Goal: Task Accomplishment & Management: Manage account settings

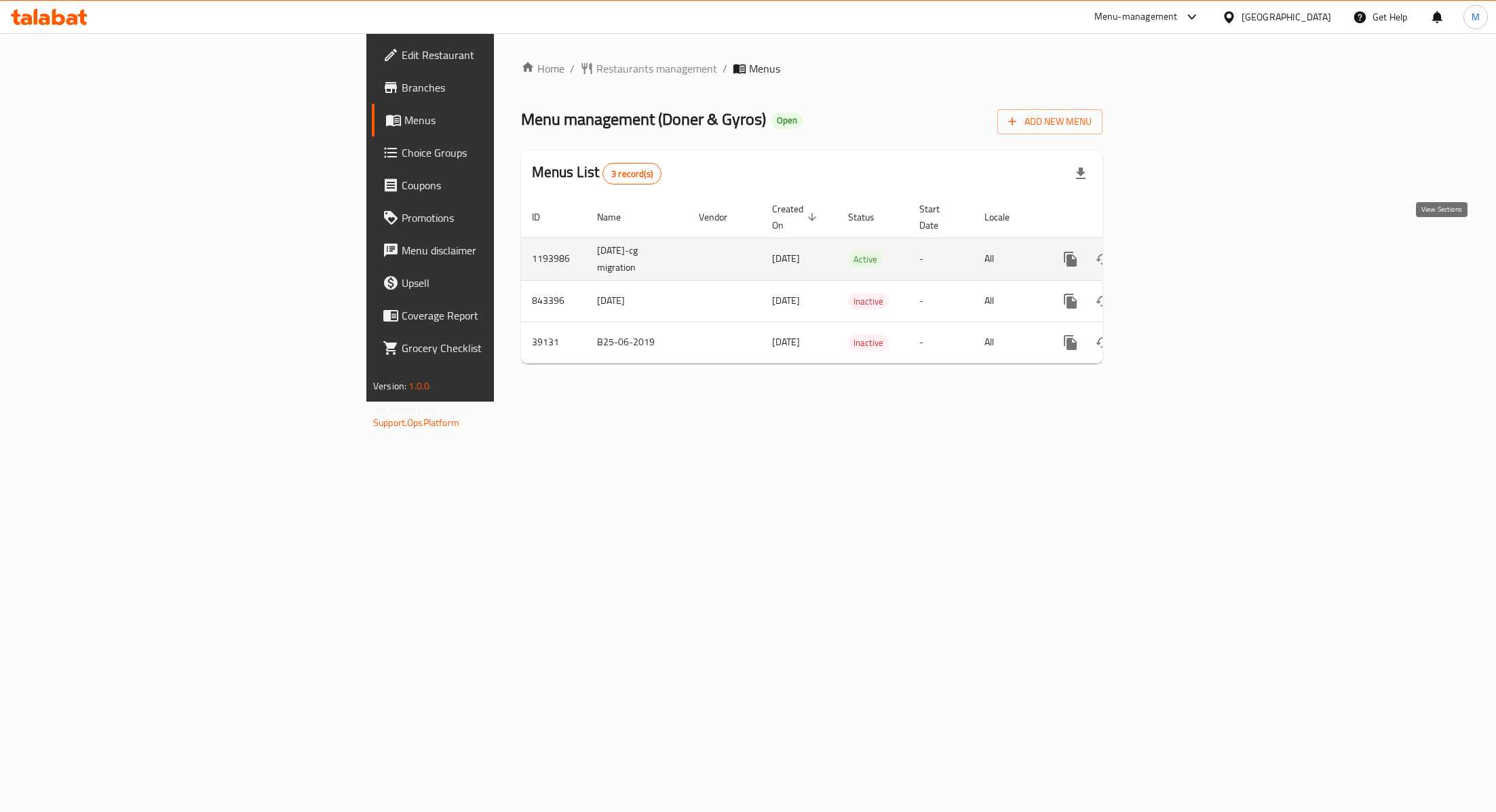
click at [1185, 243] on link "enhanced table" at bounding box center [1168, 259] width 33 height 33
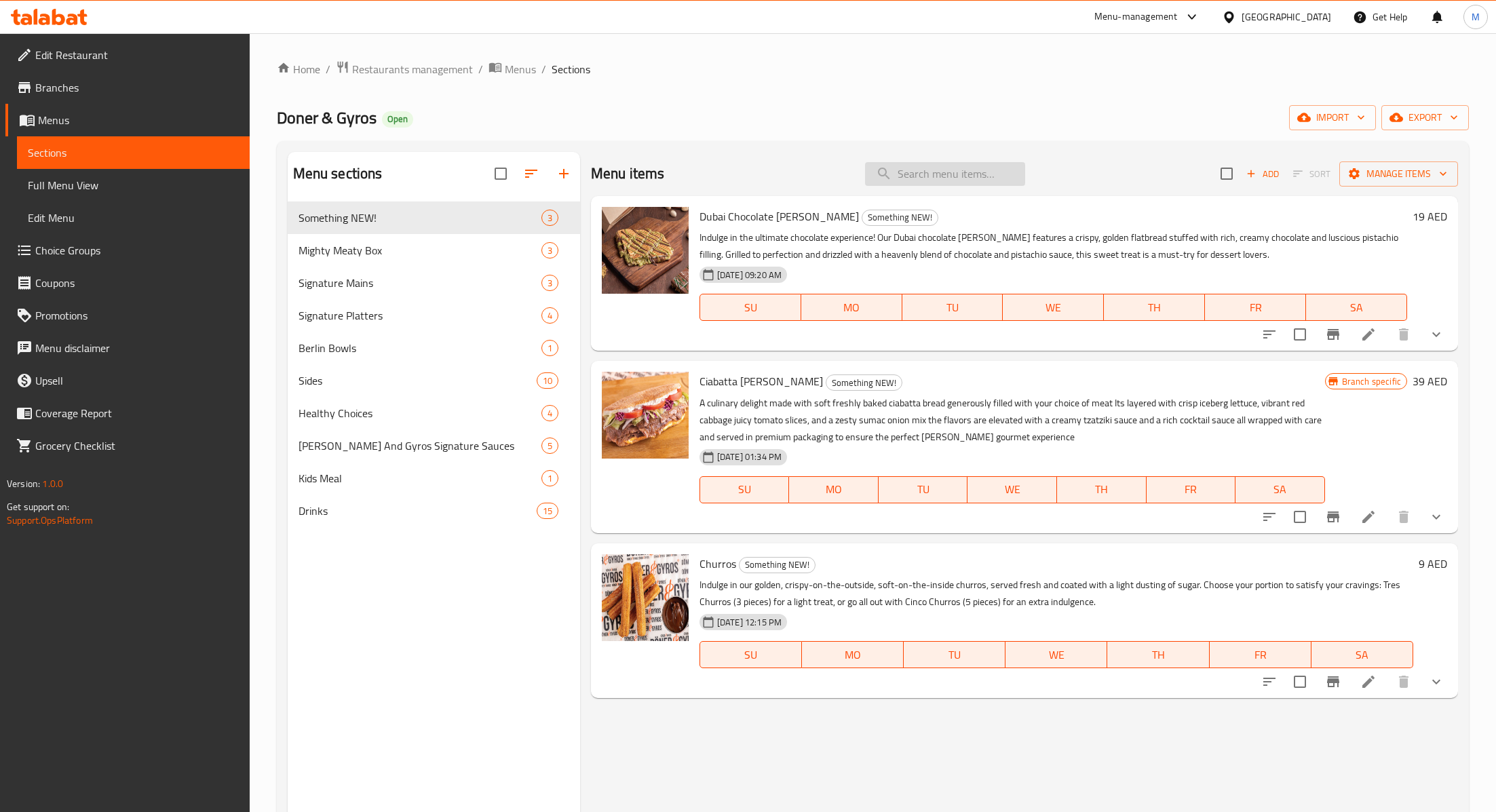
click at [928, 180] on input "search" at bounding box center [945, 174] width 160 height 24
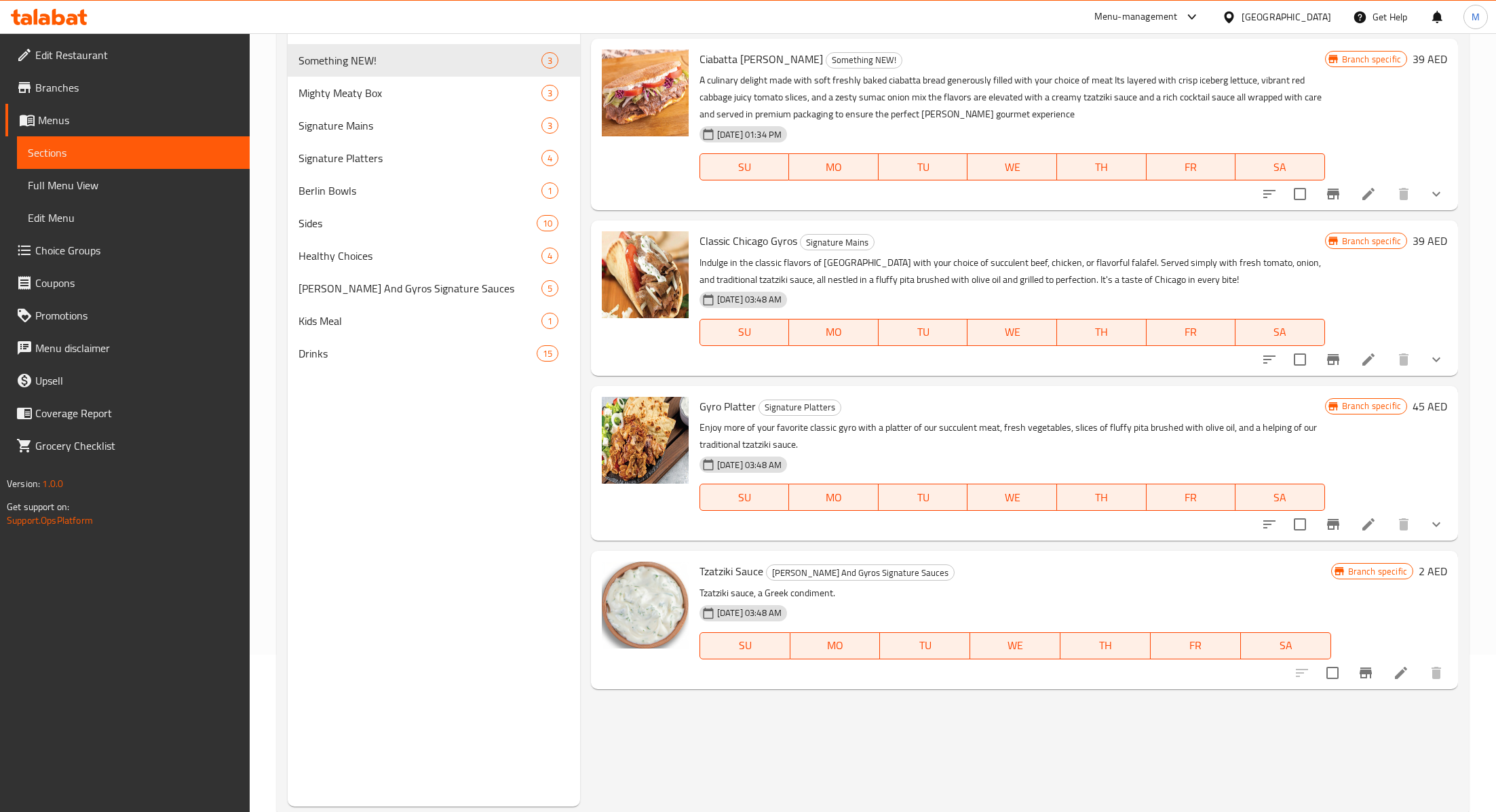
scroll to position [189, 0]
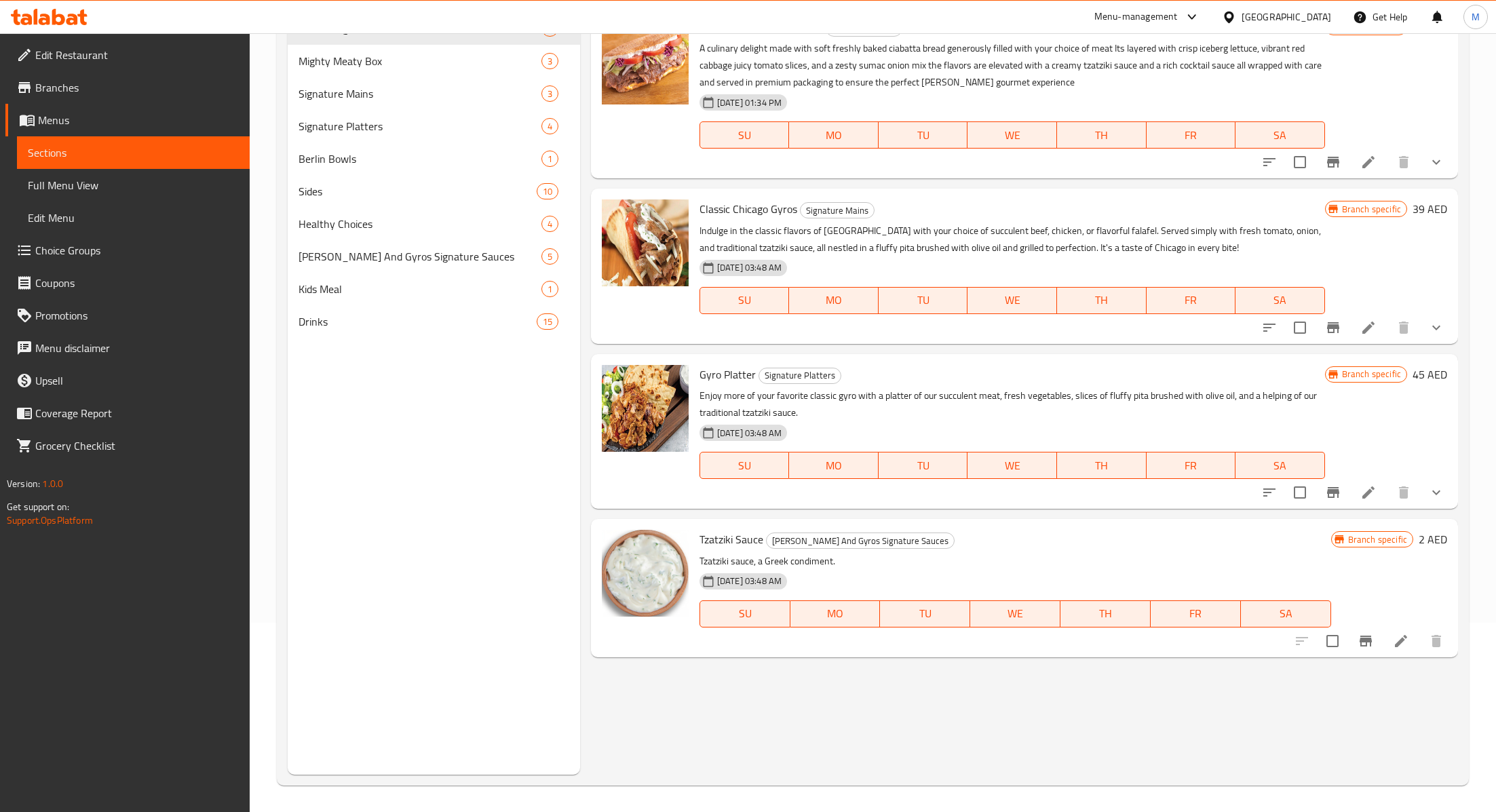
type input "tzat"
click at [1370, 636] on icon "Branch-specific-item" at bounding box center [1365, 641] width 16 height 16
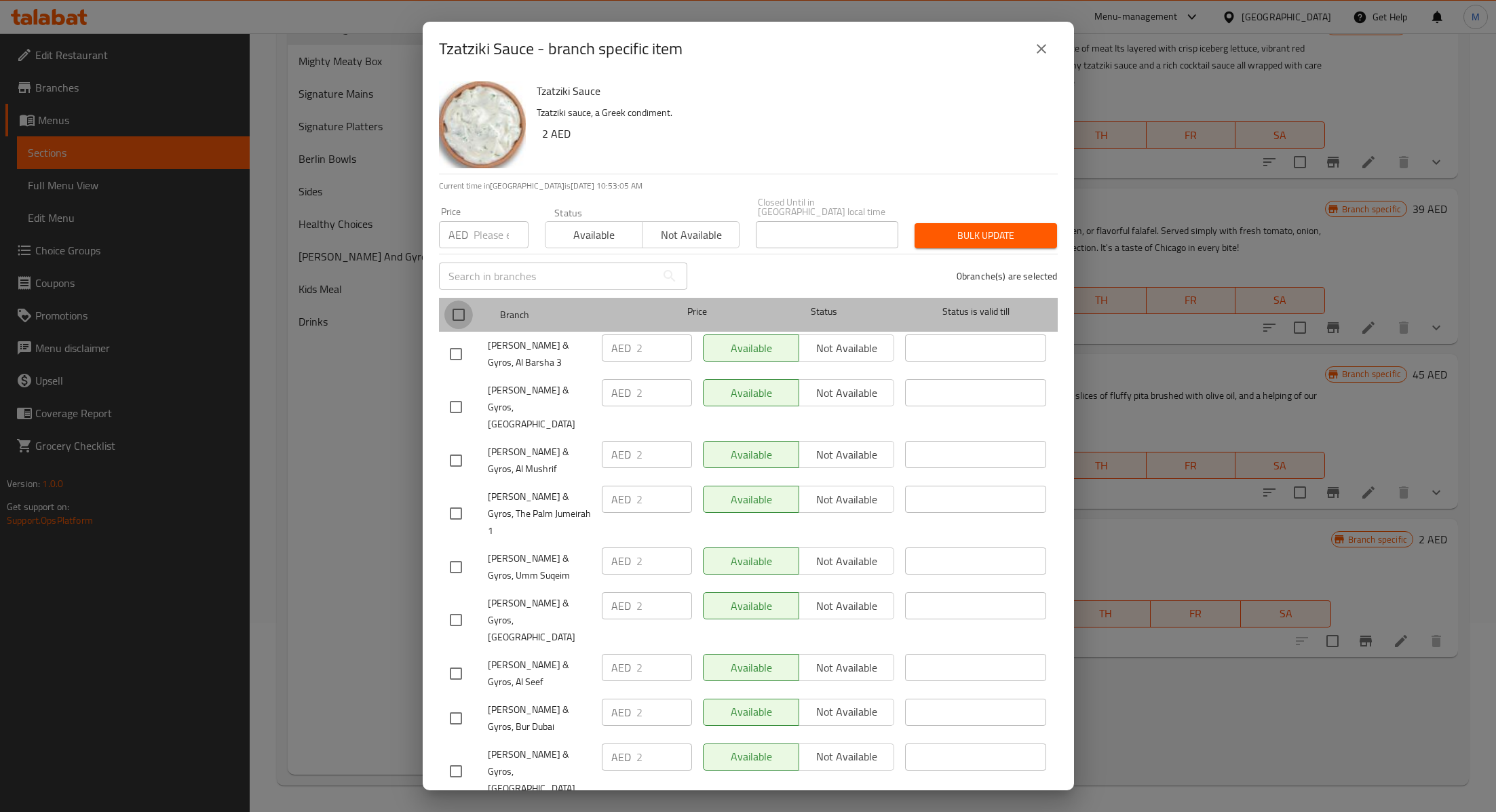
click at [462, 314] on input "checkbox" at bounding box center [459, 315] width 29 height 29
checkbox input "true"
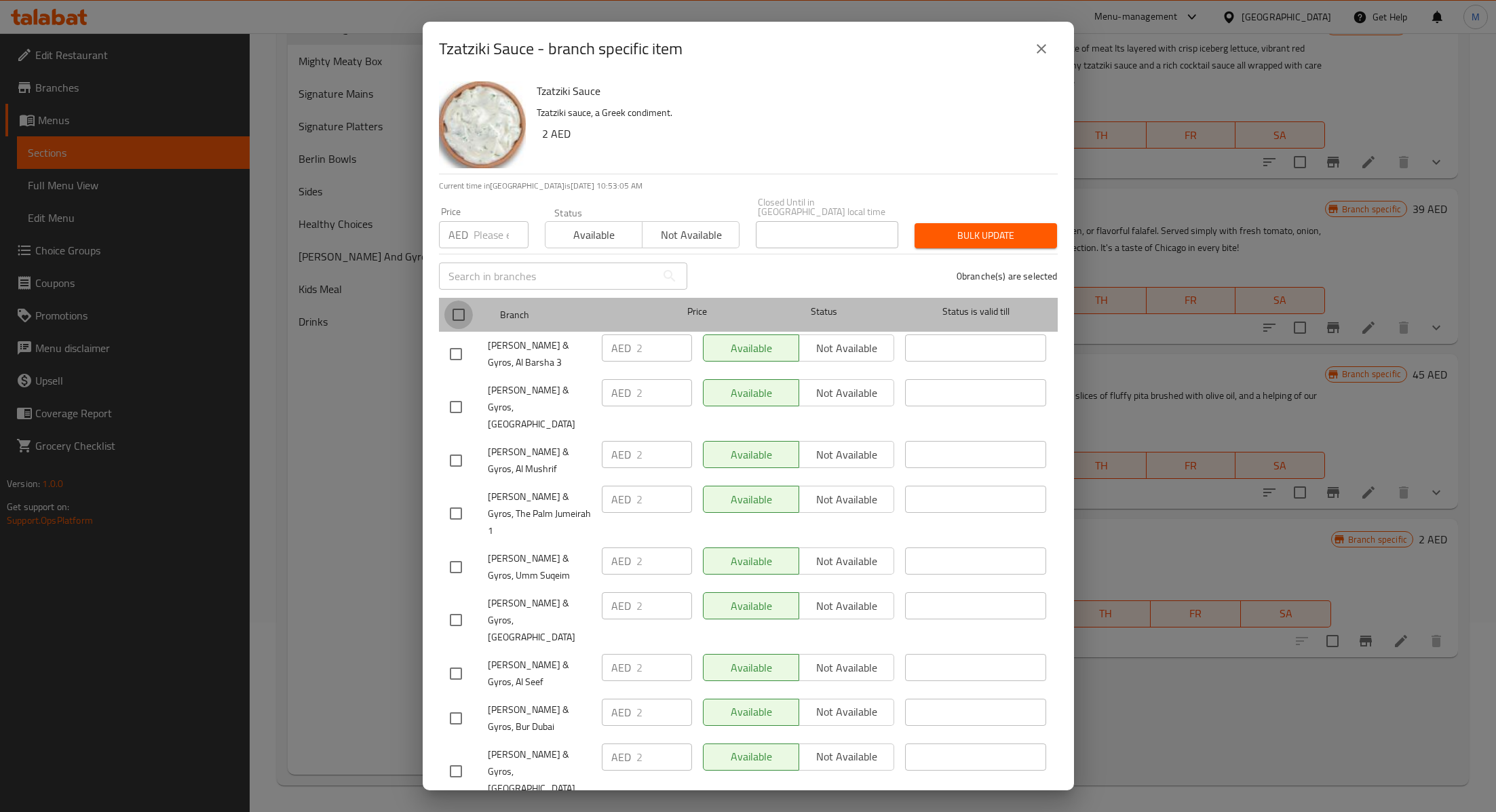
checkbox input "true"
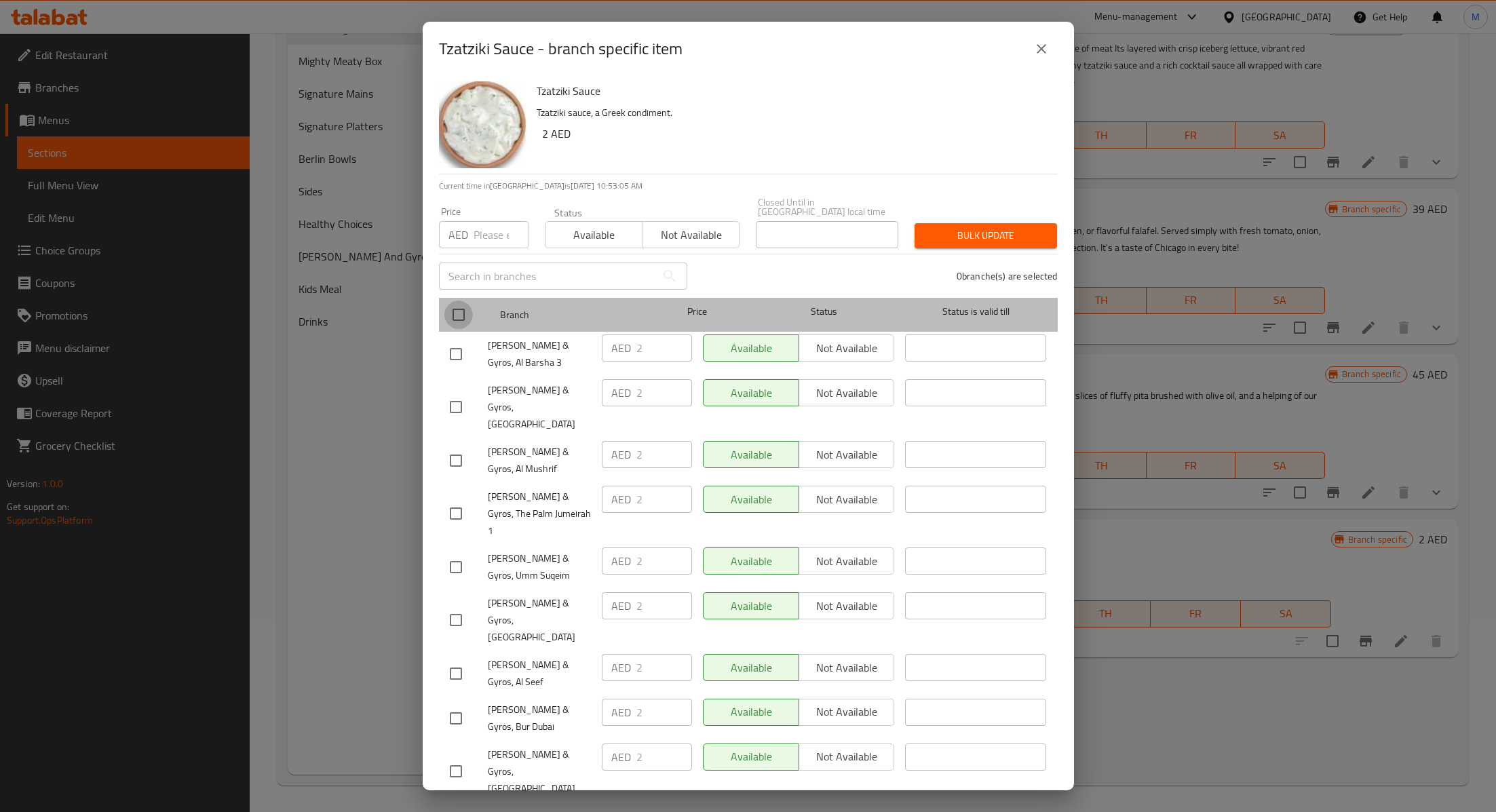
checkbox input "true"
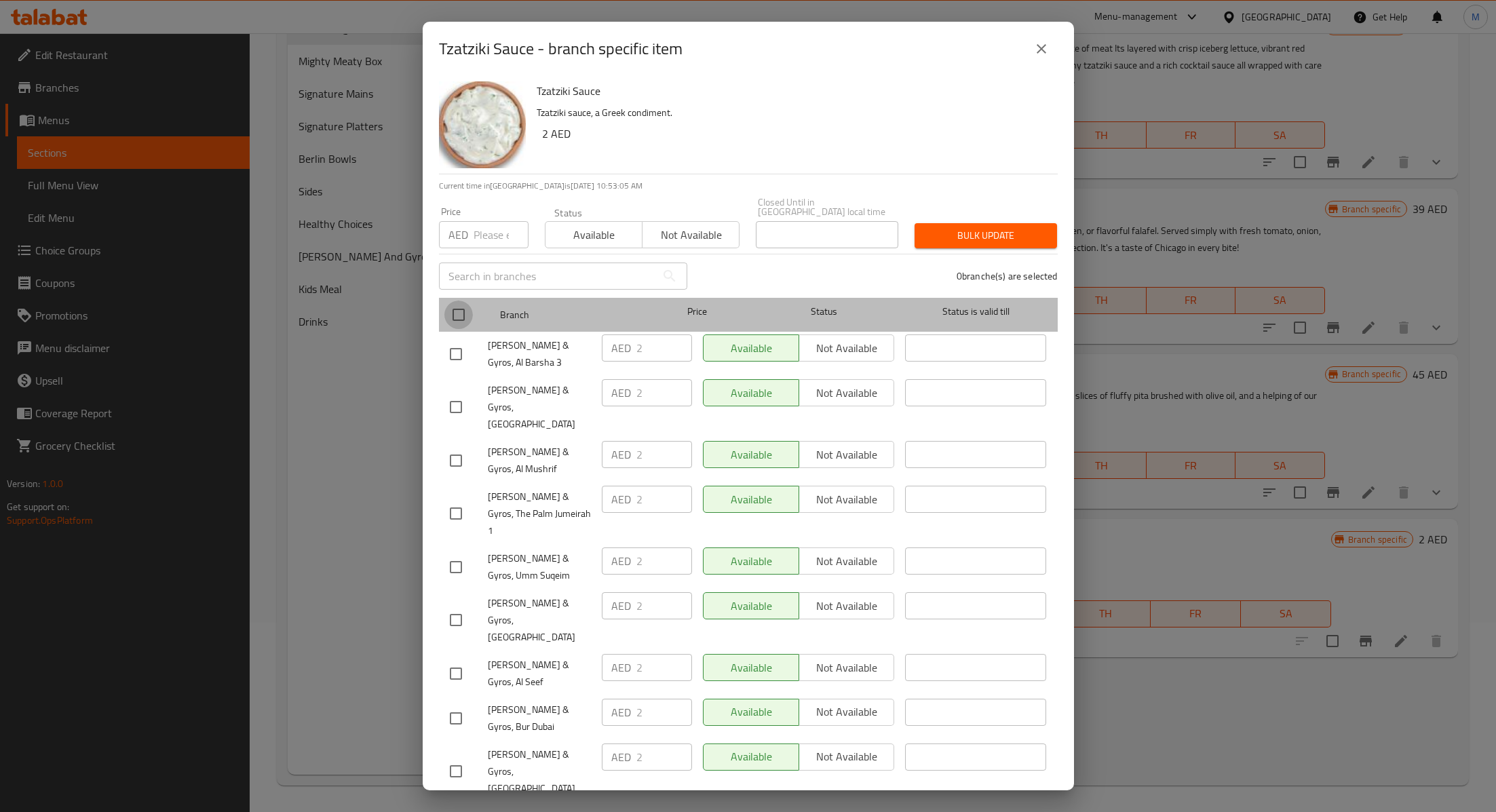
checkbox input "true"
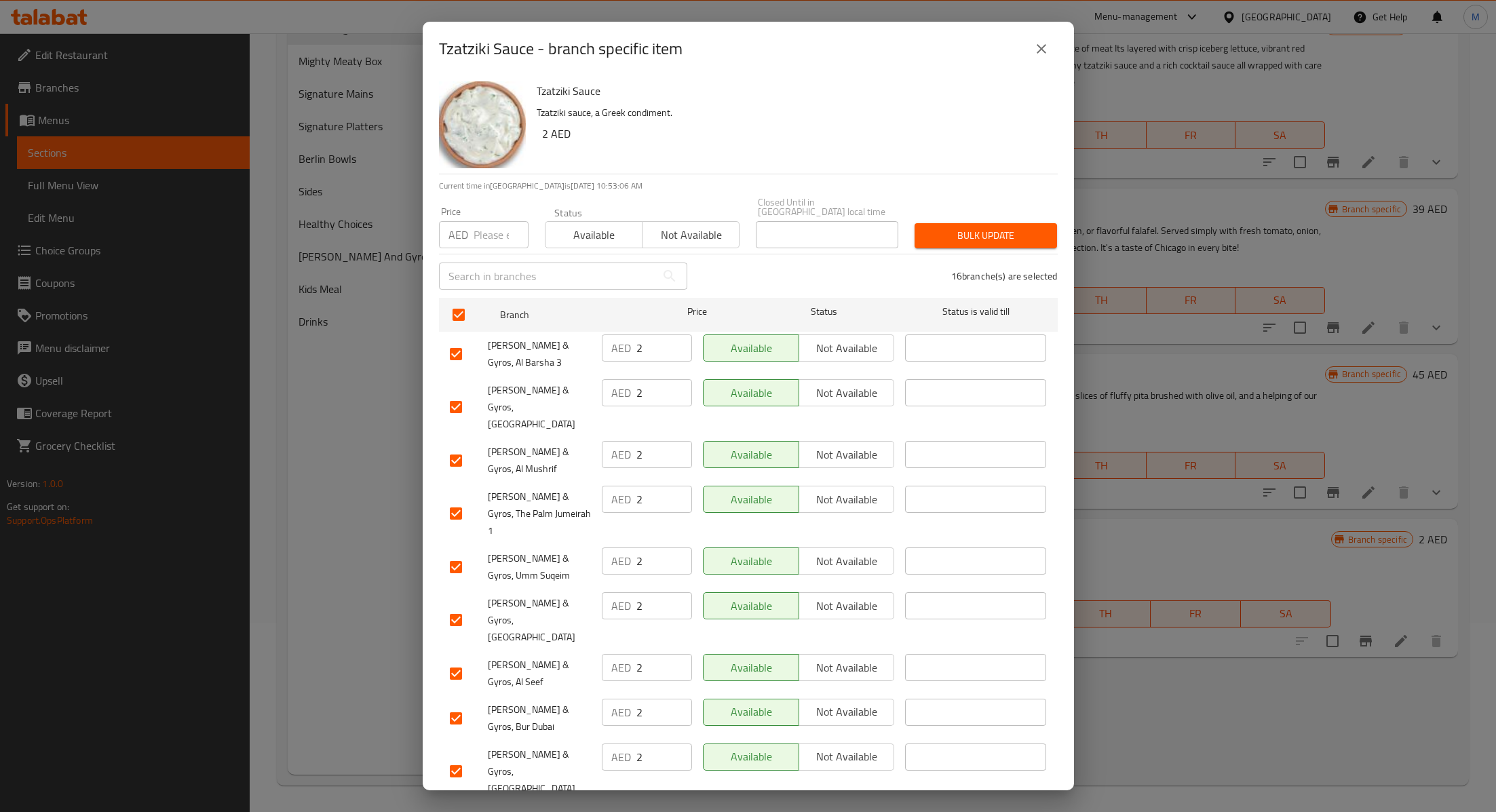
click at [482, 250] on div "Price AED Price" at bounding box center [483, 228] width 106 height 57
click at [482, 248] on div "Price AED Price" at bounding box center [483, 228] width 106 height 57
click at [482, 248] on input "number" at bounding box center [501, 235] width 55 height 27
type input "4"
click at [596, 242] on span "Available" at bounding box center [594, 235] width 86 height 20
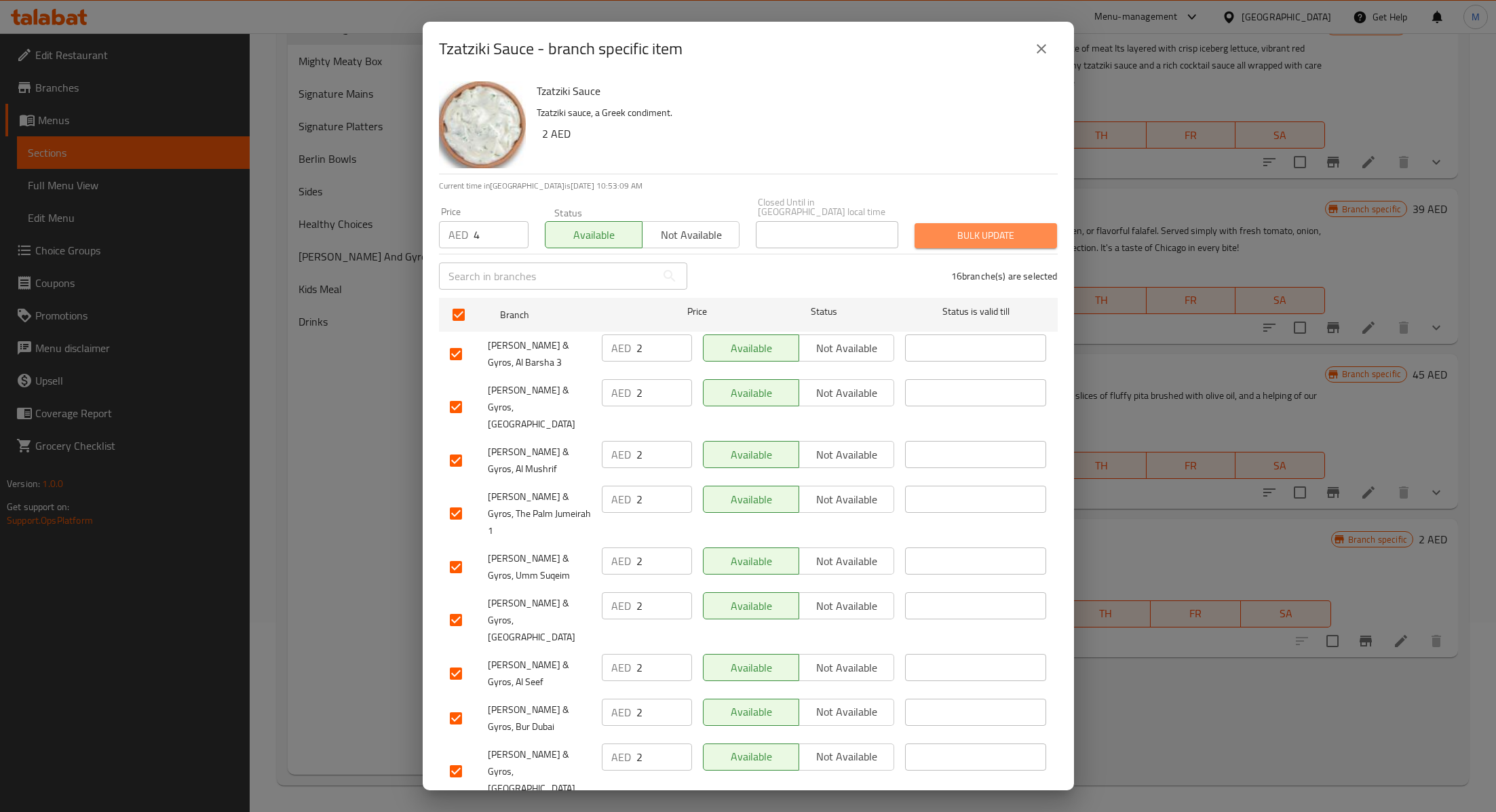
click at [959, 233] on span "Bulk update" at bounding box center [986, 235] width 121 height 17
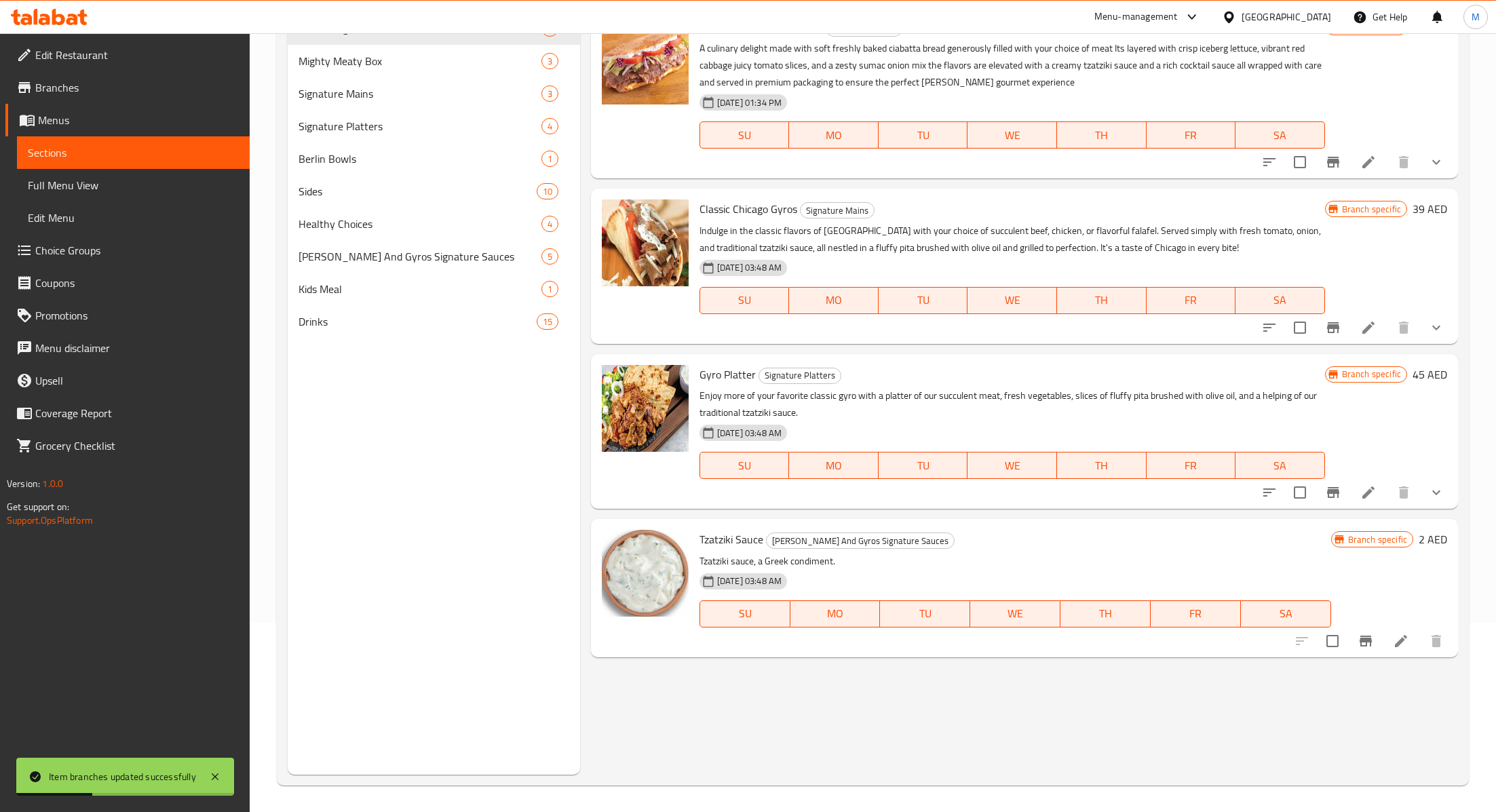
click at [1369, 636] on icon "Branch-specific-item" at bounding box center [1365, 642] width 12 height 11
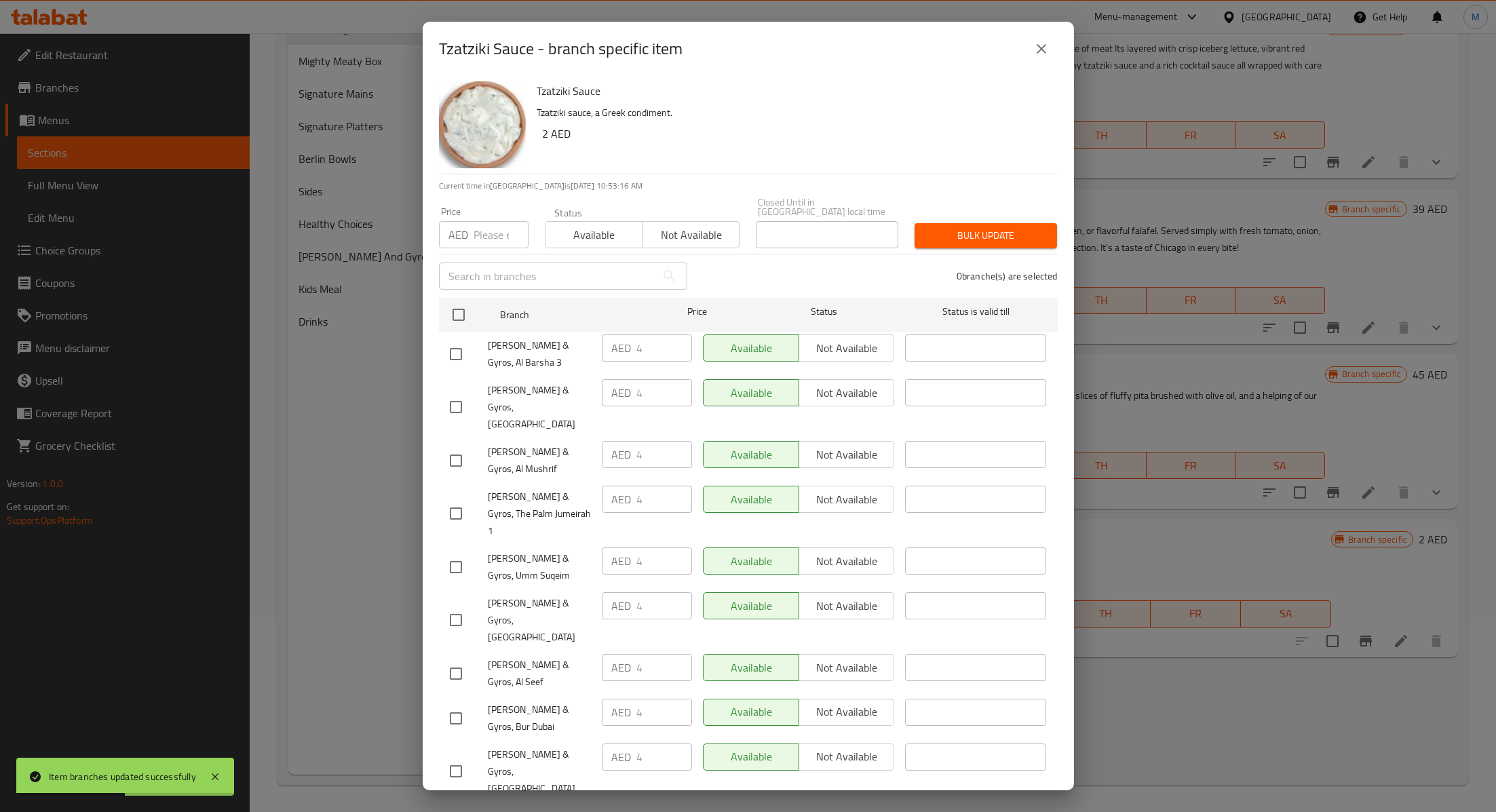
click at [1040, 55] on icon "close" at bounding box center [1041, 49] width 16 height 16
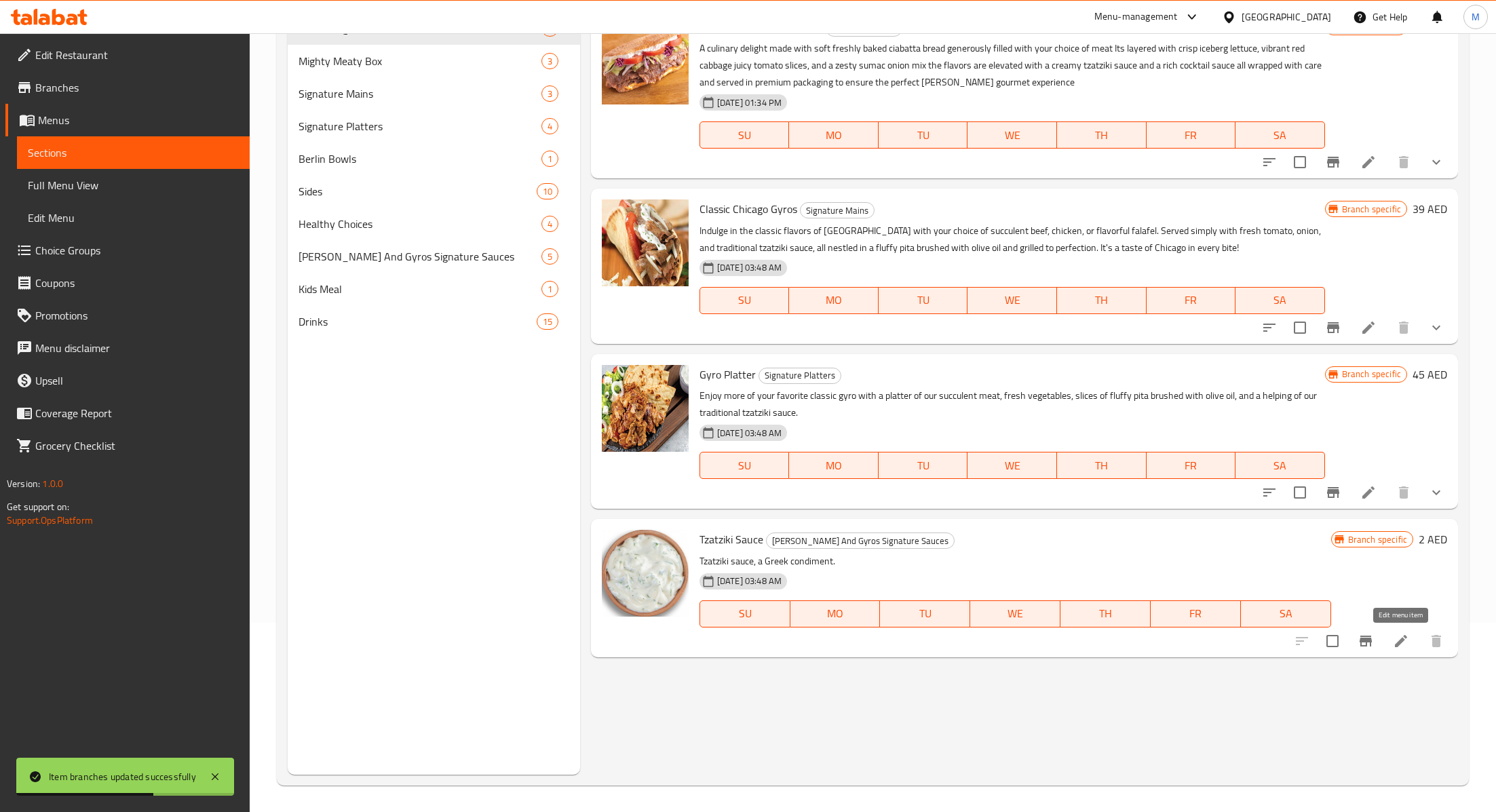
click at [1395, 640] on icon at bounding box center [1401, 641] width 16 height 16
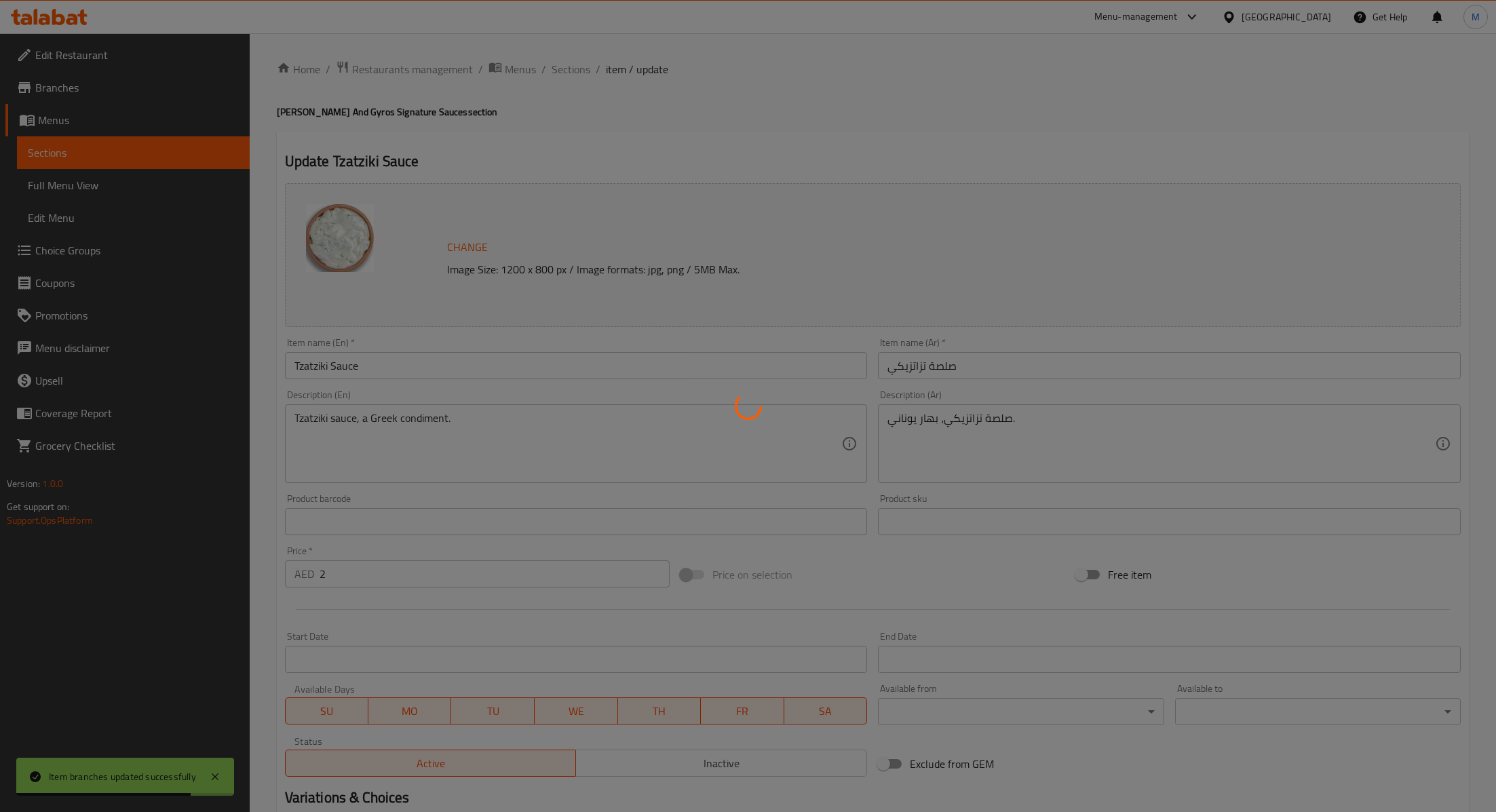
click at [407, 572] on div at bounding box center [748, 406] width 1496 height 812
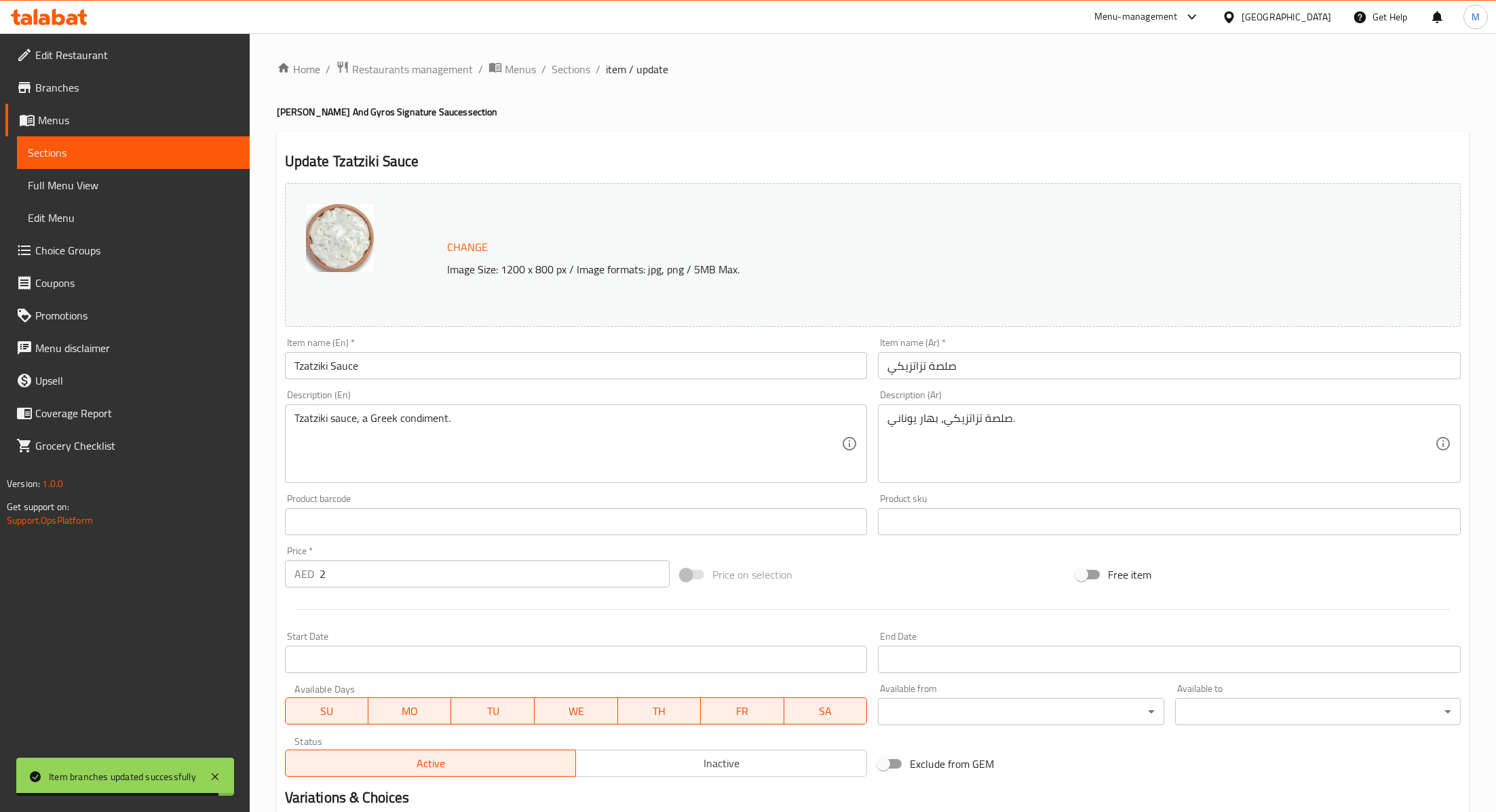
click at [407, 572] on input "2" at bounding box center [494, 574] width 350 height 27
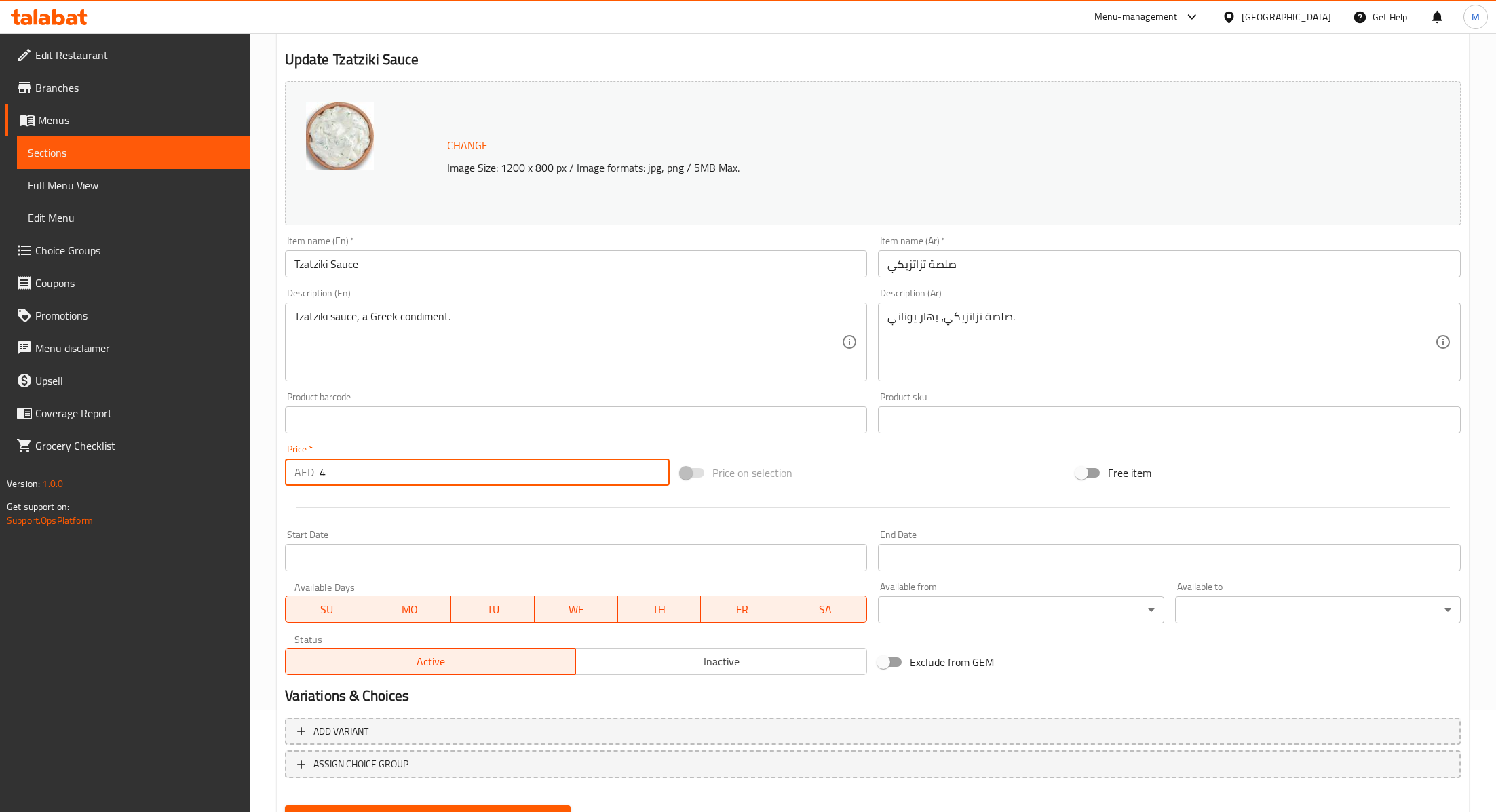
scroll to position [165, 0]
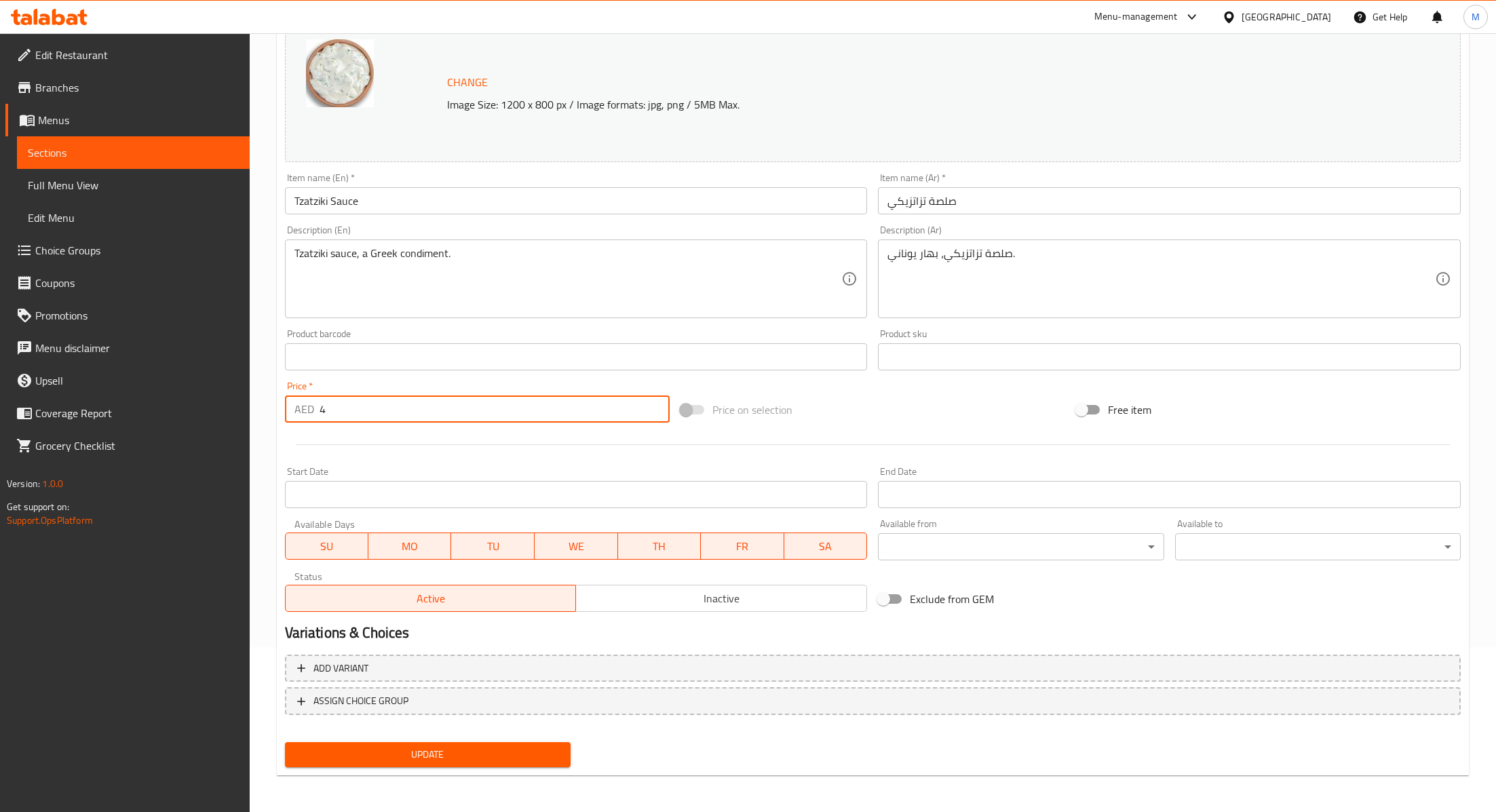
type input "4"
click at [416, 744] on button "Update" at bounding box center [428, 755] width 286 height 25
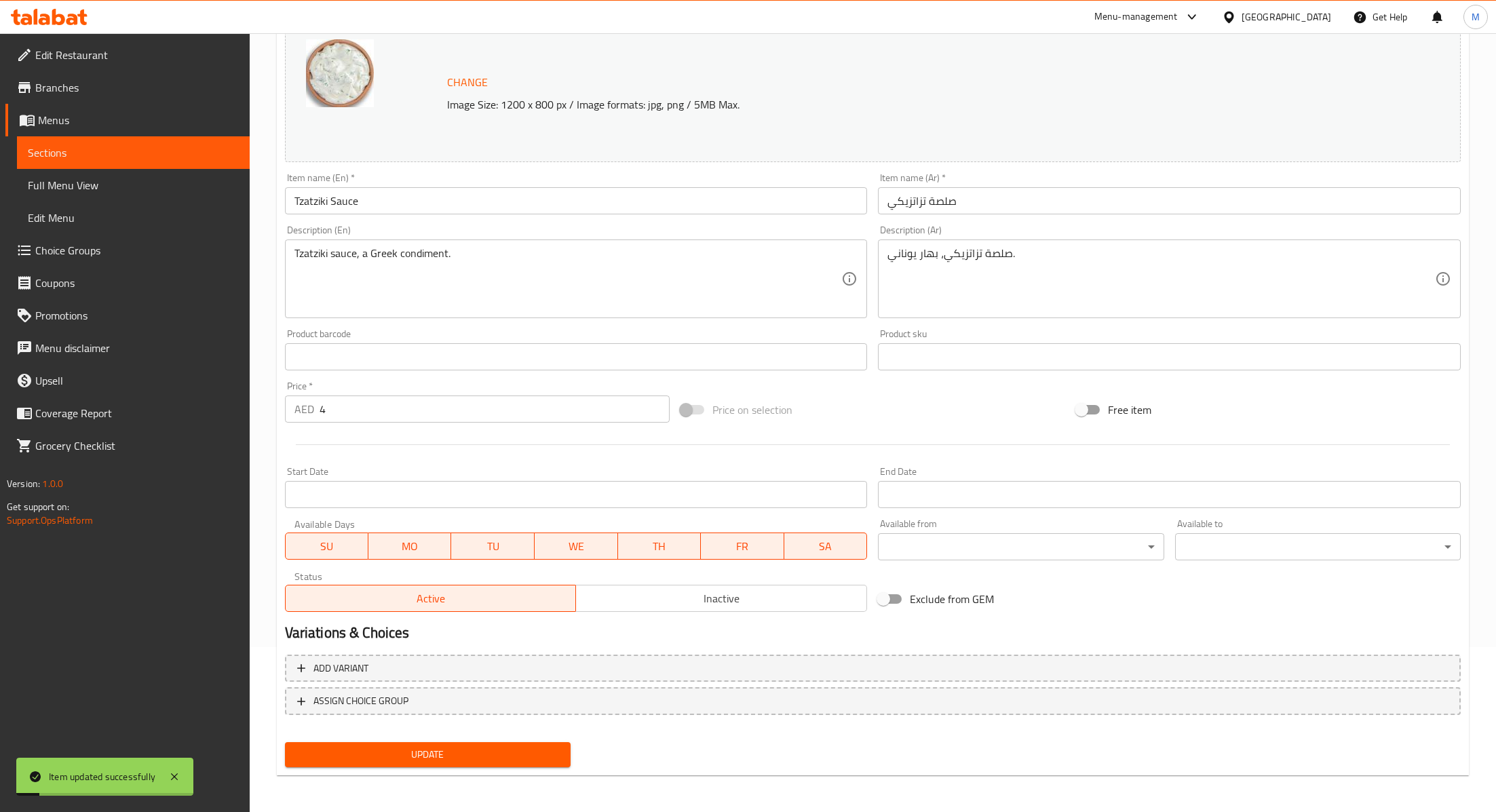
scroll to position [0, 0]
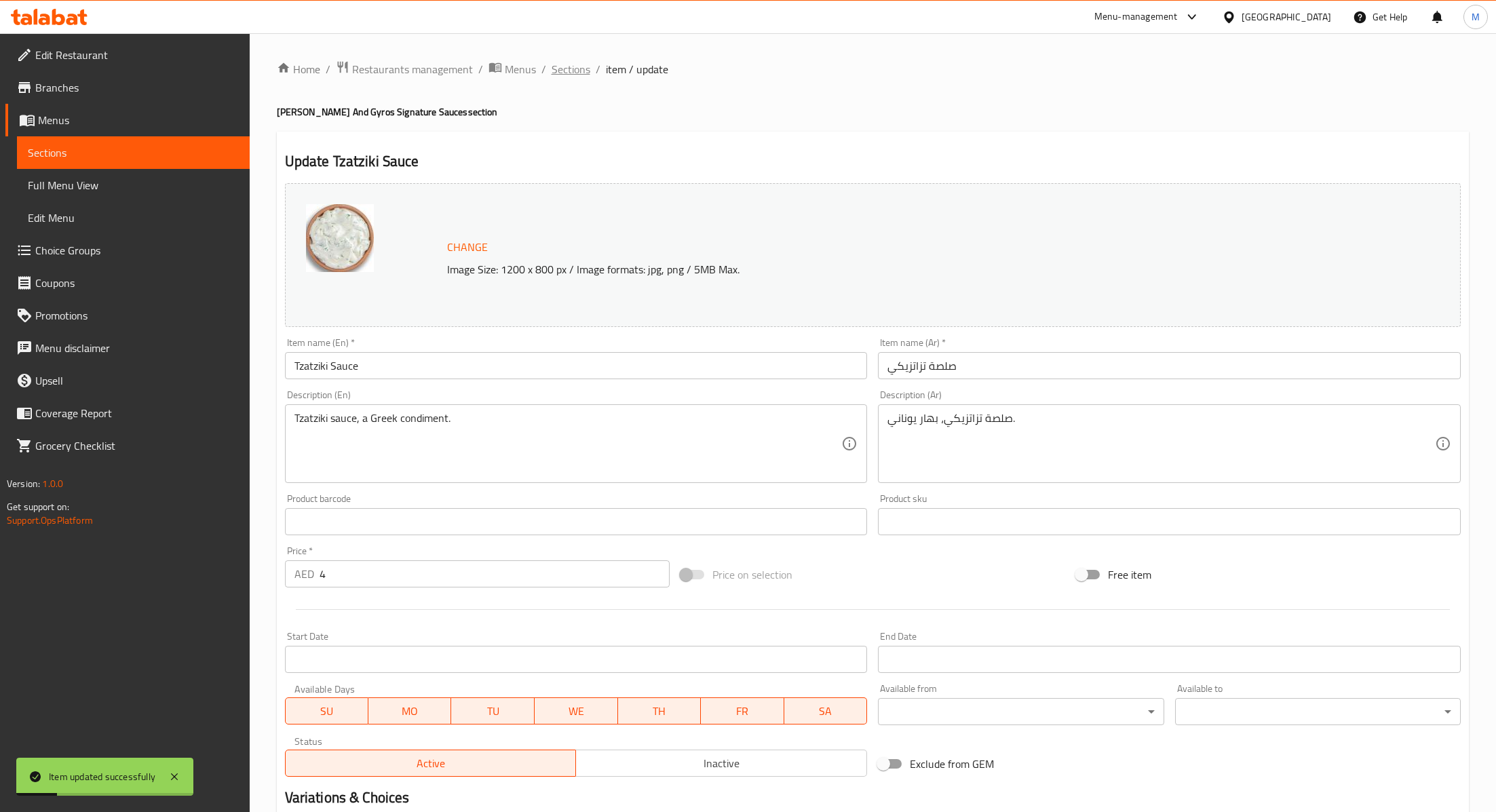
click at [574, 72] on span "Sections" at bounding box center [571, 69] width 39 height 16
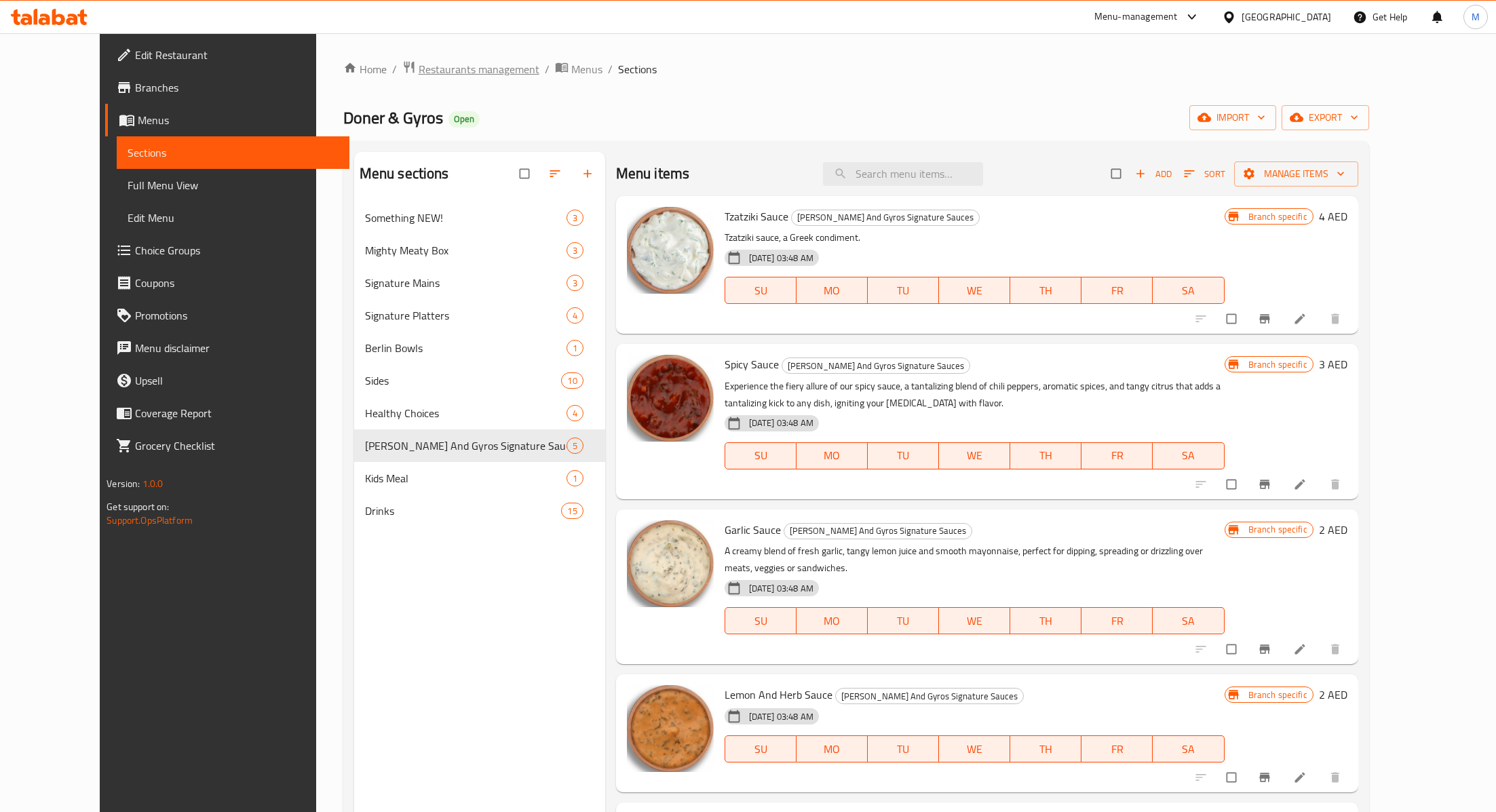
click at [438, 71] on span "Restaurants management" at bounding box center [479, 69] width 121 height 16
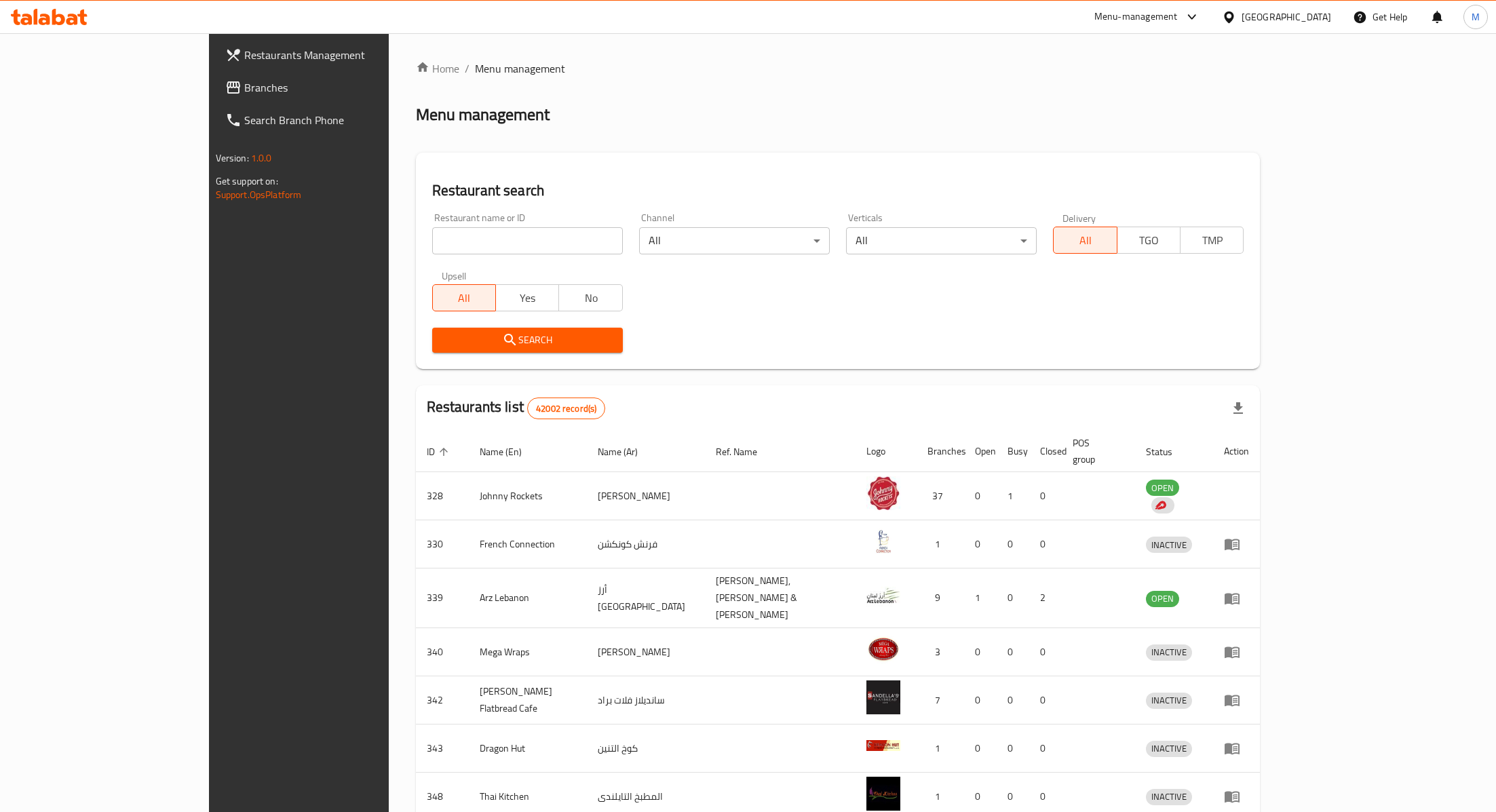
click at [432, 228] on input "search" at bounding box center [527, 240] width 190 height 27
paste input "11307"
type input "11307"
click button "Search" at bounding box center [527, 341] width 190 height 25
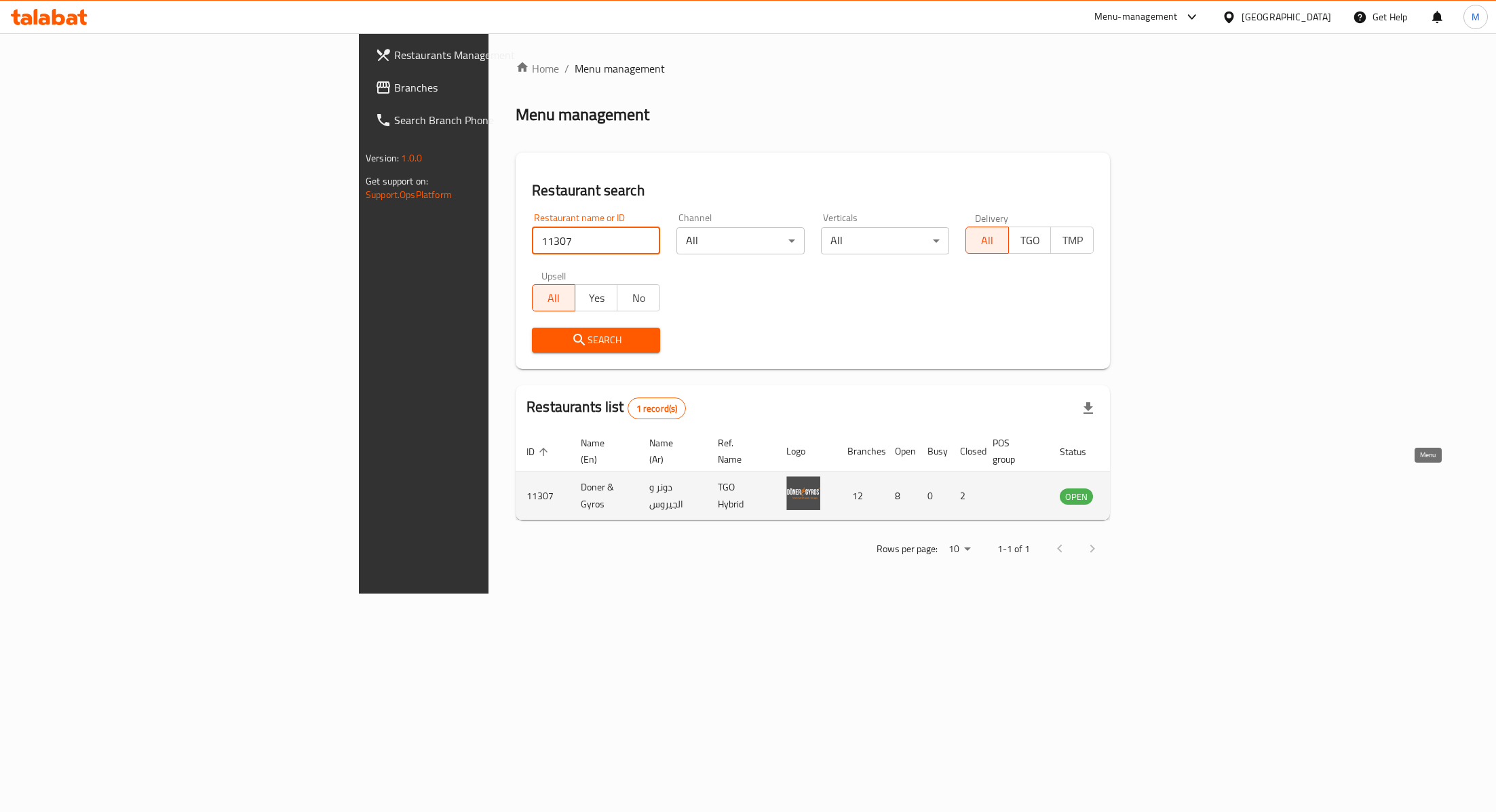
click at [1147, 488] on icon "enhanced table" at bounding box center [1139, 496] width 16 height 16
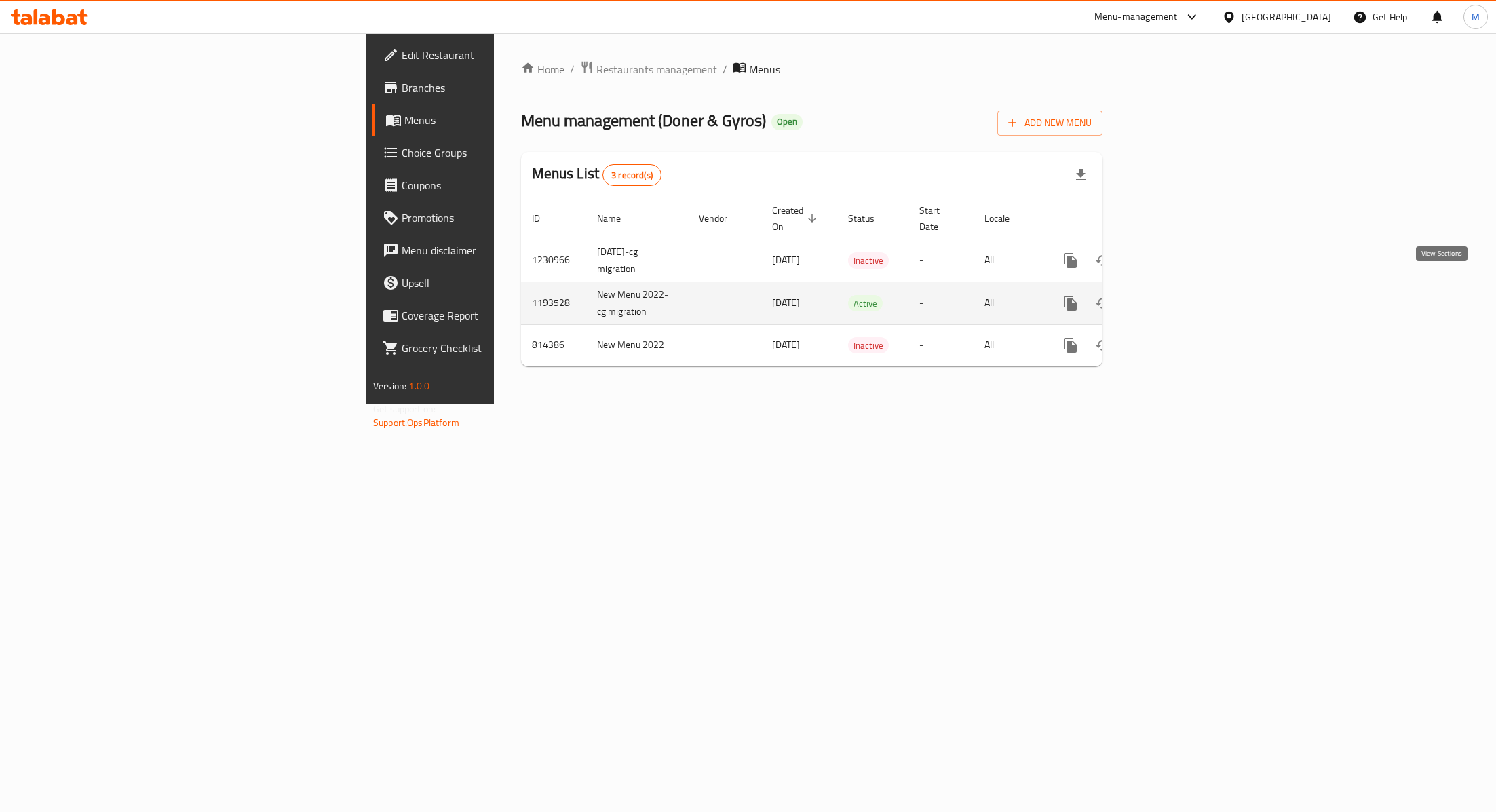
click at [1185, 287] on link "enhanced table" at bounding box center [1168, 303] width 33 height 33
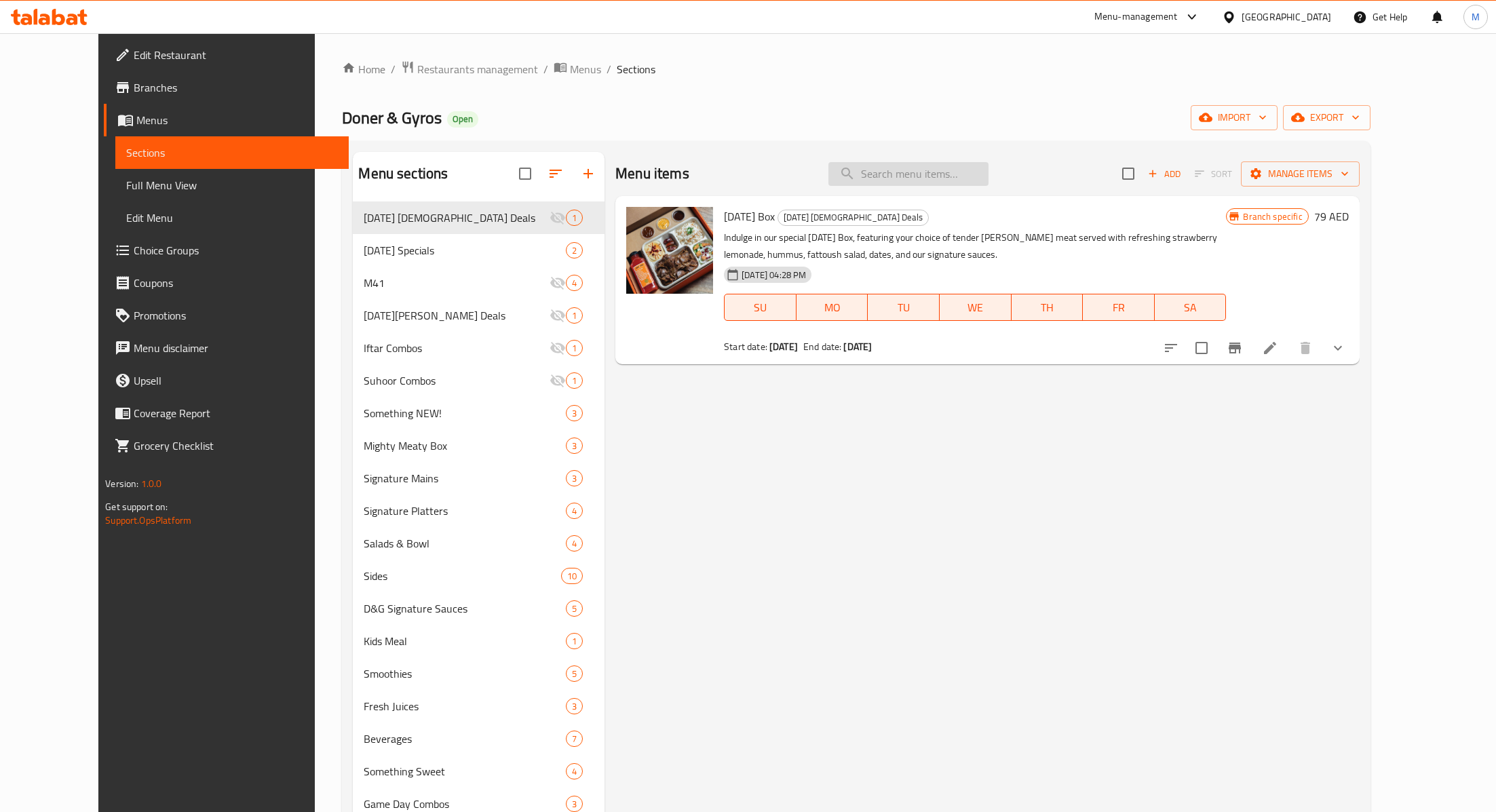
click at [910, 172] on input "search" at bounding box center [908, 174] width 160 height 24
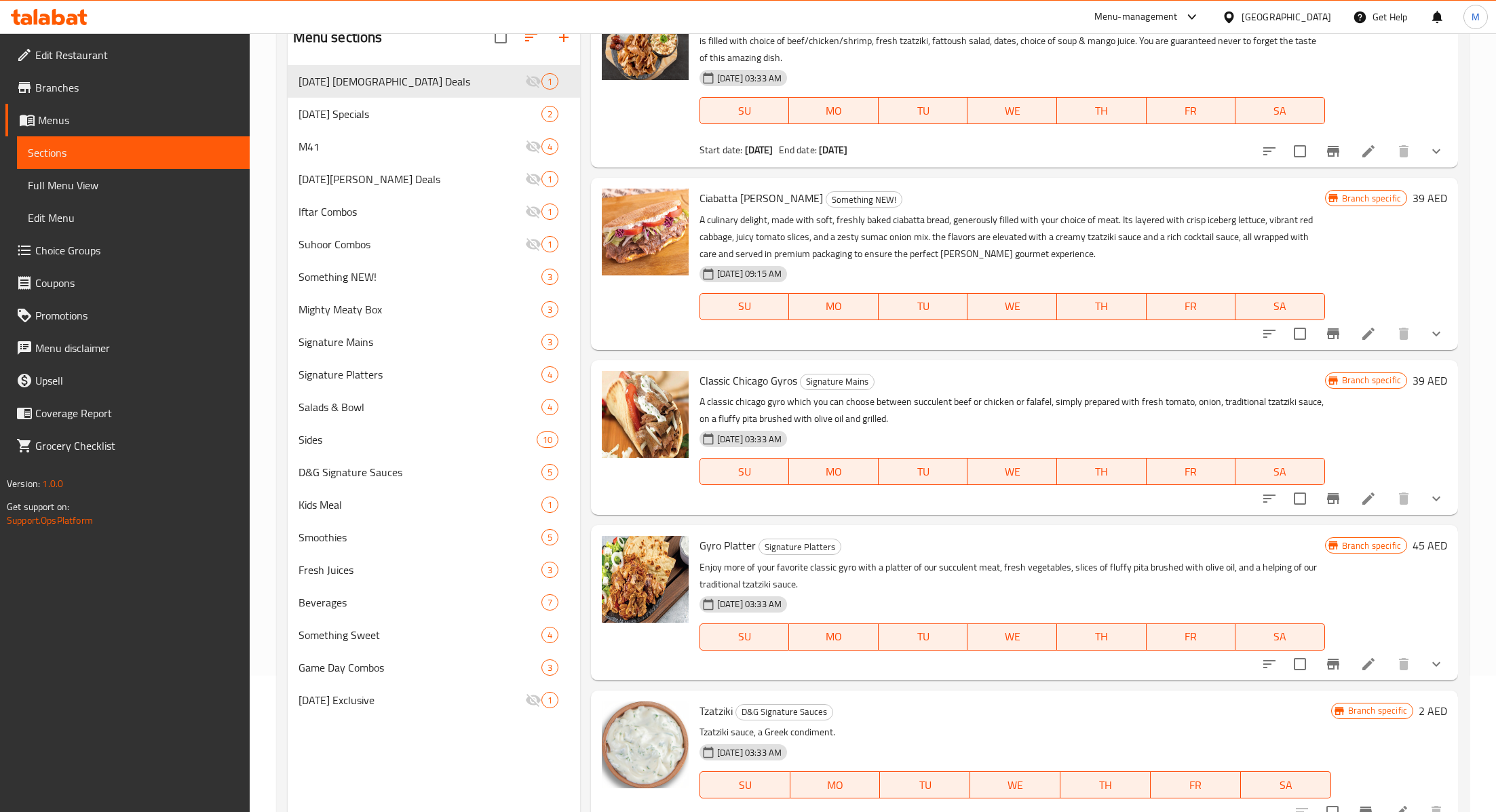
scroll to position [189, 0]
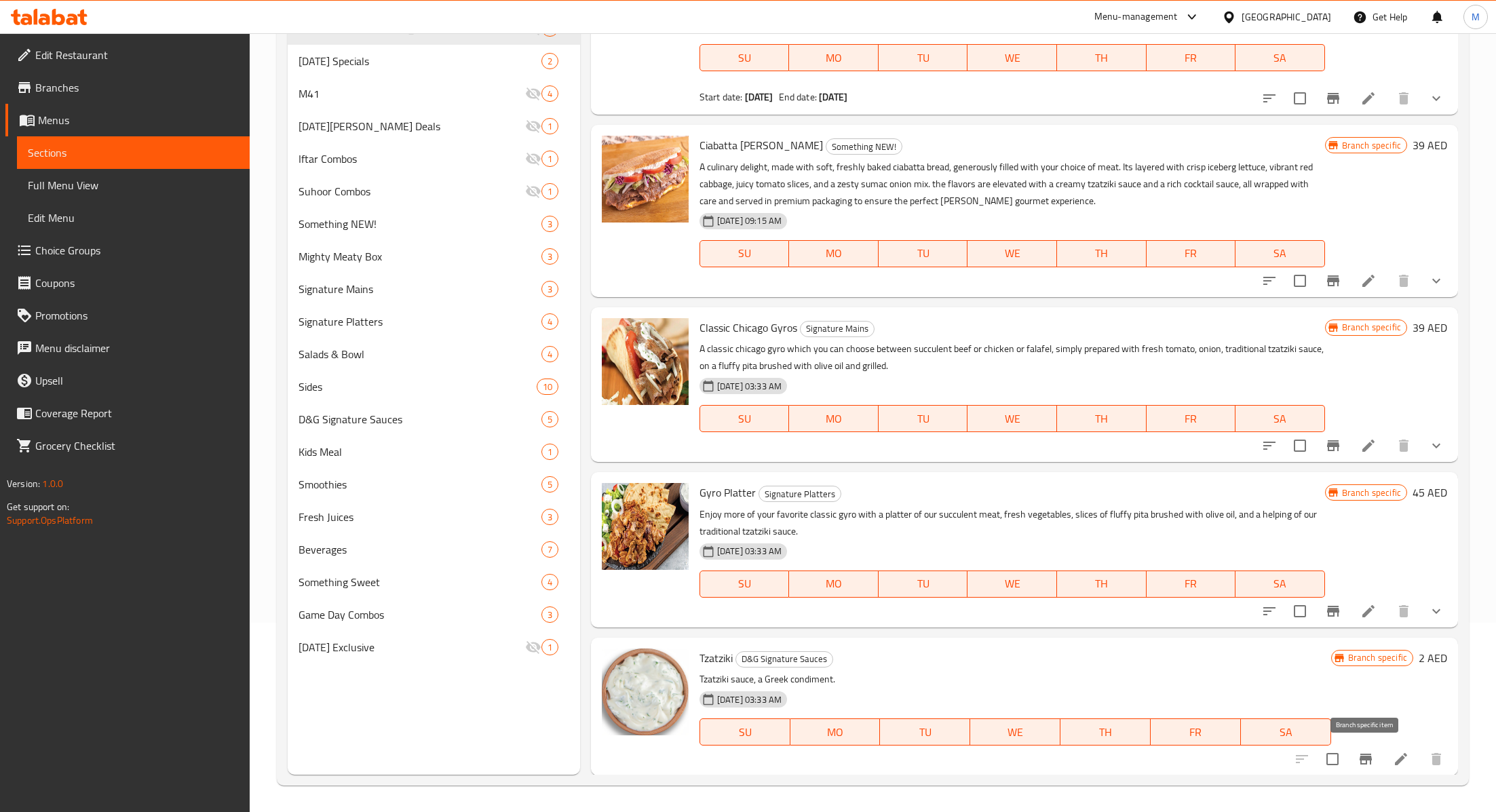
type input "tzat"
click at [1361, 754] on icon "Branch-specific-item" at bounding box center [1365, 759] width 12 height 11
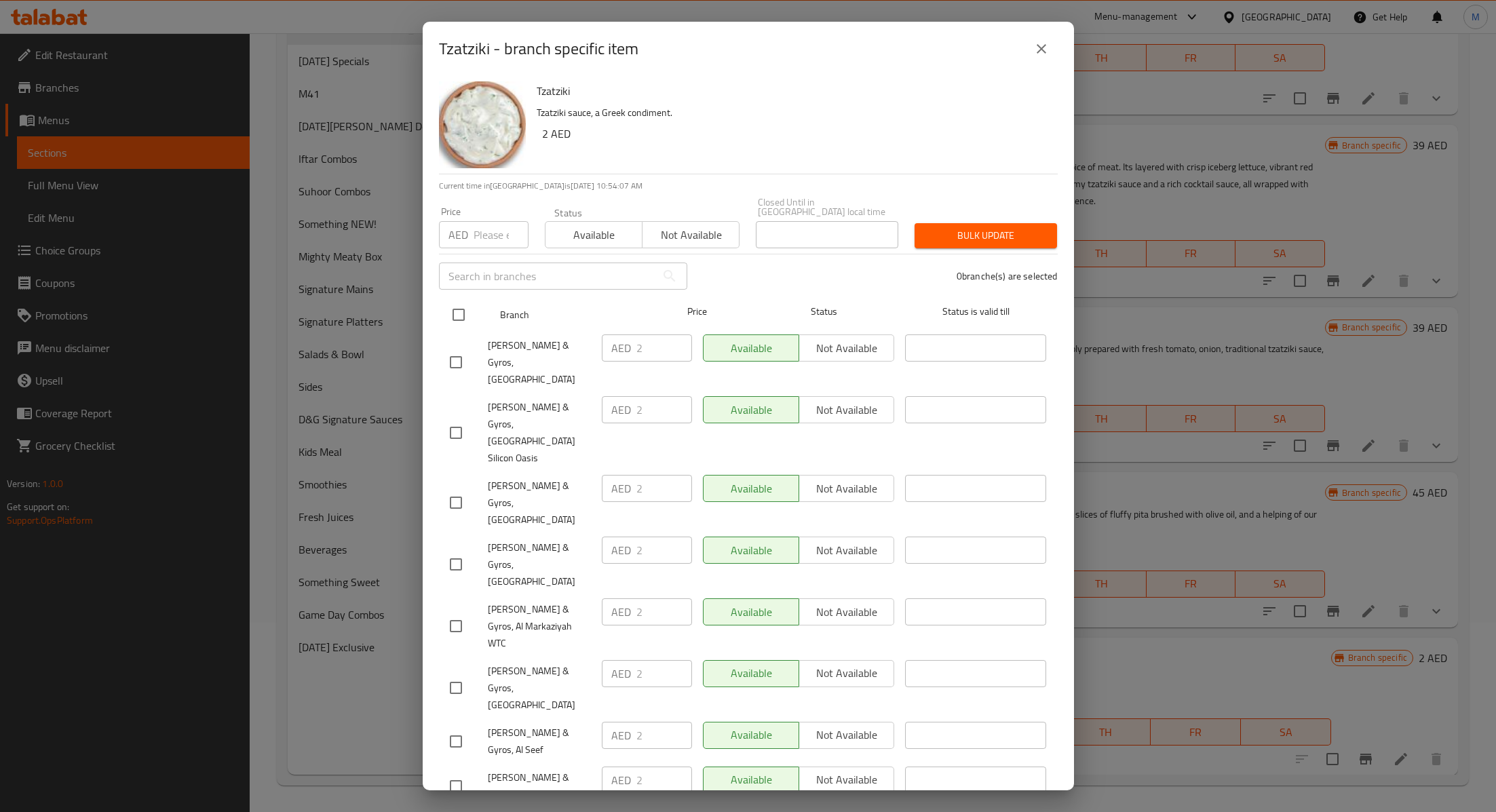
click at [459, 319] on input "checkbox" at bounding box center [459, 315] width 29 height 29
checkbox input "true"
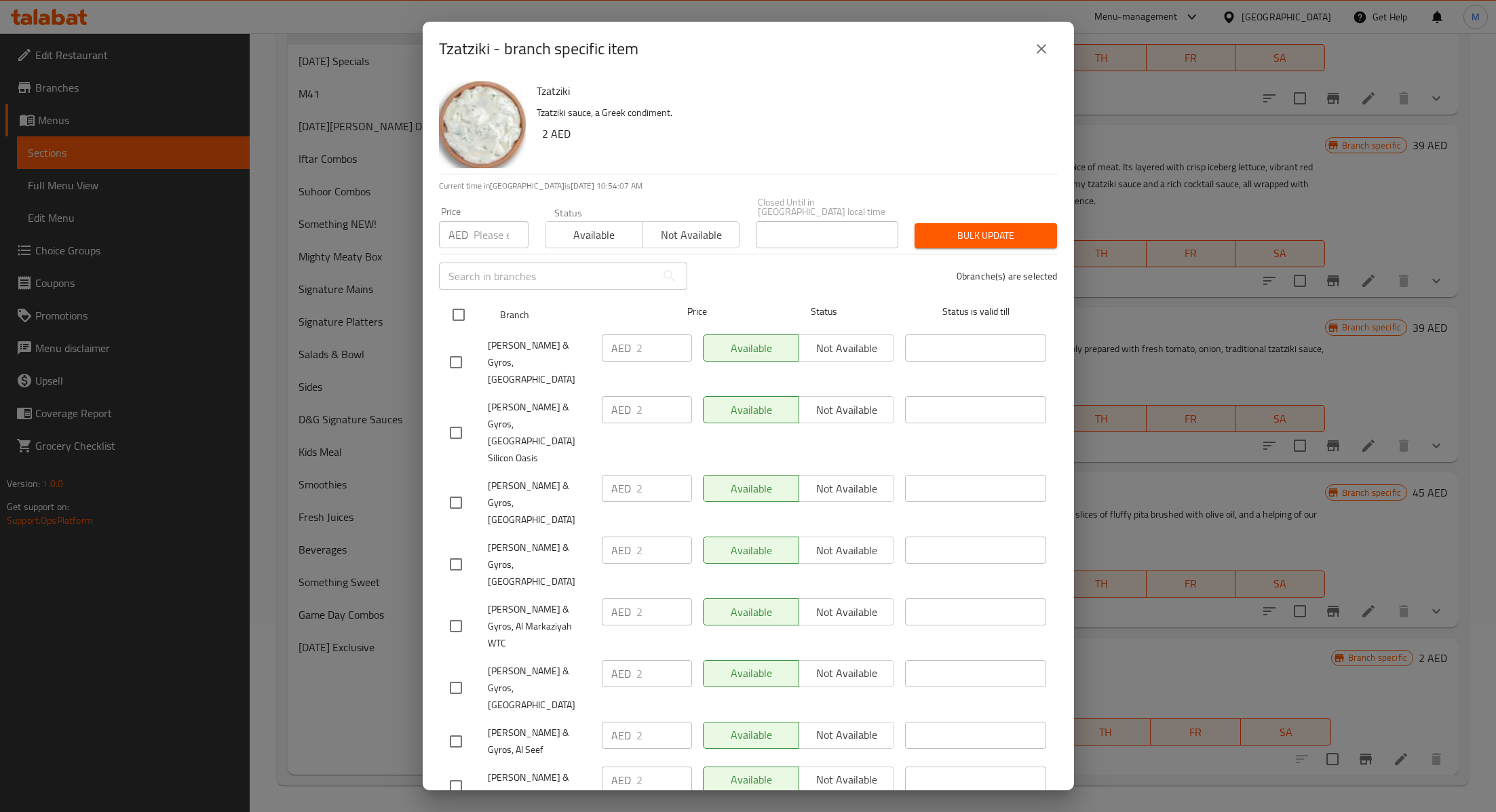
checkbox input "true"
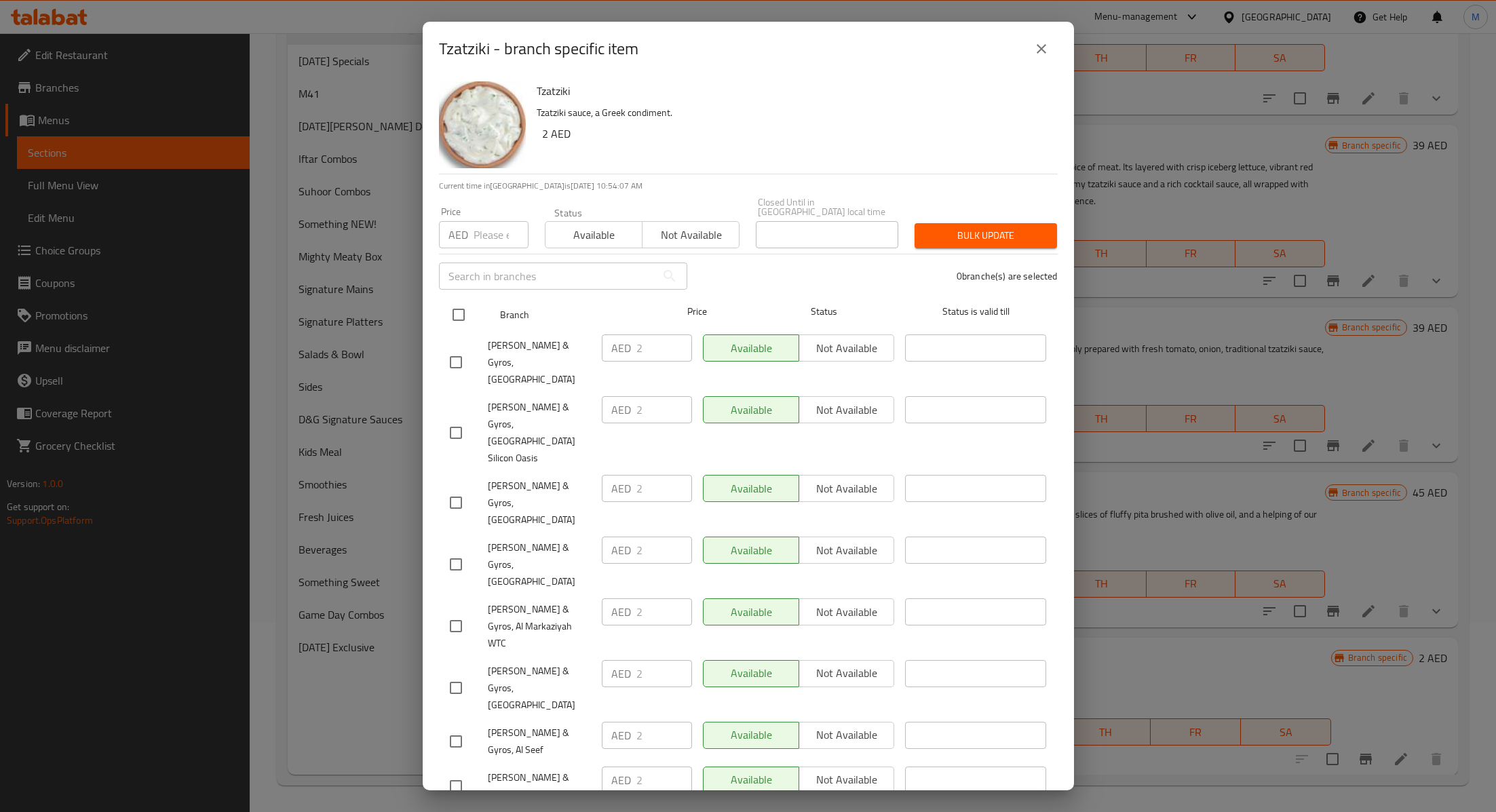
checkbox input "true"
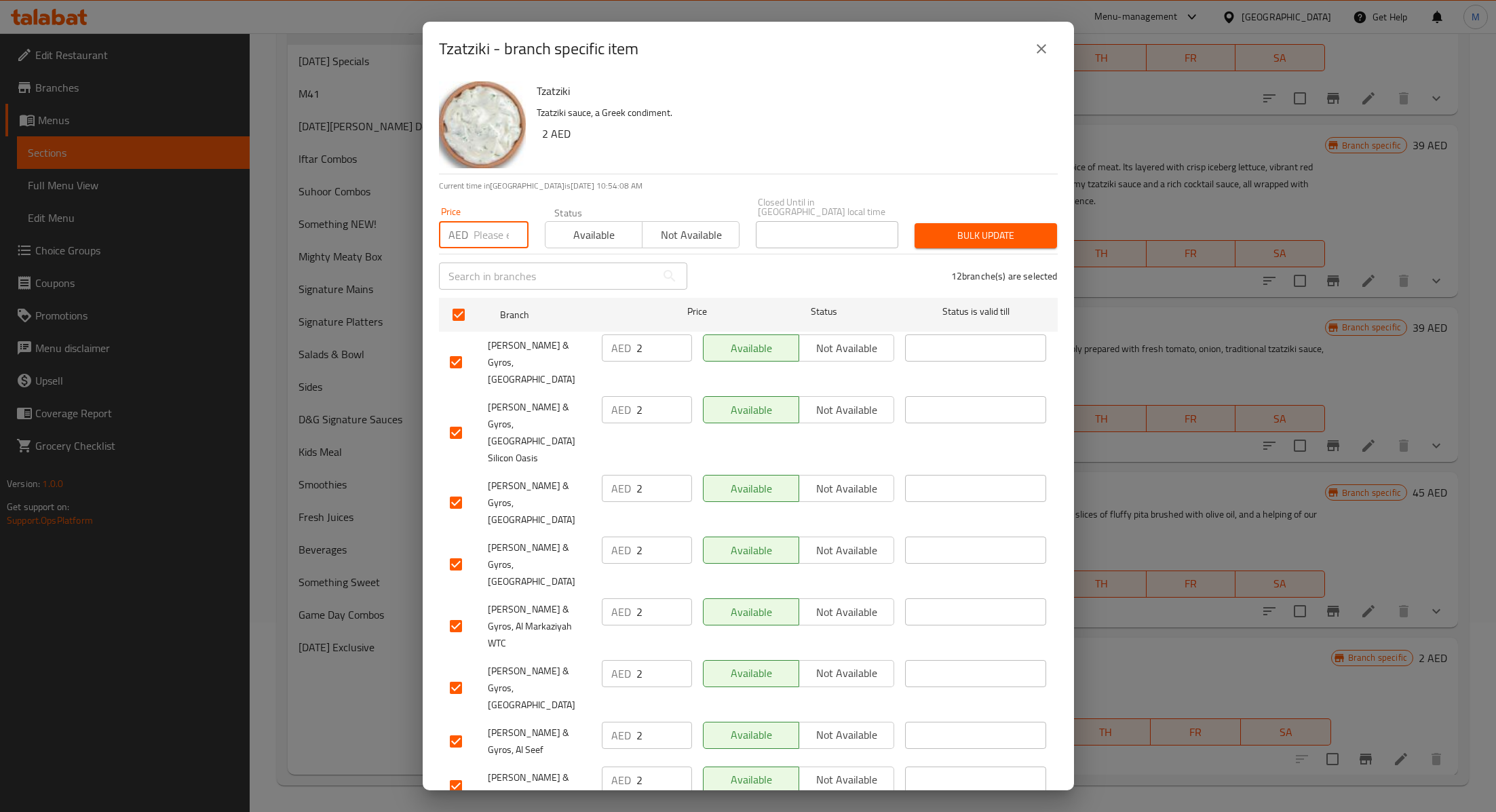
click at [480, 236] on input "number" at bounding box center [501, 235] width 55 height 27
type input "4"
click at [604, 239] on span "Available" at bounding box center [594, 235] width 86 height 20
click at [967, 235] on span "Bulk update" at bounding box center [986, 235] width 121 height 17
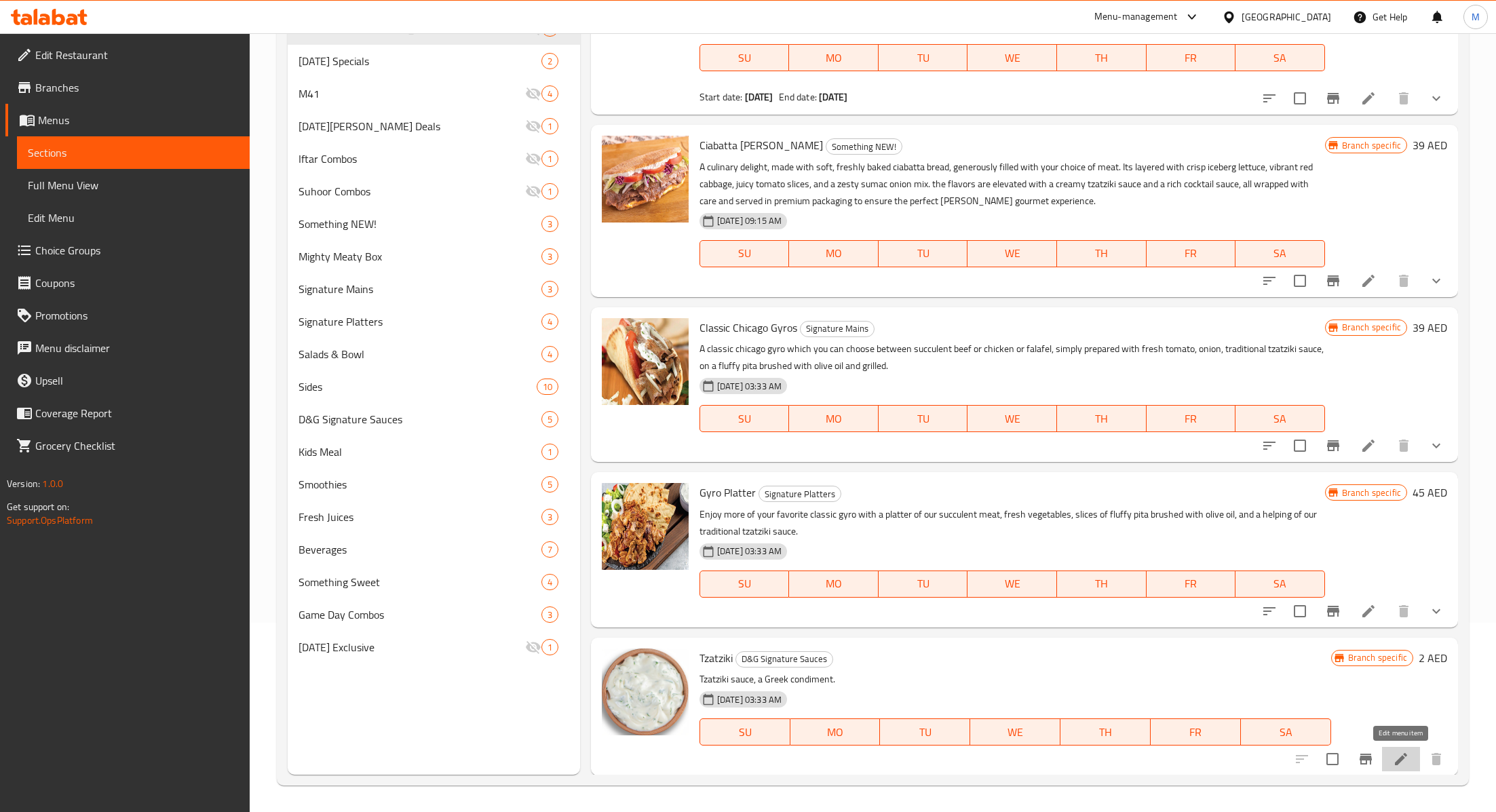
click at [1401, 759] on icon at bounding box center [1401, 759] width 16 height 16
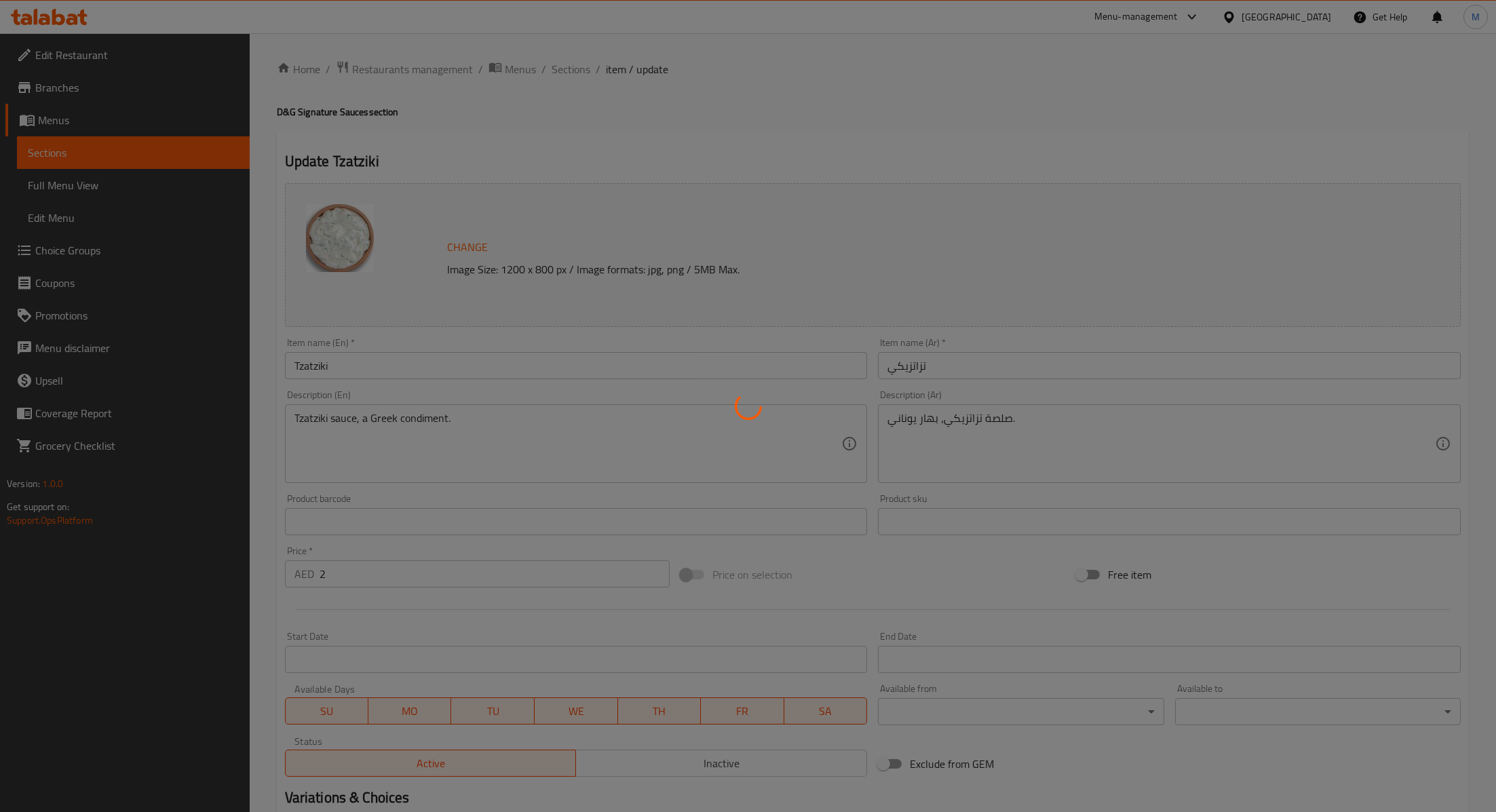
click at [374, 570] on div at bounding box center [748, 406] width 1496 height 812
click at [361, 570] on div at bounding box center [748, 406] width 1496 height 812
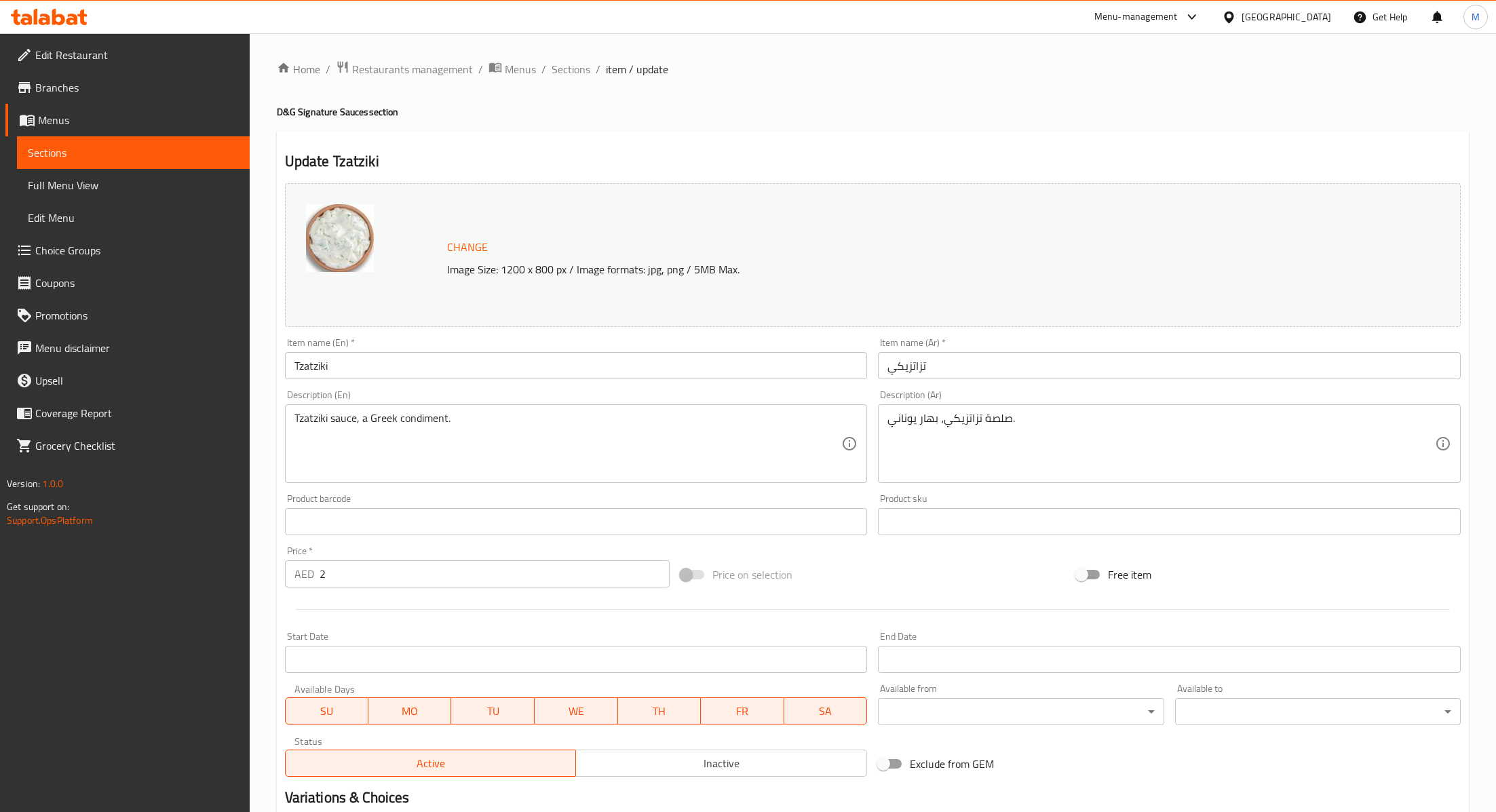
click at [362, 576] on input "2" at bounding box center [494, 574] width 350 height 27
type input "4"
click at [456, 618] on div at bounding box center [873, 610] width 1187 height 33
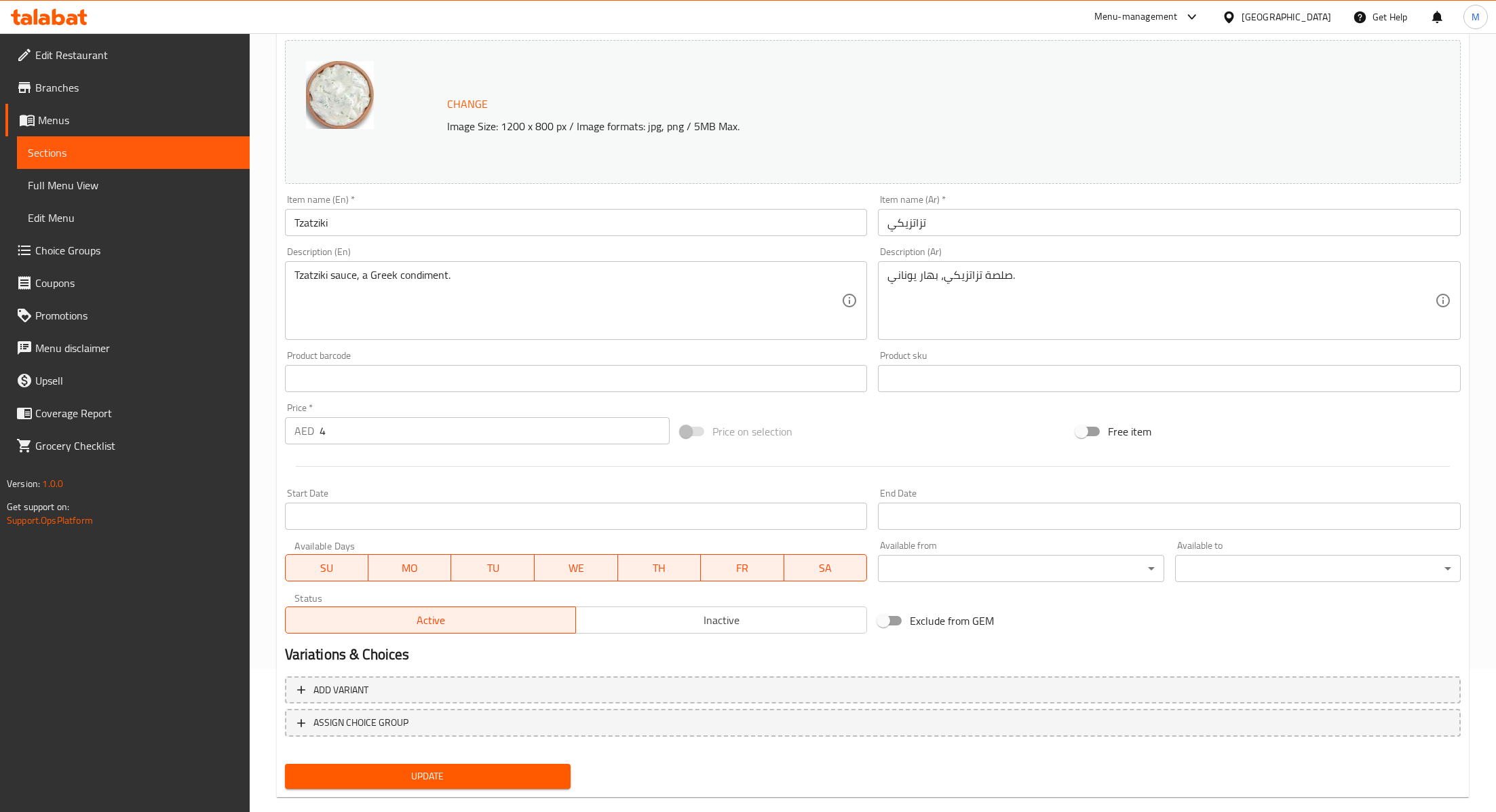
scroll to position [165, 0]
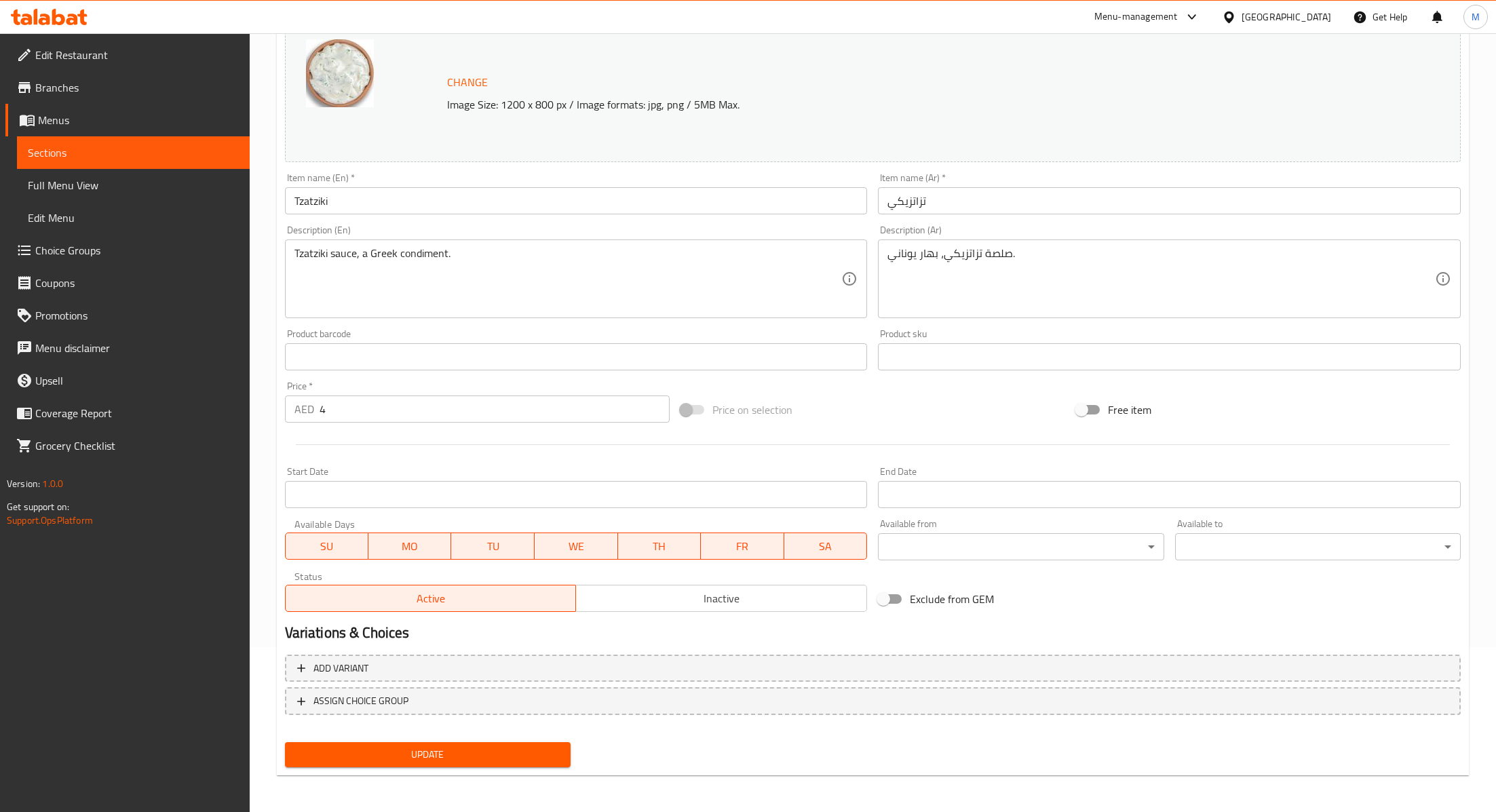
click at [448, 747] on span "Update" at bounding box center [428, 754] width 264 height 17
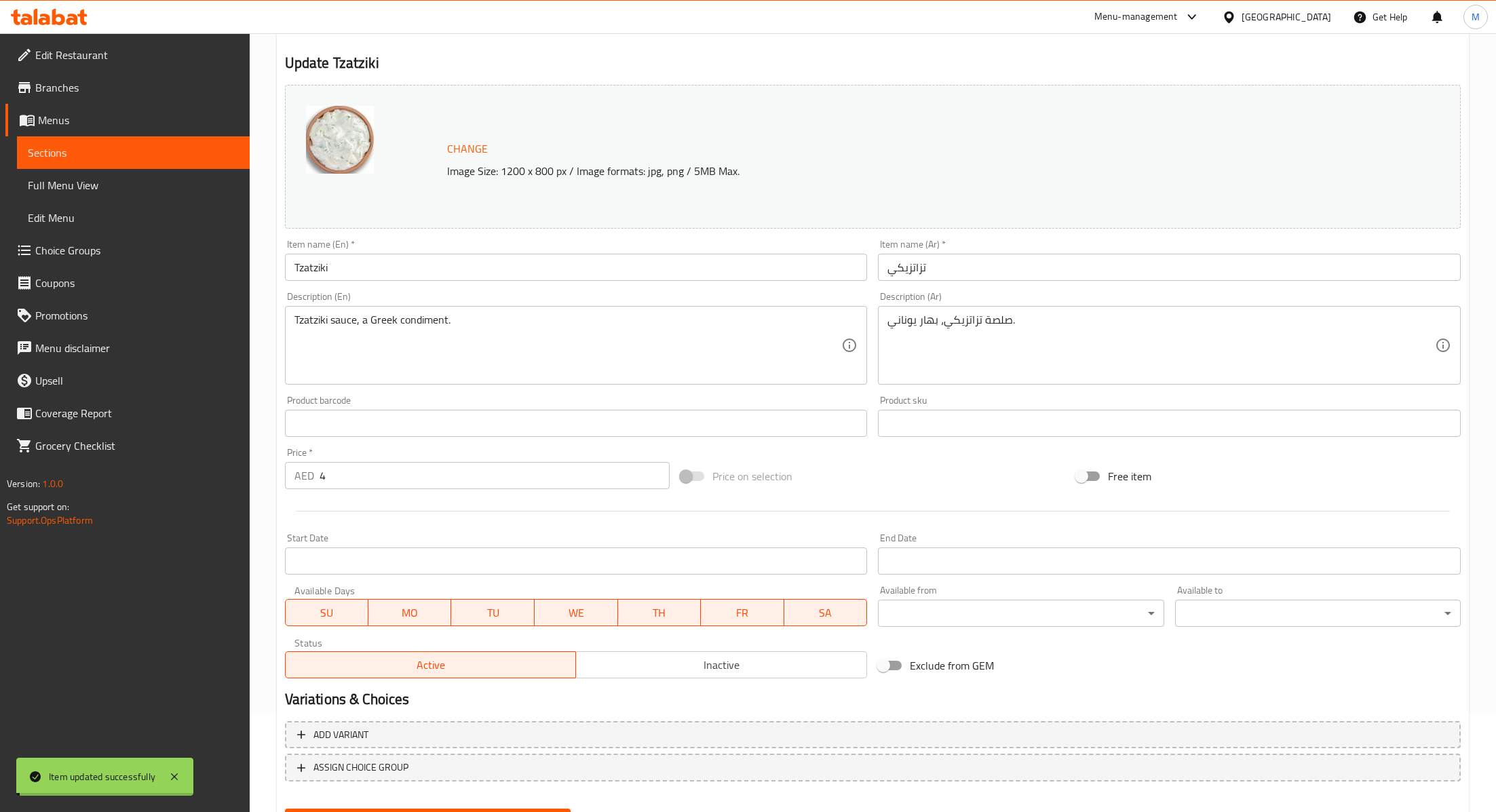
scroll to position [0, 0]
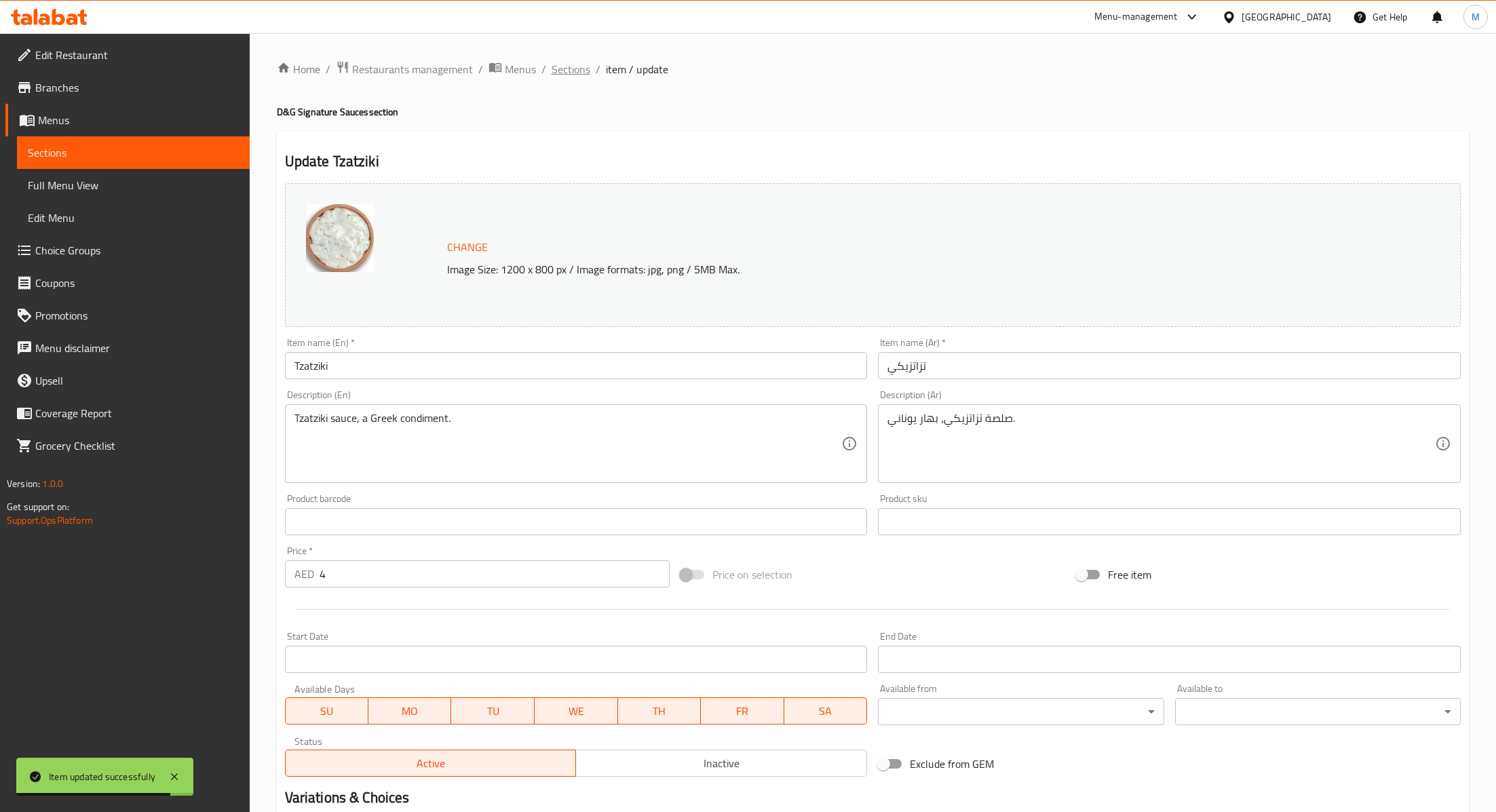
click at [562, 71] on span "Sections" at bounding box center [571, 69] width 39 height 16
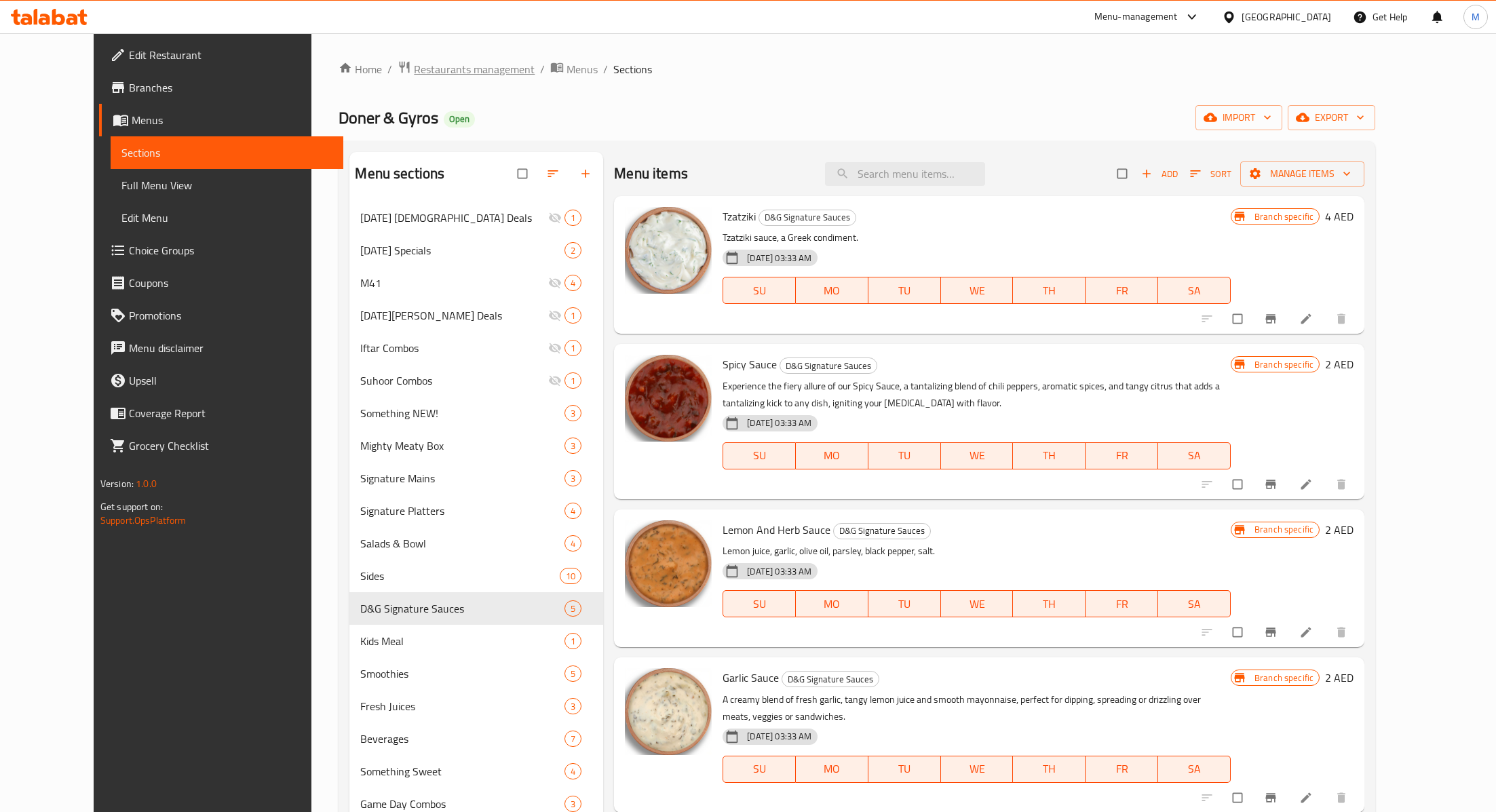
click at [458, 70] on span "Restaurants management" at bounding box center [475, 69] width 121 height 16
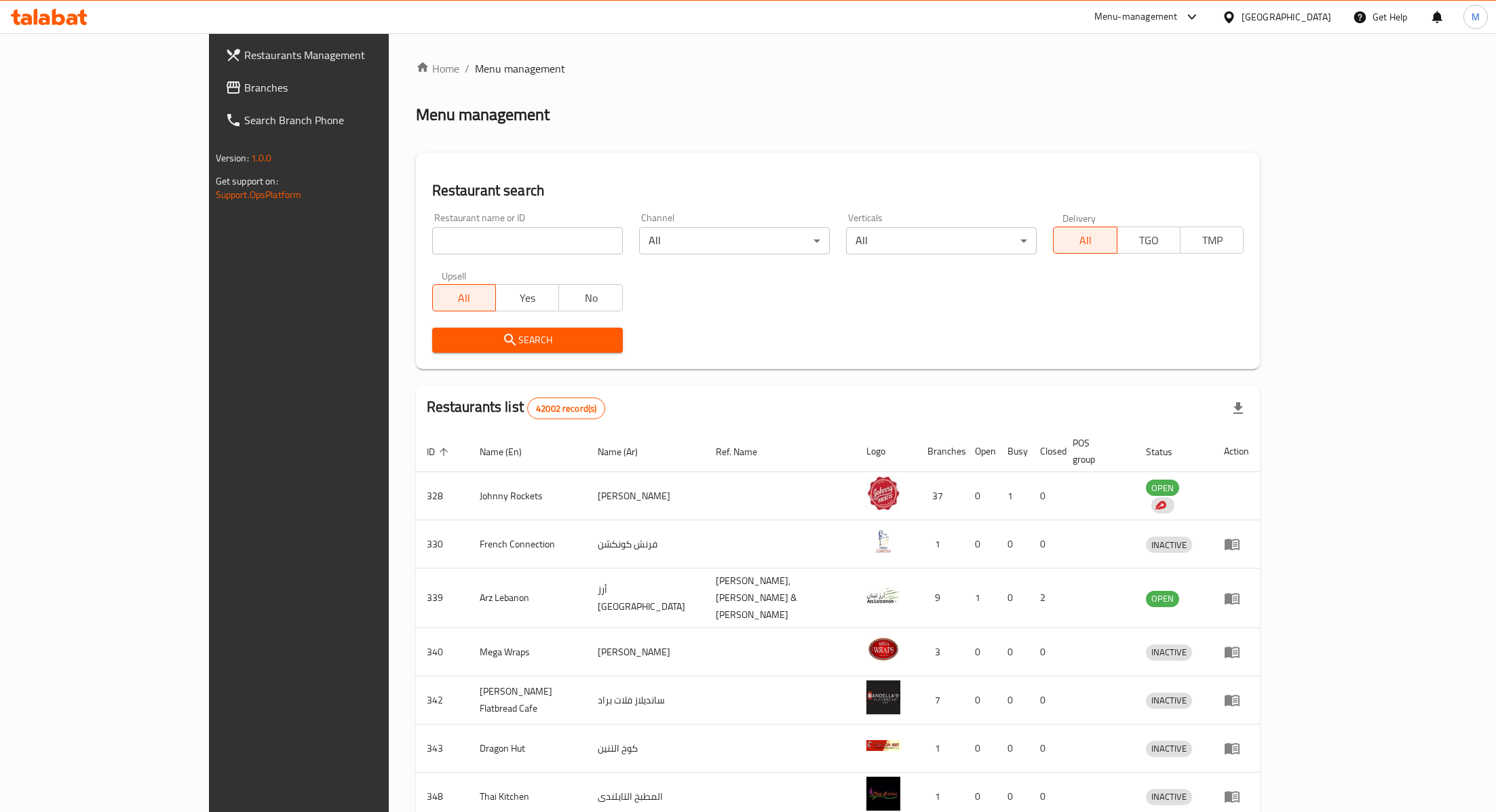
click at [432, 244] on input "search" at bounding box center [527, 240] width 190 height 27
paste input "22518"
type input "22518"
click button "Search" at bounding box center [527, 341] width 190 height 25
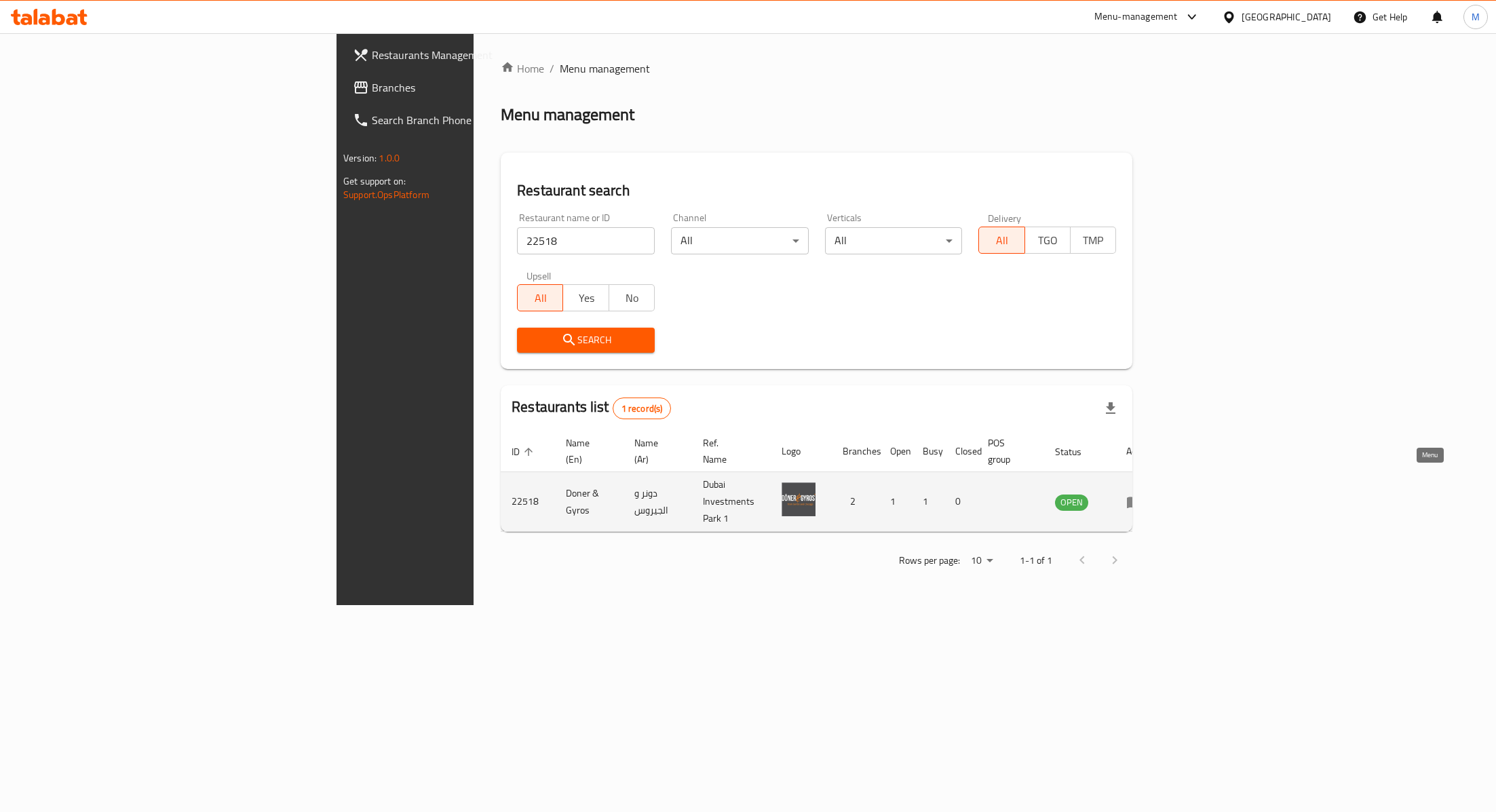
click at [1143, 494] on icon "enhanced table" at bounding box center [1135, 502] width 16 height 16
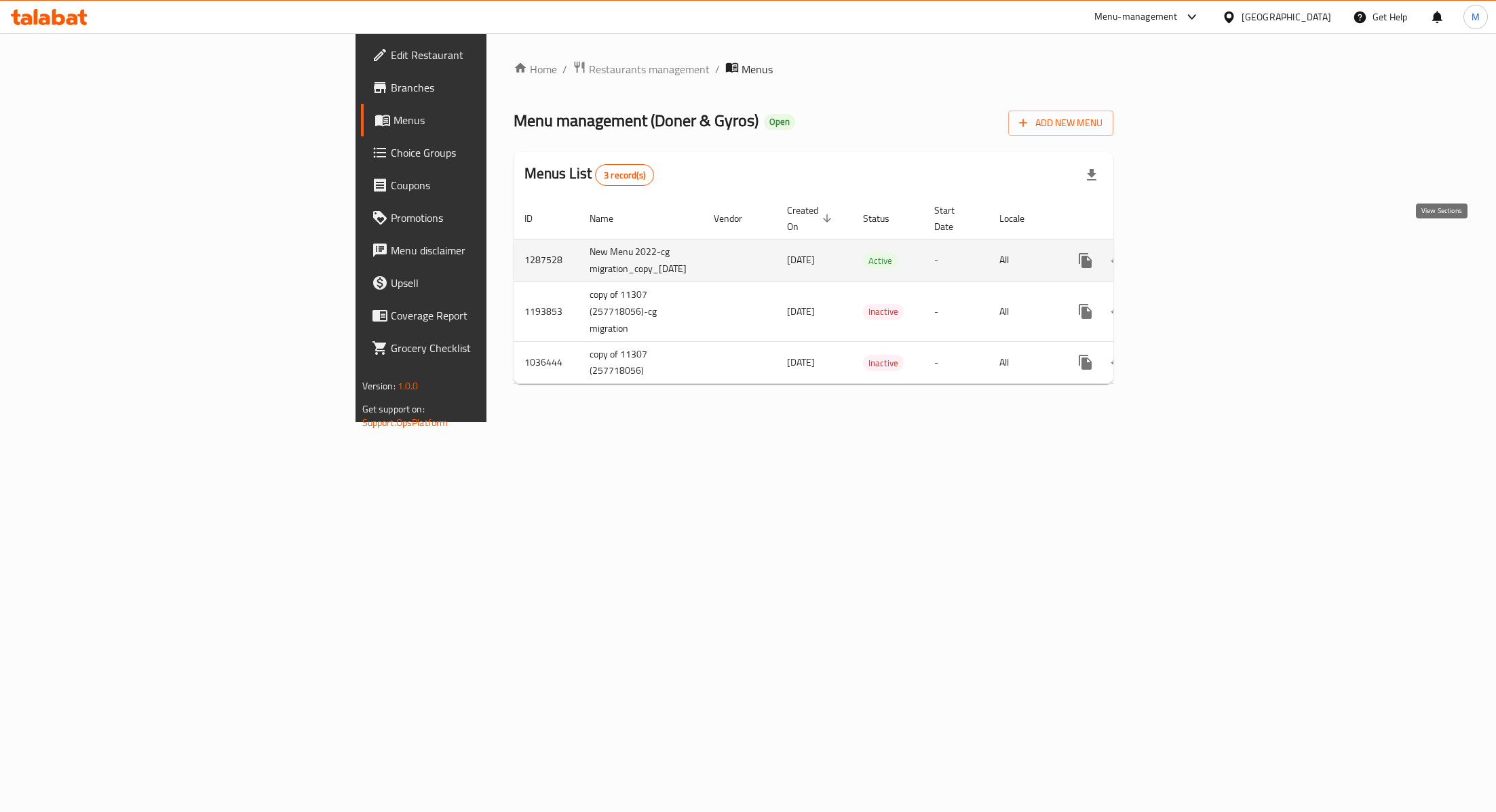
click at [1200, 250] on link "enhanced table" at bounding box center [1183, 260] width 33 height 33
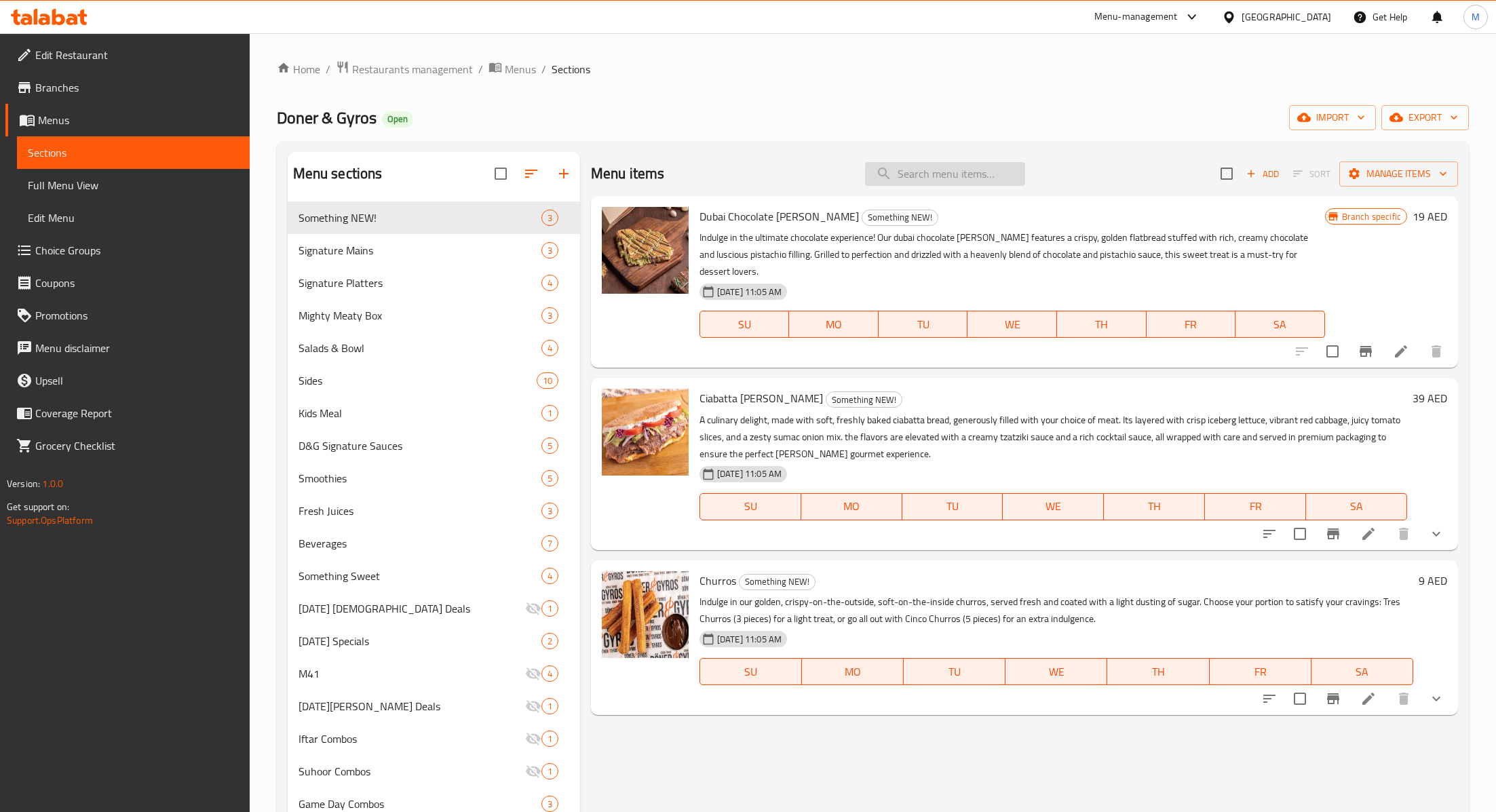
click at [940, 172] on input "search" at bounding box center [945, 174] width 160 height 24
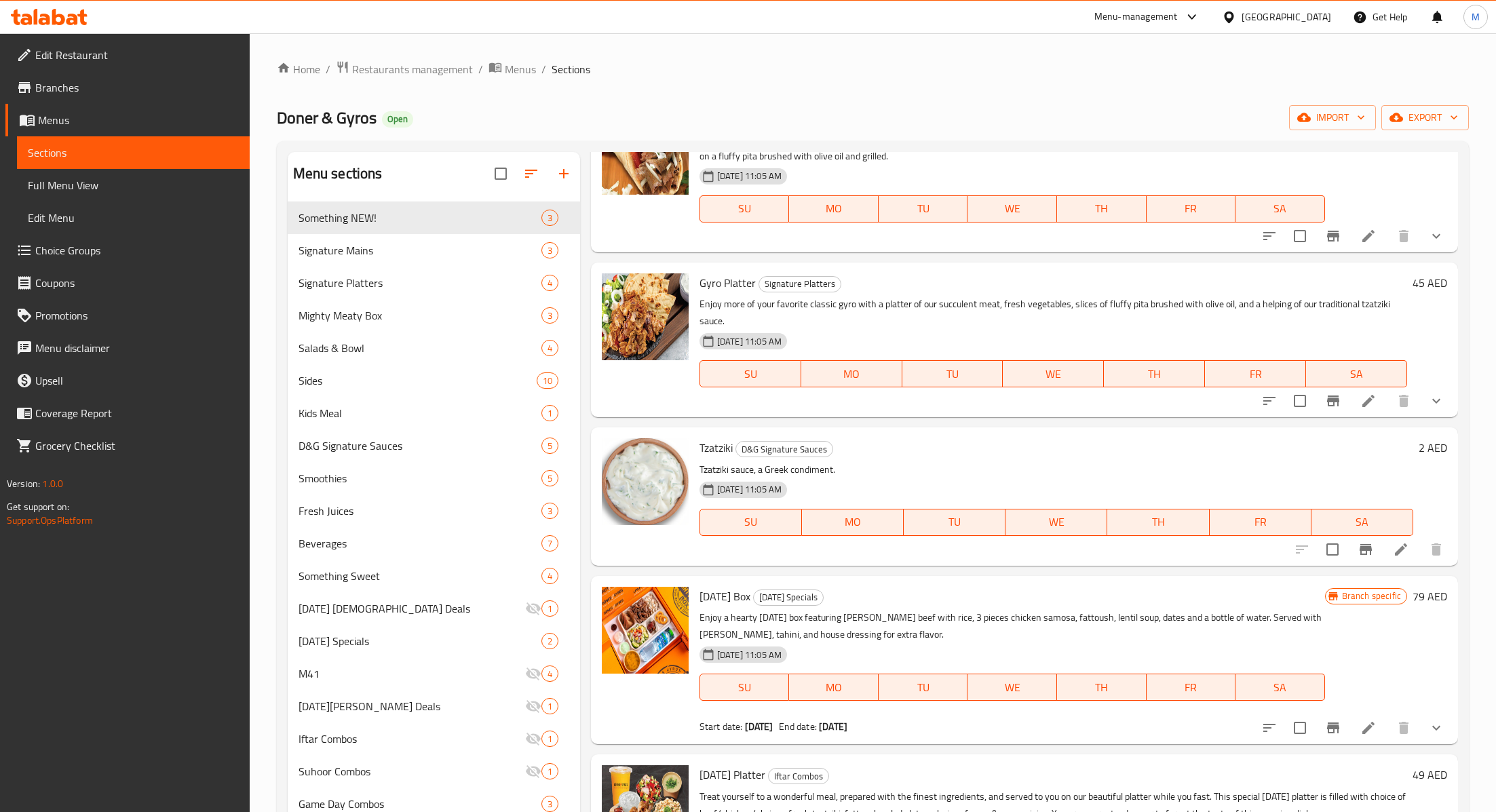
scroll to position [336, 0]
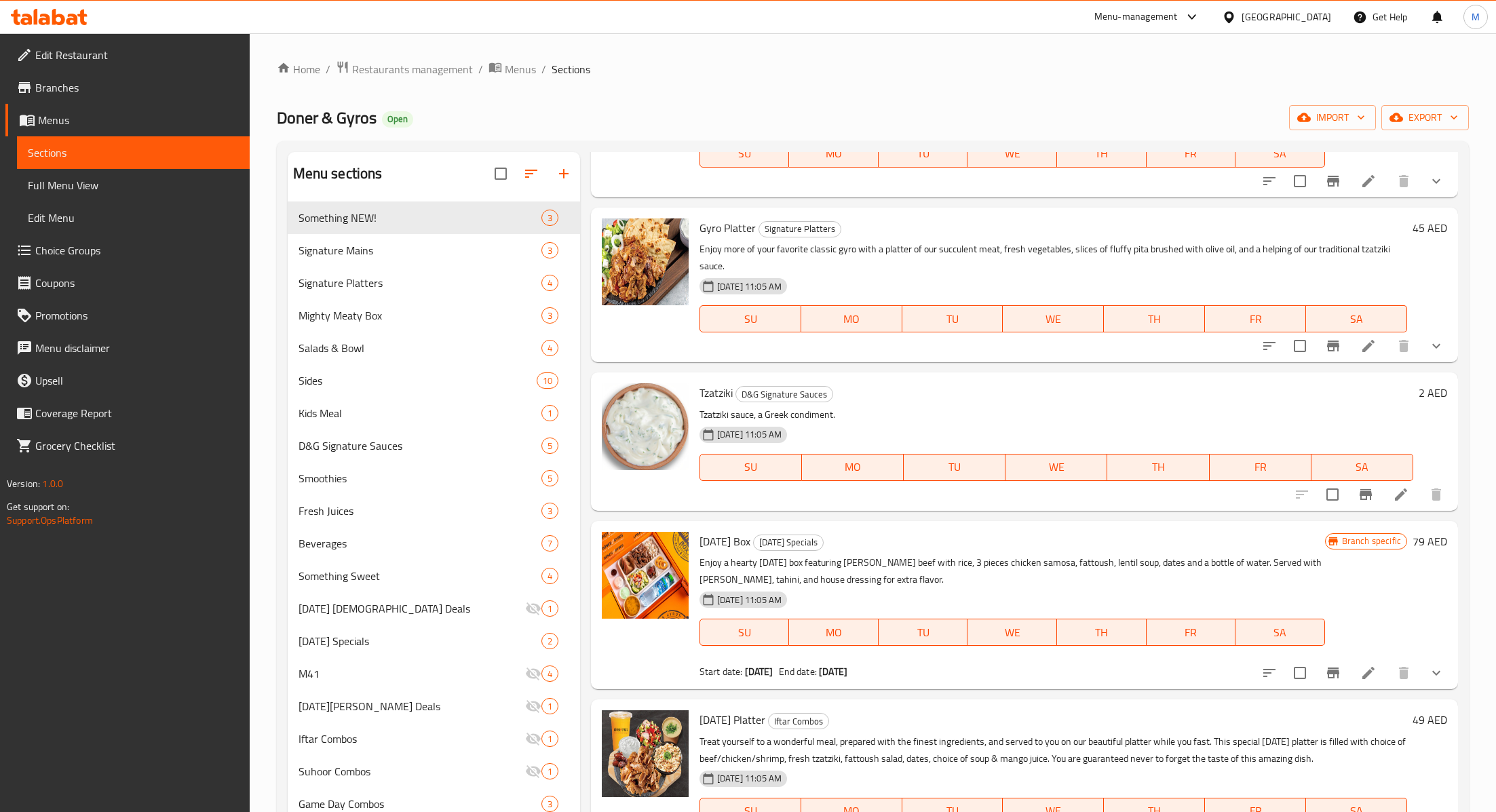
type input "tzat"
click at [1404, 498] on icon at bounding box center [1401, 494] width 16 height 16
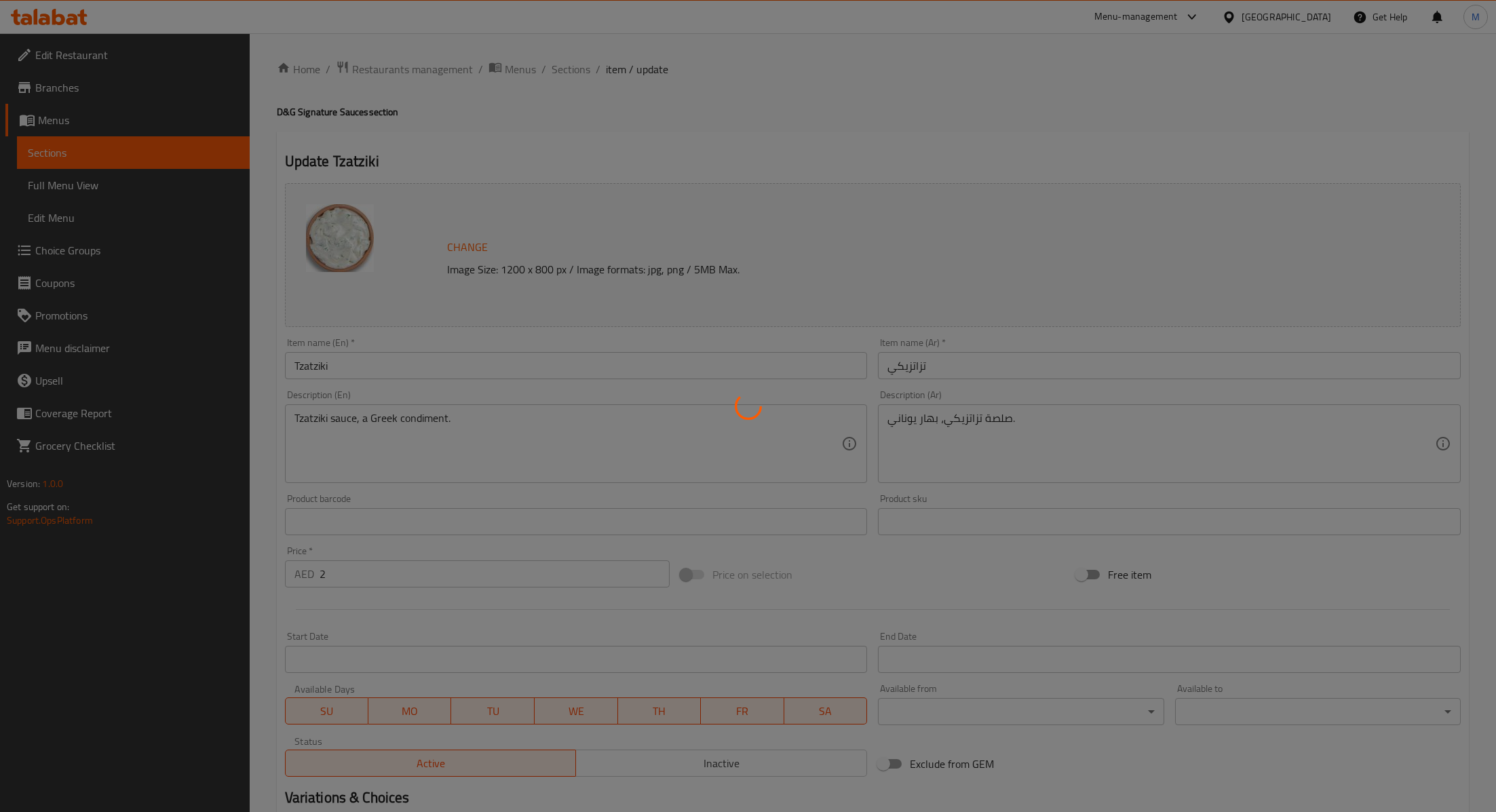
click at [367, 572] on div at bounding box center [748, 406] width 1496 height 812
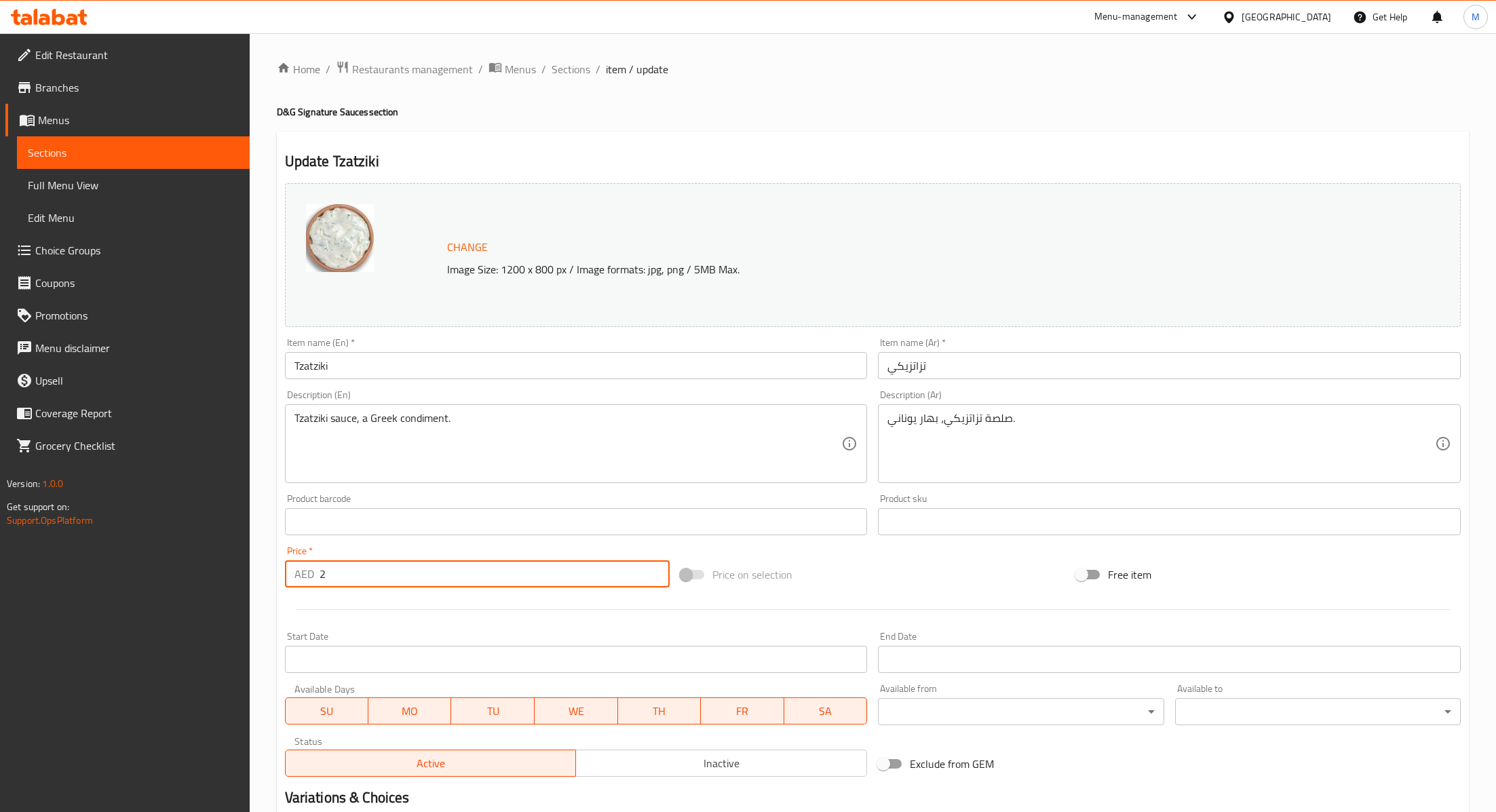
click at [367, 572] on input "2" at bounding box center [494, 574] width 350 height 27
type input "4"
click at [456, 627] on div "Start Date Start Date" at bounding box center [576, 653] width 594 height 53
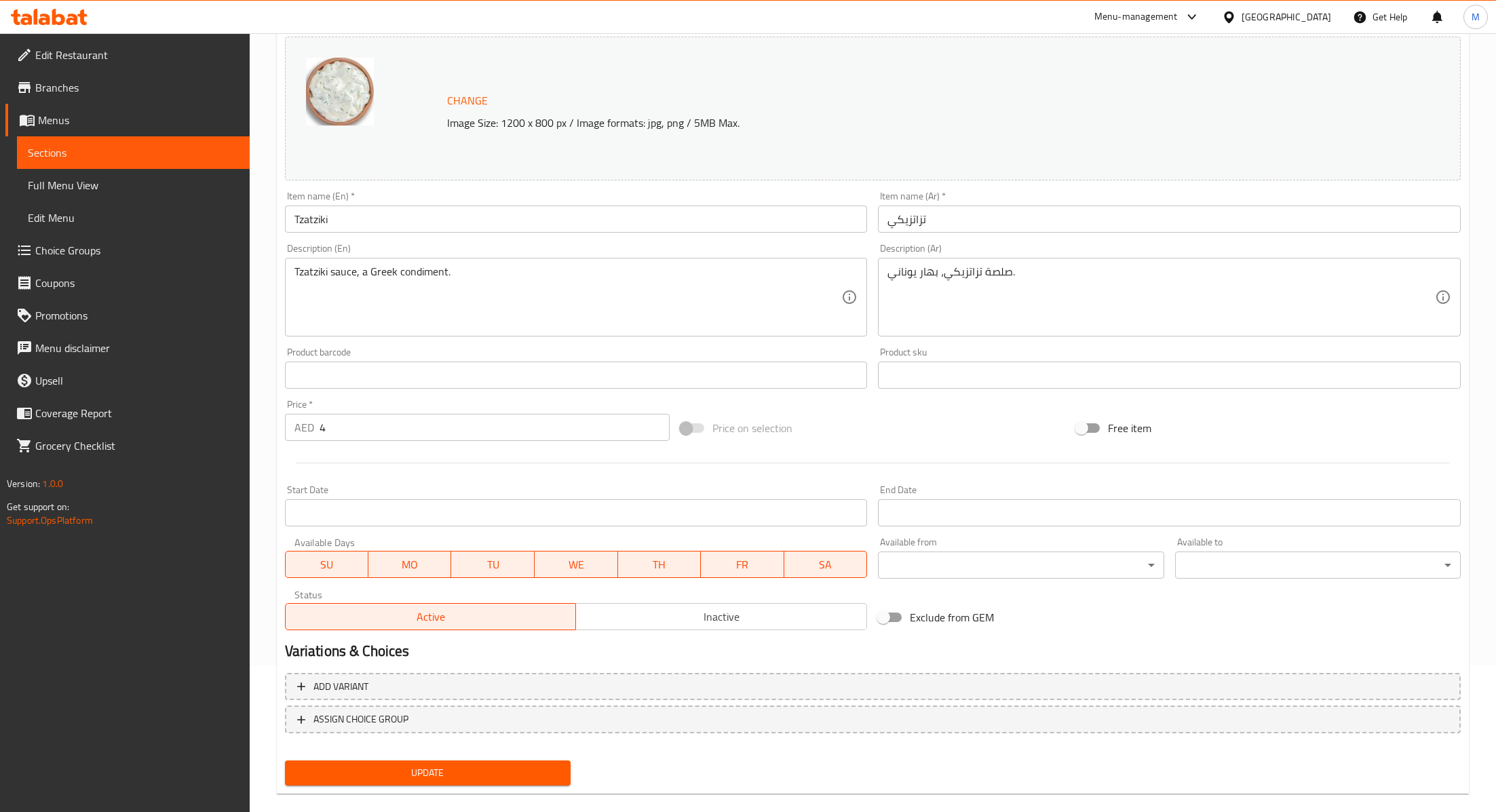
scroll to position [165, 0]
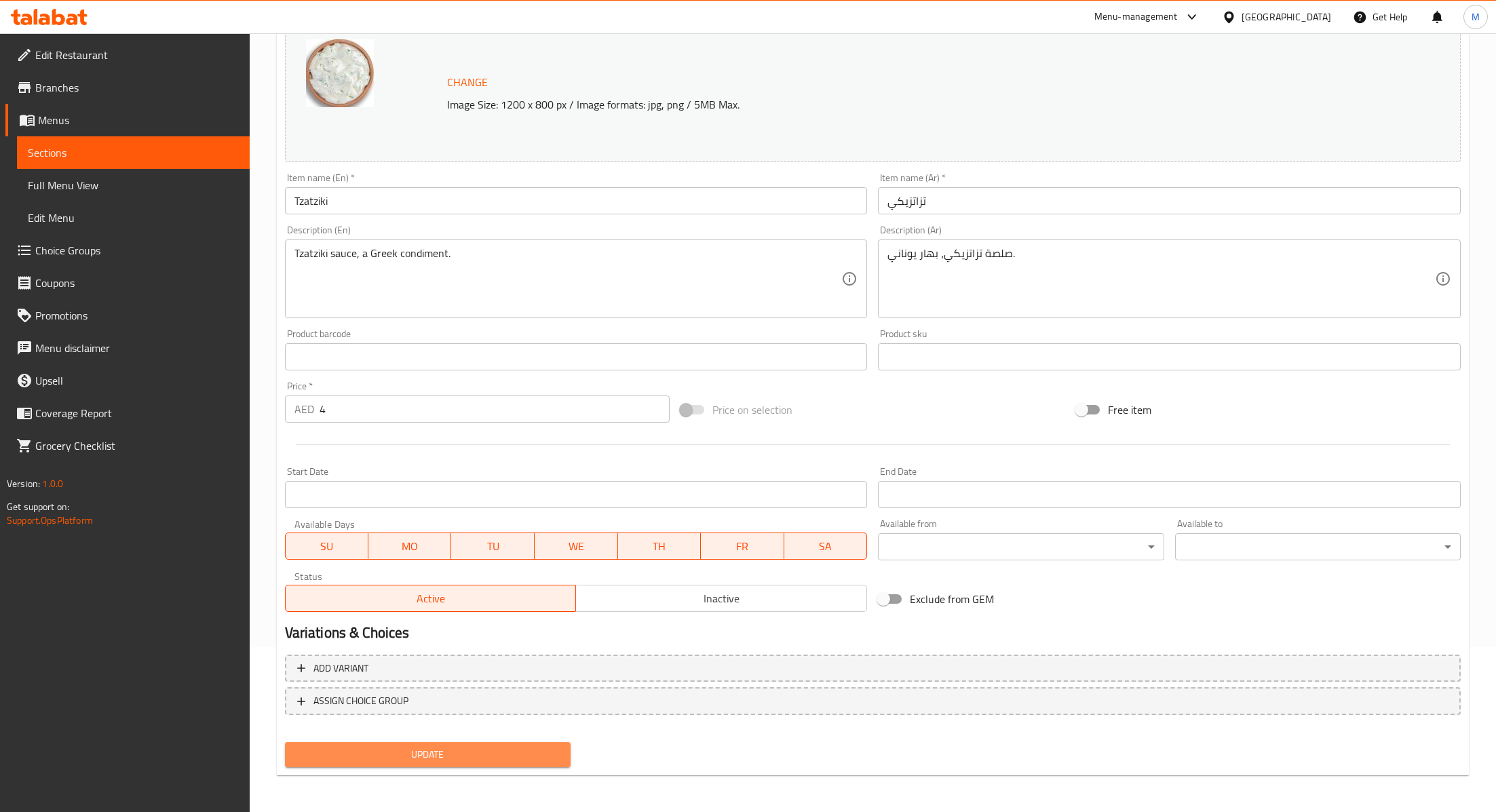
click at [385, 760] on span "Update" at bounding box center [428, 754] width 264 height 17
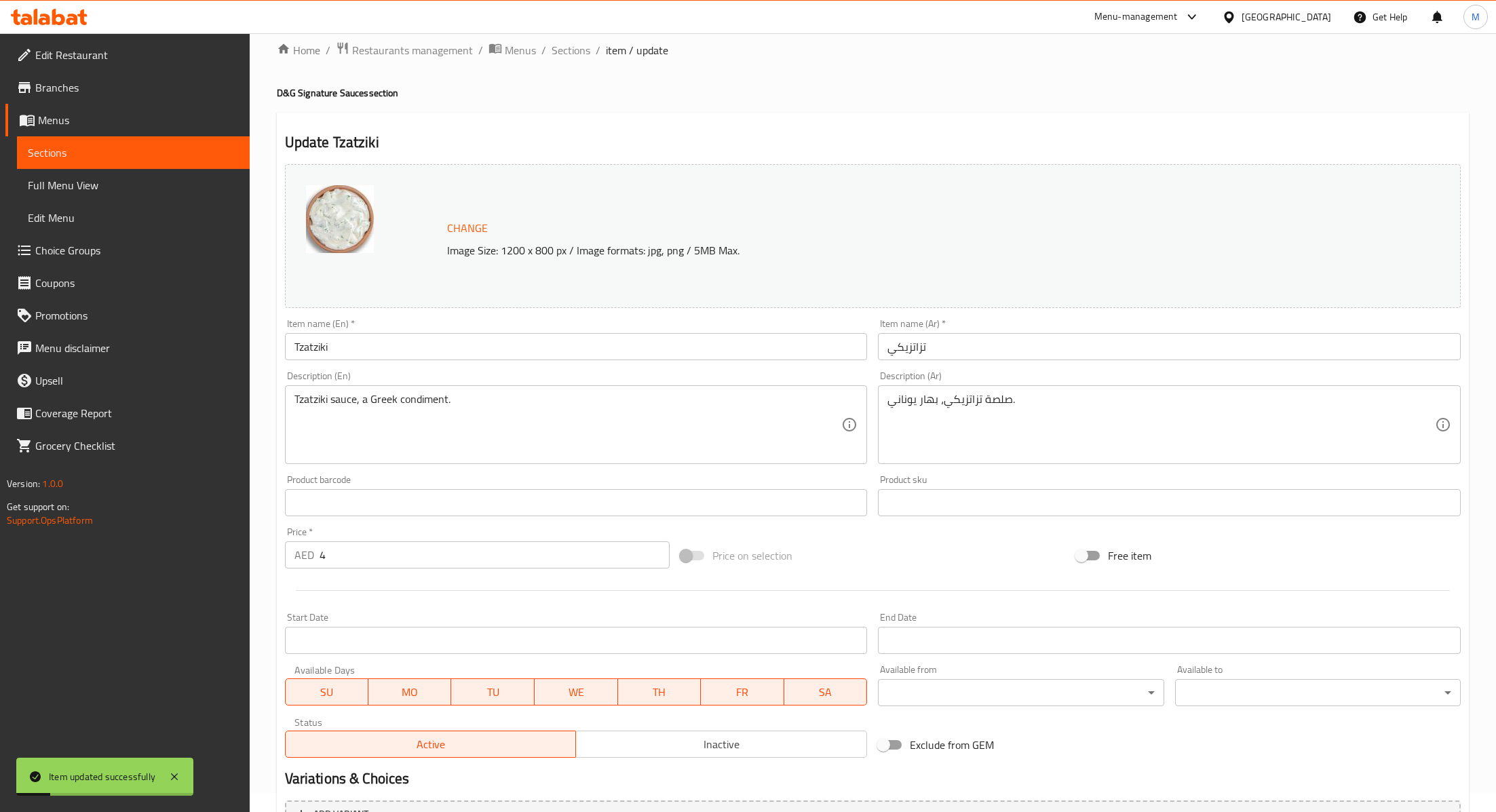
scroll to position [0, 0]
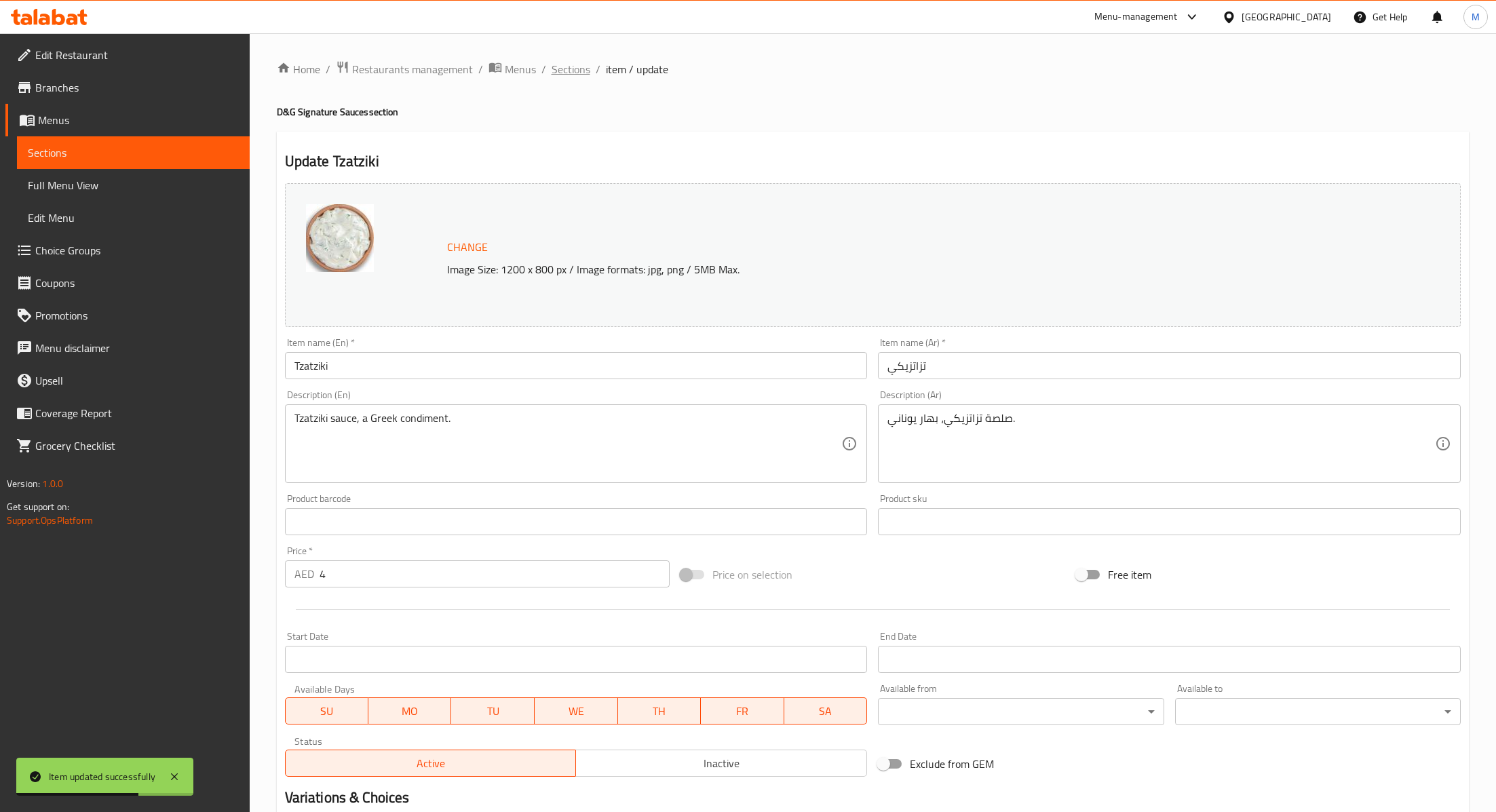
click at [572, 69] on span "Sections" at bounding box center [571, 69] width 39 height 16
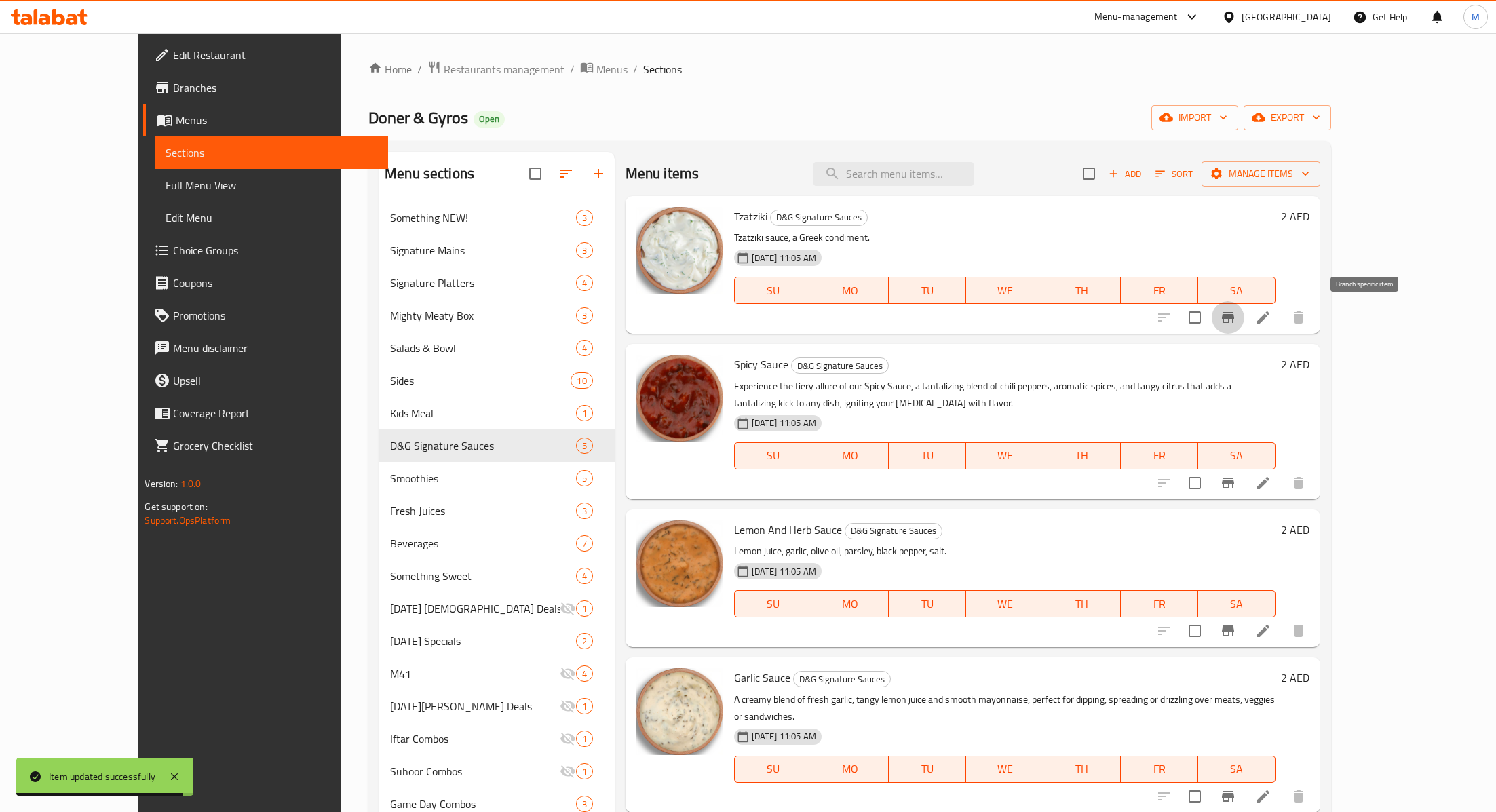
click at [1236, 312] on icon "Branch-specific-item" at bounding box center [1228, 318] width 16 height 16
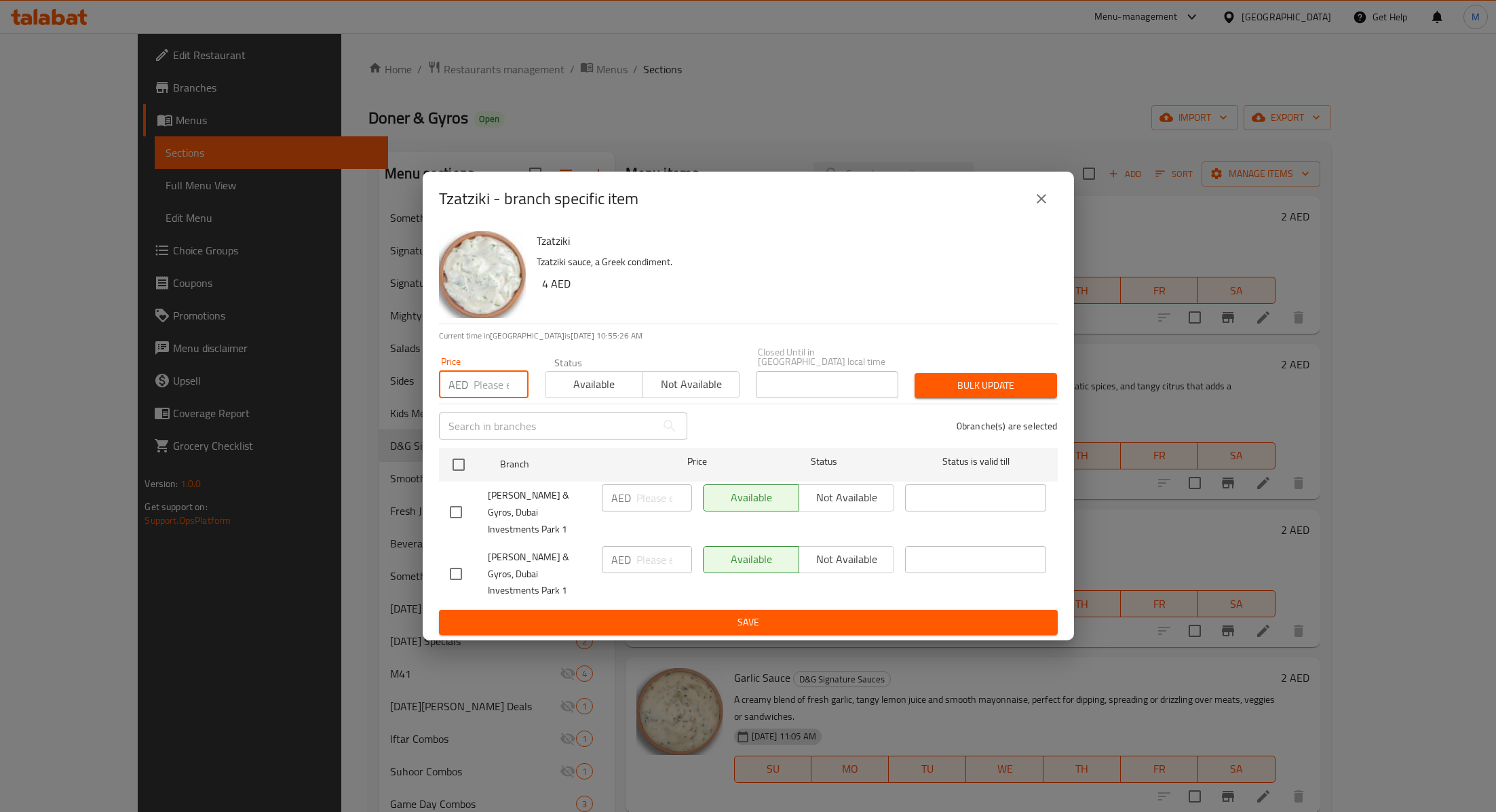
click at [478, 398] on input "number" at bounding box center [501, 385] width 55 height 27
type input "4"
click at [558, 394] on span "Available" at bounding box center [594, 384] width 86 height 20
click at [463, 479] on input "checkbox" at bounding box center [459, 465] width 29 height 29
checkbox input "true"
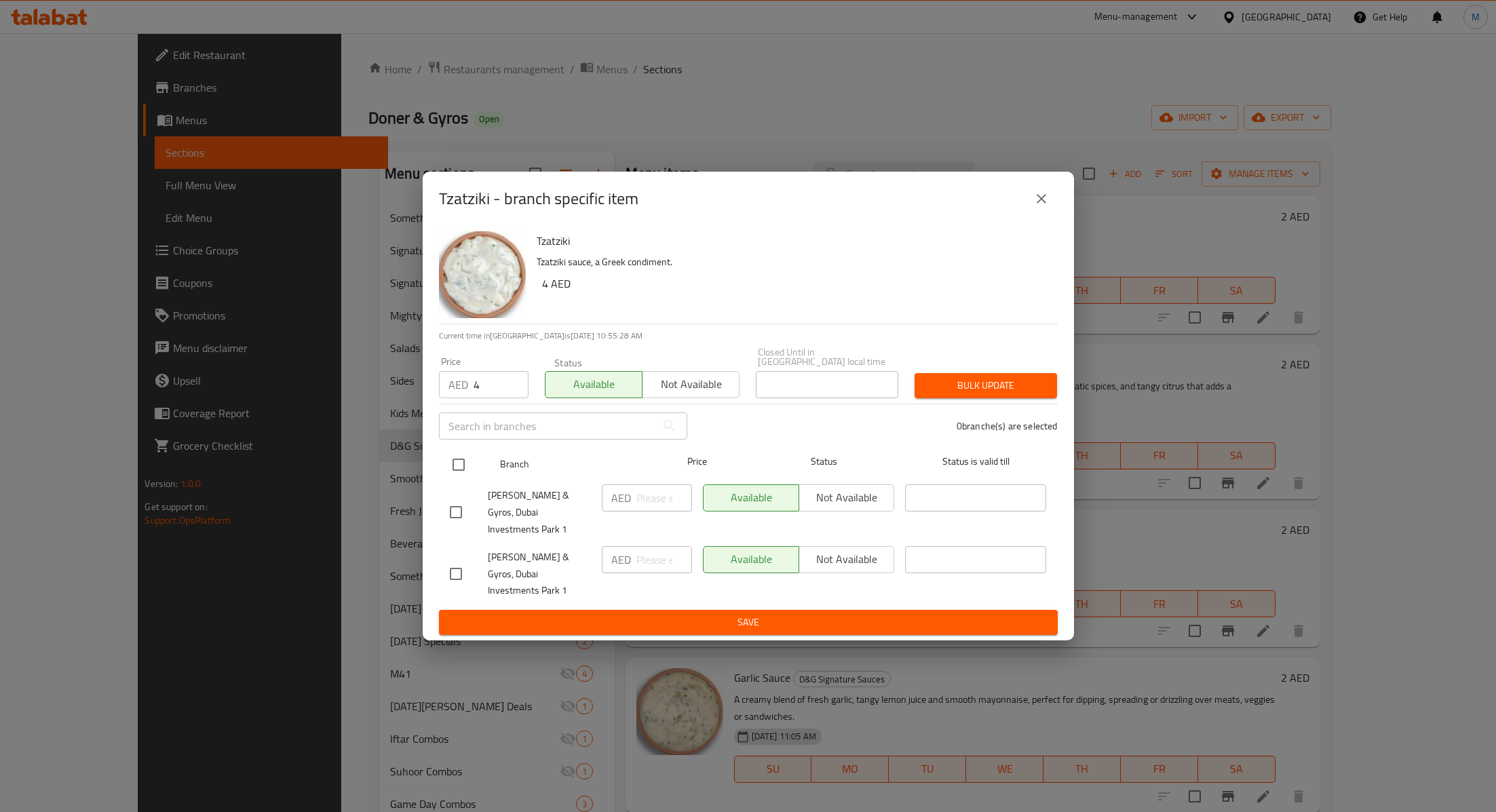
checkbox input "true"
click at [1005, 398] on button "Bulk update" at bounding box center [986, 386] width 143 height 25
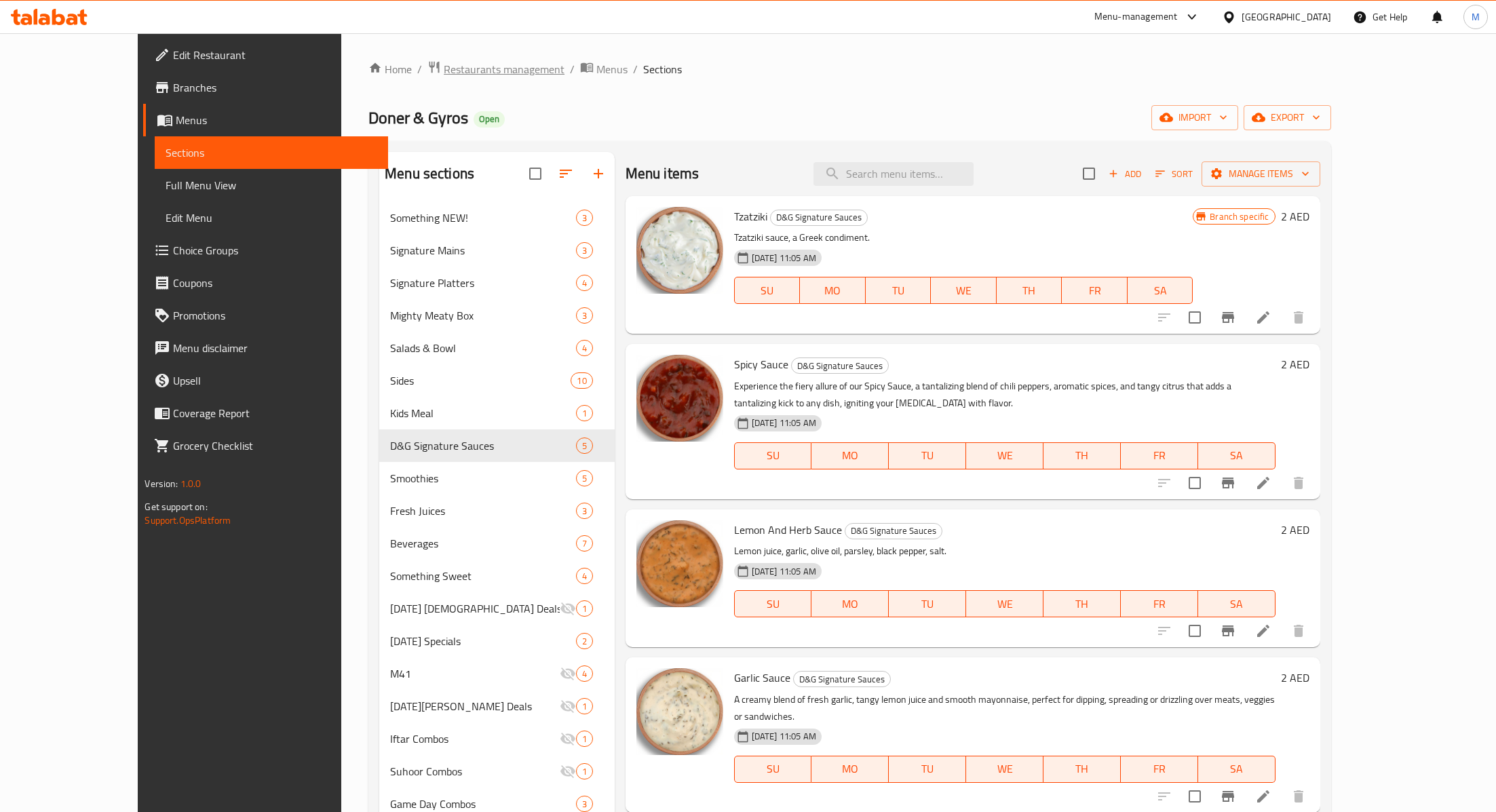
click at [443, 73] on span "Restaurants management" at bounding box center [504, 69] width 121 height 16
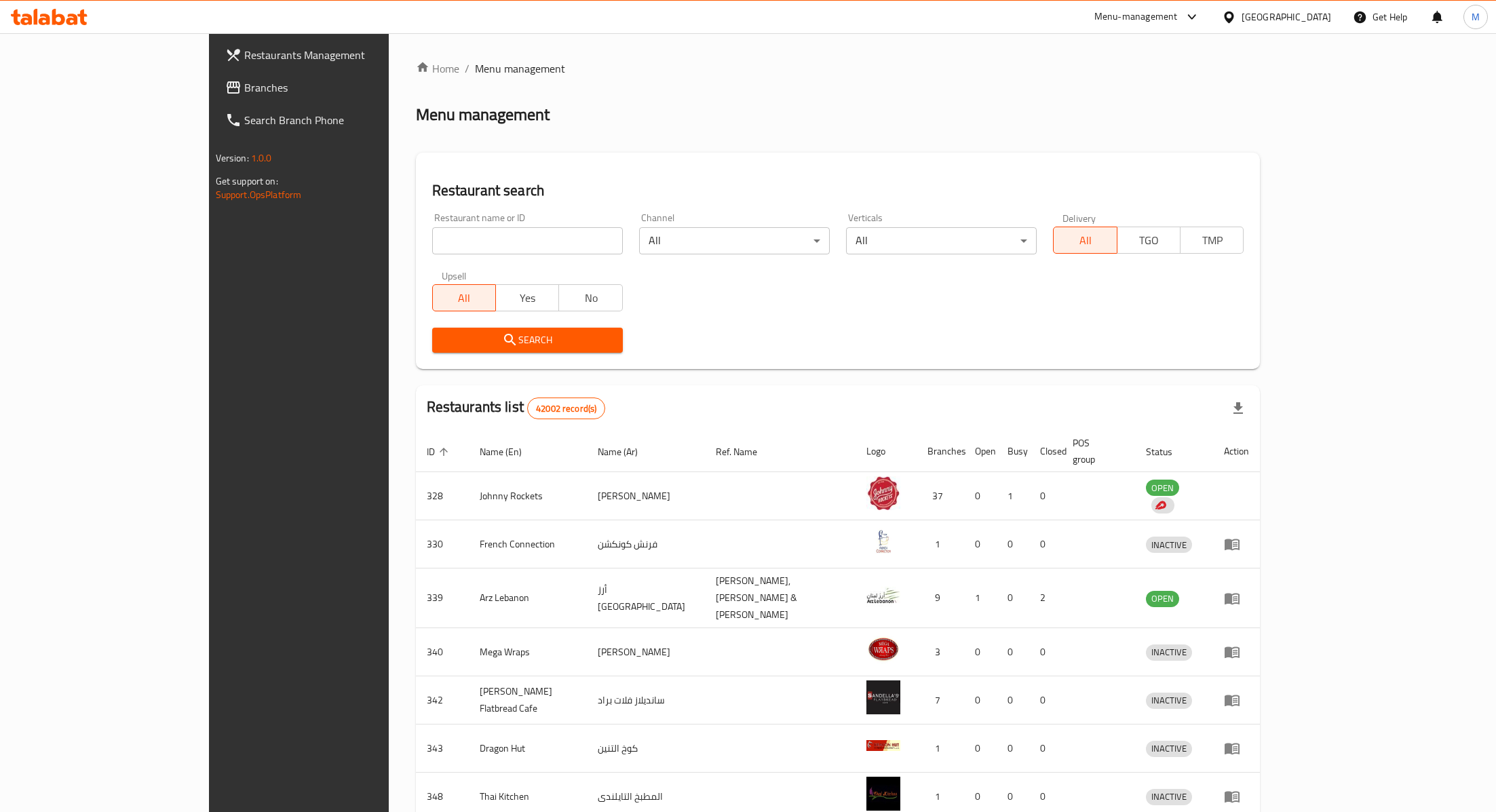
click at [432, 242] on input "search" at bounding box center [527, 240] width 190 height 27
paste input "683340"
type input "683340"
click button "Search" at bounding box center [527, 341] width 190 height 25
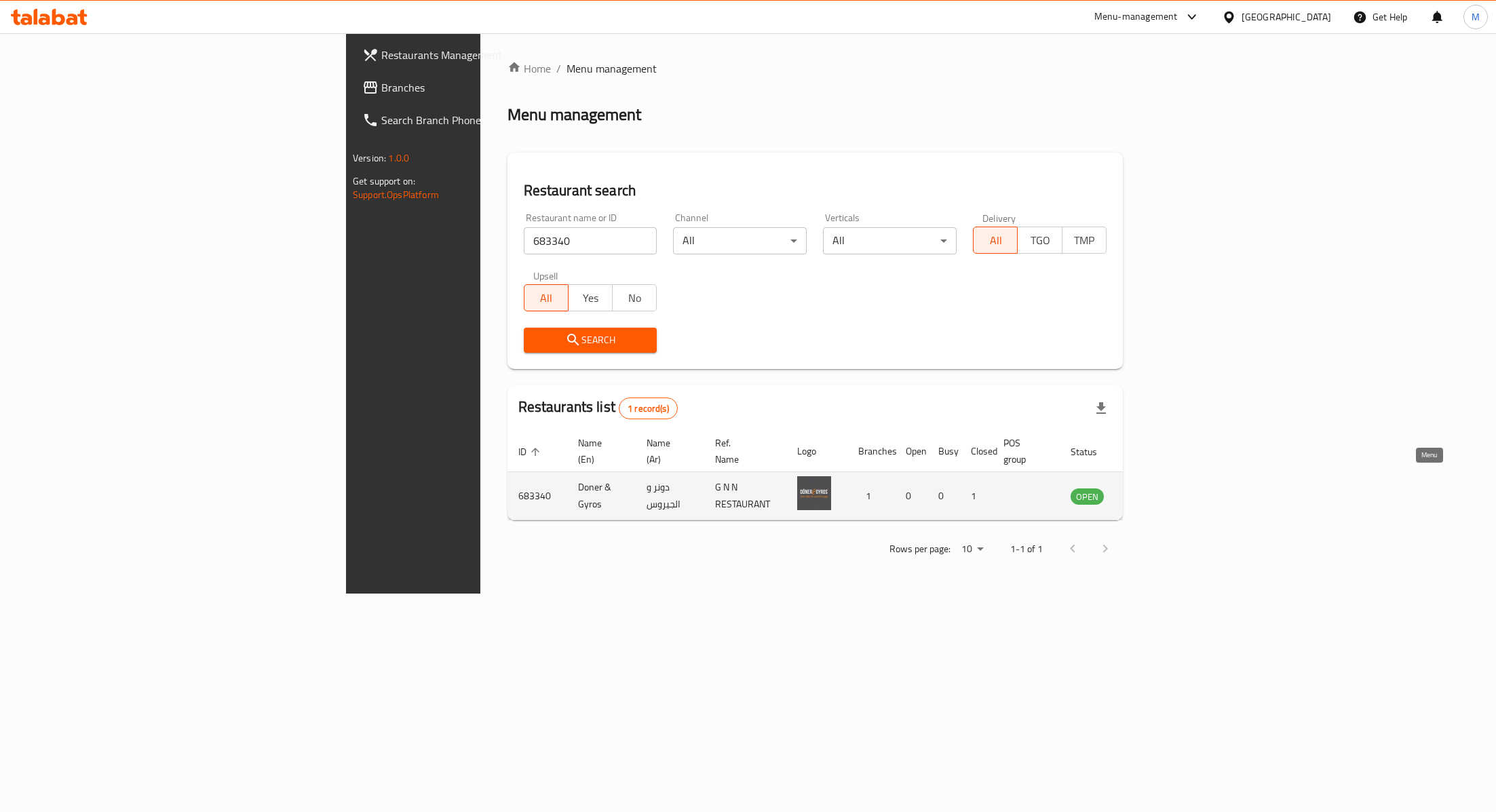
click at [1158, 491] on icon "enhanced table" at bounding box center [1150, 497] width 15 height 11
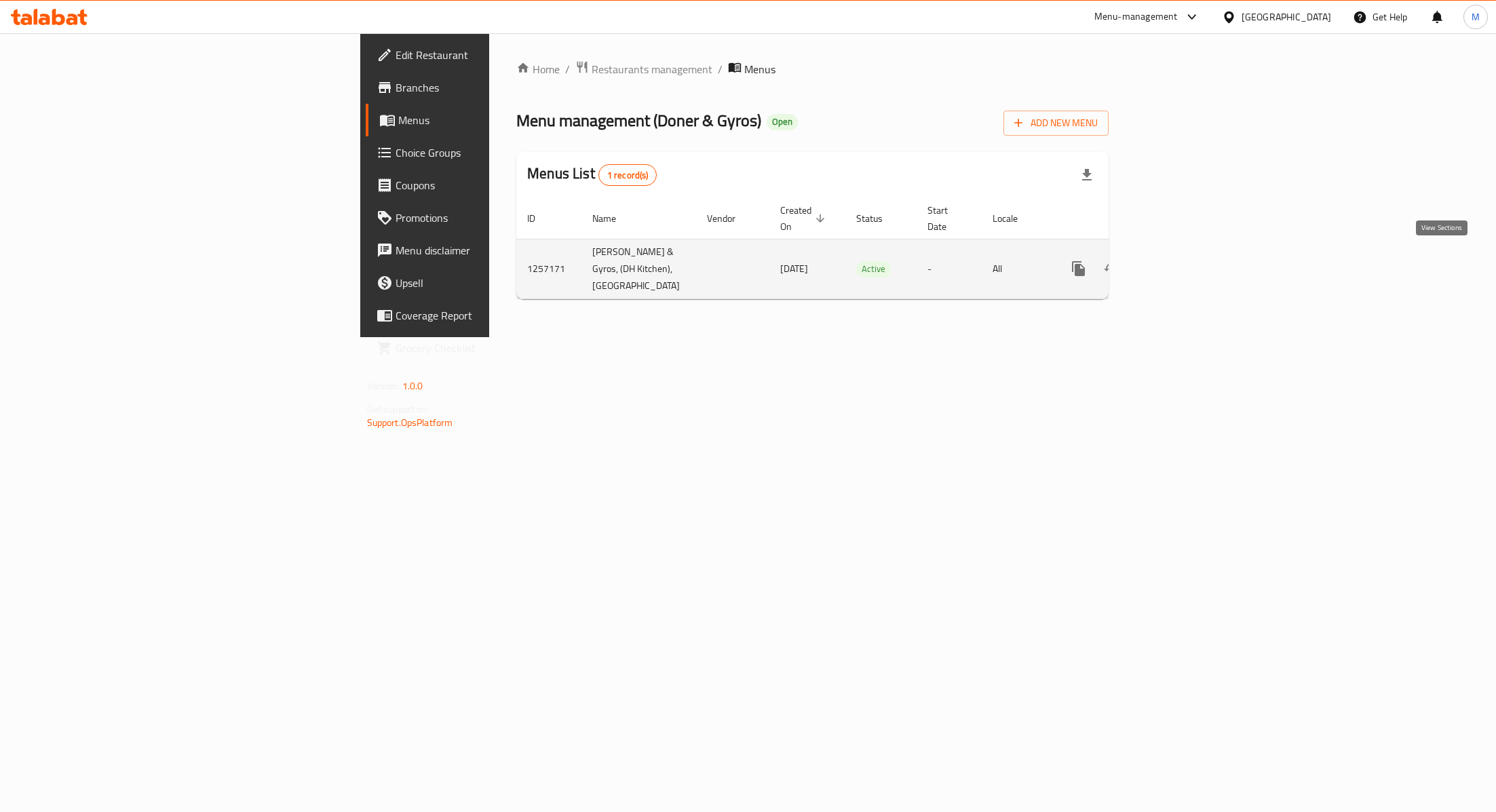
click at [1185, 260] on icon "enhanced table" at bounding box center [1177, 268] width 16 height 16
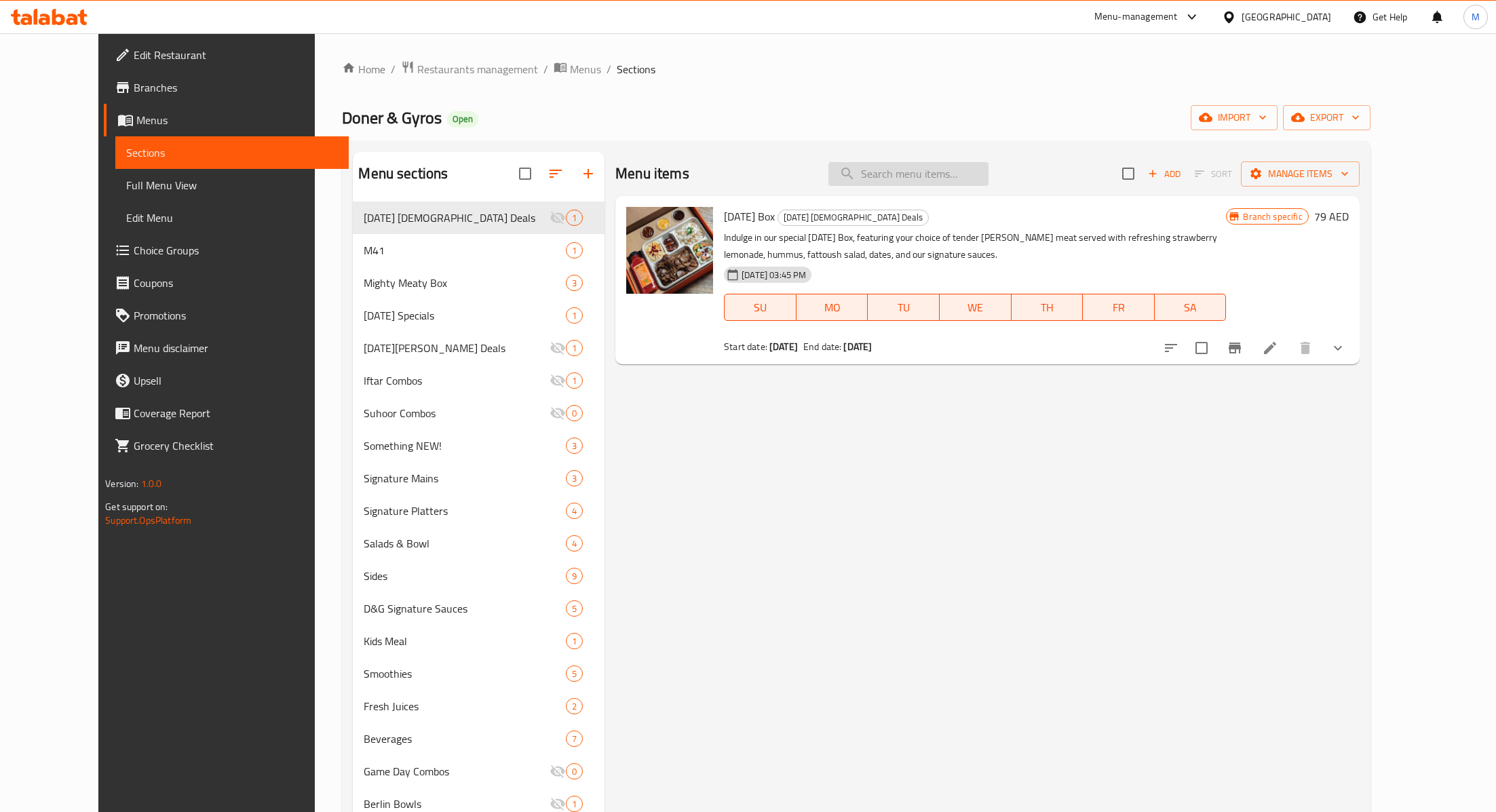
click at [939, 166] on input "search" at bounding box center [908, 174] width 160 height 24
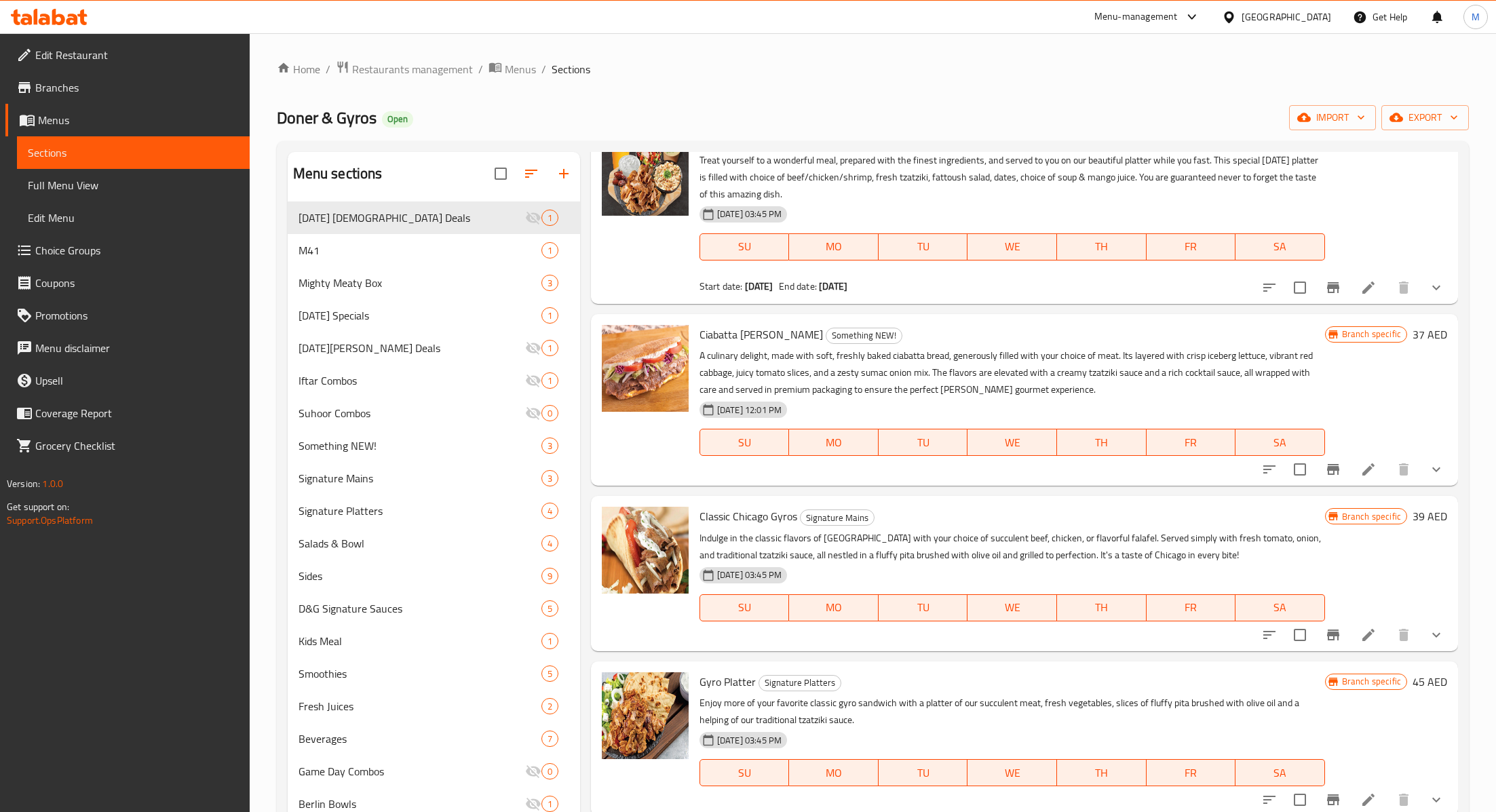
scroll to position [189, 0]
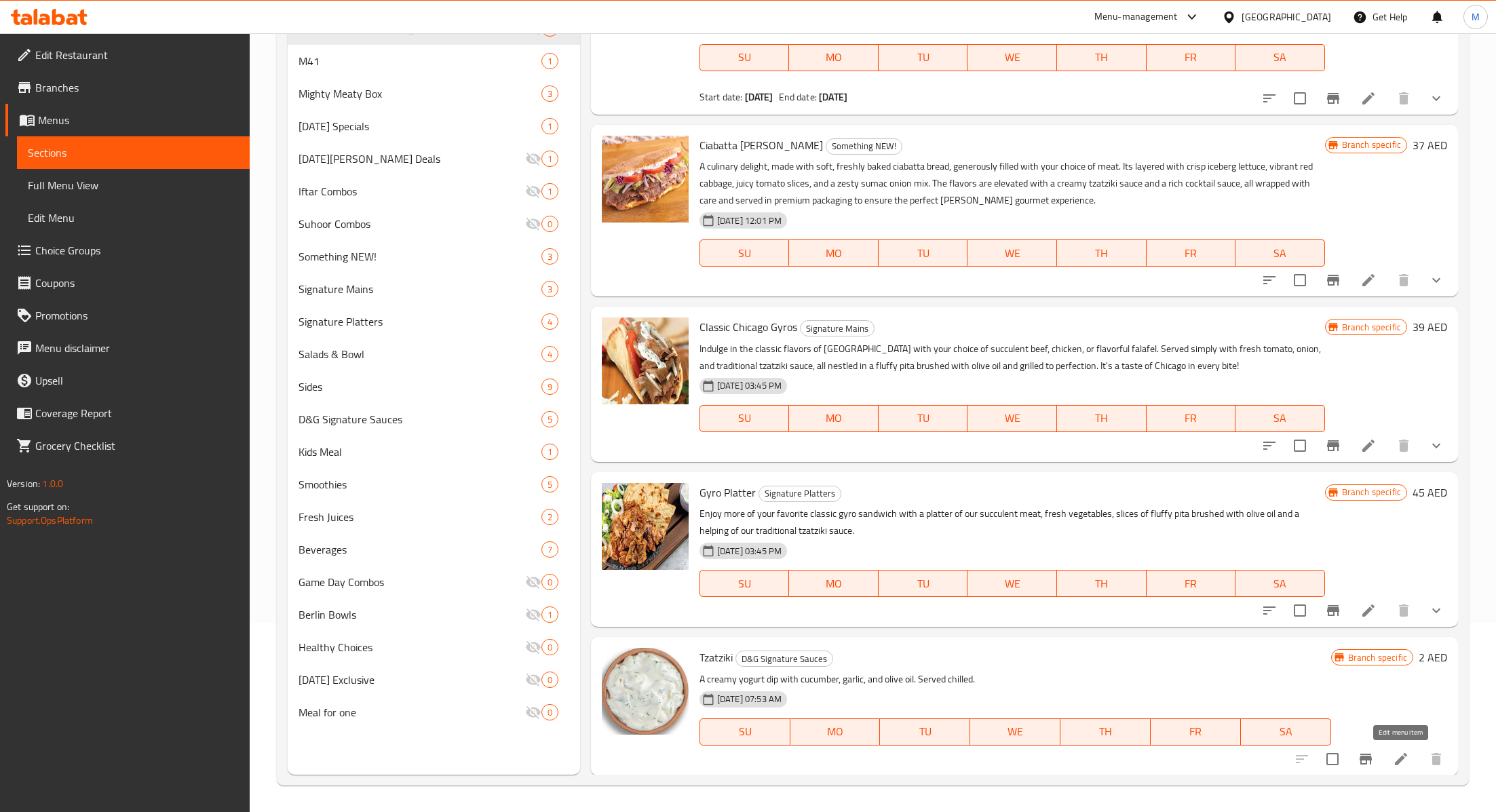
type input "tzat"
click at [1410, 761] on li at bounding box center [1401, 759] width 38 height 25
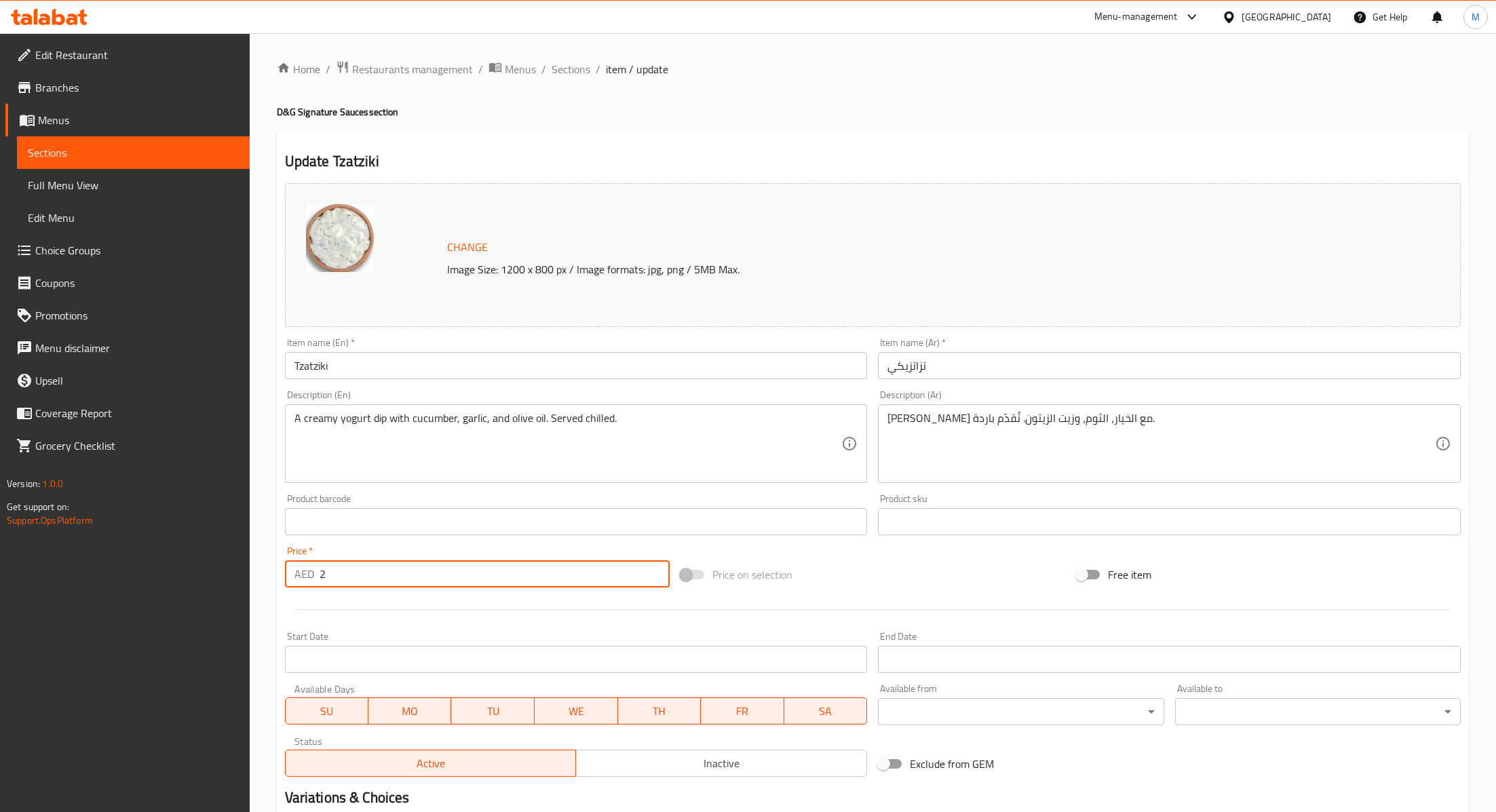
click at [348, 567] on input "2" at bounding box center [494, 574] width 350 height 27
type input "4"
click at [416, 607] on div at bounding box center [873, 610] width 1187 height 33
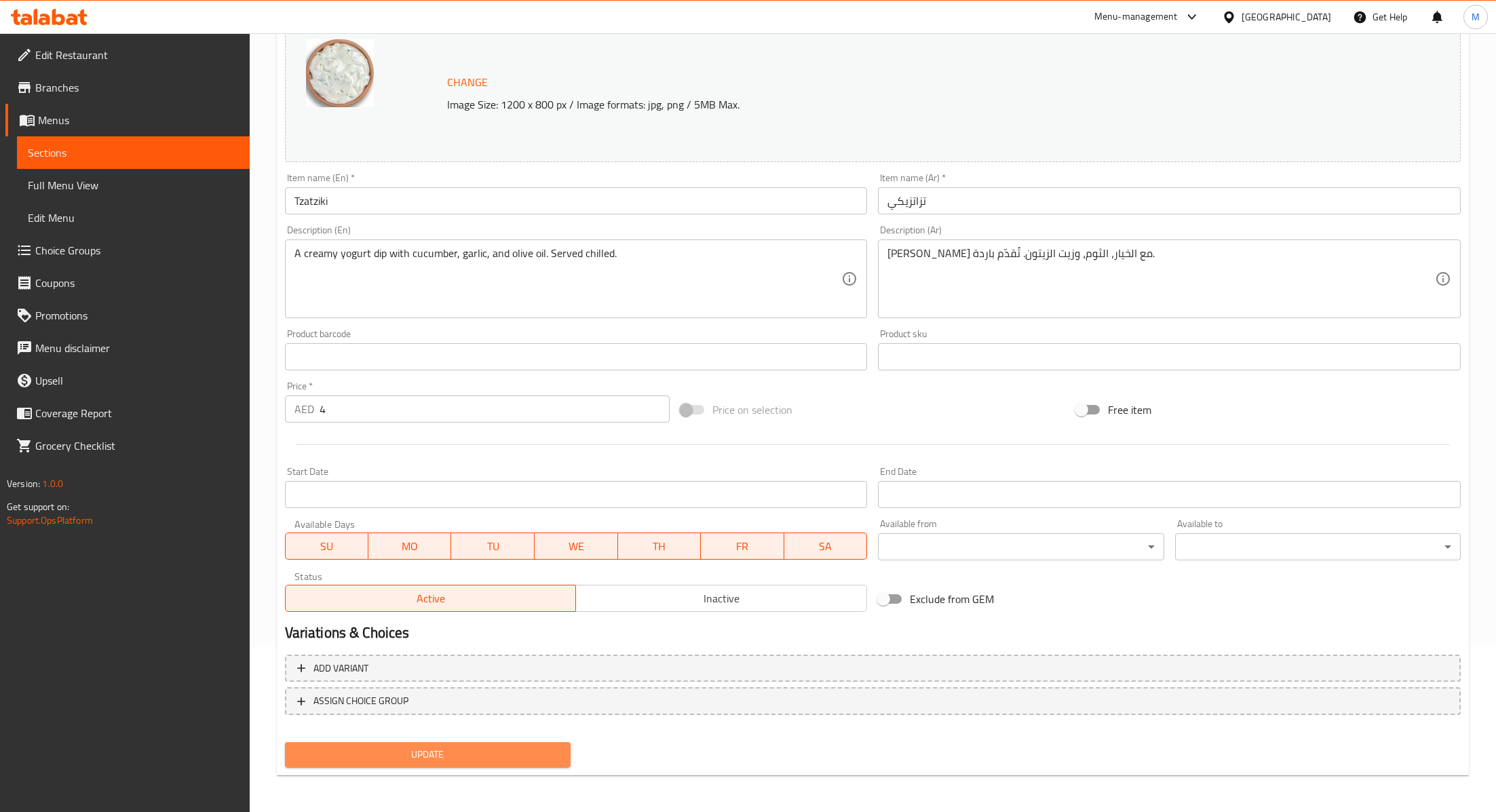
click at [425, 743] on button "Update" at bounding box center [428, 755] width 286 height 25
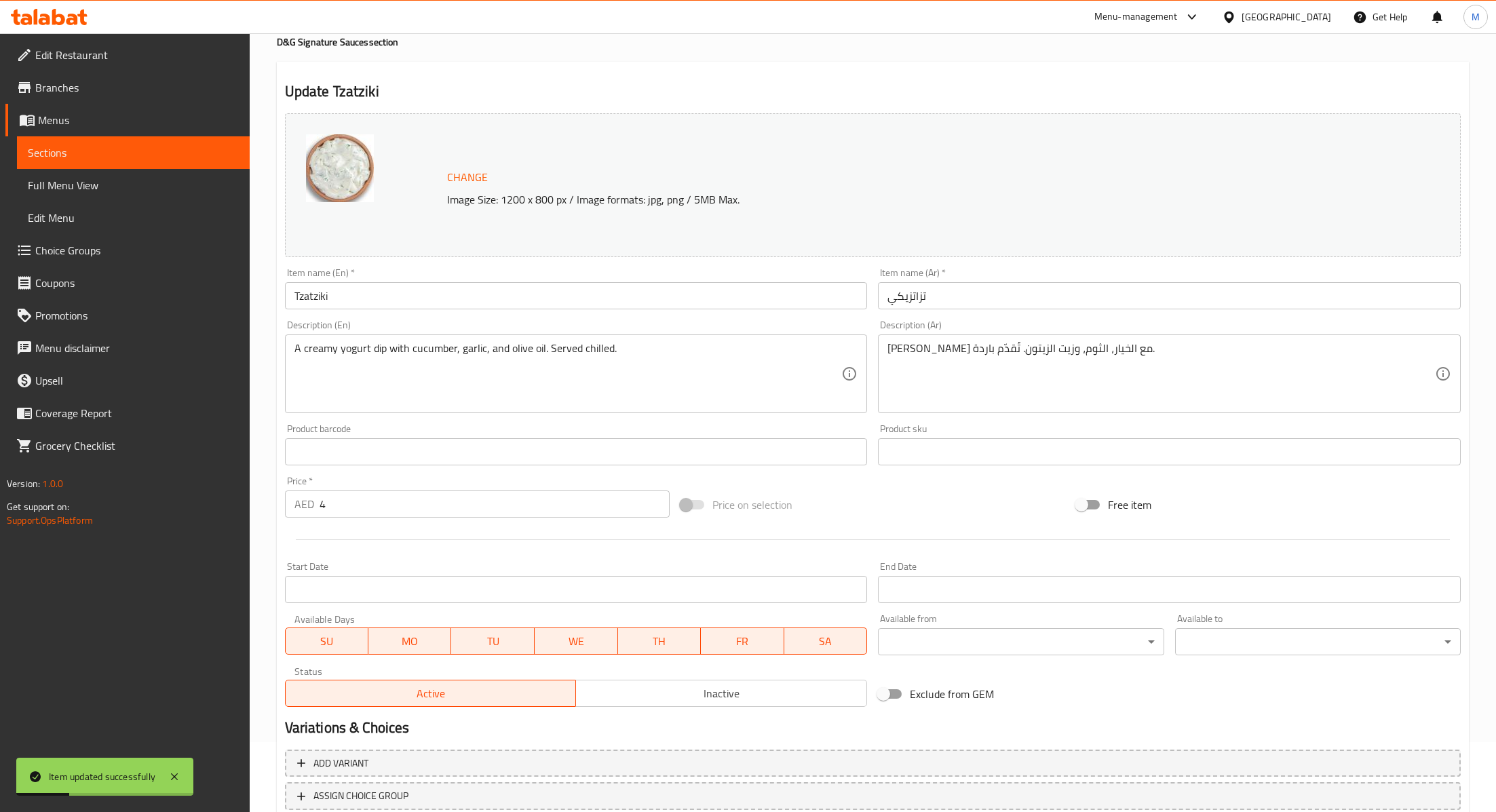
scroll to position [0, 0]
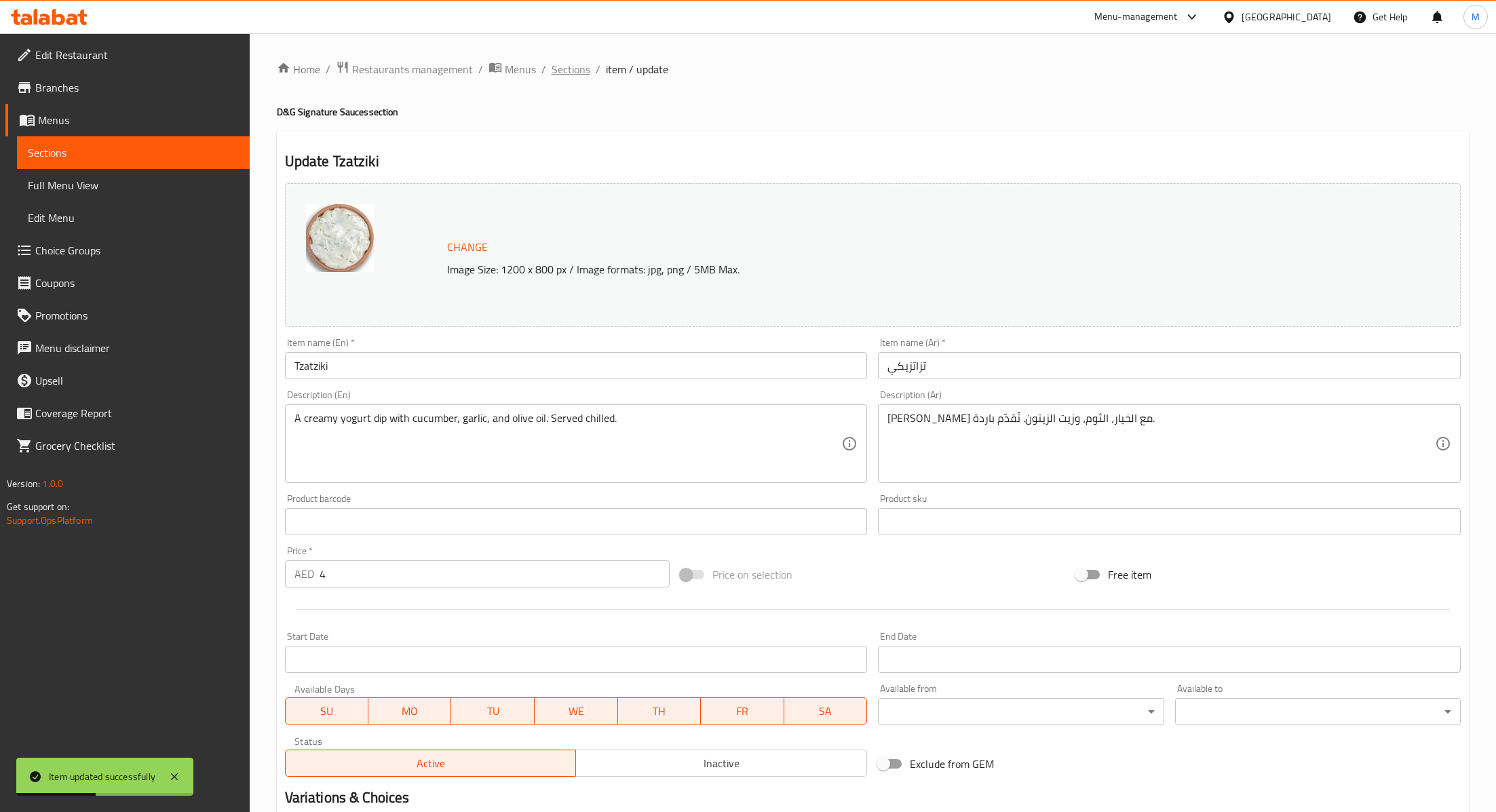
click at [569, 67] on span "Sections" at bounding box center [571, 69] width 39 height 16
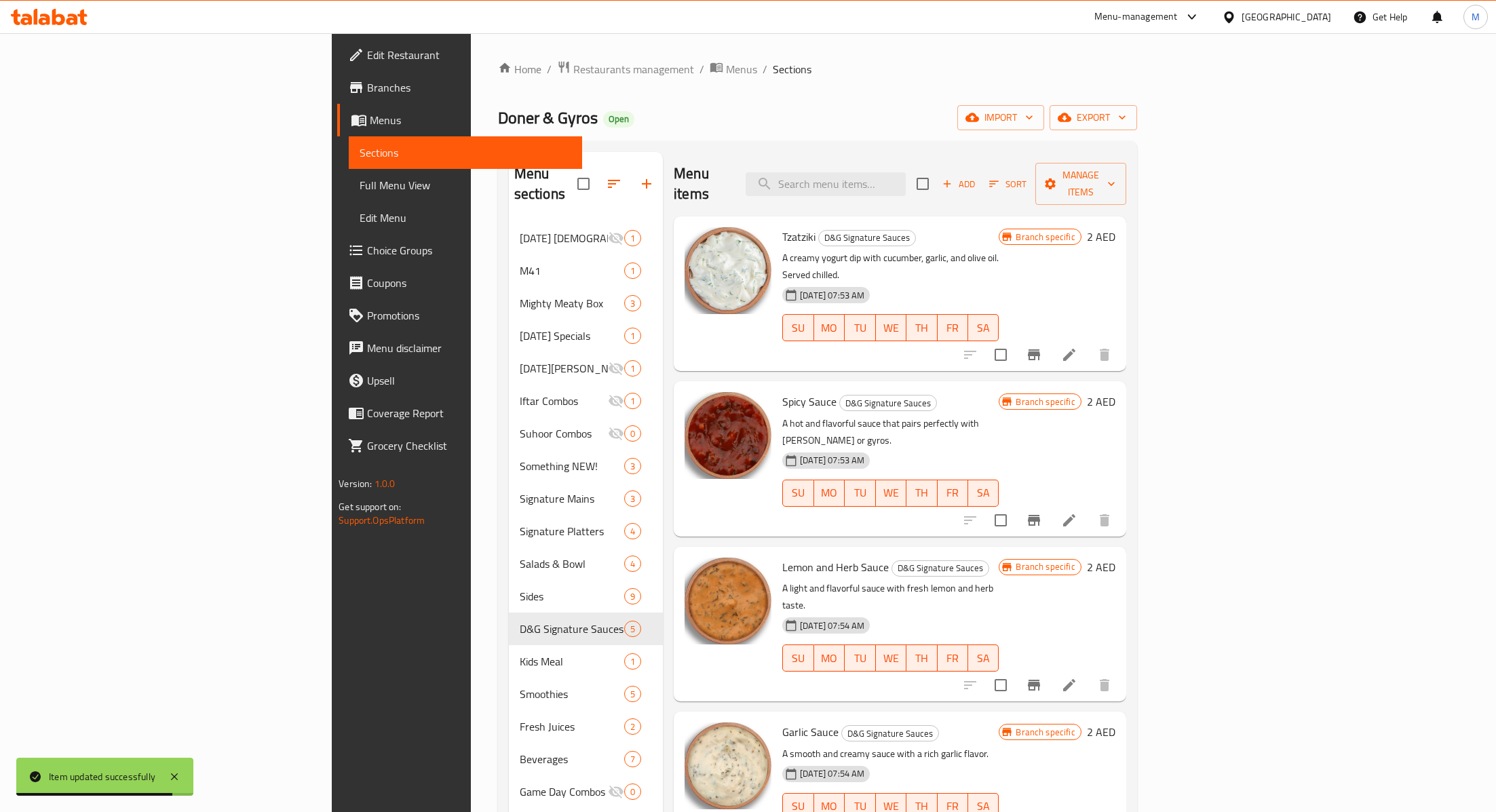
click at [920, 447] on div "[DATE] 07:53 AM SU MO TU WE TH FR SA" at bounding box center [890, 484] width 227 height 73
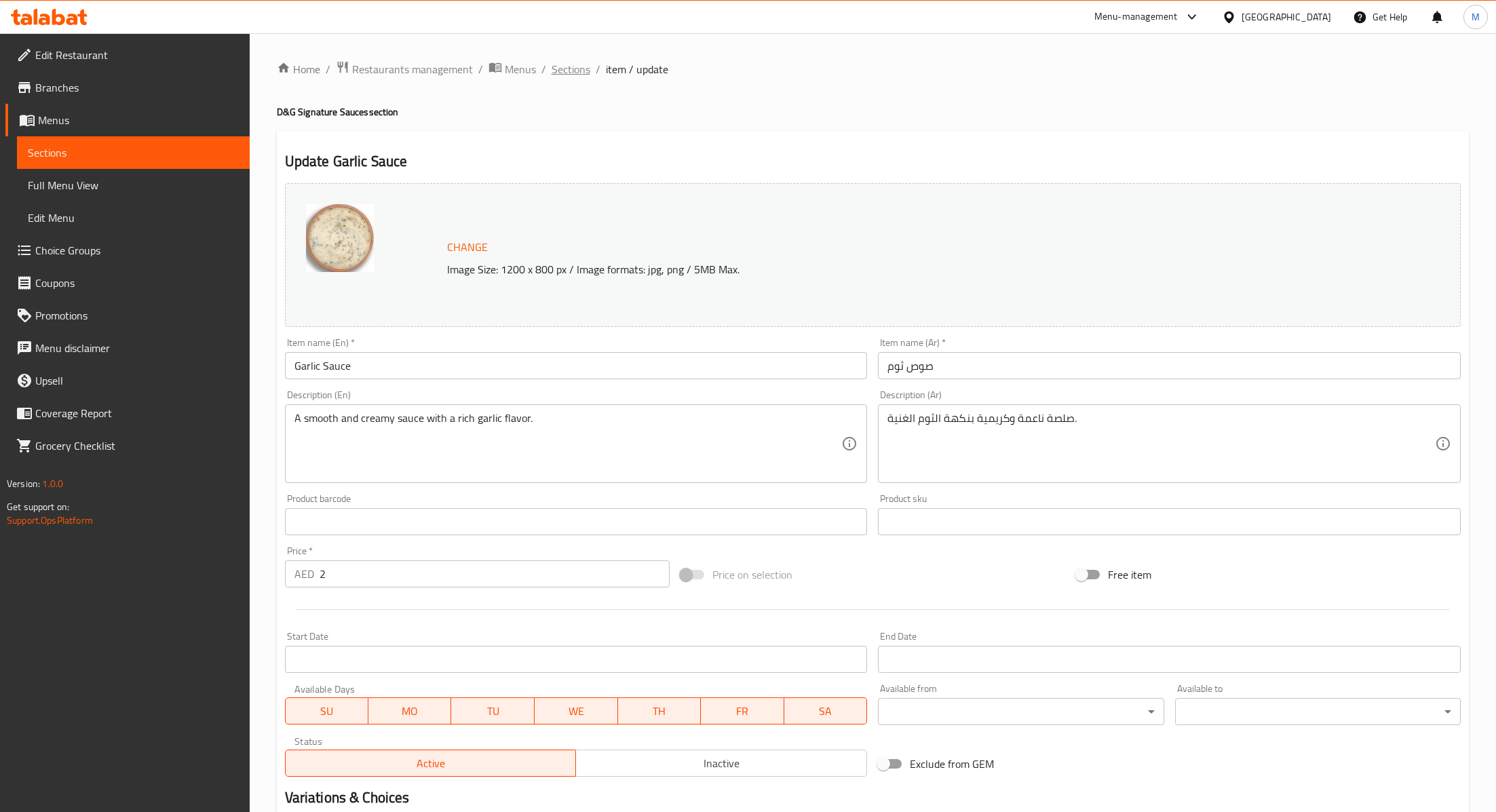
click at [561, 71] on span "Sections" at bounding box center [571, 69] width 39 height 16
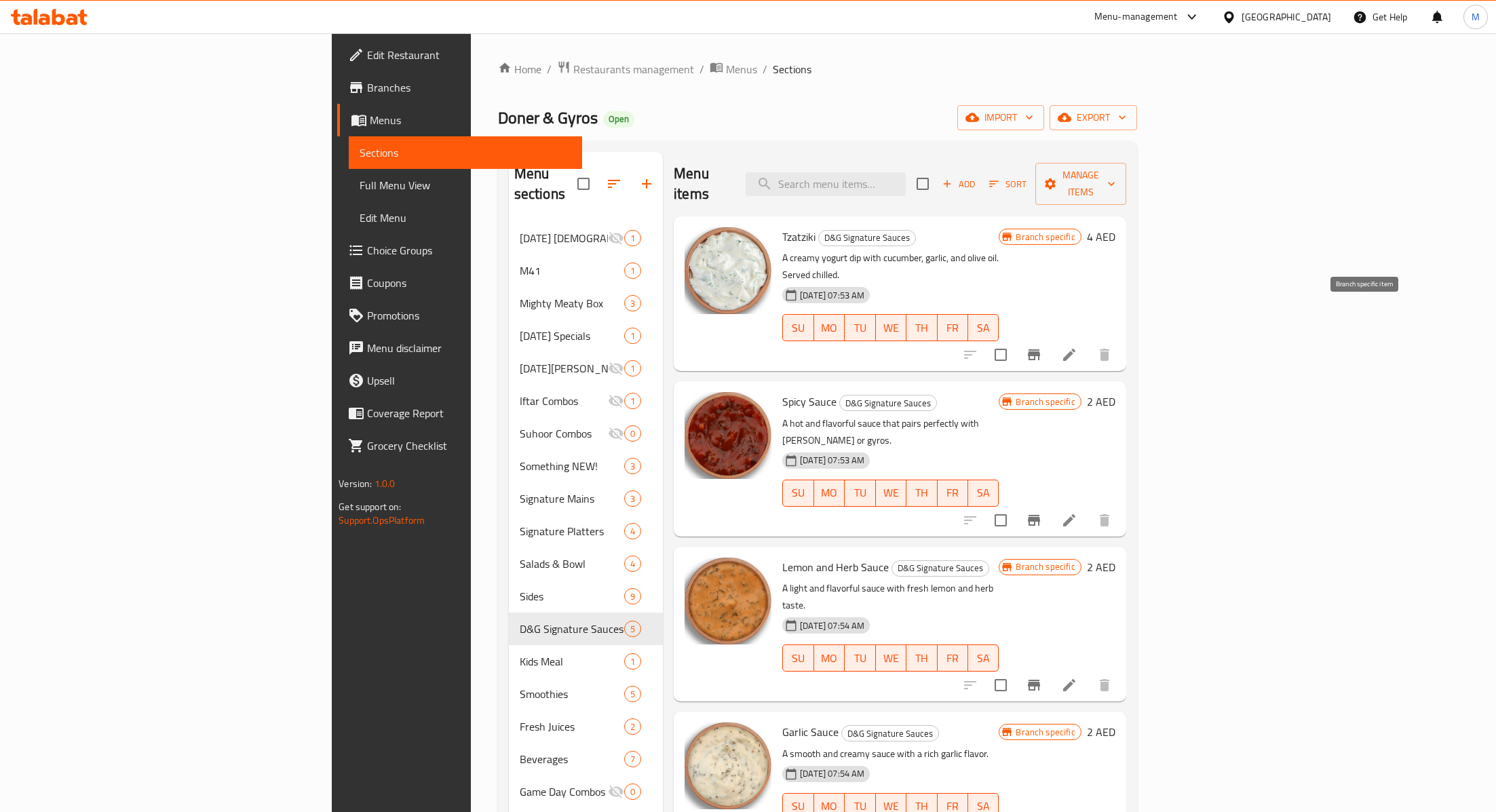
click at [1042, 346] on icon "Branch-specific-item" at bounding box center [1034, 354] width 16 height 16
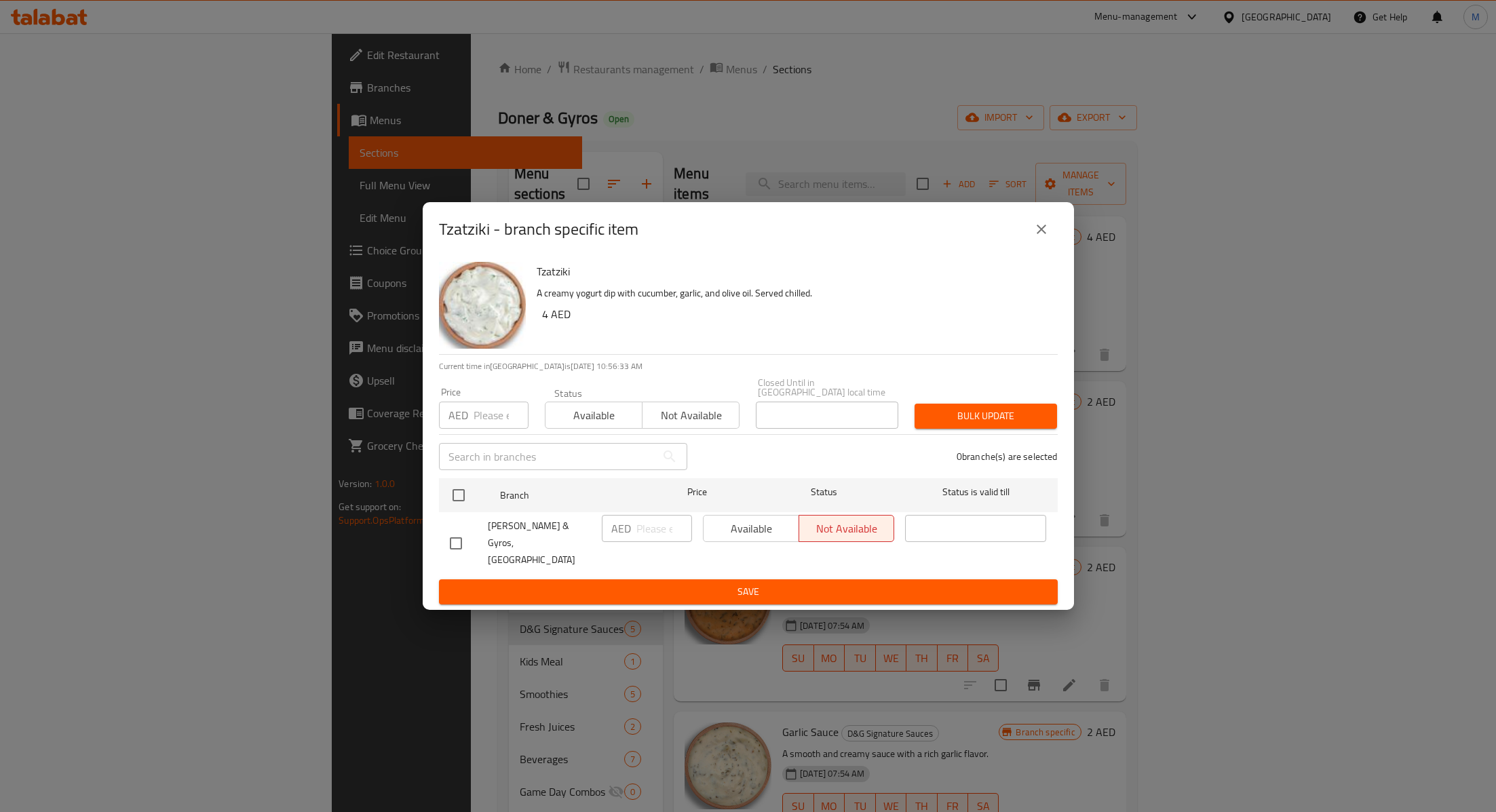
click at [483, 424] on input "number" at bounding box center [501, 416] width 55 height 27
type input "4"
click at [457, 502] on input "checkbox" at bounding box center [459, 495] width 29 height 29
checkbox input "true"
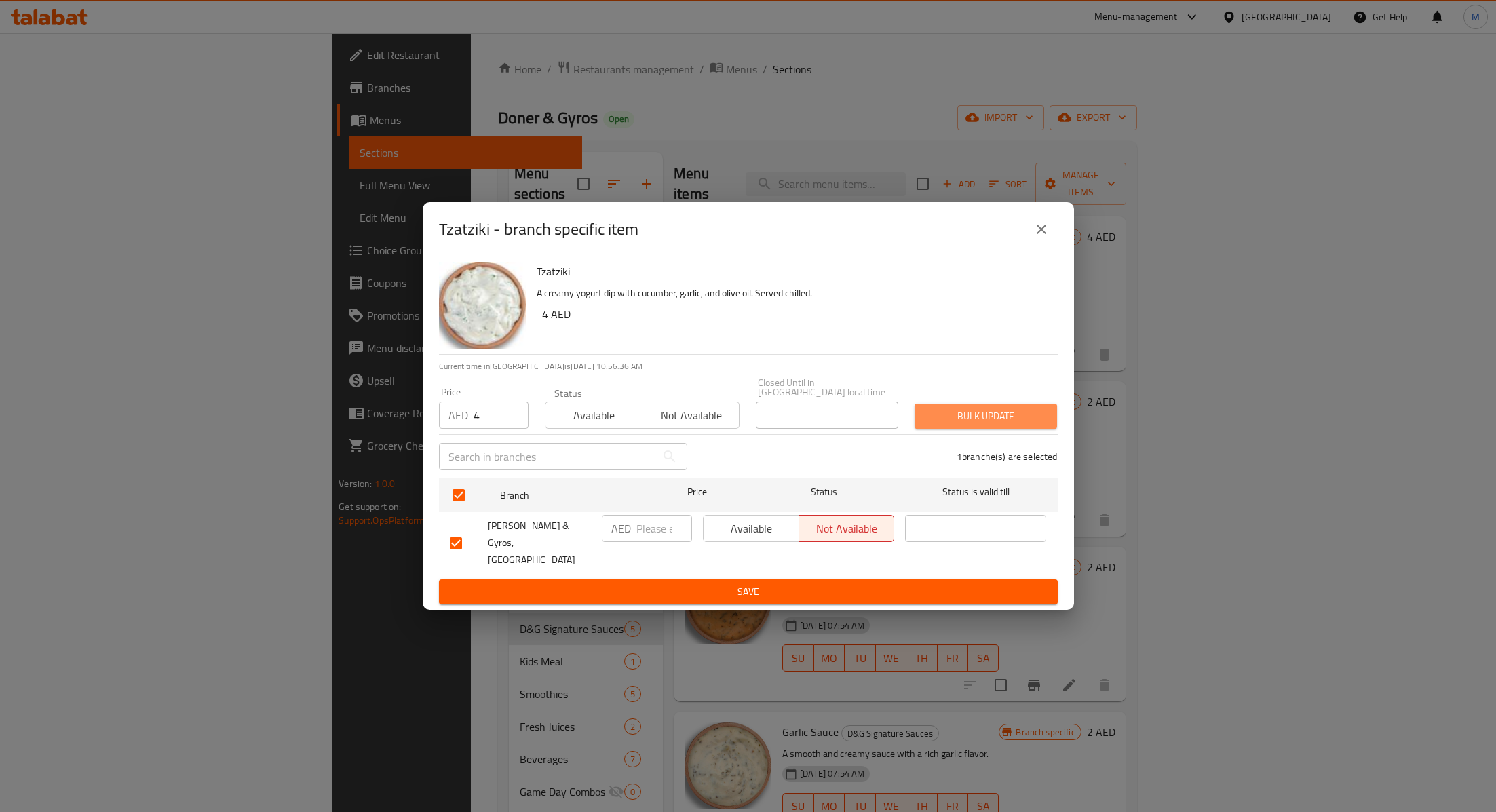
click at [992, 424] on span "Bulk update" at bounding box center [986, 416] width 121 height 17
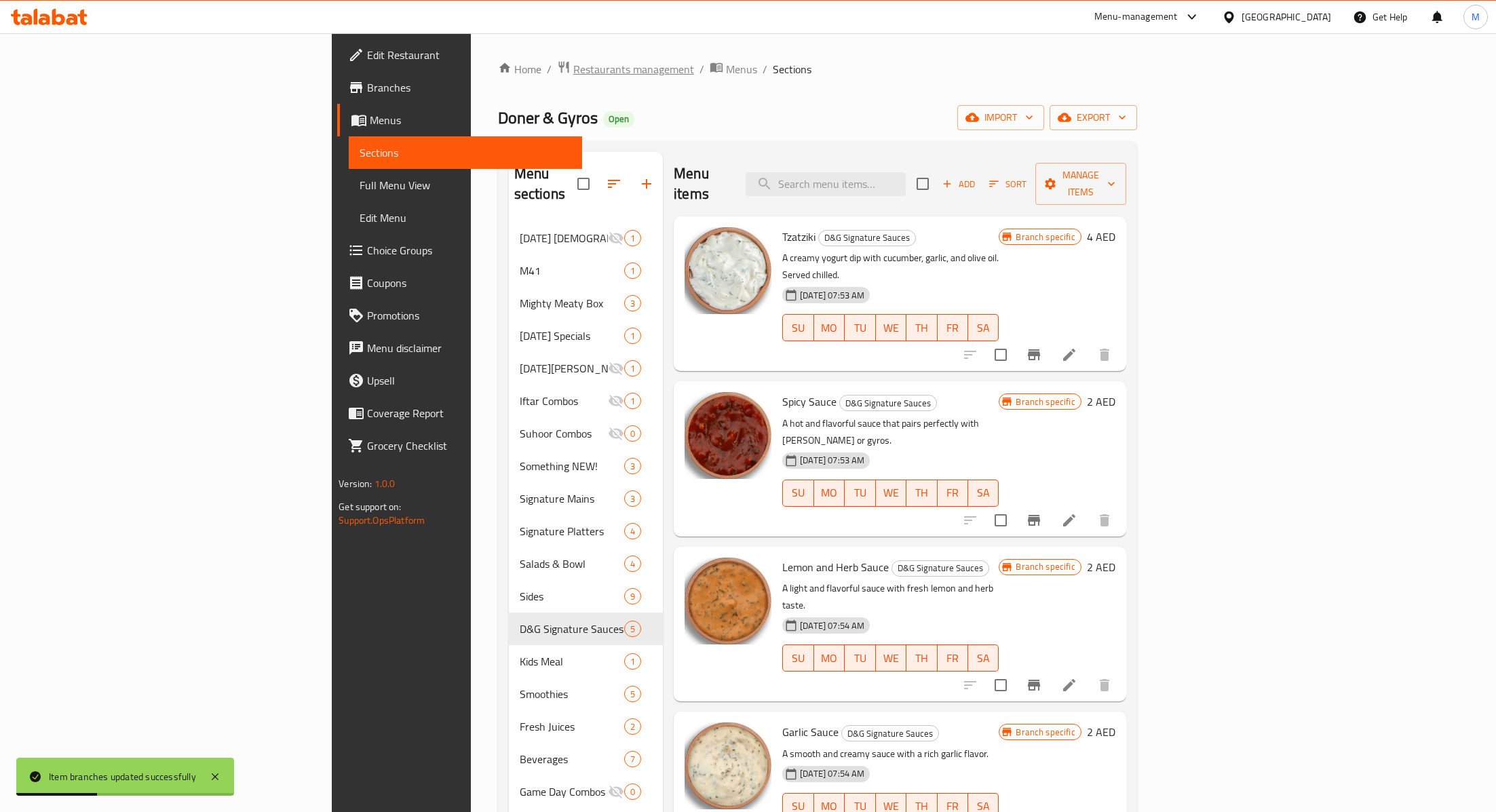
click at [573, 61] on span "Restaurants management" at bounding box center [634, 69] width 121 height 16
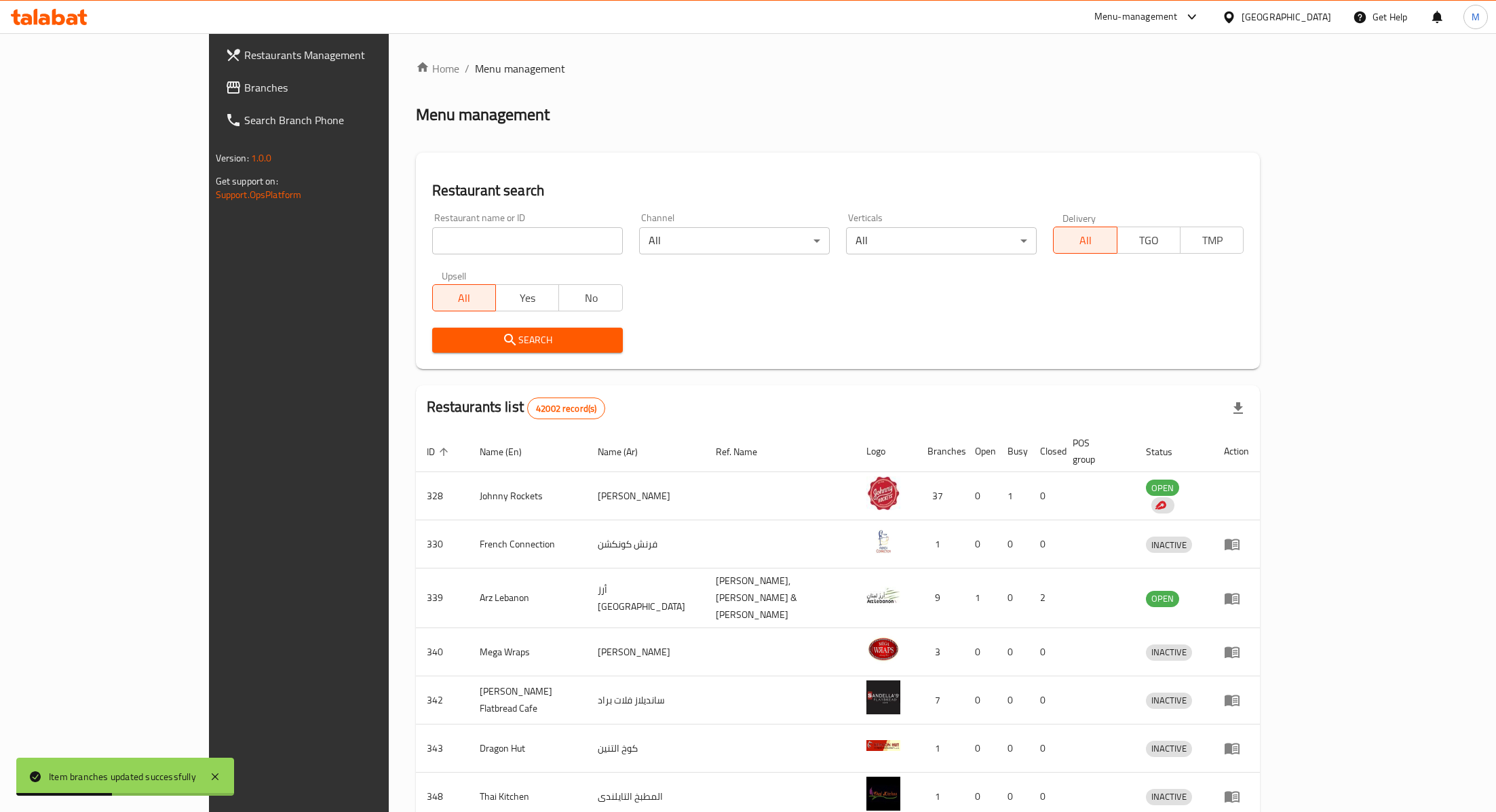
click at [492, 217] on div "Restaurant name or ID Restaurant name or ID" at bounding box center [527, 234] width 190 height 41
click at [475, 228] on input "search" at bounding box center [527, 240] width 190 height 27
paste input "698161"
type input "698161"
click button "Search" at bounding box center [527, 341] width 190 height 25
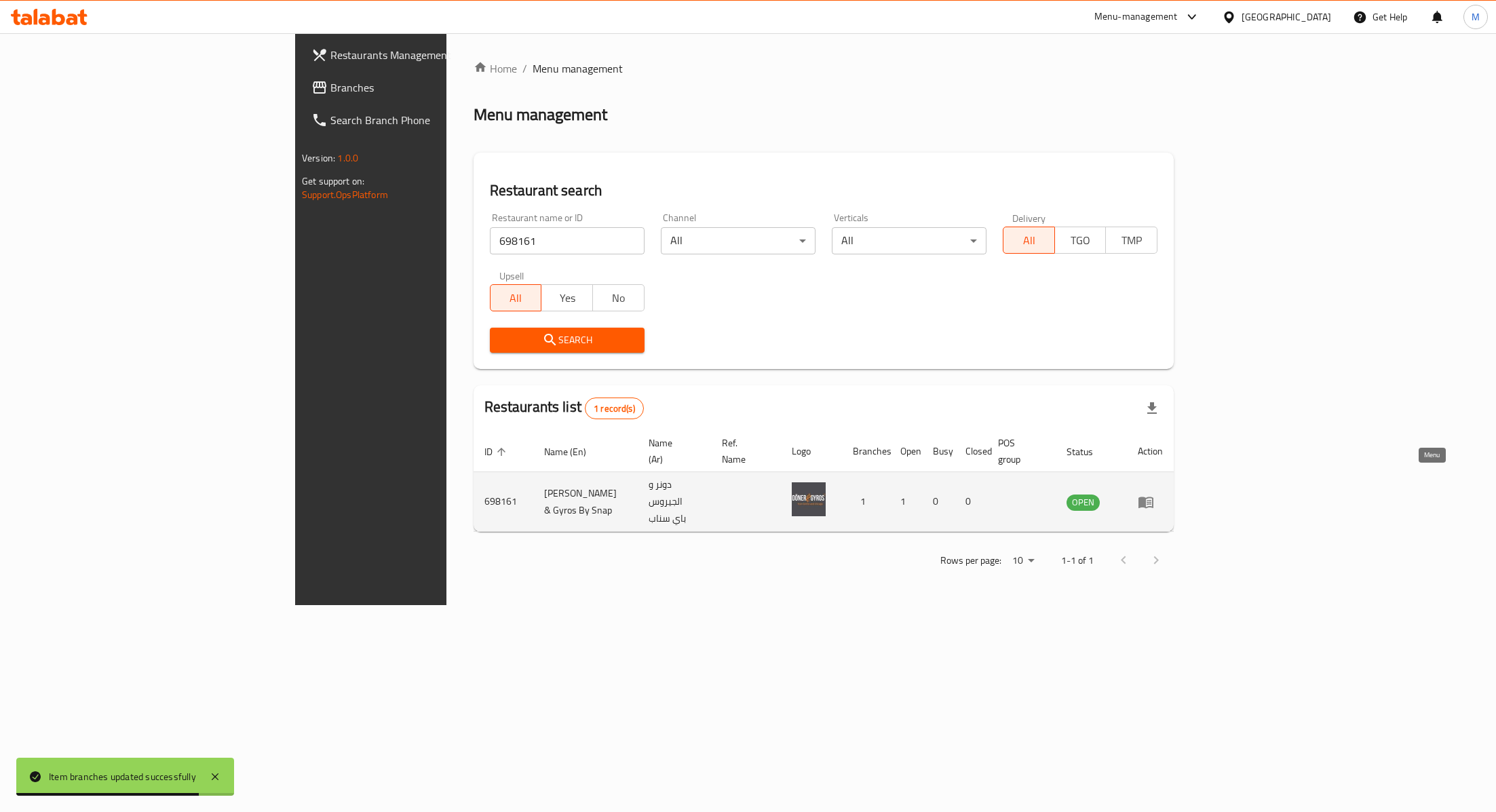
click at [1154, 494] on icon "enhanced table" at bounding box center [1146, 502] width 16 height 16
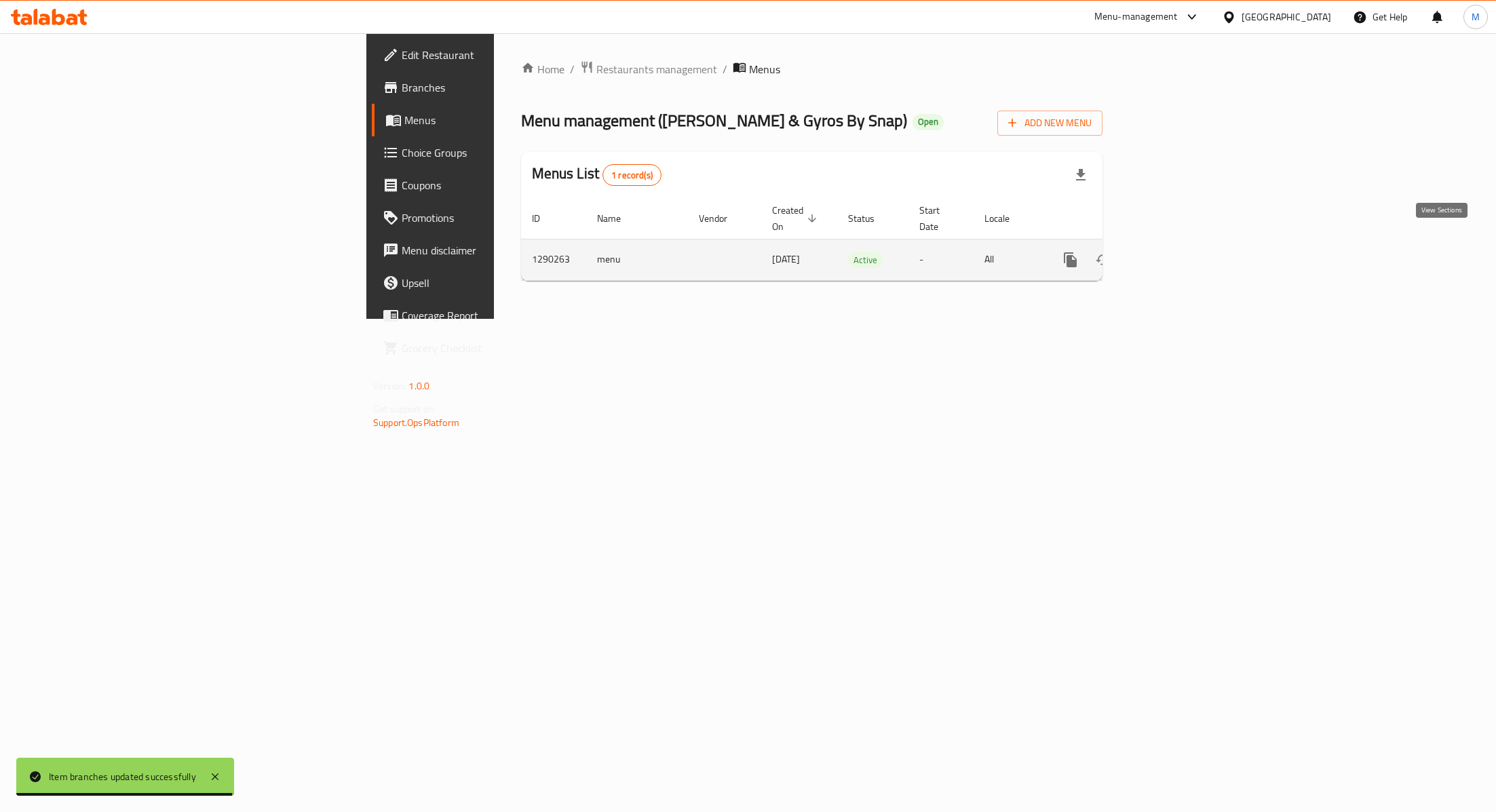
click at [1177, 252] on icon "enhanced table" at bounding box center [1168, 260] width 16 height 16
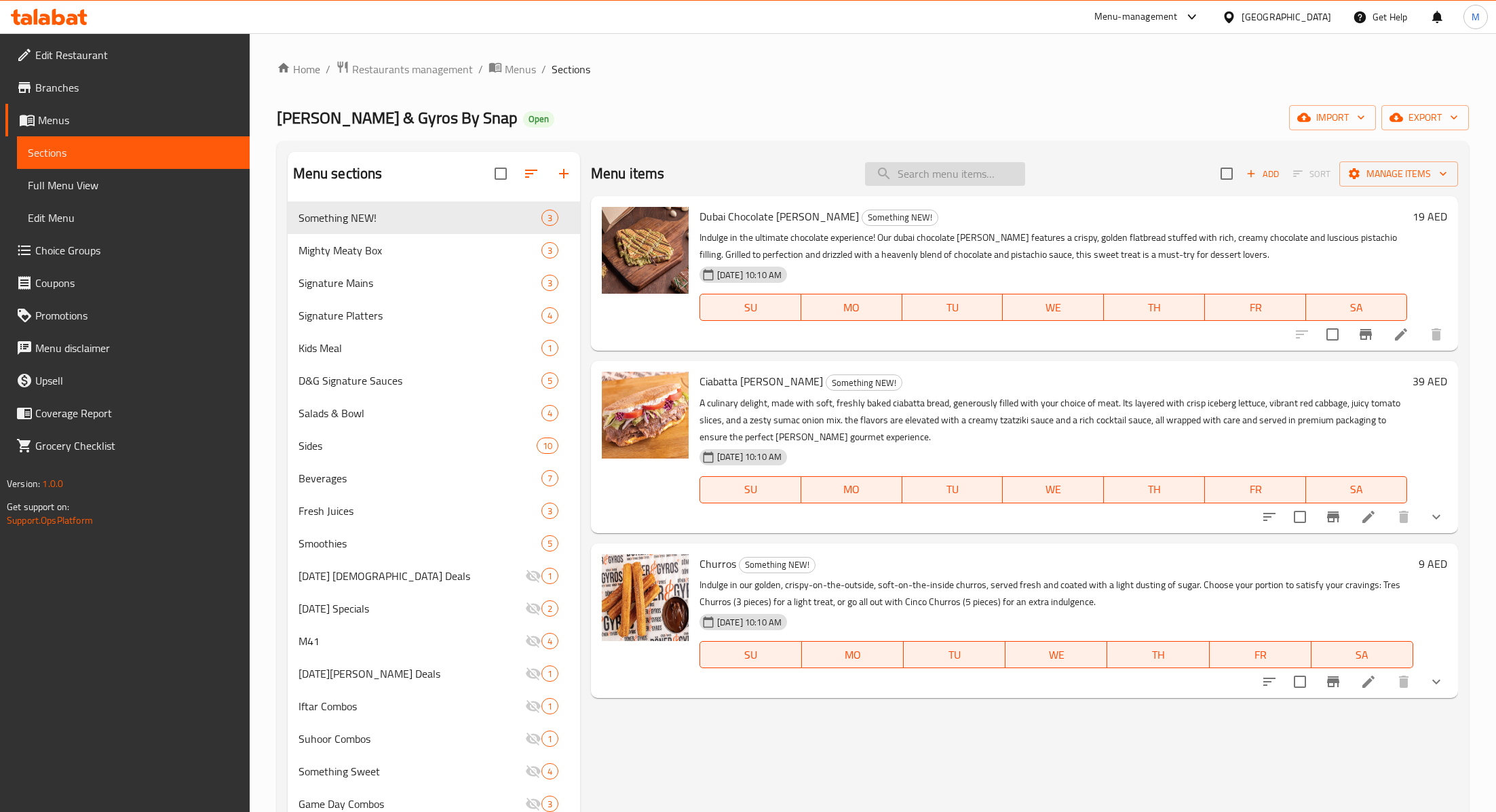
click at [913, 167] on input "search" at bounding box center [945, 174] width 160 height 24
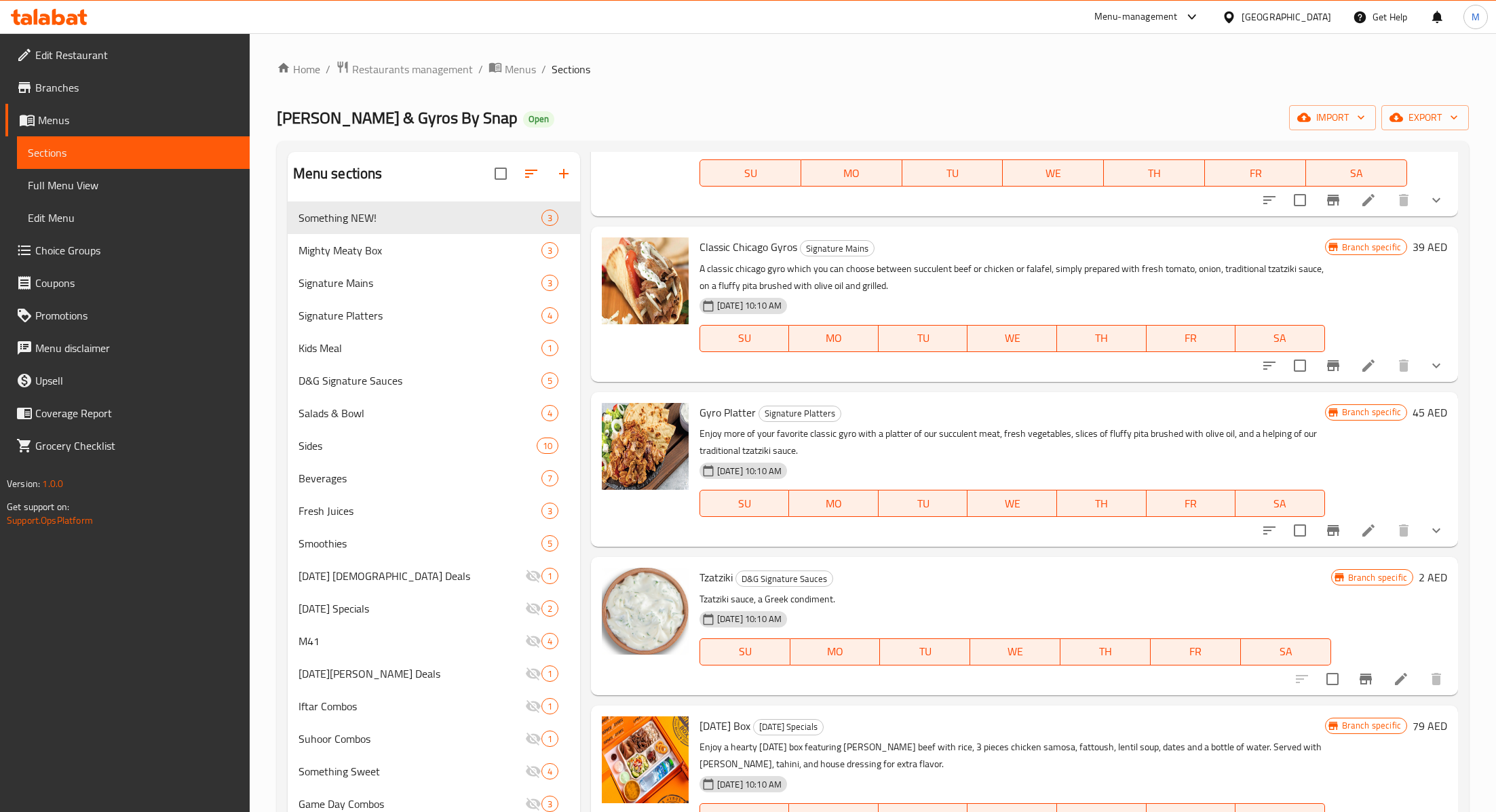
scroll to position [153, 0]
type input "tzat"
click at [1398, 677] on icon at bounding box center [1401, 677] width 16 height 16
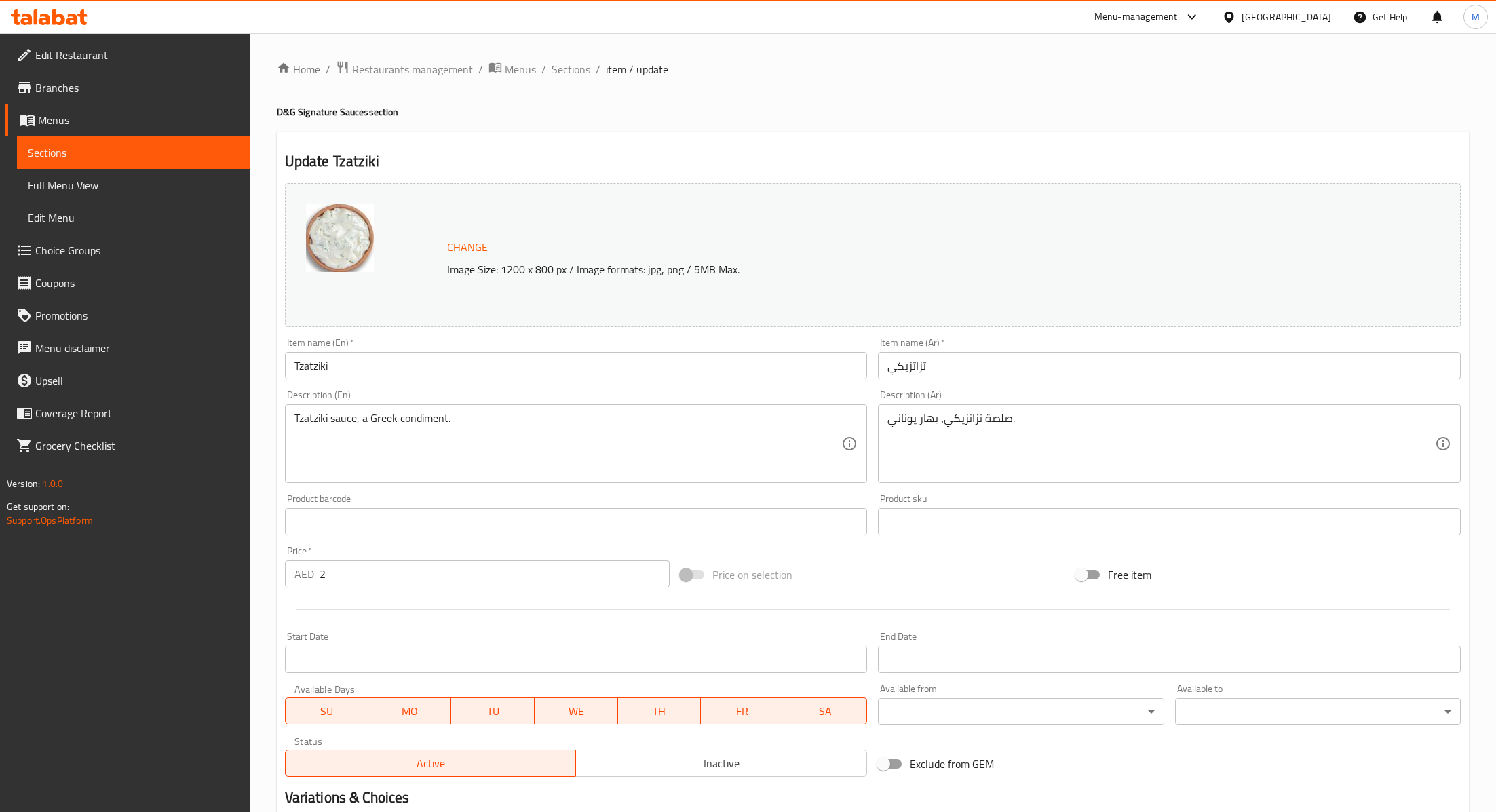
click at [387, 556] on div "Price   * AED 2 Price *" at bounding box center [477, 567] width 385 height 41
click at [374, 572] on input "2" at bounding box center [494, 574] width 350 height 27
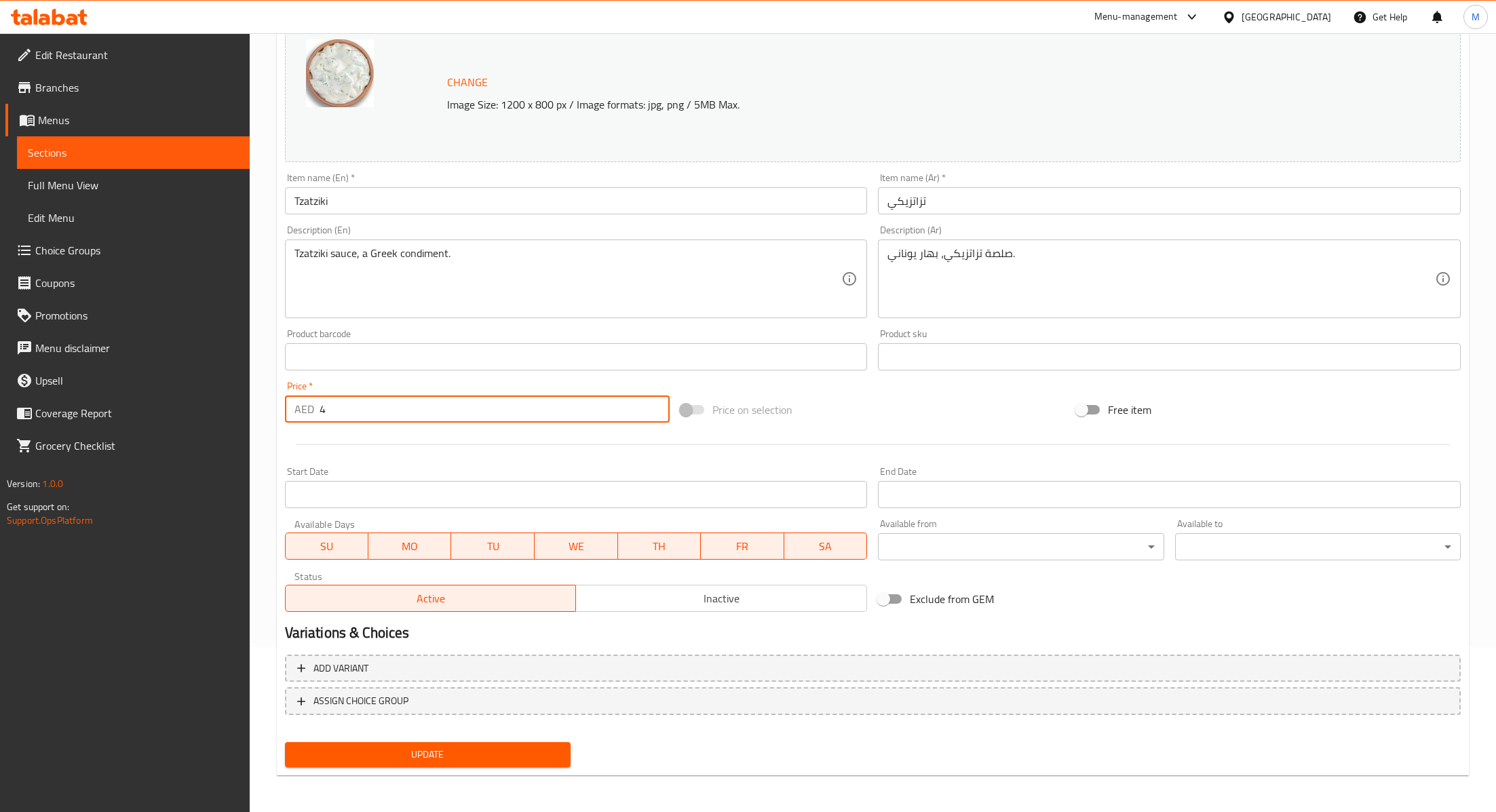
type input "4"
click at [376, 739] on div "Update" at bounding box center [428, 755] width 296 height 36
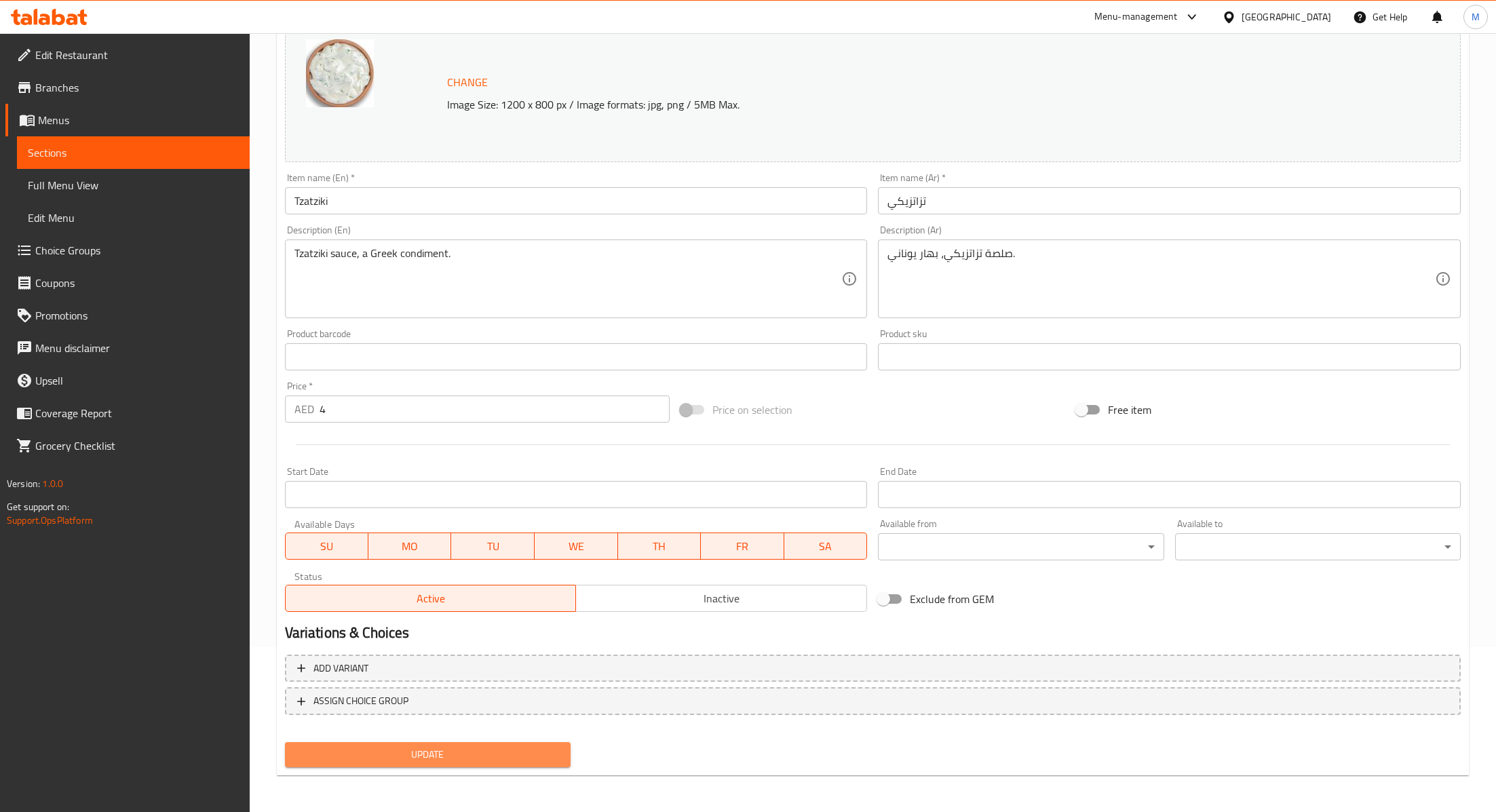
click at [386, 751] on span "Update" at bounding box center [428, 754] width 264 height 17
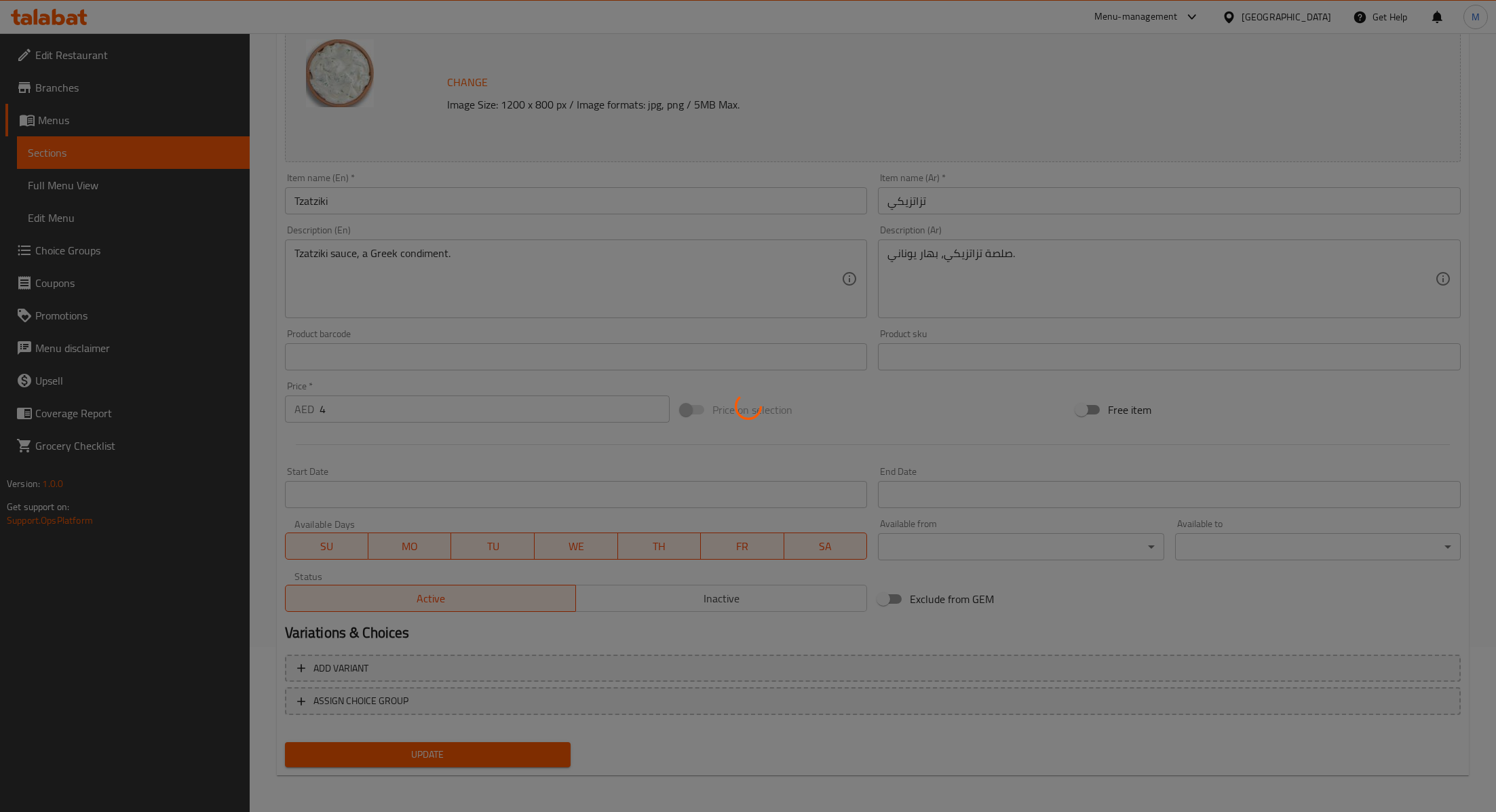
scroll to position [0, 0]
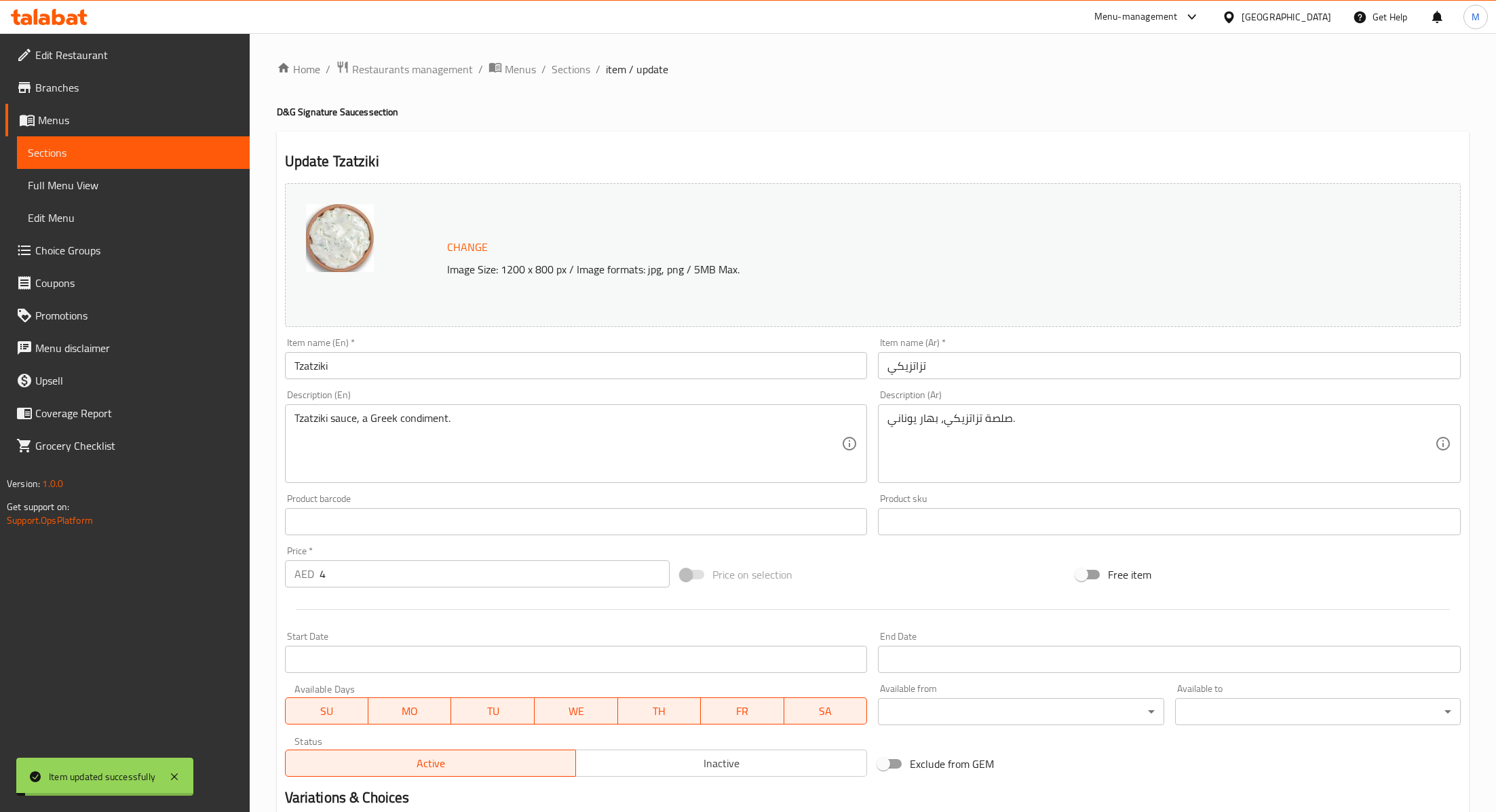
click at [576, 72] on span "Sections" at bounding box center [571, 69] width 39 height 16
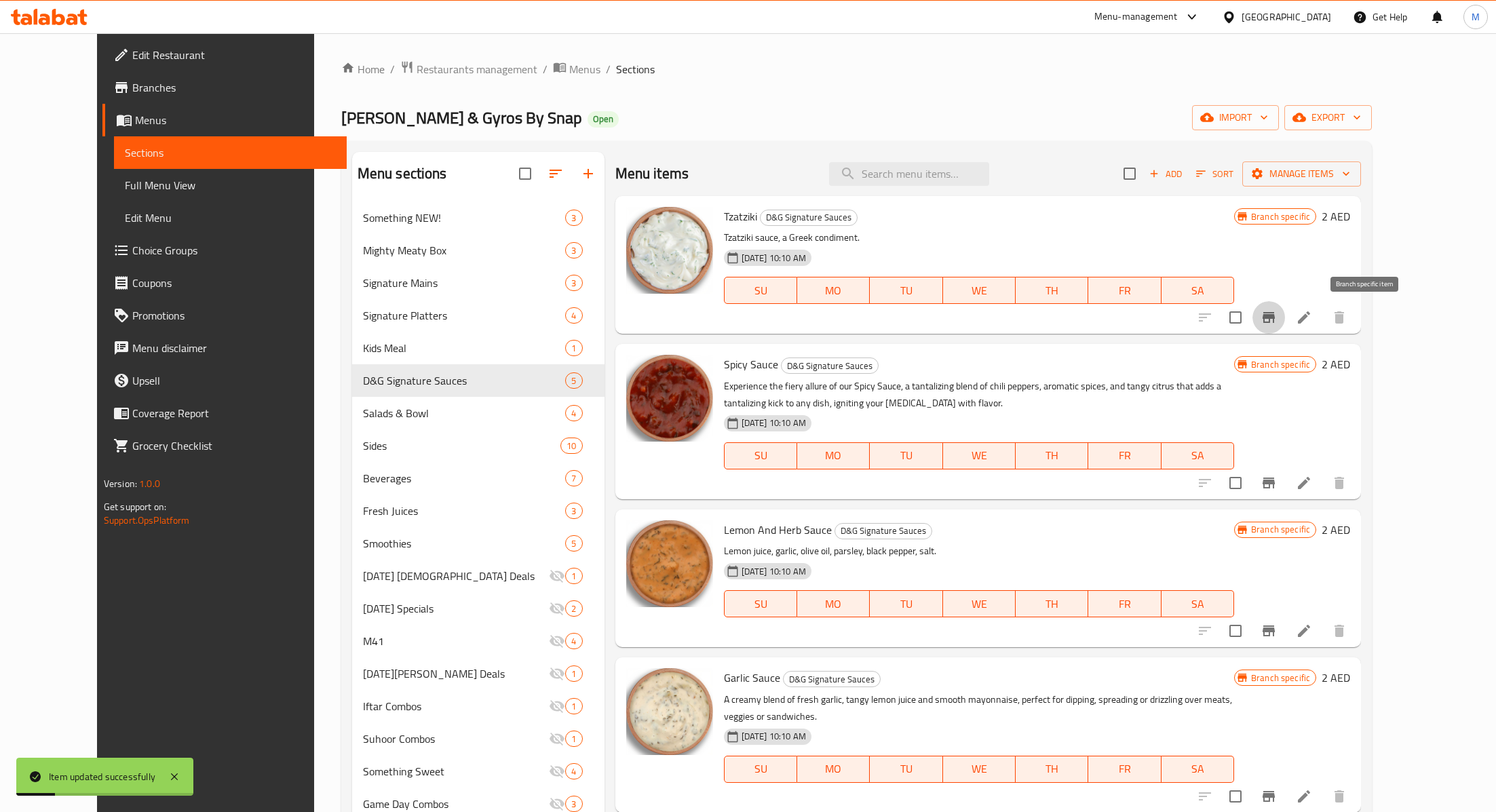
click at [1277, 321] on icon "Branch-specific-item" at bounding box center [1268, 318] width 16 height 16
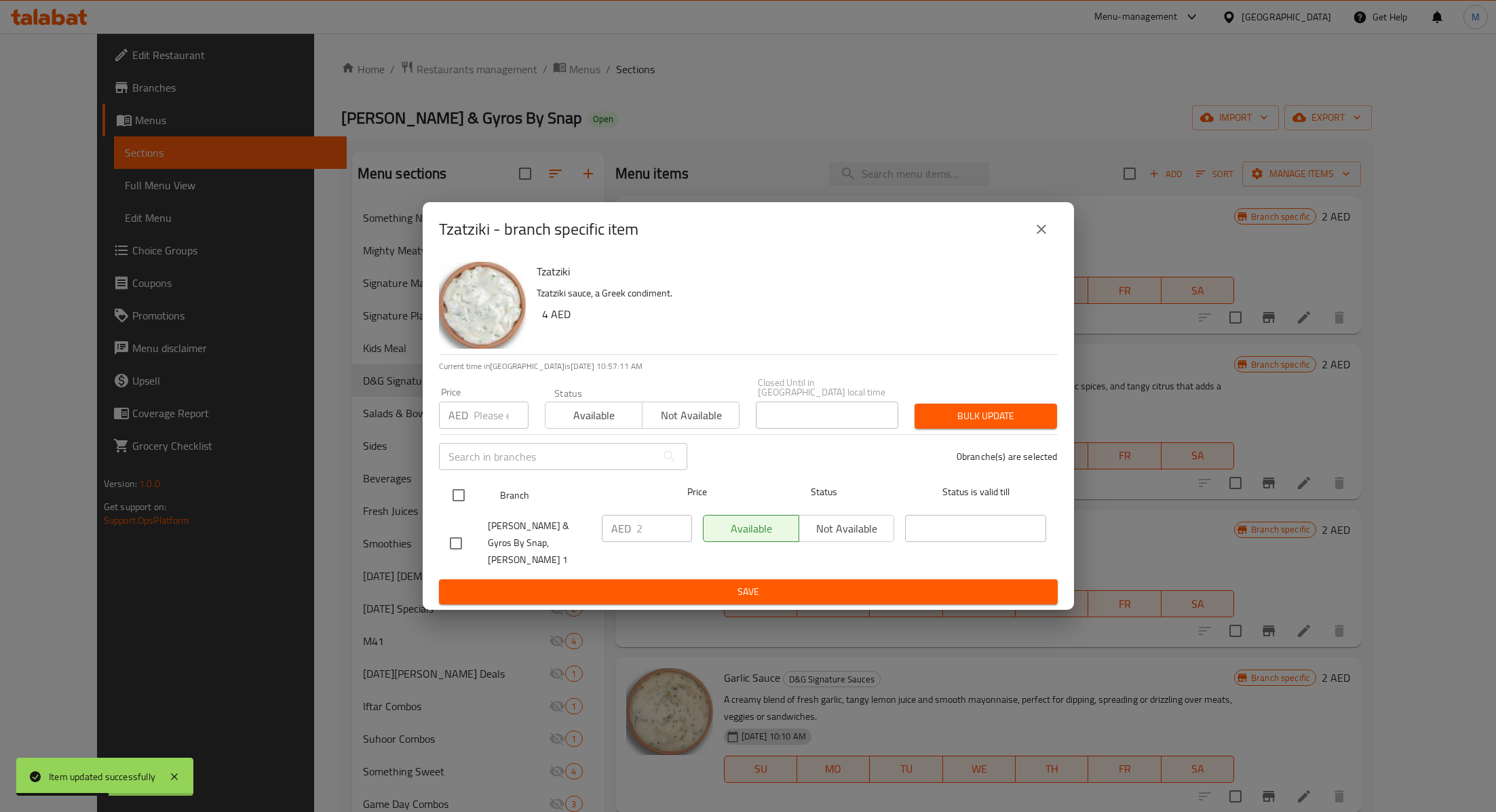
click at [468, 507] on input "checkbox" at bounding box center [459, 495] width 29 height 29
checkbox input "true"
click at [476, 427] on input "number" at bounding box center [501, 416] width 55 height 27
type input "4"
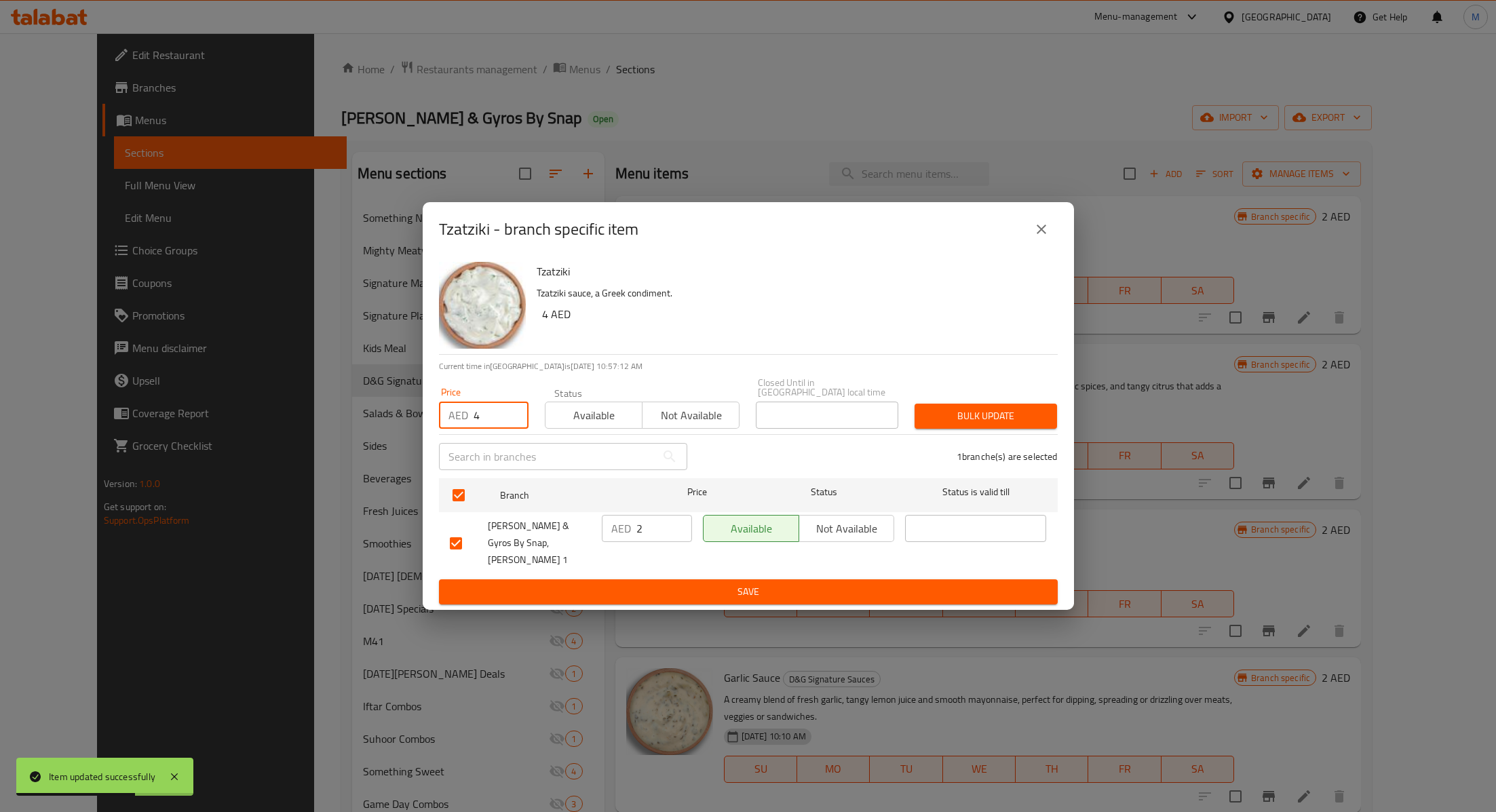
click at [607, 429] on button "Available" at bounding box center [593, 416] width 98 height 27
click at [926, 429] on button "Bulk update" at bounding box center [986, 416] width 143 height 25
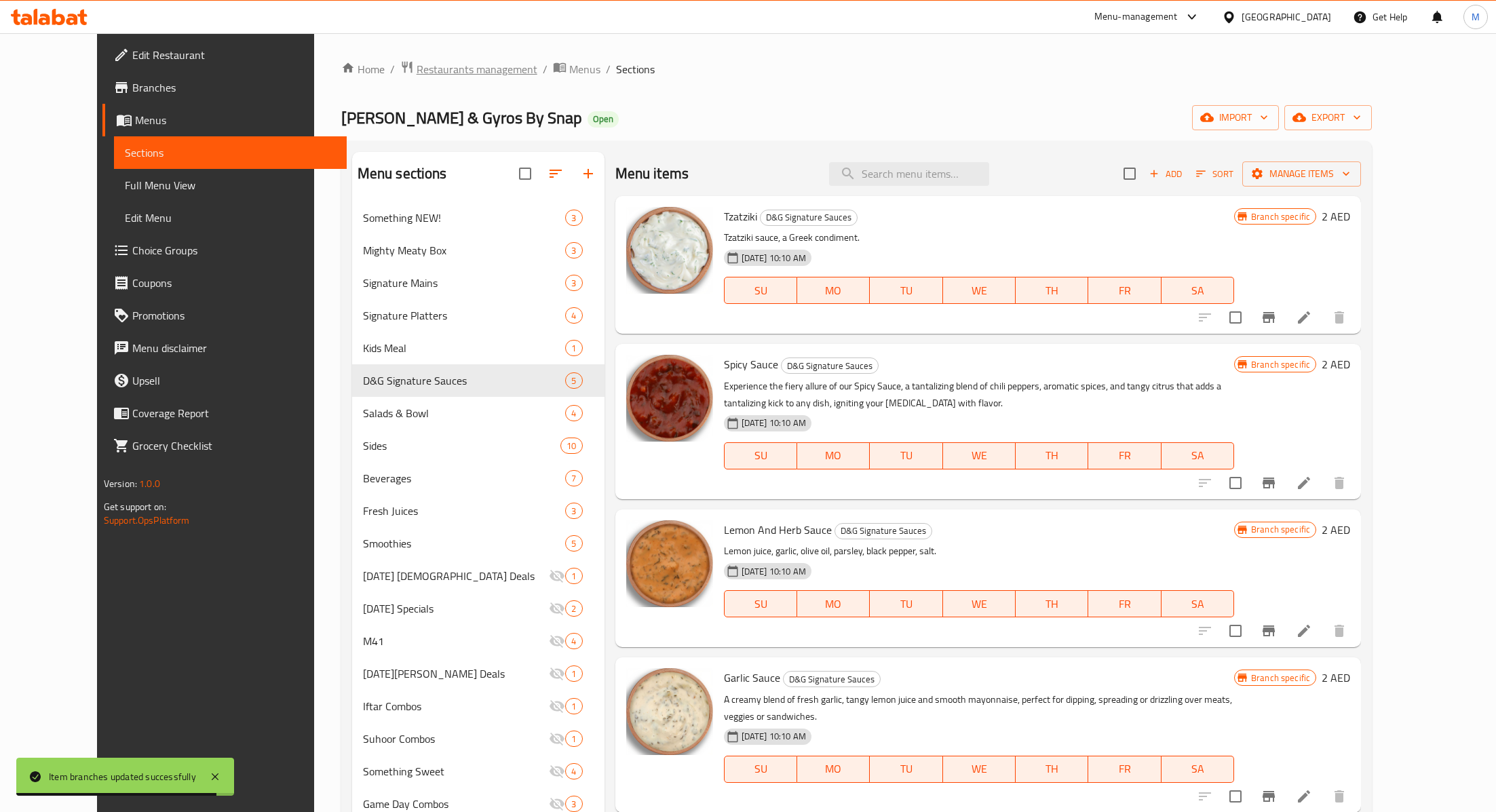
click at [416, 64] on span "Restaurants management" at bounding box center [477, 69] width 121 height 16
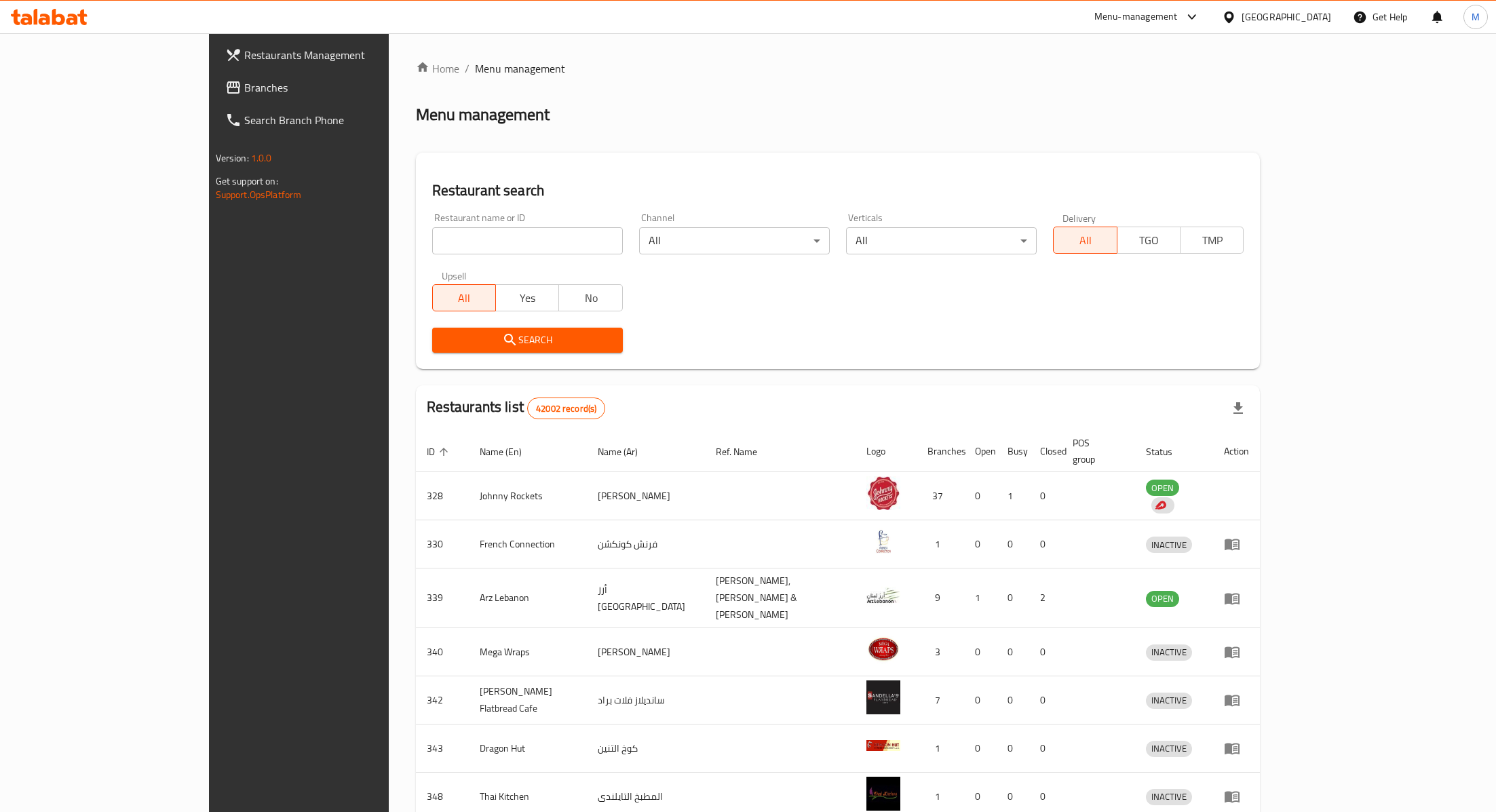
click at [432, 229] on input "search" at bounding box center [527, 240] width 190 height 27
type input "barbar"
click at [443, 334] on span "Search" at bounding box center [527, 340] width 169 height 17
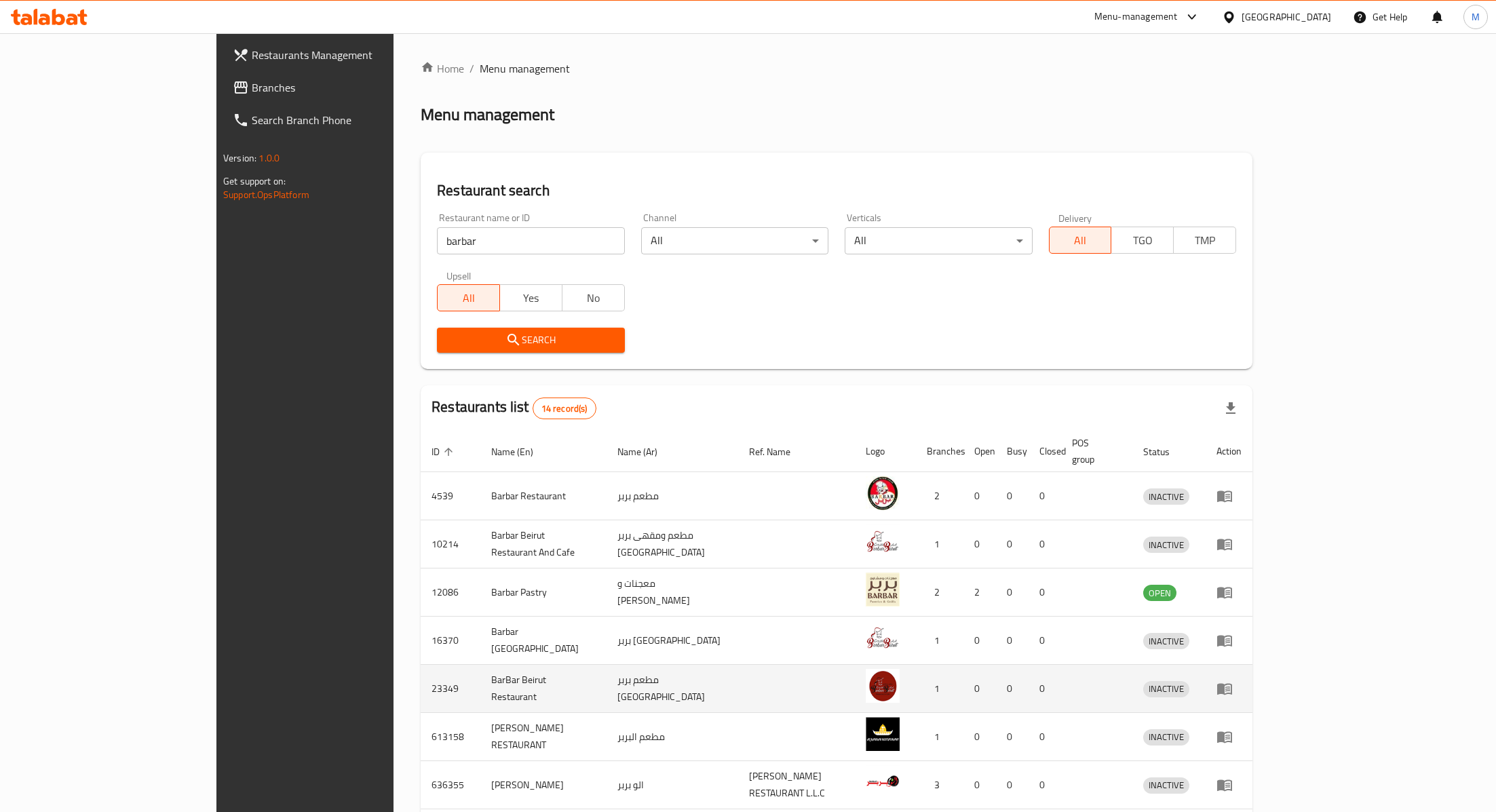
scroll to position [196, 0]
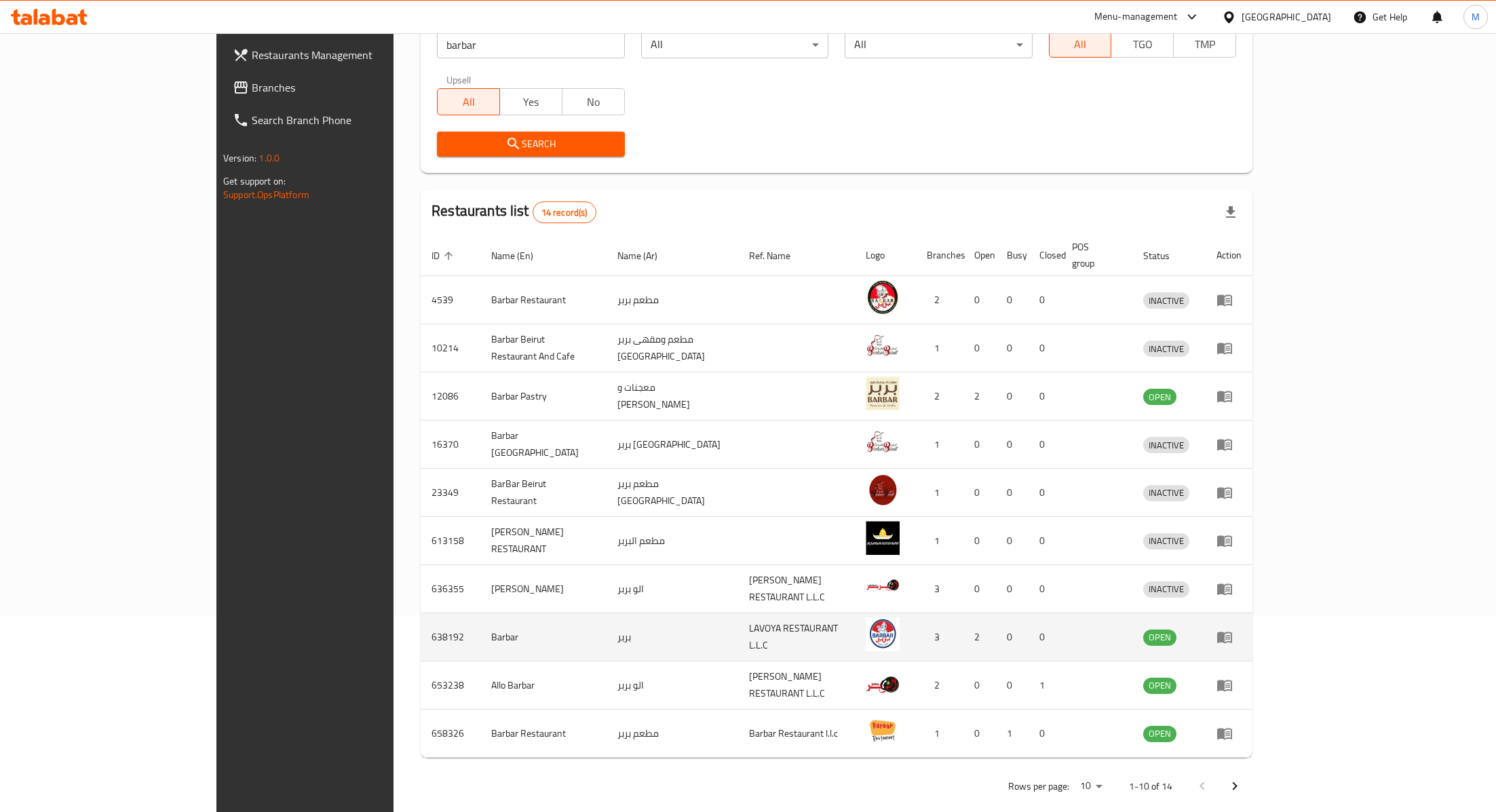
click at [1252, 627] on td "enhanced table" at bounding box center [1228, 637] width 47 height 49
click at [1230, 635] on icon "enhanced table" at bounding box center [1228, 638] width 5 height 6
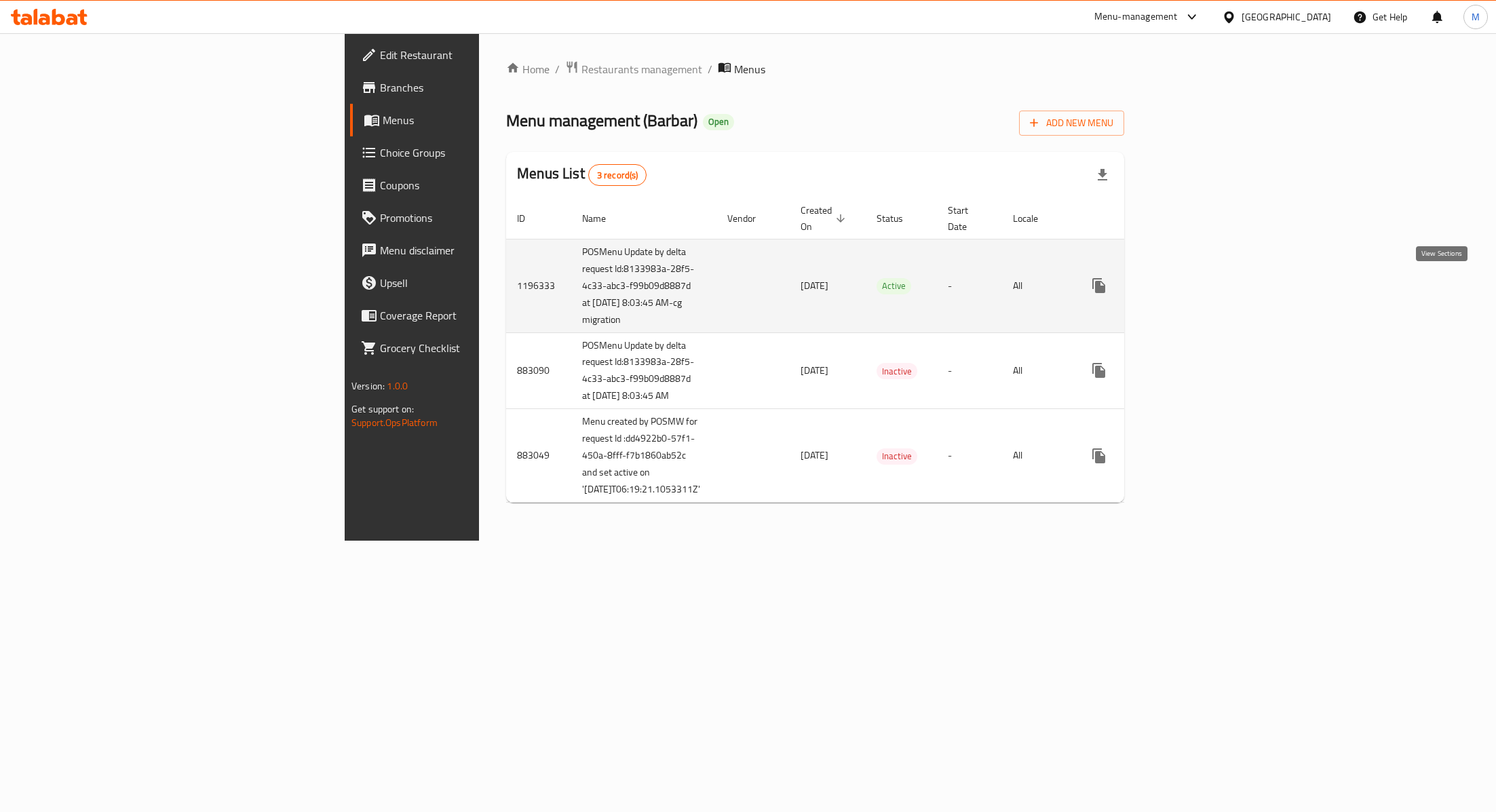
click at [1213, 281] on link "enhanced table" at bounding box center [1197, 285] width 33 height 33
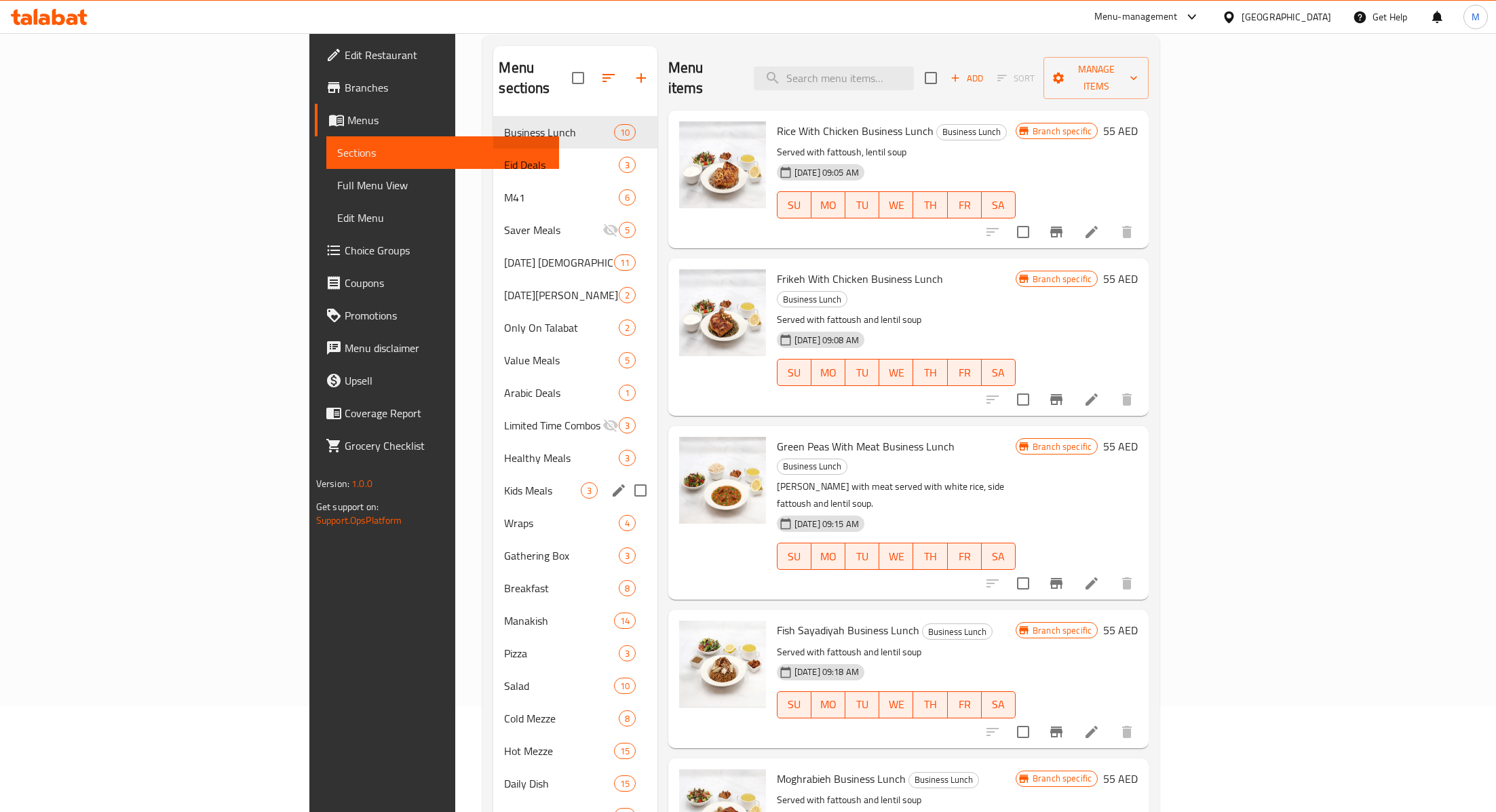
scroll to position [112, 0]
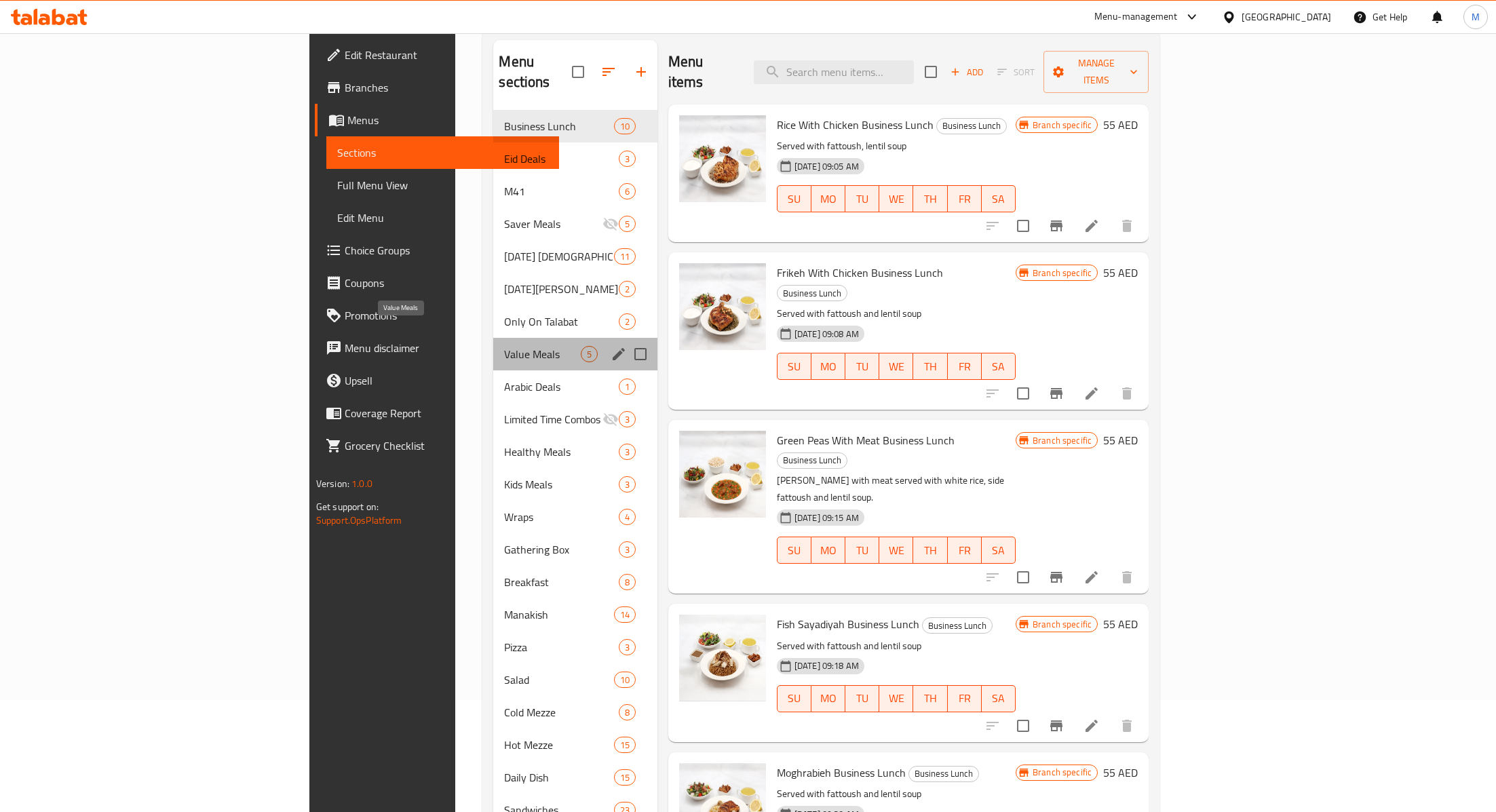
click at [504, 346] on span "Value Meals" at bounding box center [541, 354] width 76 height 16
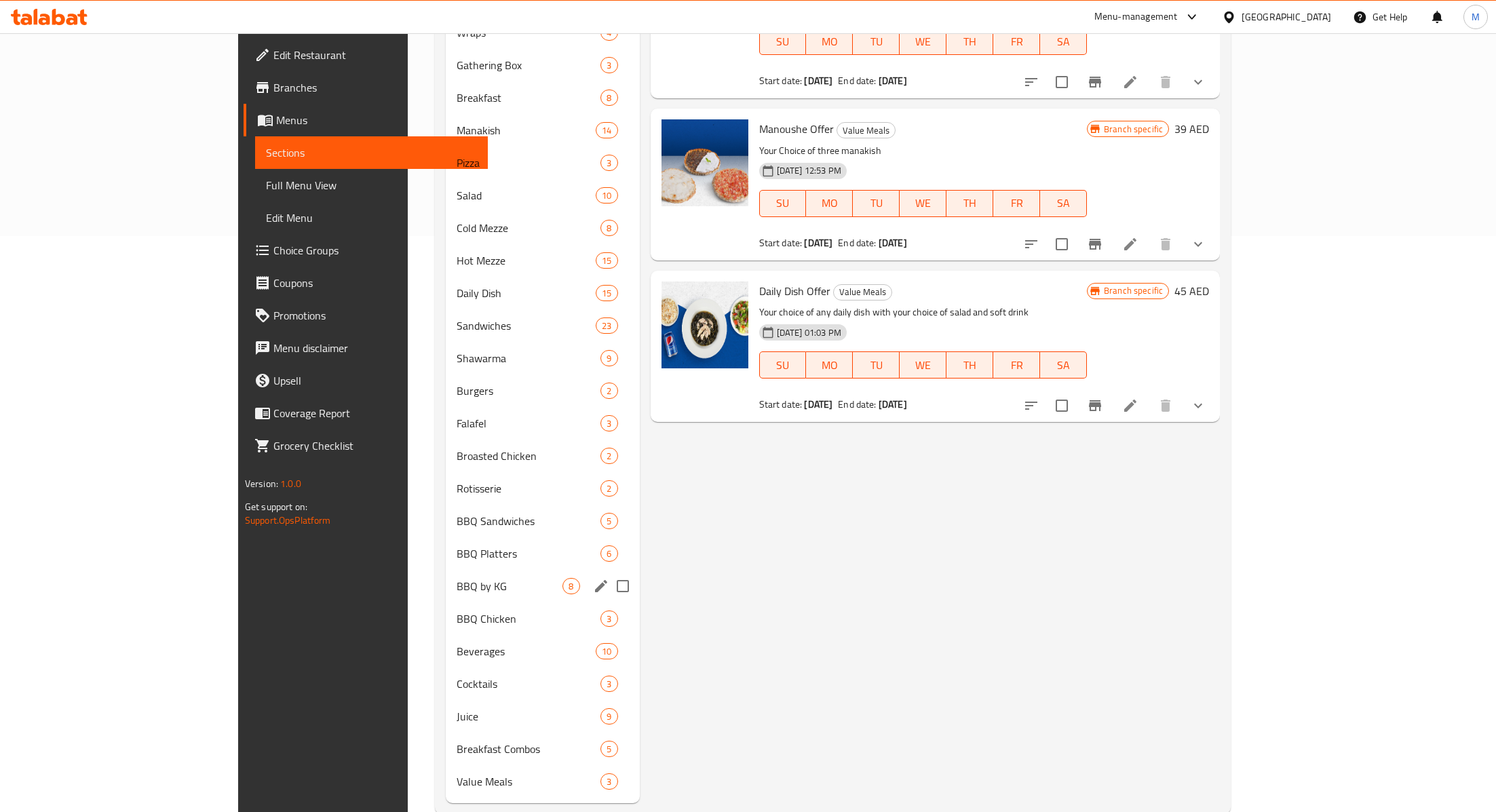
scroll to position [603, 0]
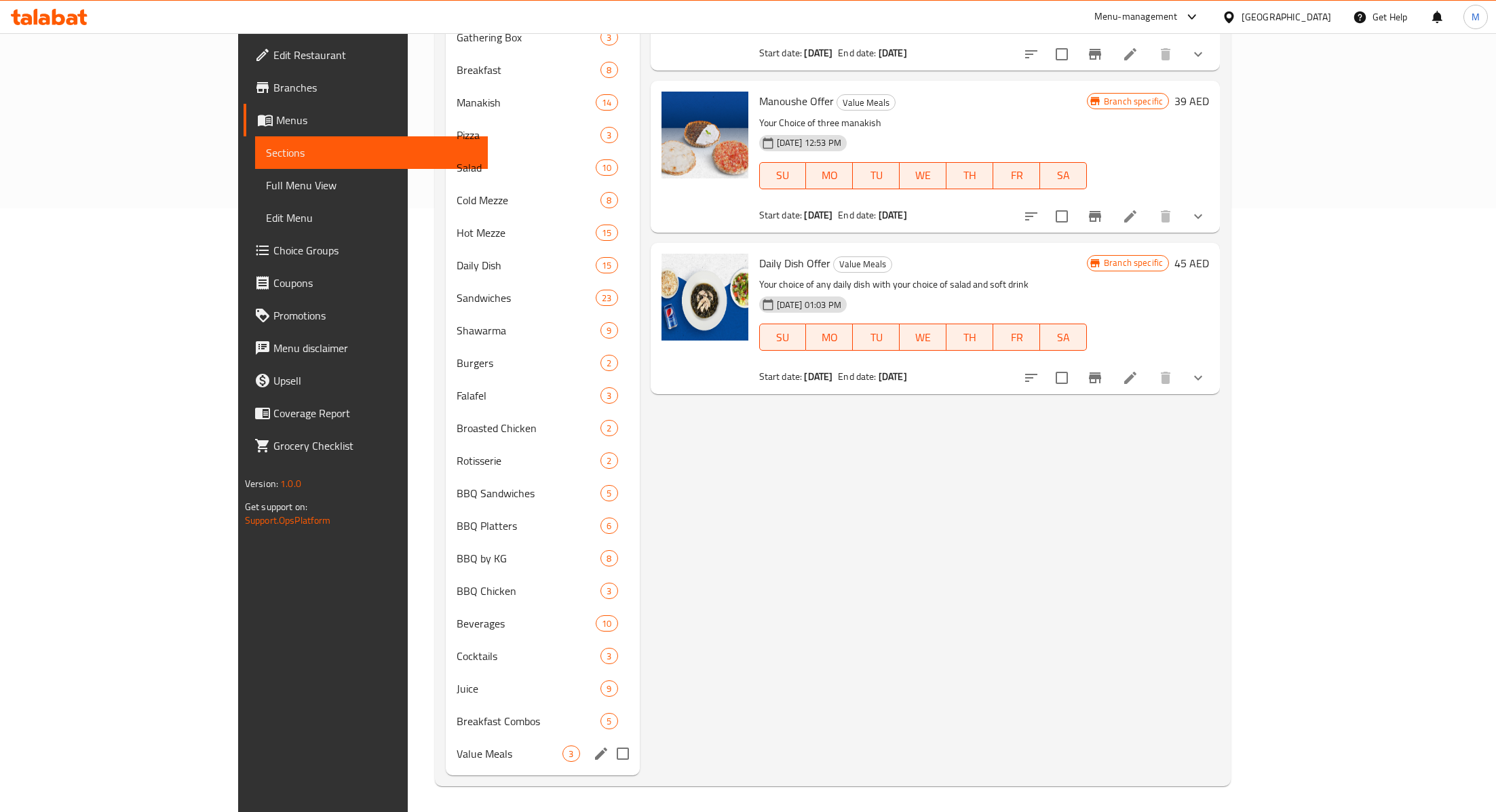
click at [446, 738] on div "Value Meals 3" at bounding box center [542, 753] width 193 height 33
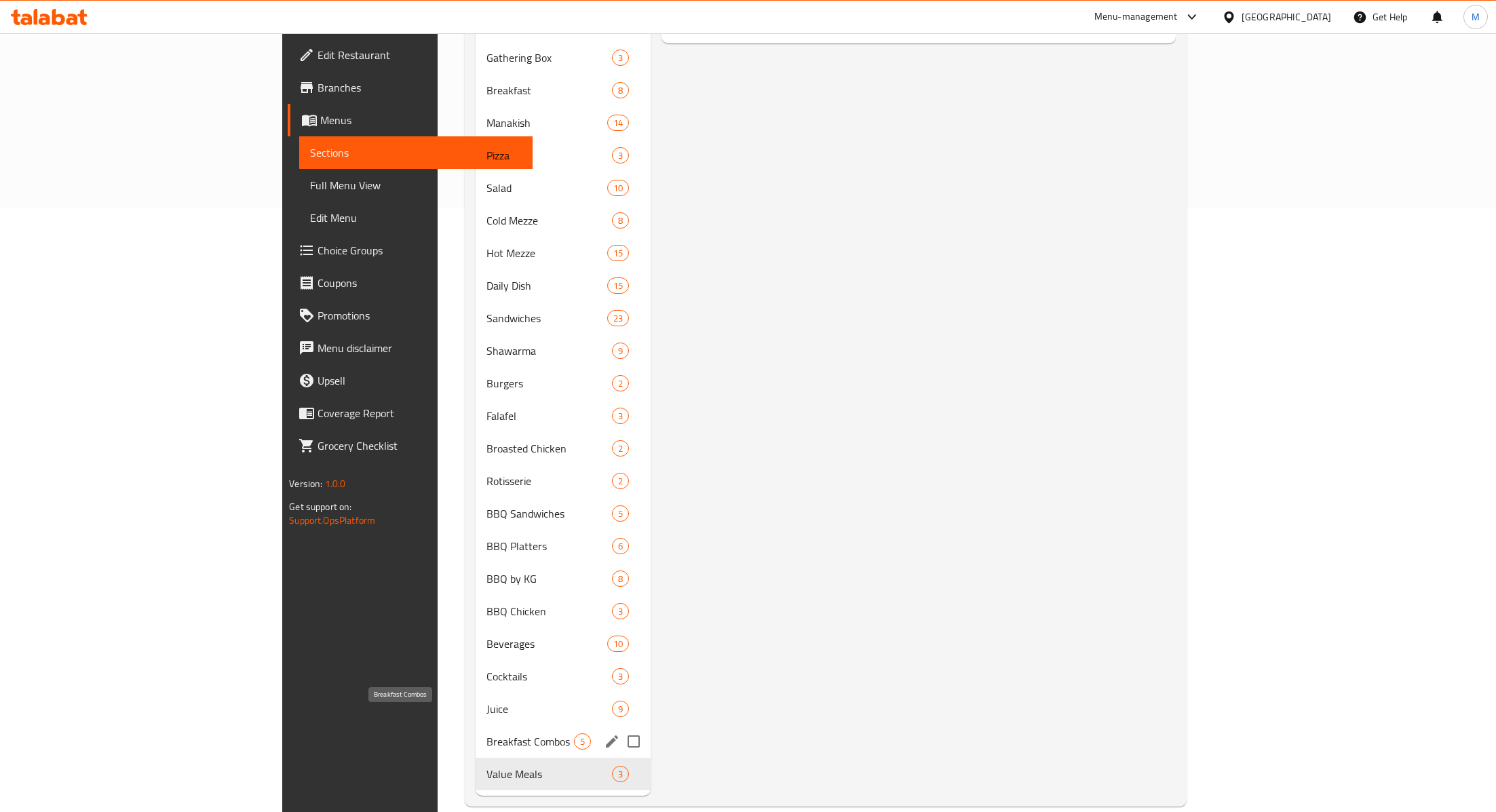
click at [486, 733] on span "Breakfast Combos" at bounding box center [530, 741] width 88 height 16
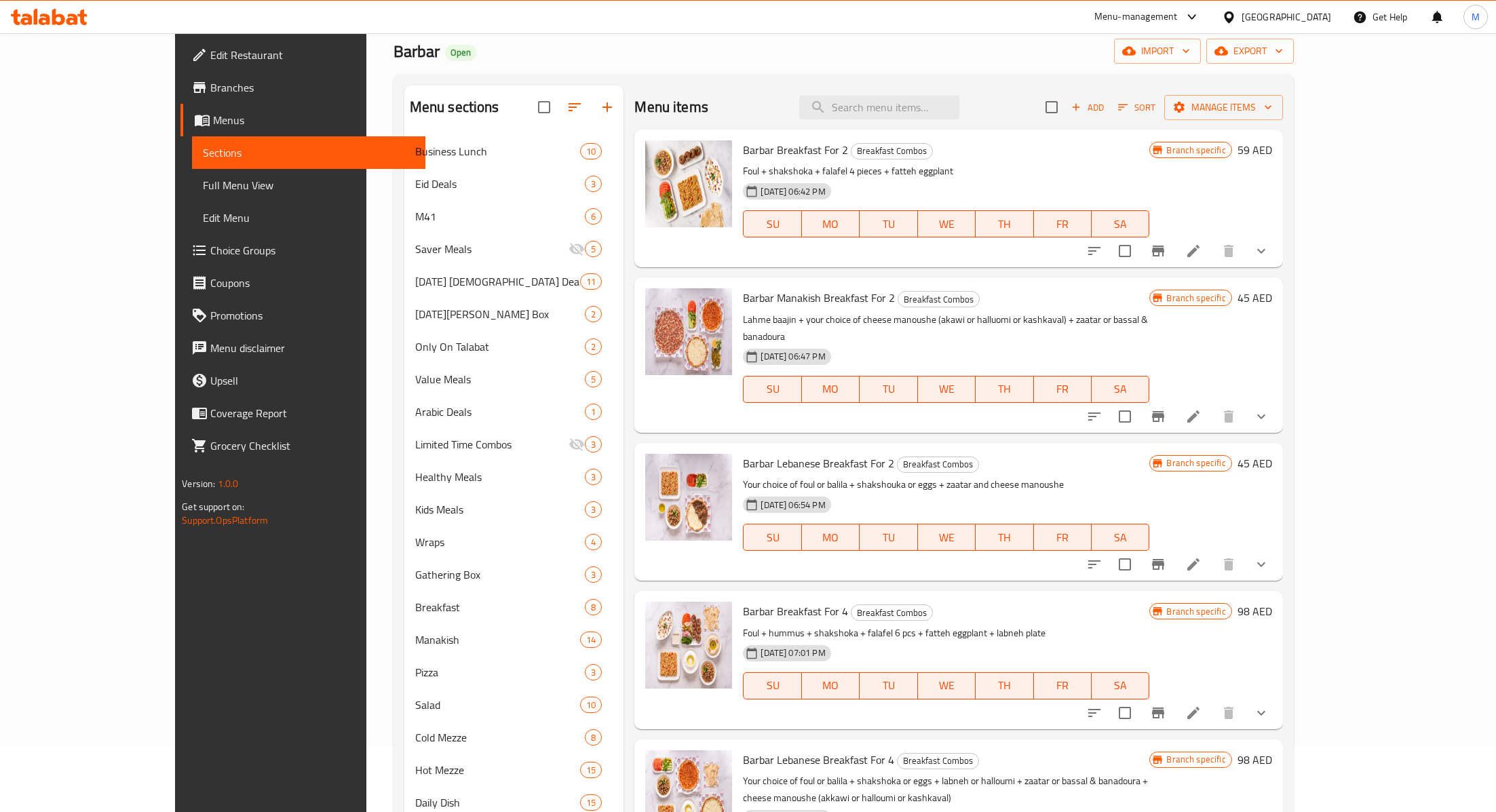
scroll to position [63, 0]
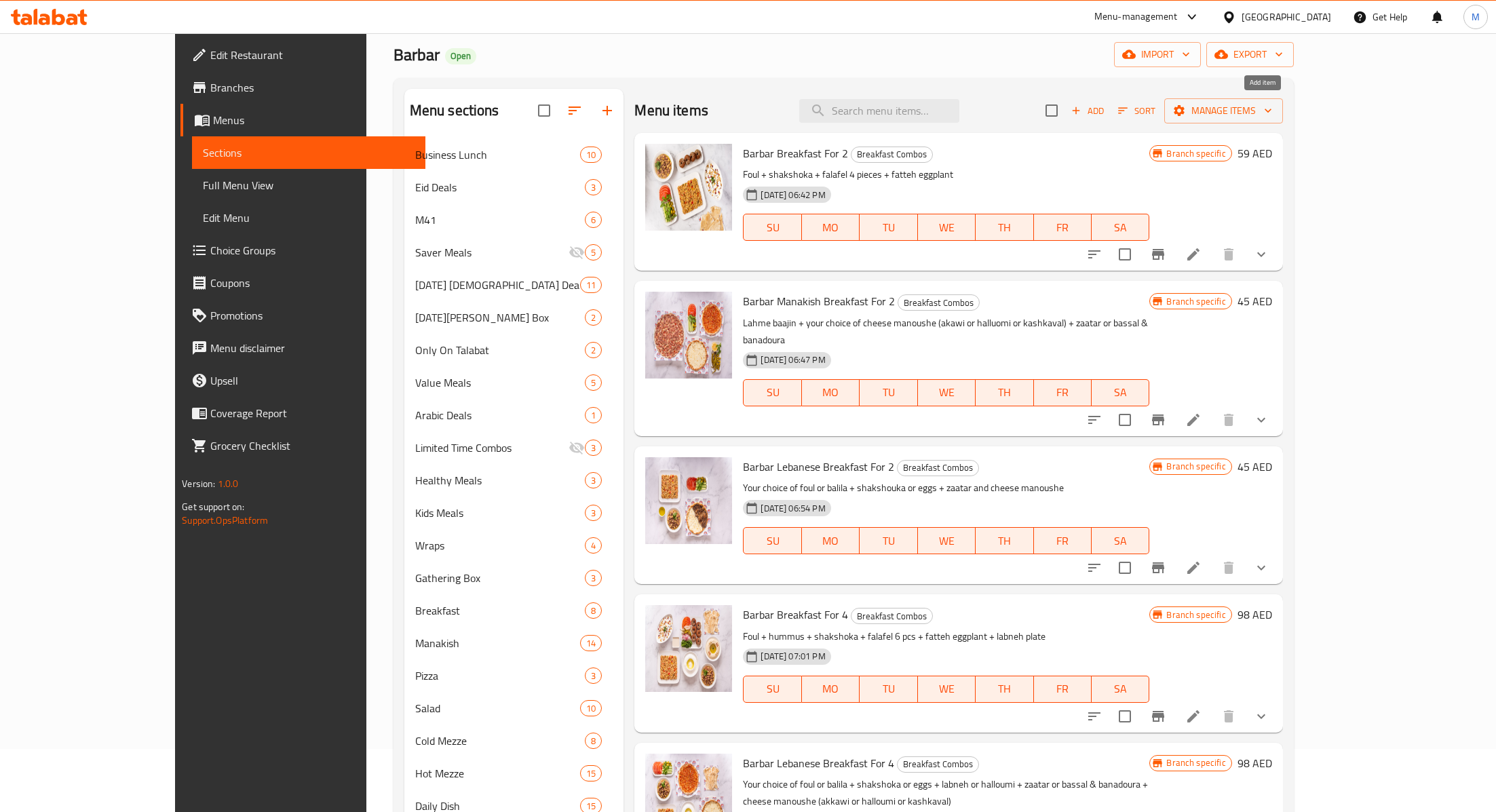
click at [1082, 108] on icon "button" at bounding box center [1076, 110] width 12 height 12
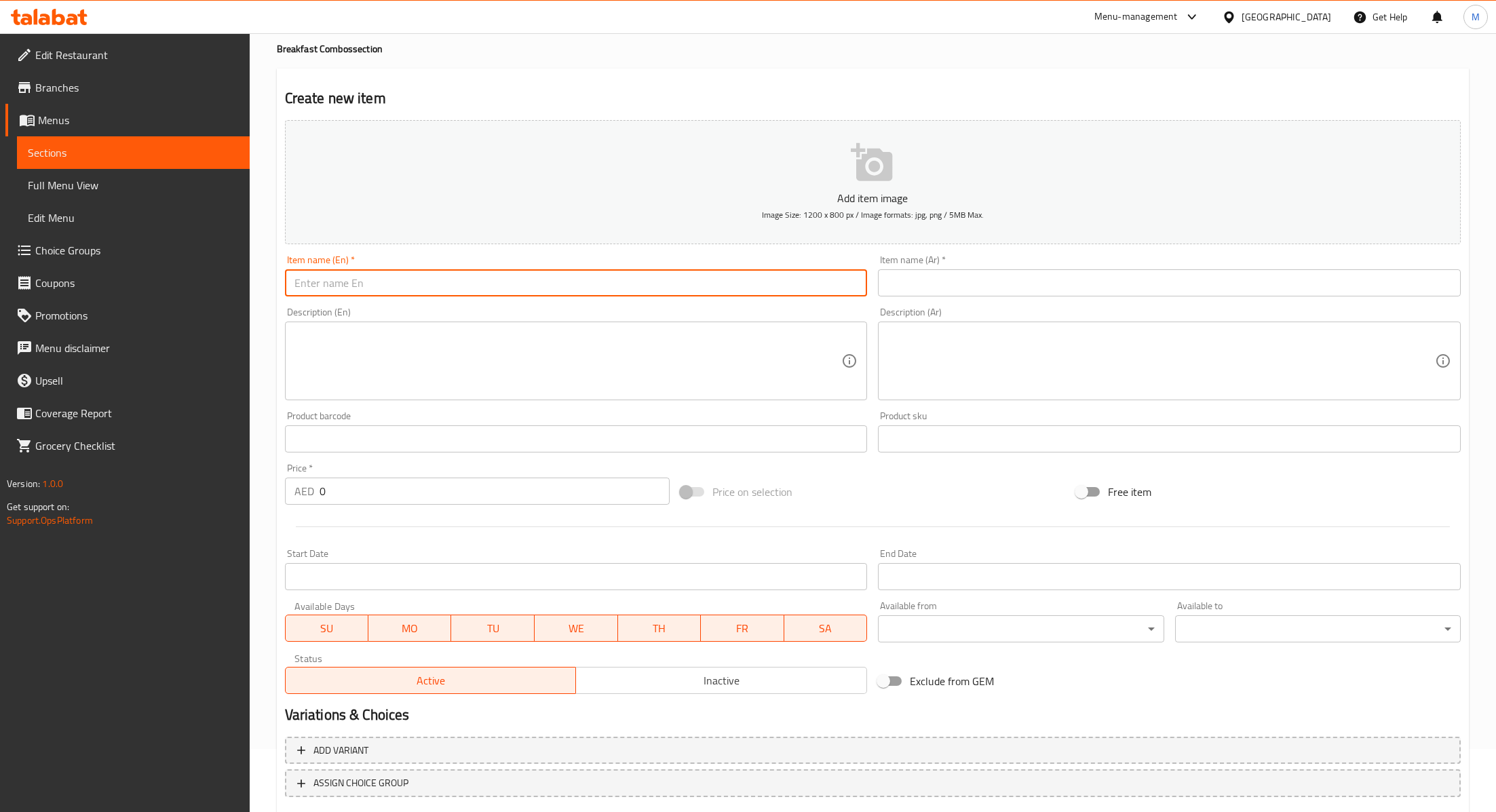
click at [347, 273] on input "text" at bounding box center [576, 283] width 583 height 27
type input "Breakfast Combo"
click at [948, 278] on input "text" at bounding box center [1170, 283] width 583 height 27
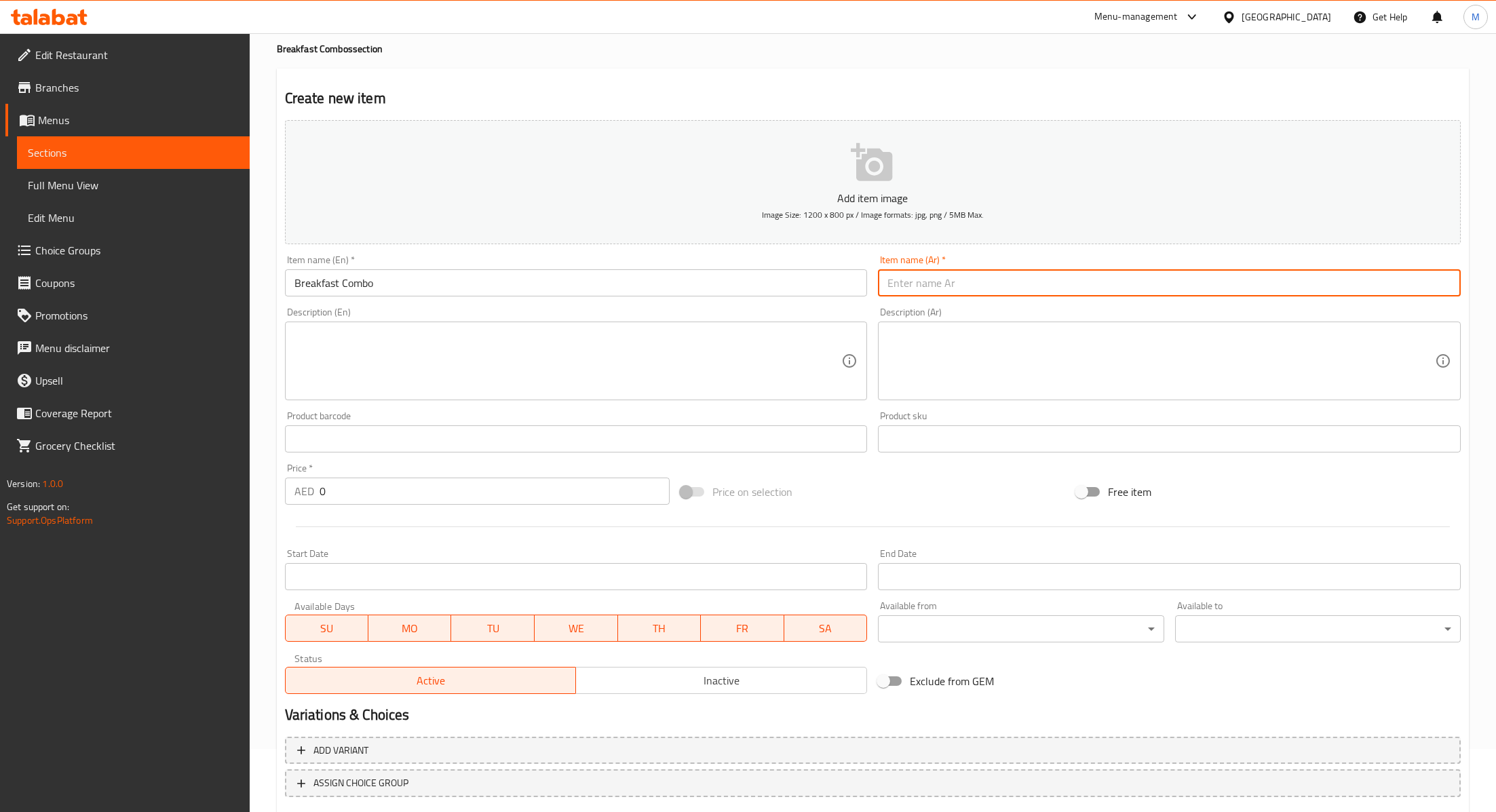
paste input "كومبو الإفطار"
type input "كومبو الإفطار"
click at [792, 368] on textarea at bounding box center [568, 361] width 548 height 64
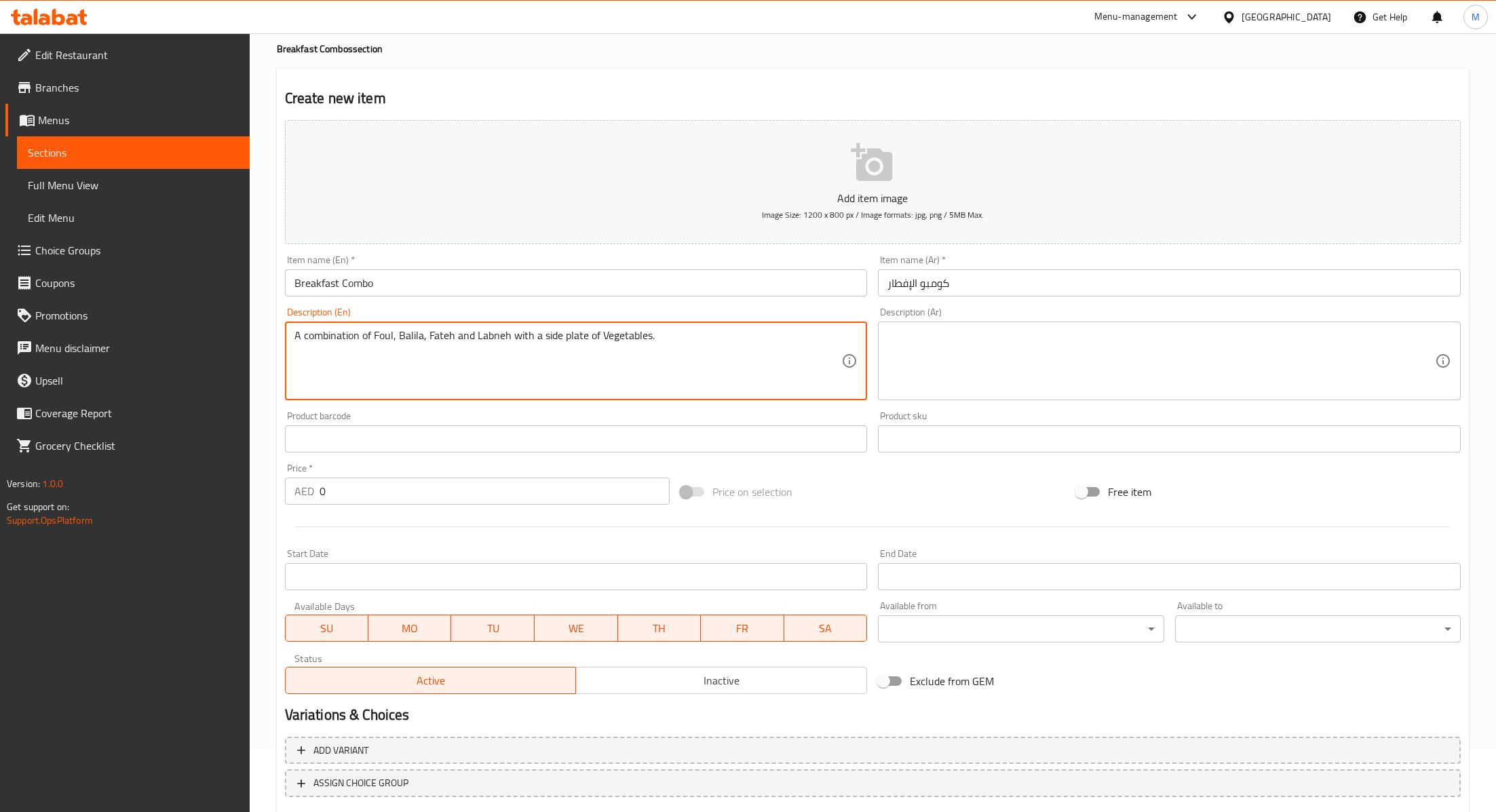
type textarea "A combination of Foul, Balila, Fateh and Labneh with a side plate of Vegetables."
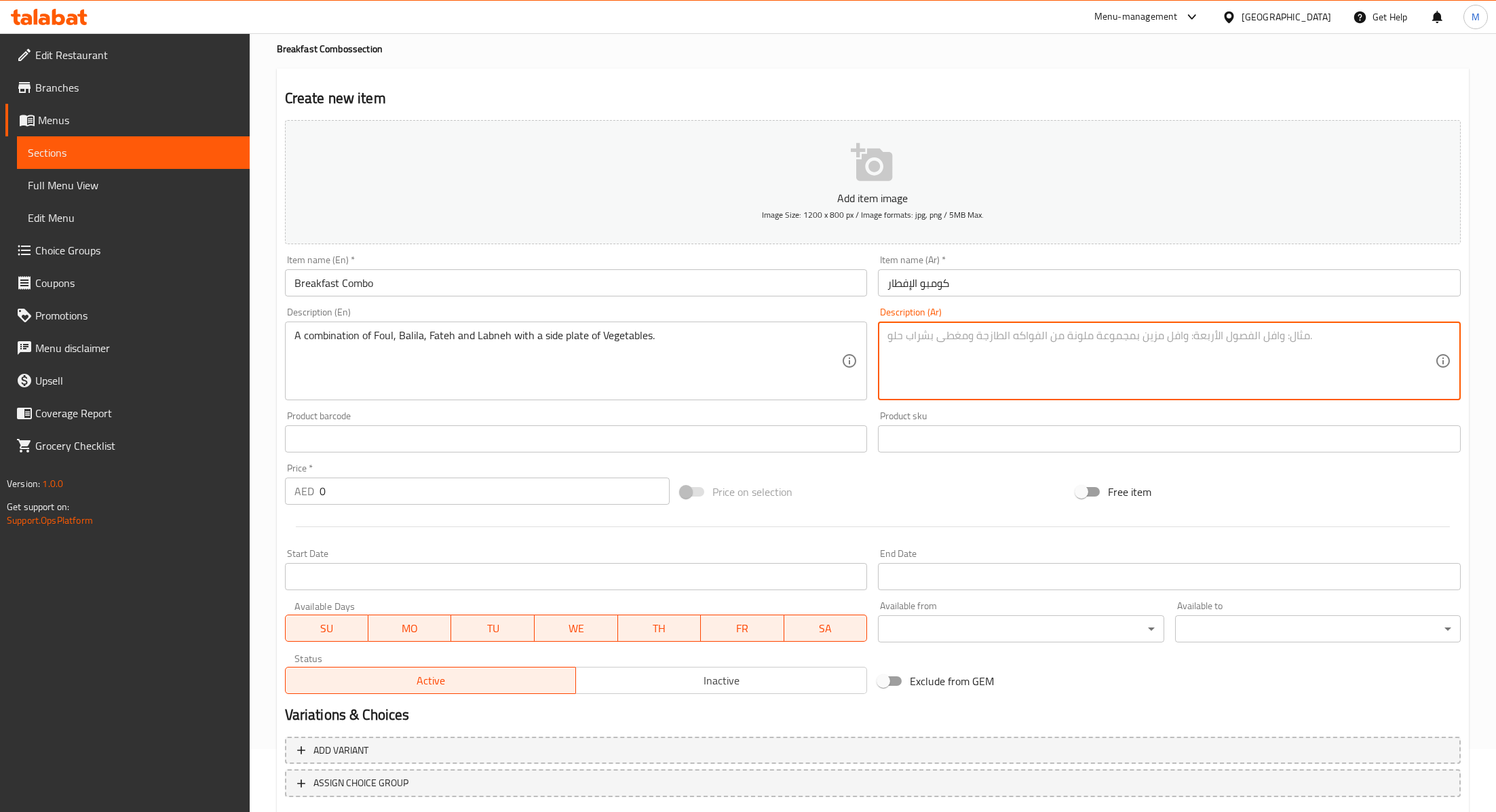
click at [959, 358] on textarea at bounding box center [1162, 361] width 548 height 64
paste textarea "مزيج من الفول والبليلة والفاتح واللبنة مع طبق جانبي من الخضار."
type textarea "مزيج من الفول والبليلة والفاتح واللبنة مع طبق جانبي من الخضار."
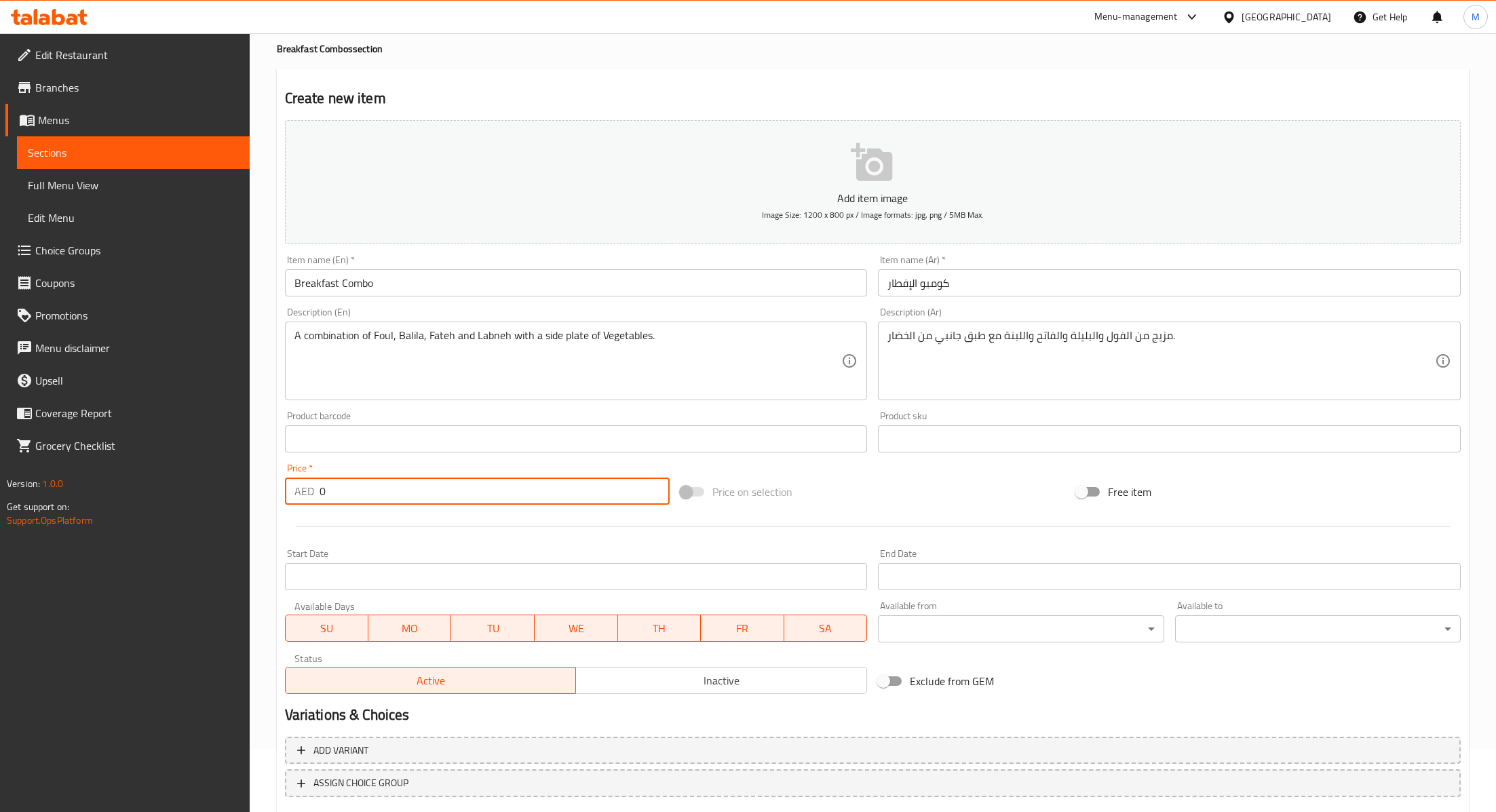
click at [357, 489] on input "0" at bounding box center [494, 491] width 350 height 27
type input "47"
click at [575, 460] on div "Price   * AED 47 Price *" at bounding box center [477, 484] width 396 height 53
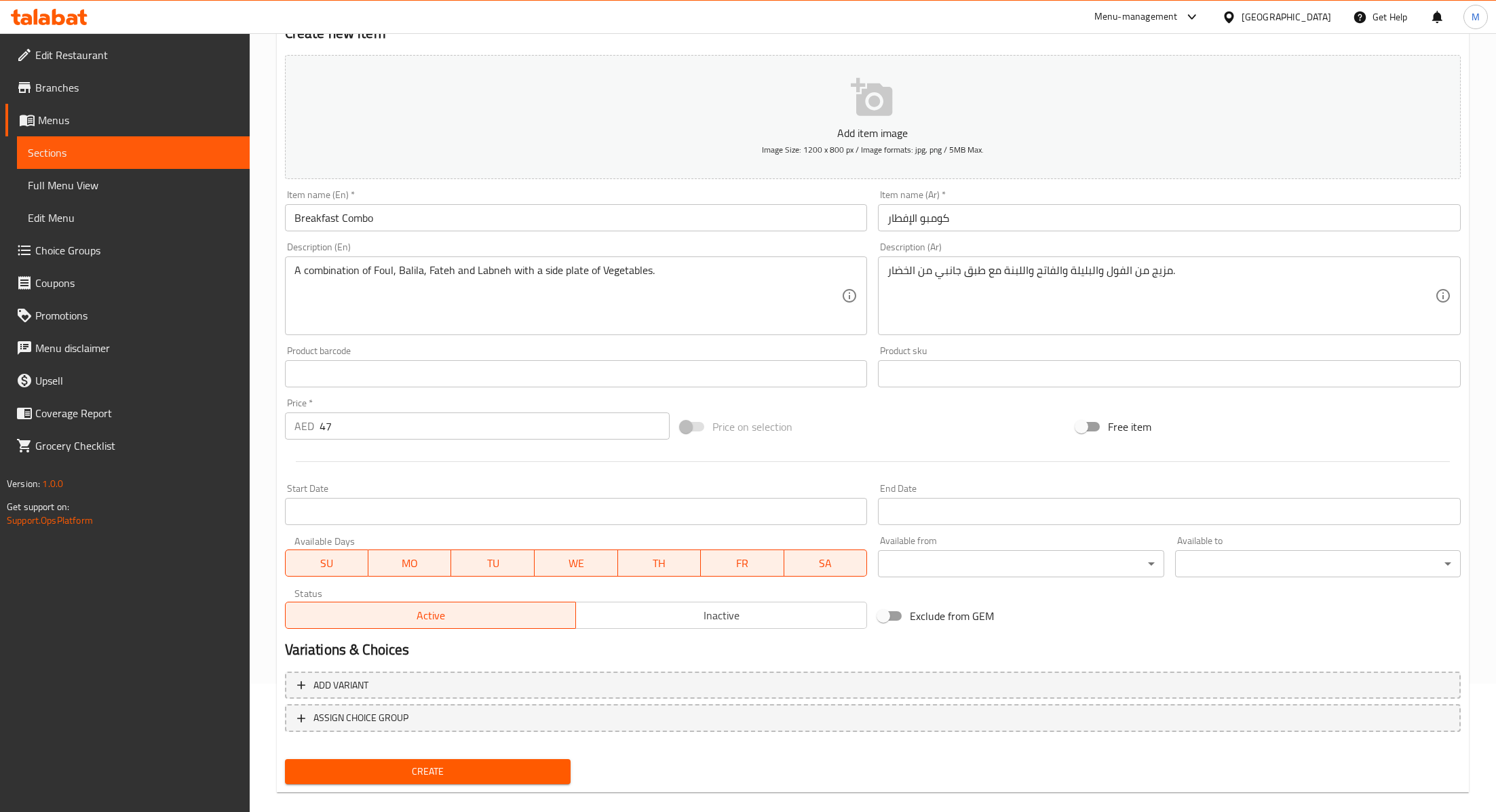
scroll to position [145, 0]
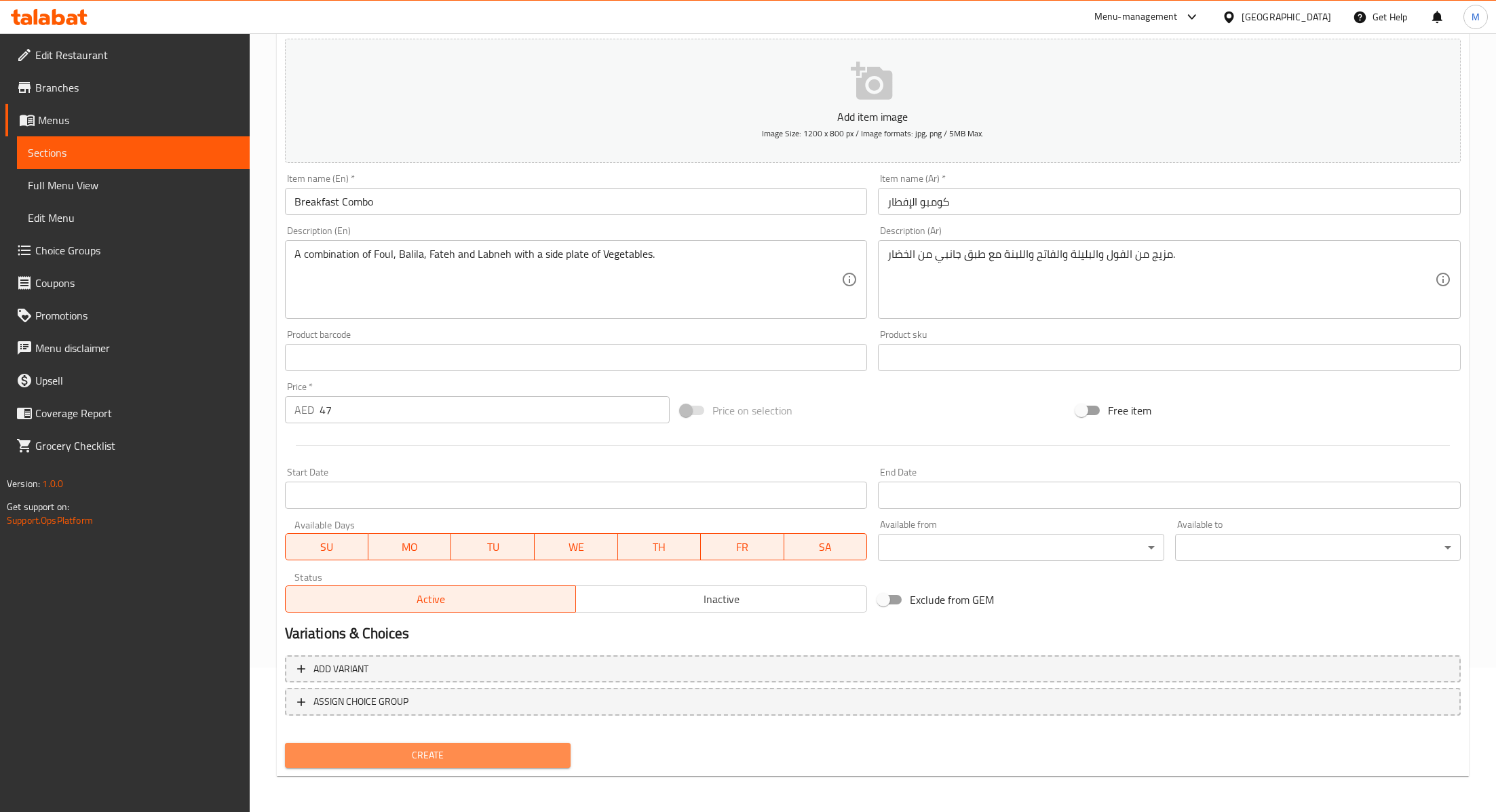
click at [402, 751] on span "Create" at bounding box center [428, 755] width 264 height 17
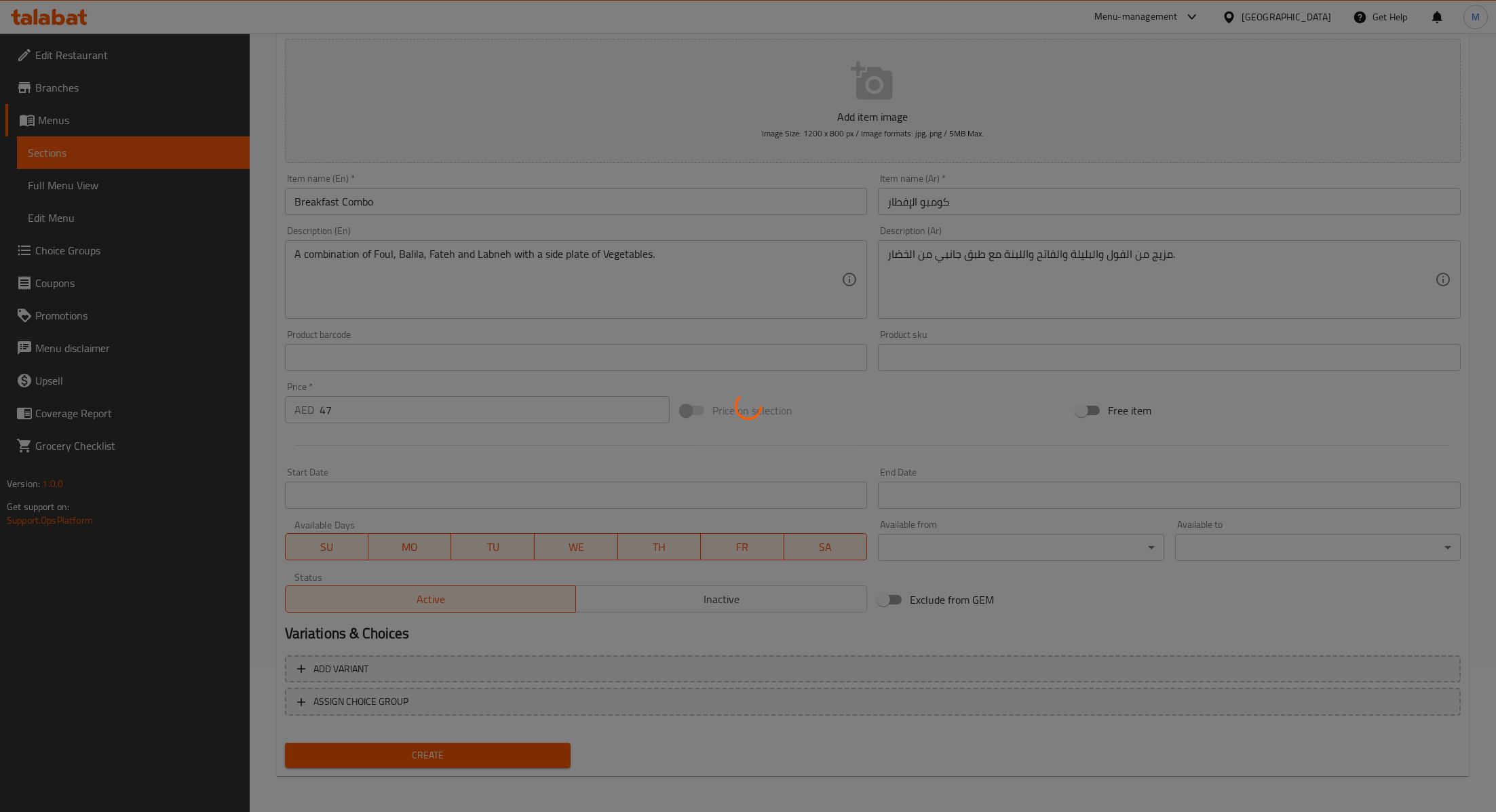
type input "0"
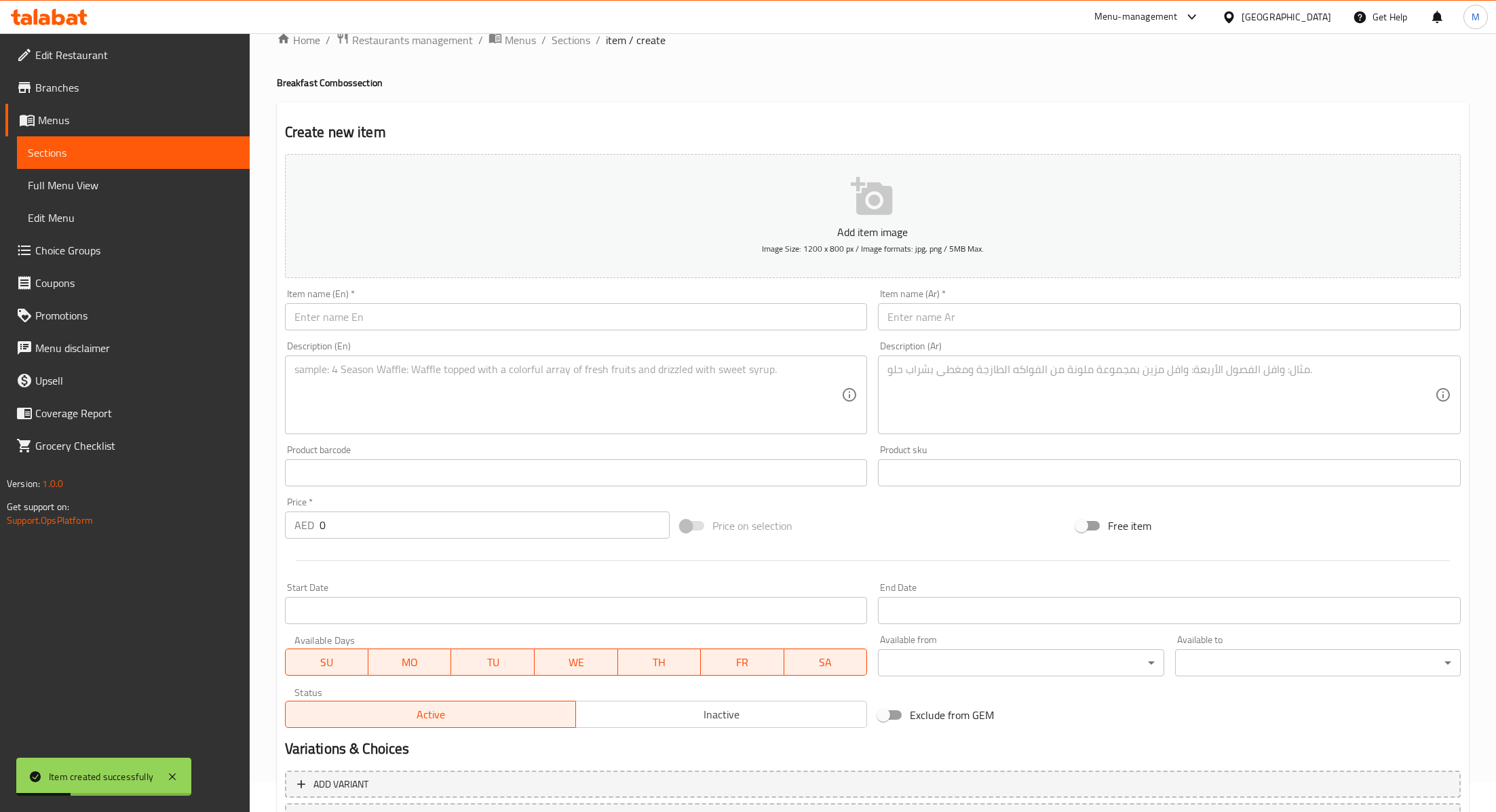
scroll to position [0, 0]
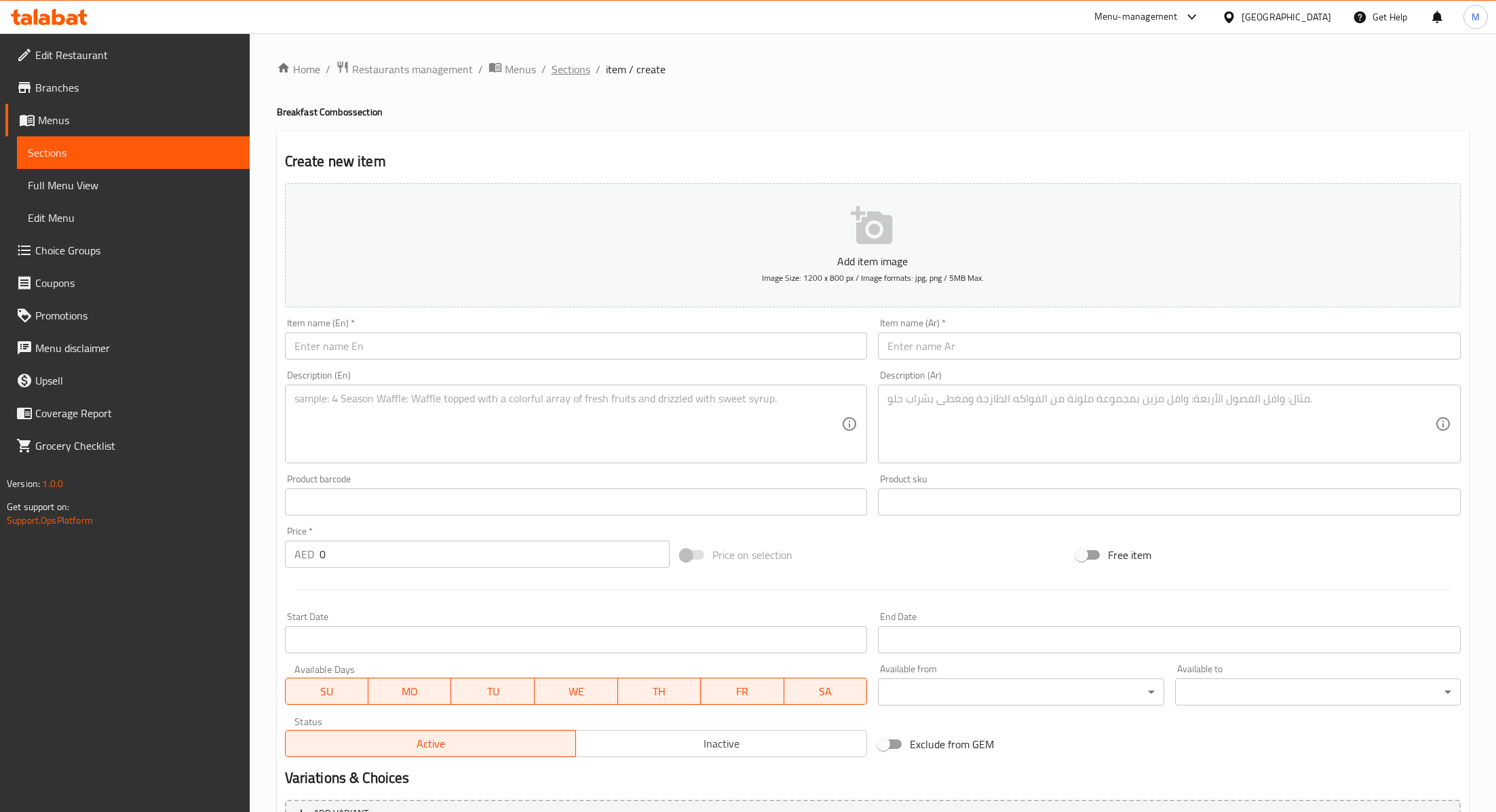
click at [554, 70] on span "Sections" at bounding box center [571, 69] width 39 height 16
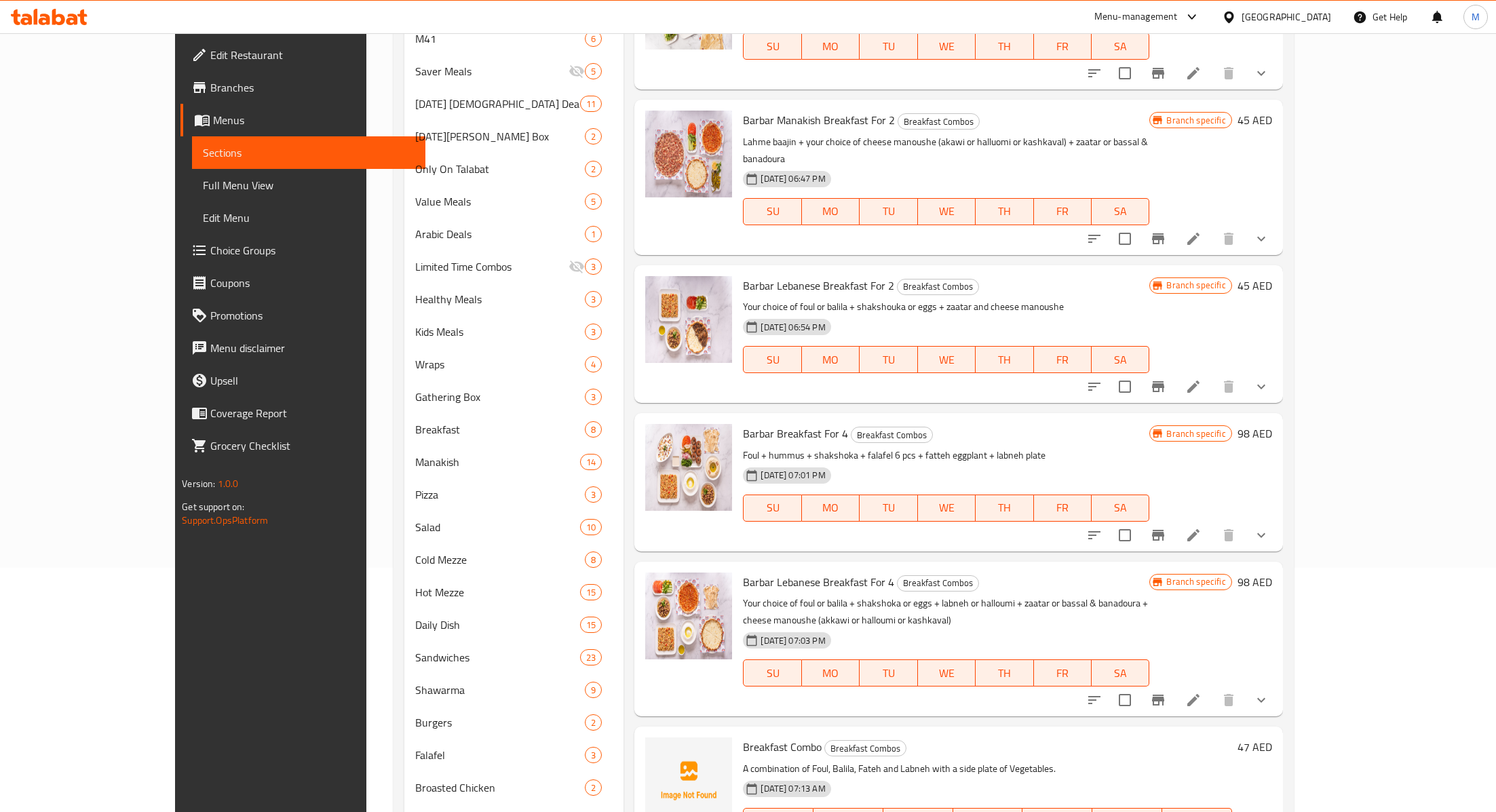
scroll to position [603, 0]
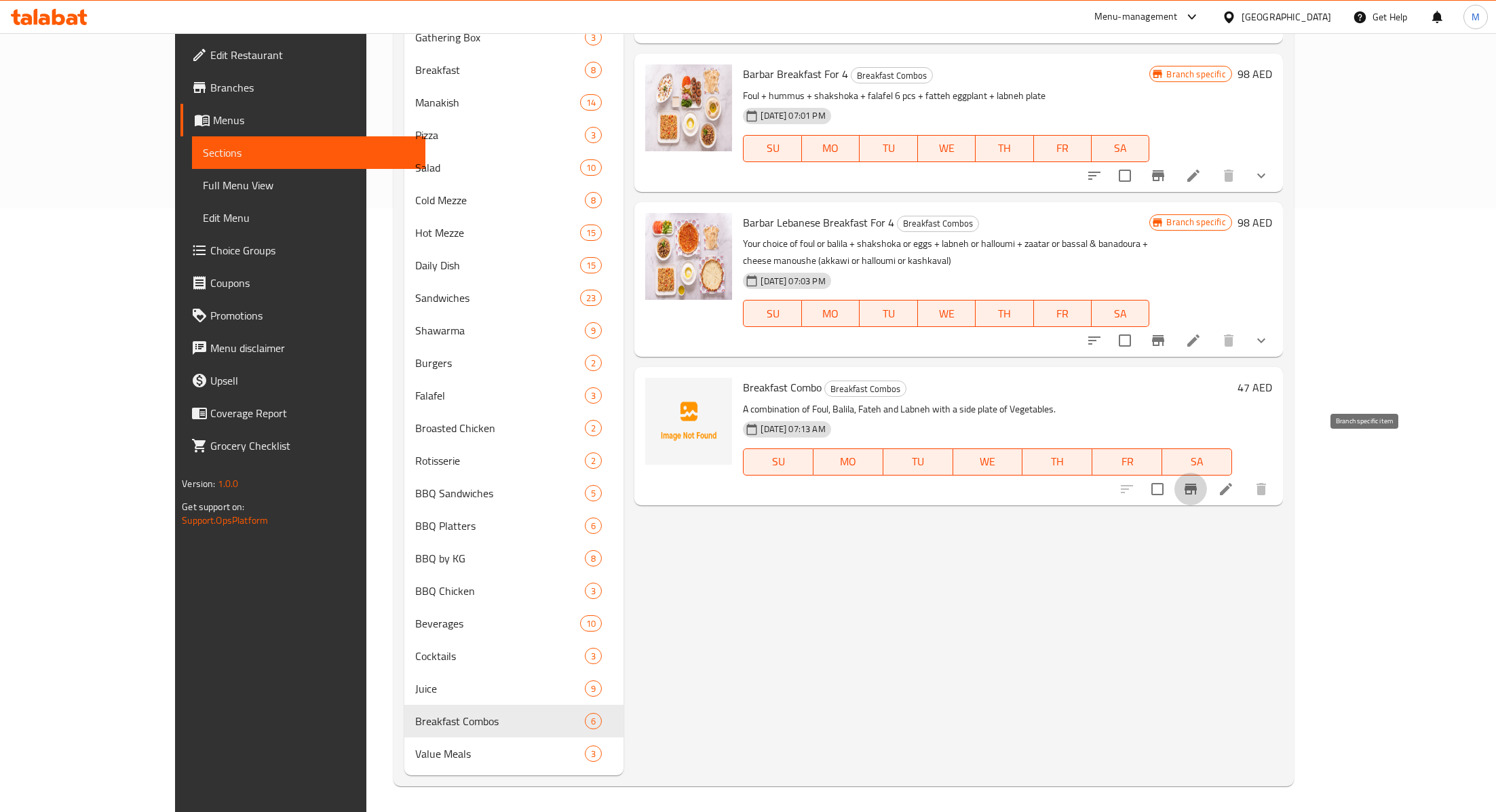
click at [1197, 484] on icon "Branch-specific-item" at bounding box center [1190, 490] width 12 height 11
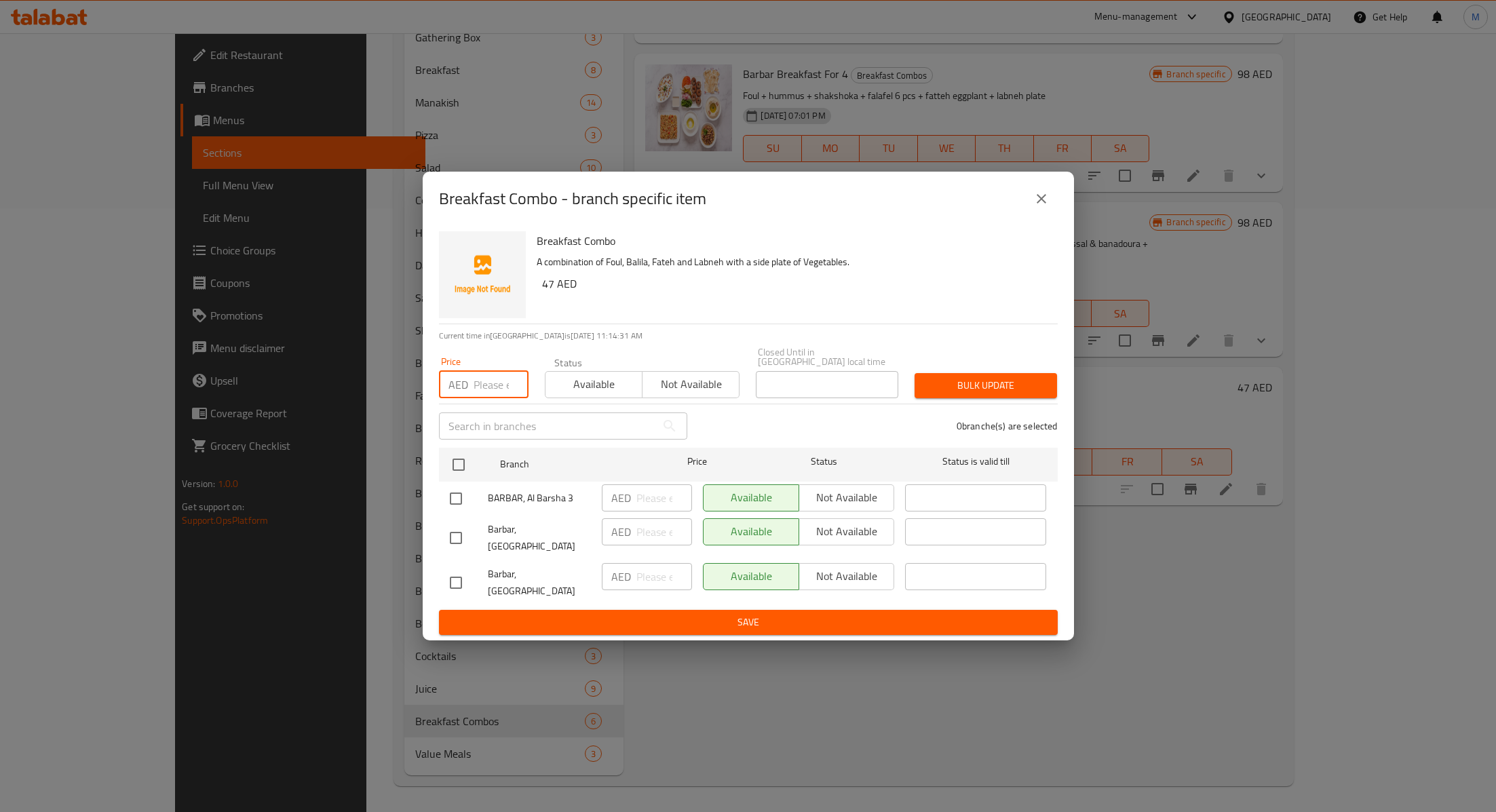
click at [494, 398] on input "number" at bounding box center [501, 385] width 55 height 27
type input "47"
click at [564, 394] on span "Available" at bounding box center [594, 384] width 86 height 20
click at [459, 470] on input "checkbox" at bounding box center [459, 465] width 29 height 29
checkbox input "true"
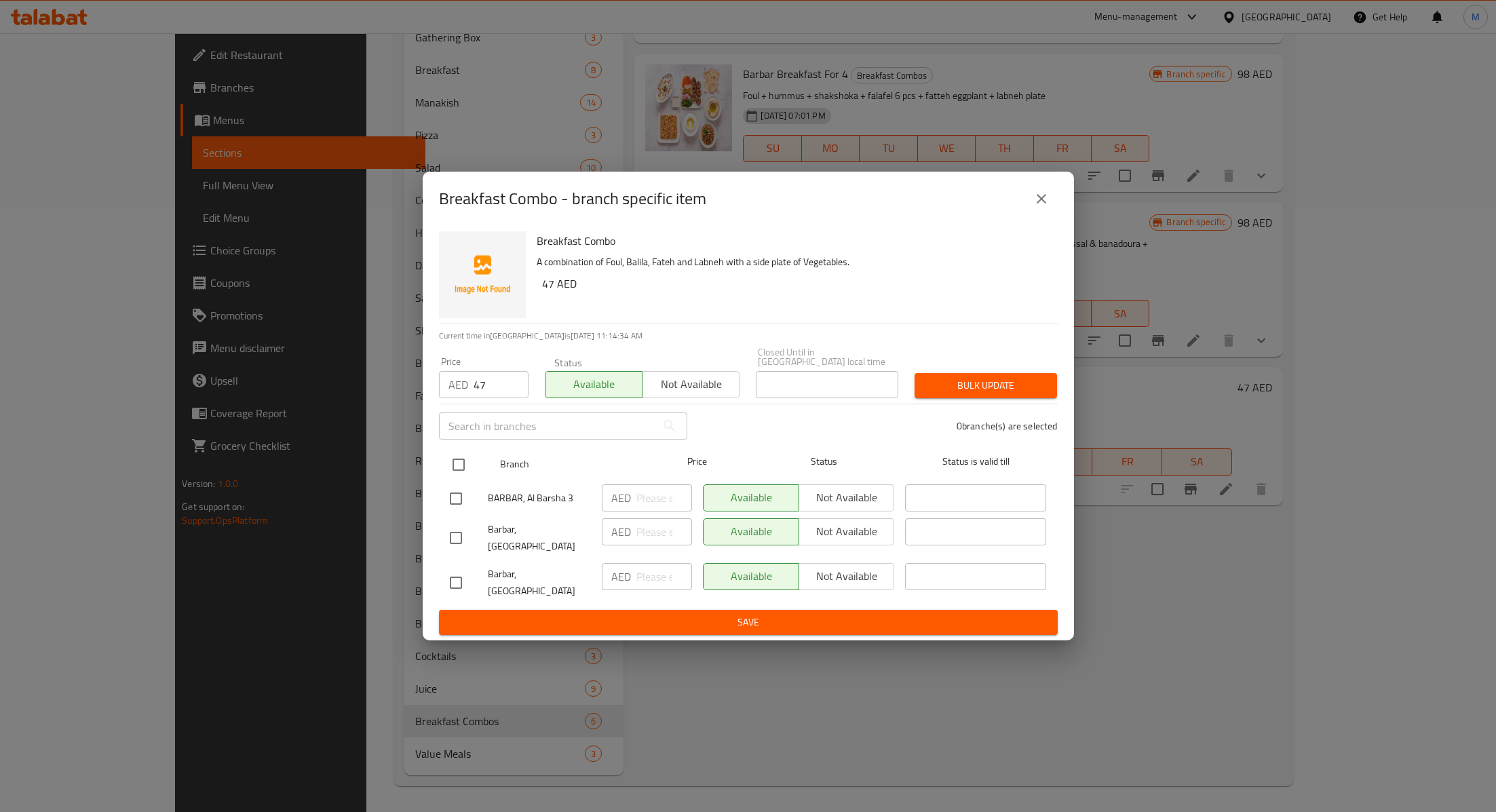
checkbox input "true"
click at [1004, 394] on span "Bulk update" at bounding box center [986, 385] width 121 height 17
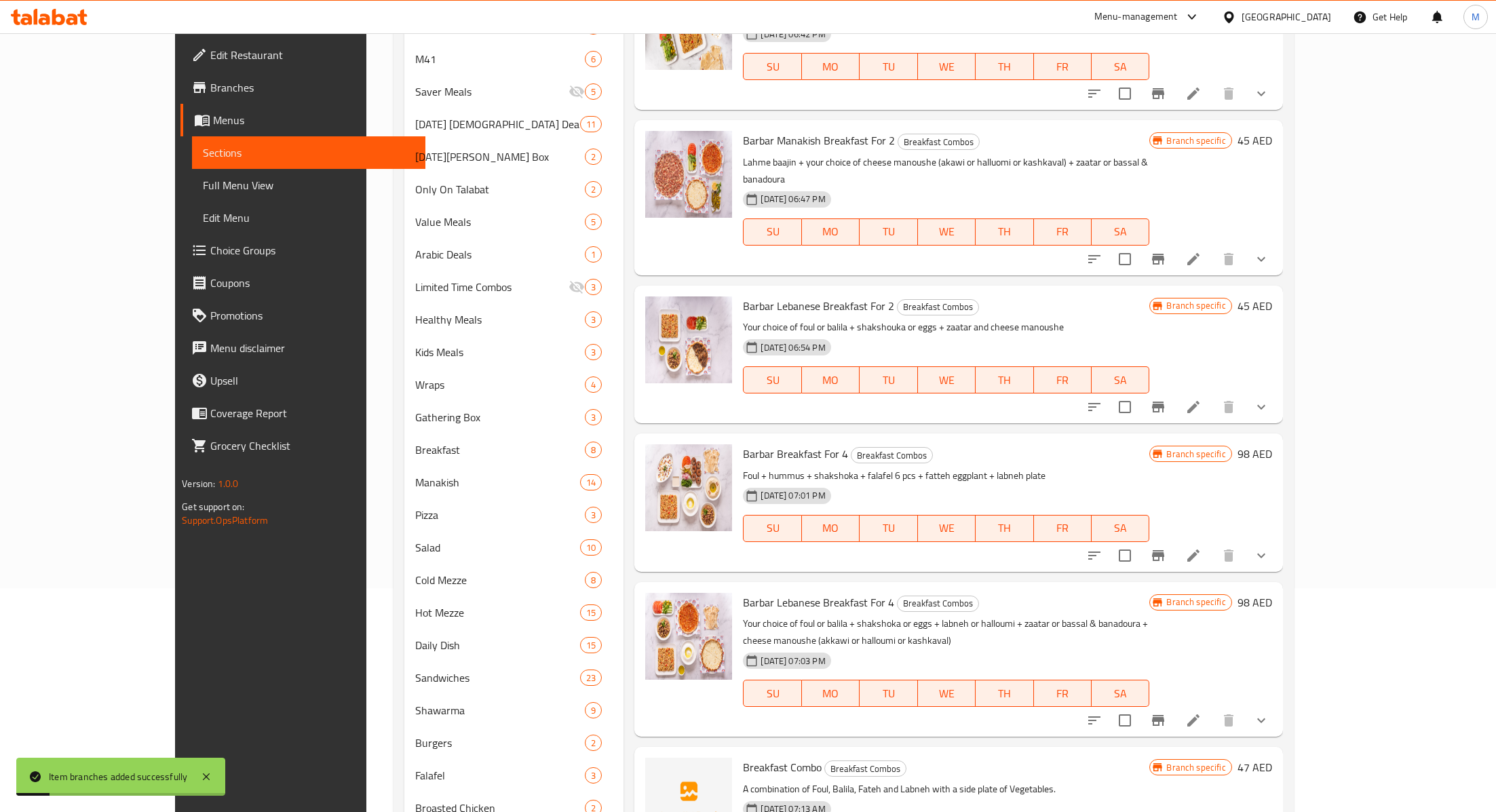
scroll to position [0, 0]
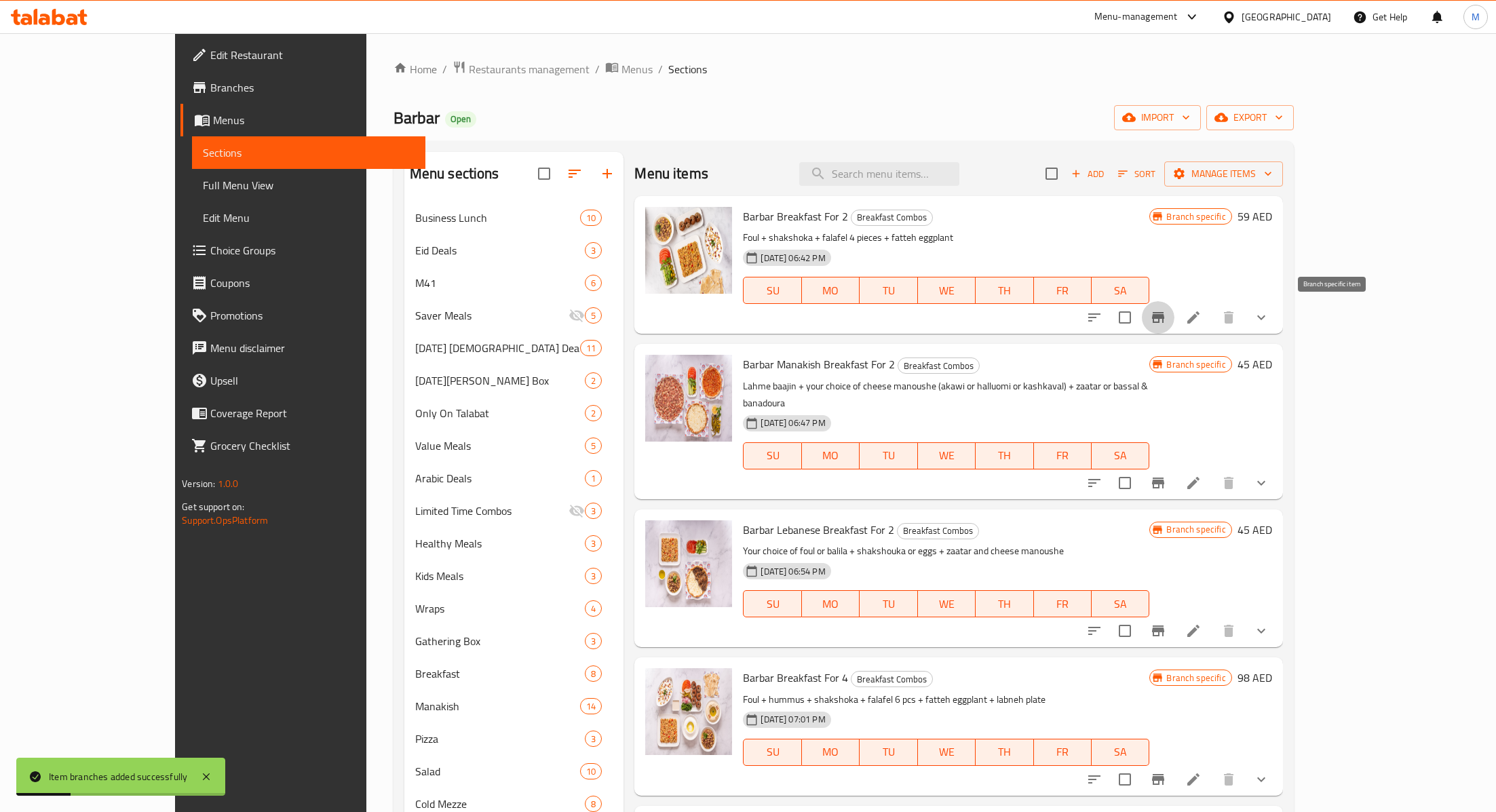
click at [1166, 313] on icon "Branch-specific-item" at bounding box center [1158, 318] width 16 height 16
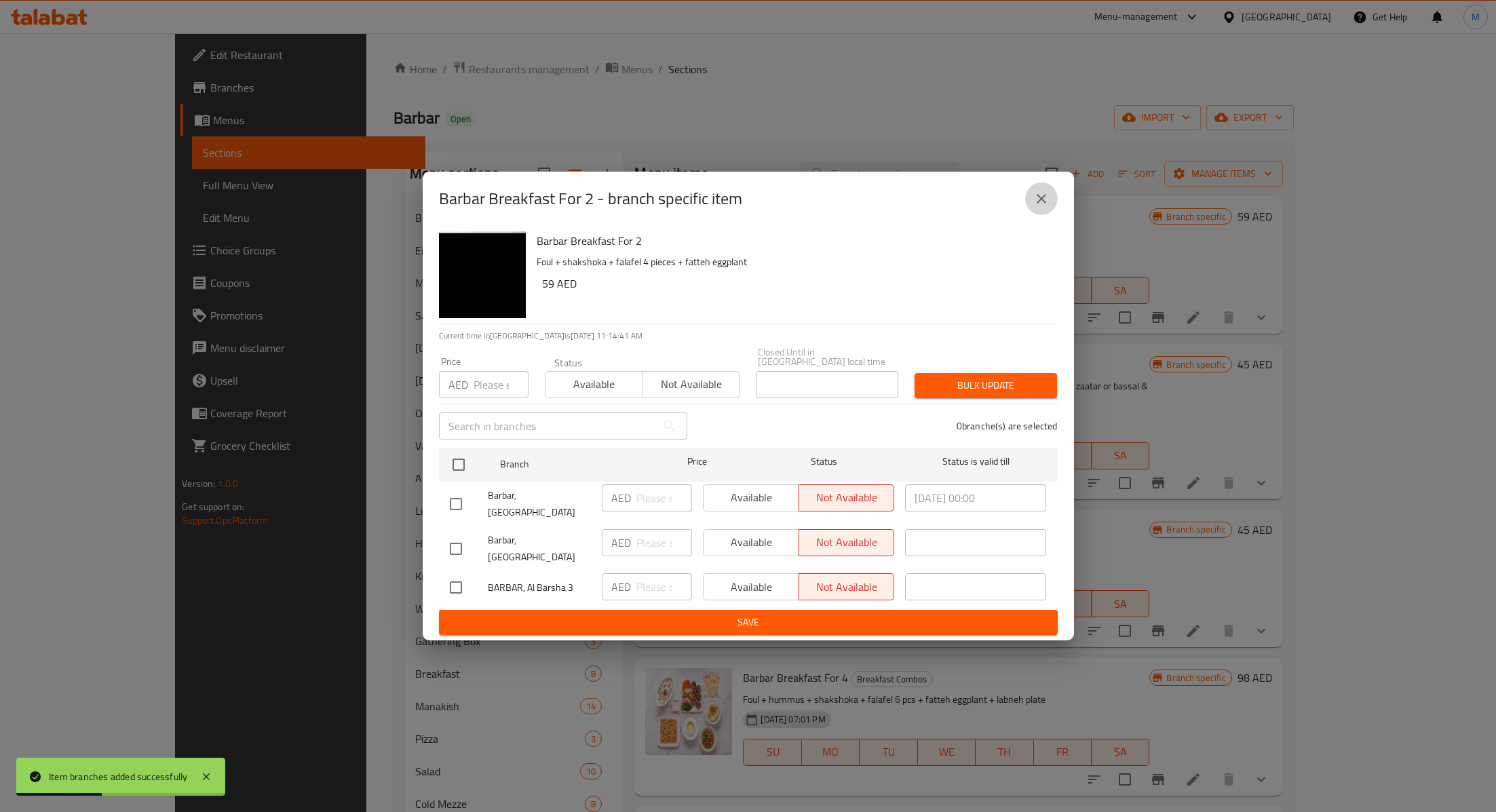
click at [1045, 204] on icon "close" at bounding box center [1041, 199] width 10 height 10
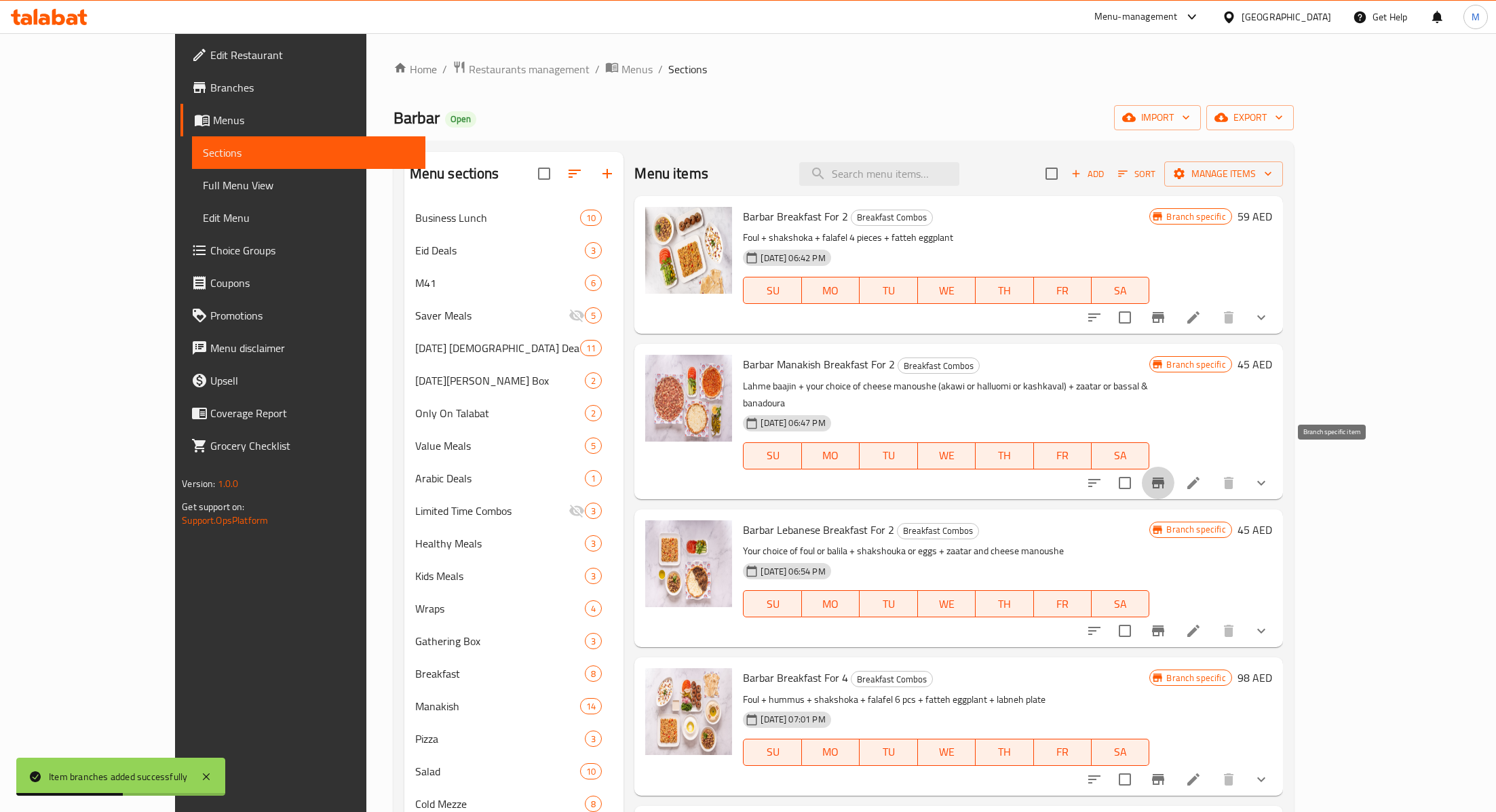
click at [1166, 475] on icon "Branch-specific-item" at bounding box center [1158, 483] width 16 height 16
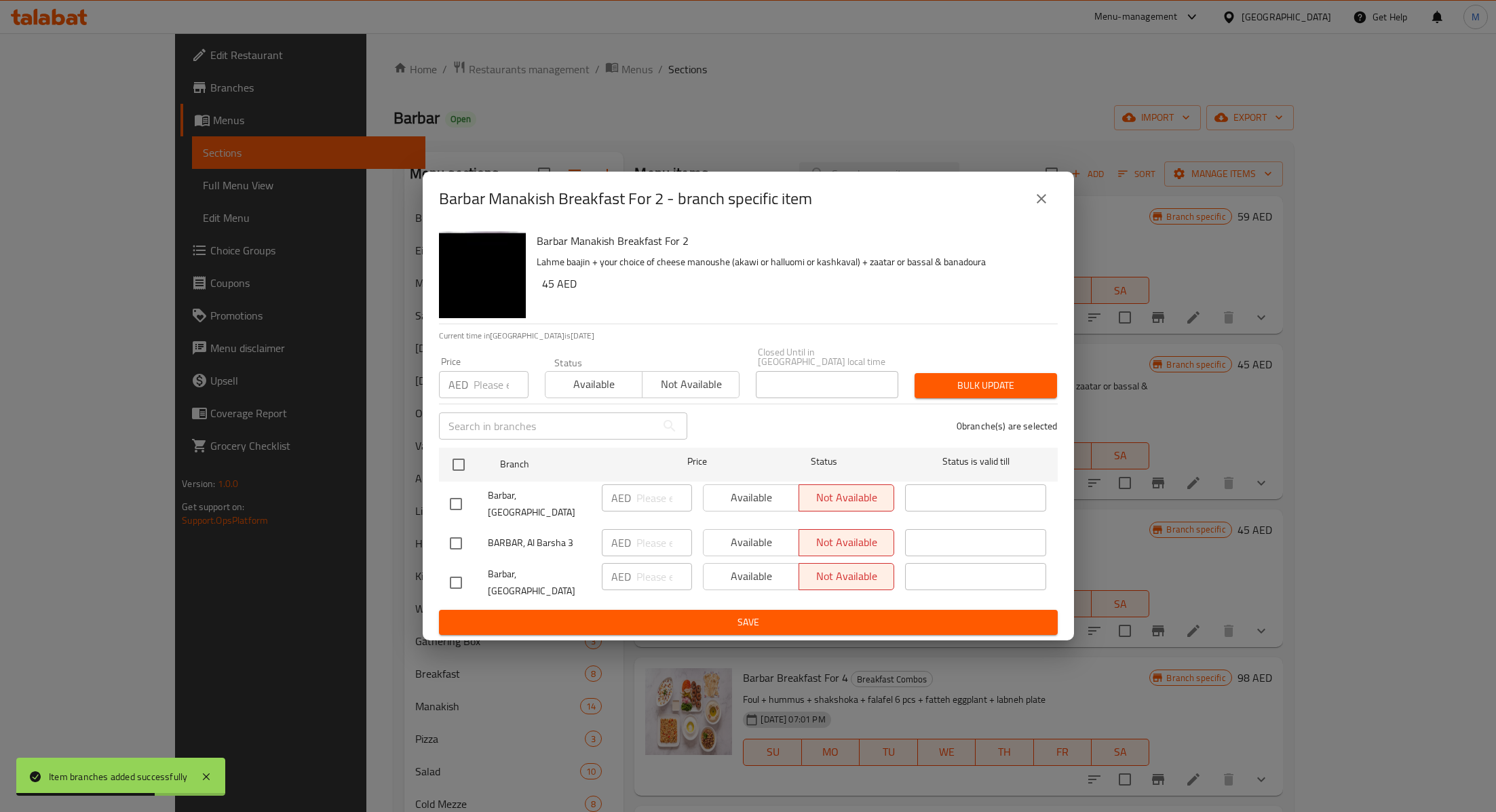
click at [1047, 205] on icon "close" at bounding box center [1041, 198] width 16 height 16
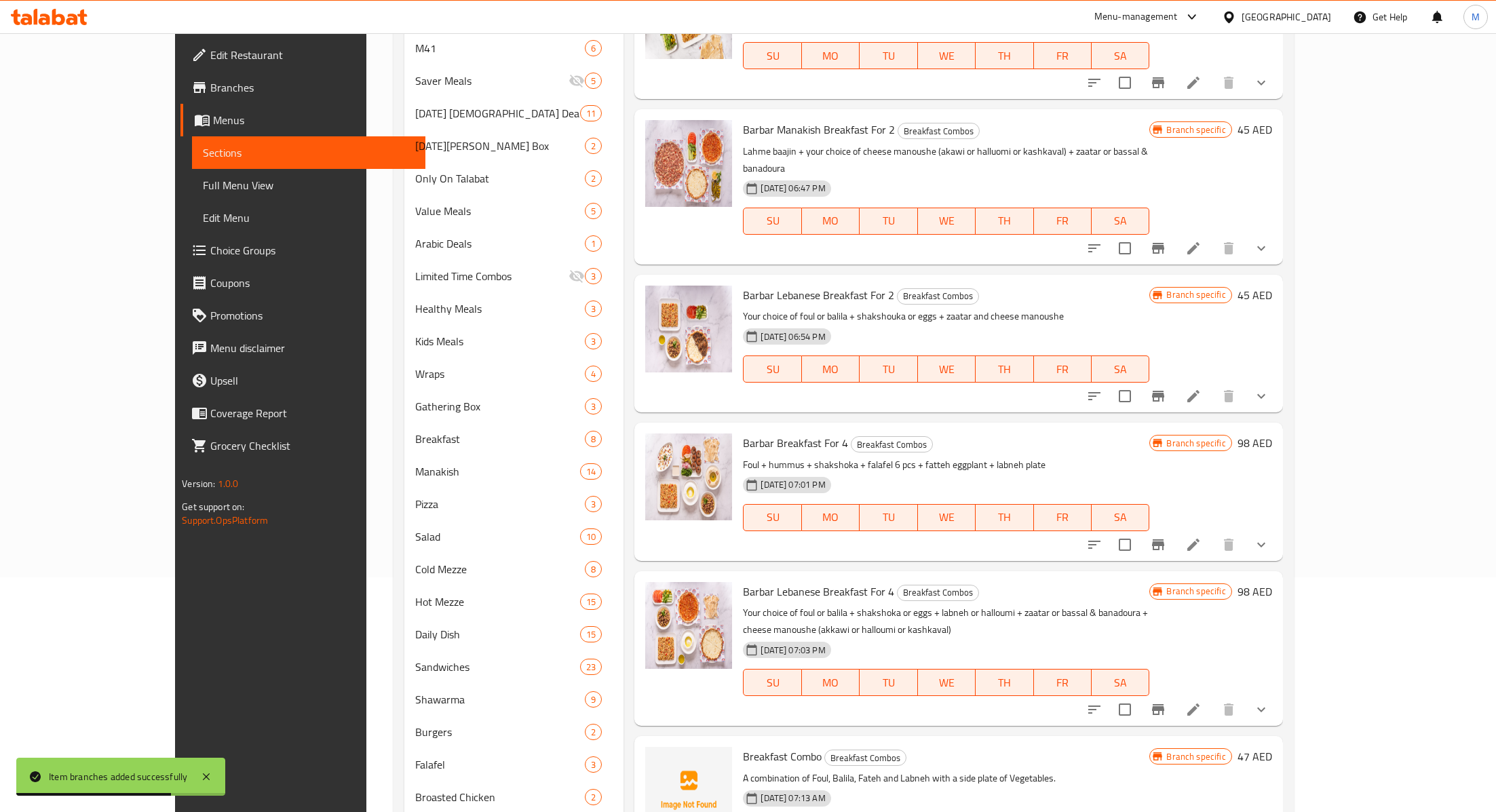
scroll to position [238, 0]
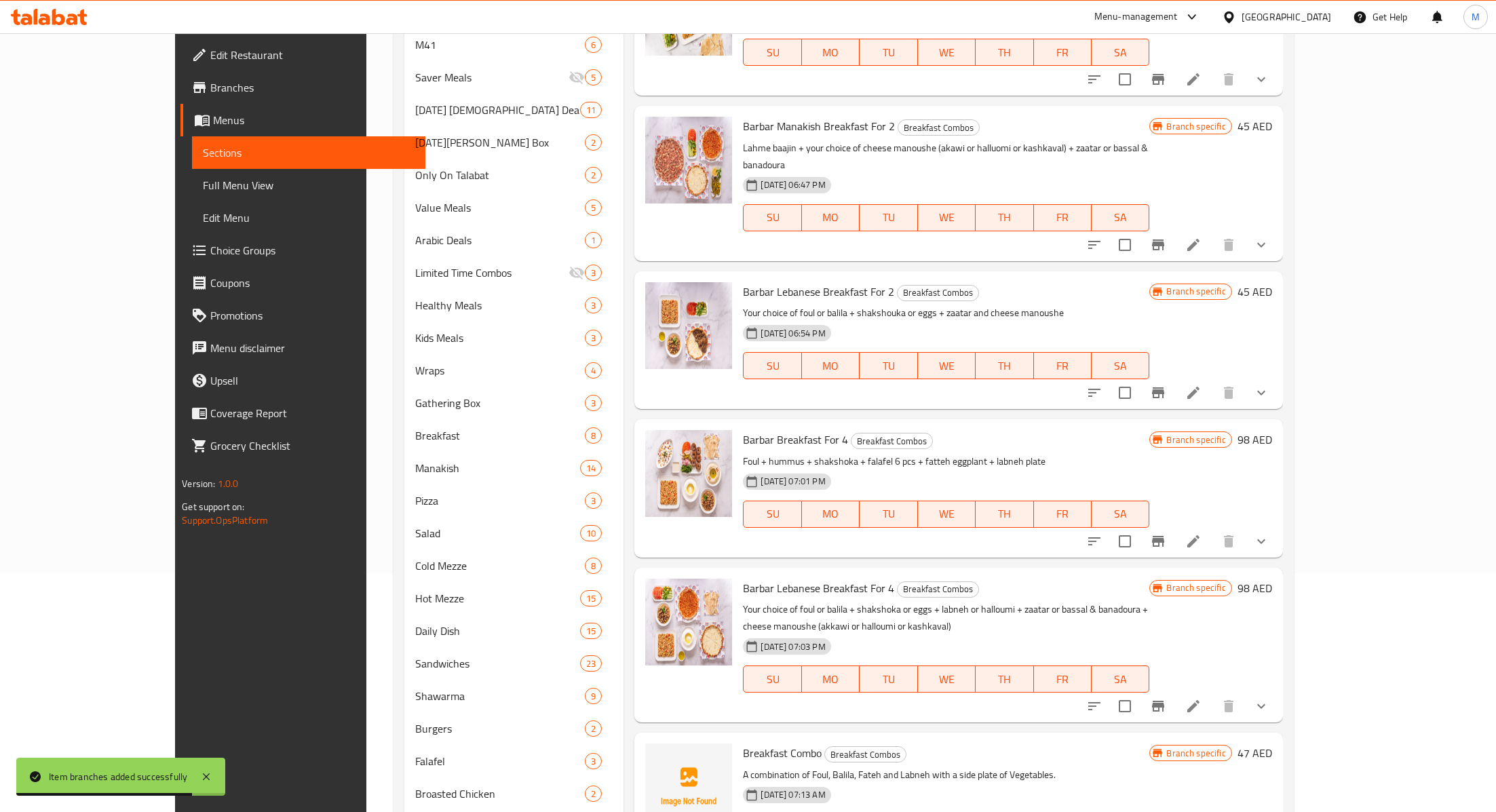
click at [1164, 388] on icon "Branch-specific-item" at bounding box center [1158, 393] width 12 height 11
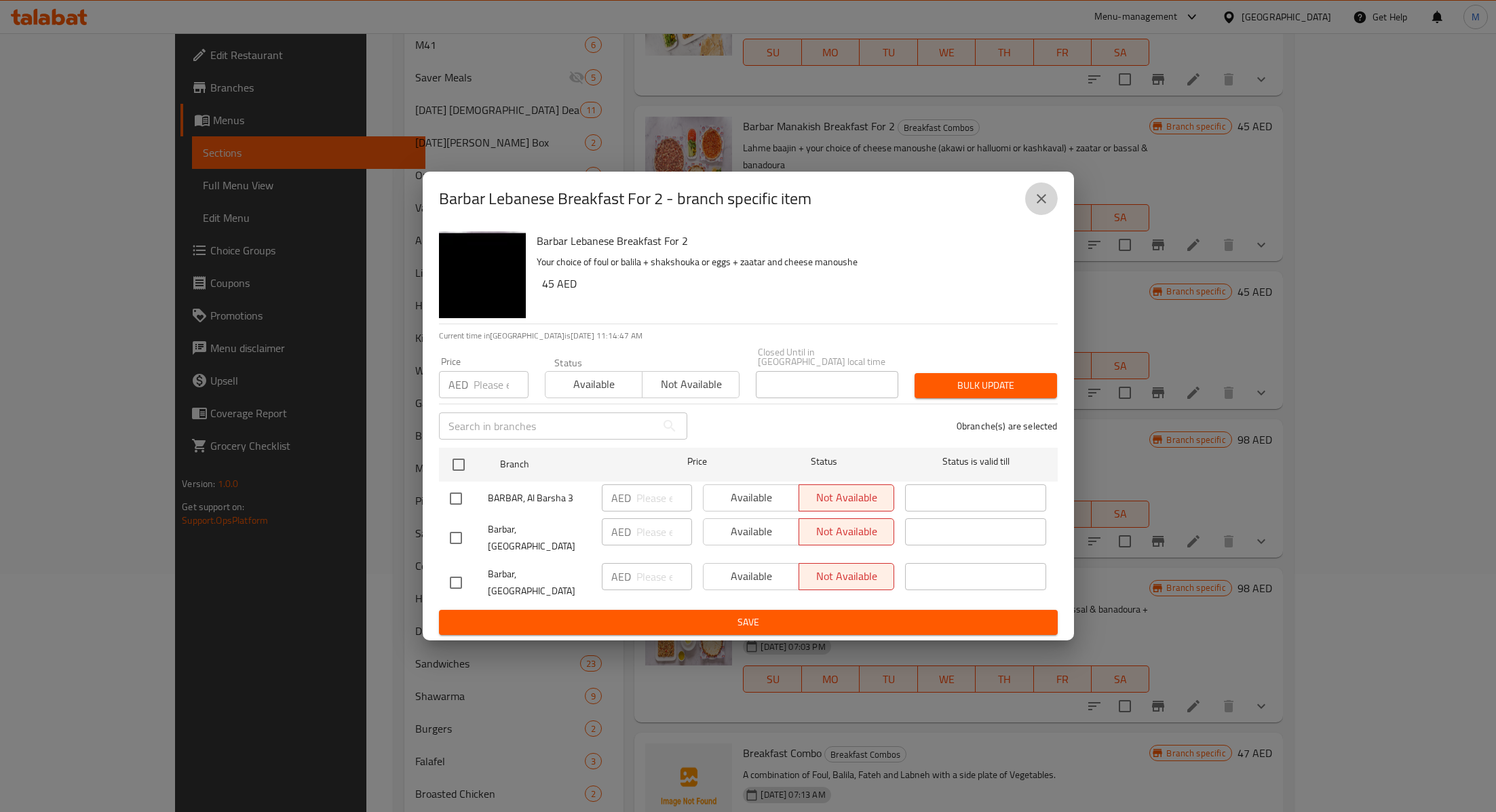
click at [1029, 209] on button "close" at bounding box center [1041, 198] width 33 height 33
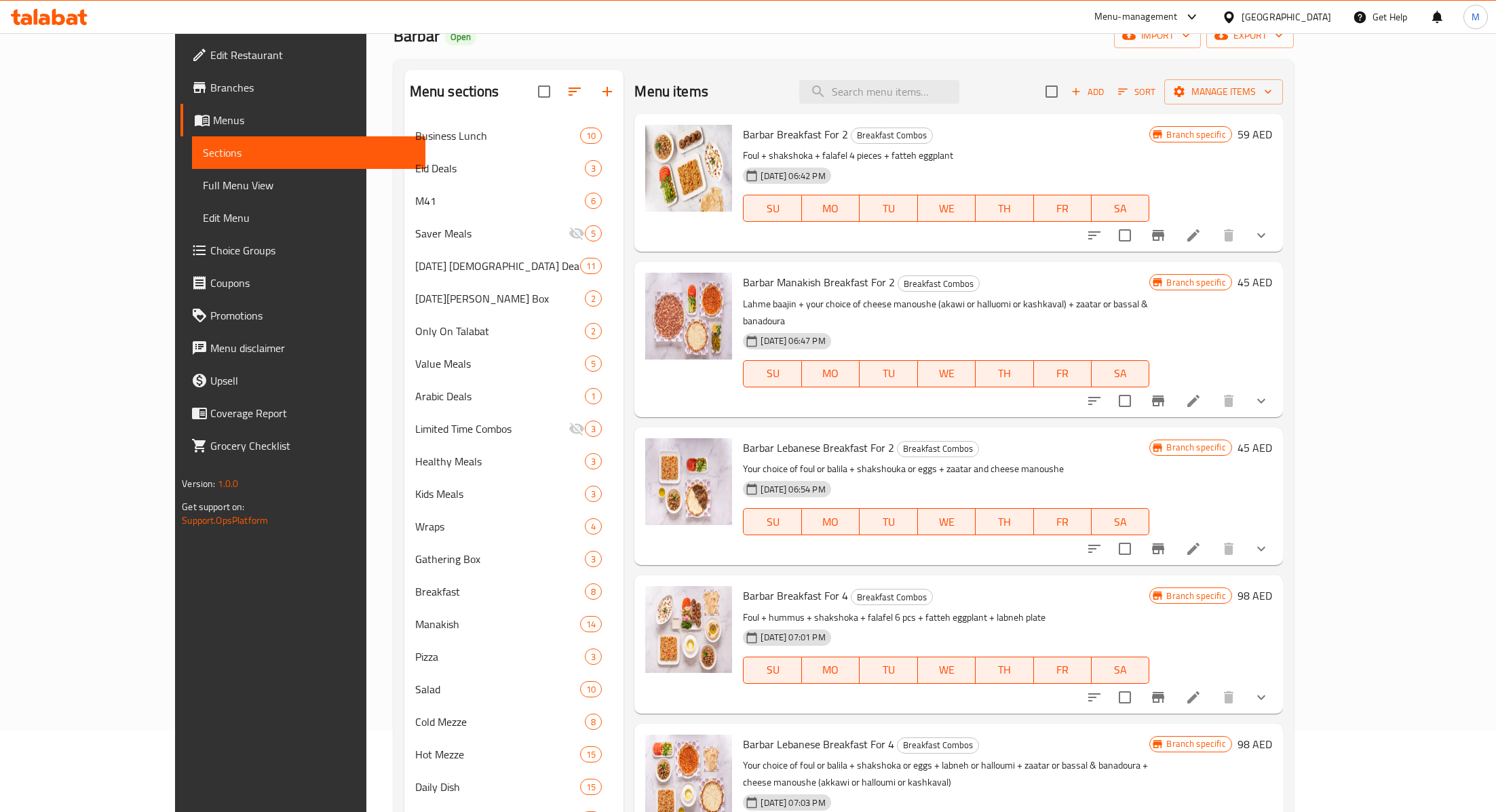
scroll to position [98, 0]
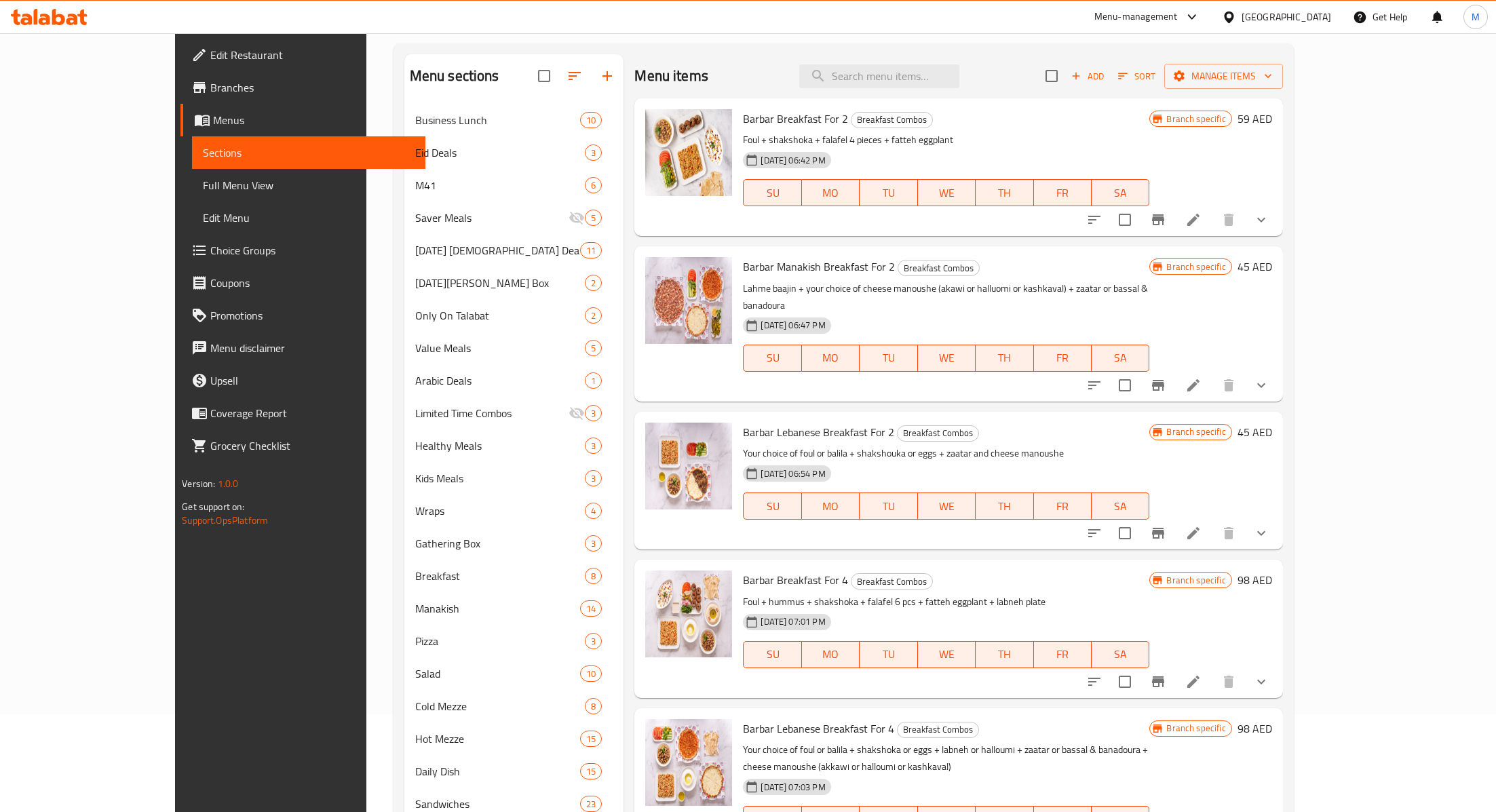
click at [1283, 64] on div "Add Sort Manage items" at bounding box center [1164, 76] width 237 height 29
click at [1155, 68] on span "Sort" at bounding box center [1136, 76] width 37 height 16
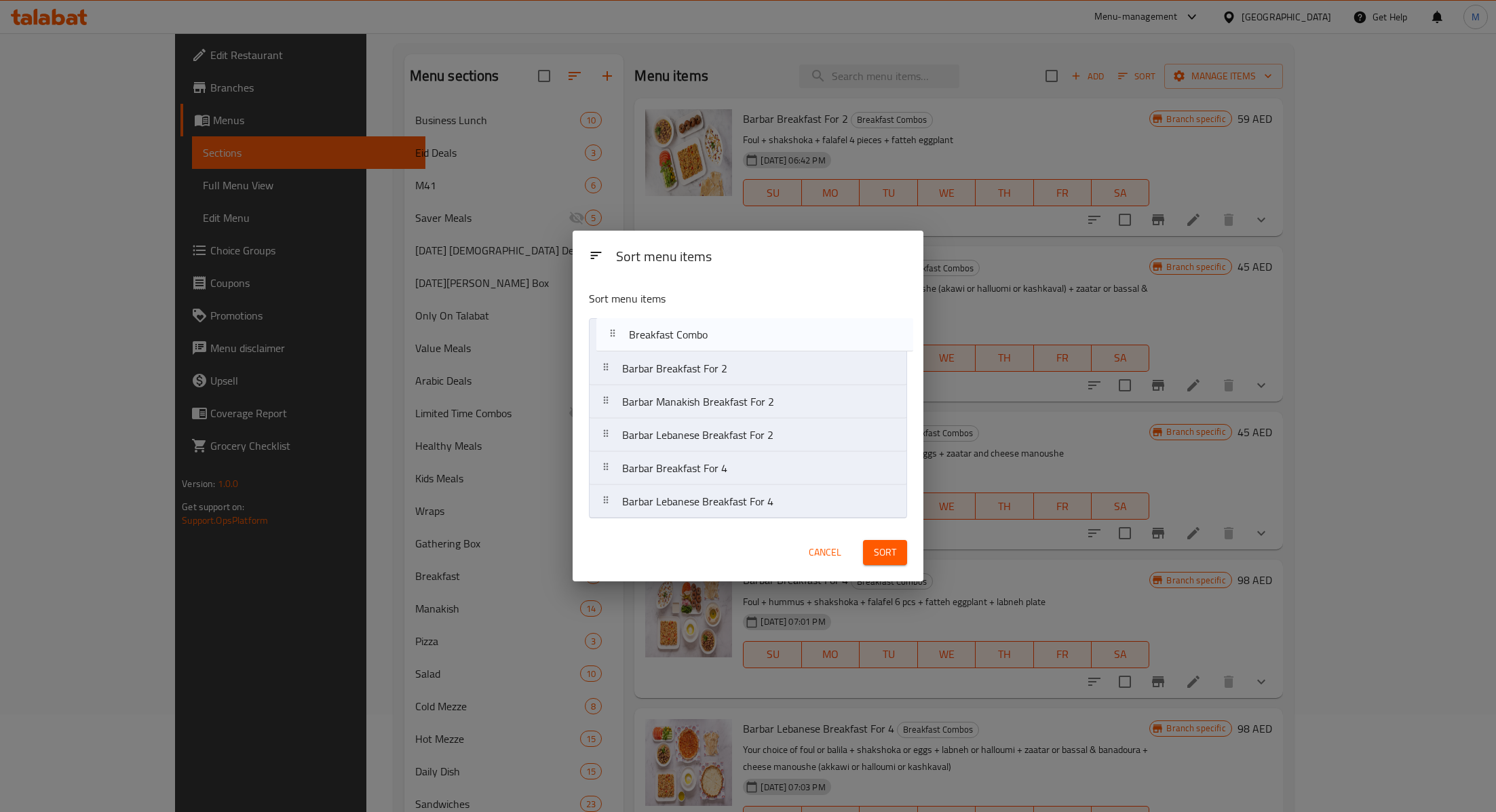
drag, startPoint x: 628, startPoint y: 502, endPoint x: 635, endPoint y: 328, distance: 174.1
click at [635, 328] on nav "Barbar Breakfast For 2 Barbar Manakish Breakfast For 2 Barbar Lebanese Breakfas…" at bounding box center [748, 419] width 318 height 201
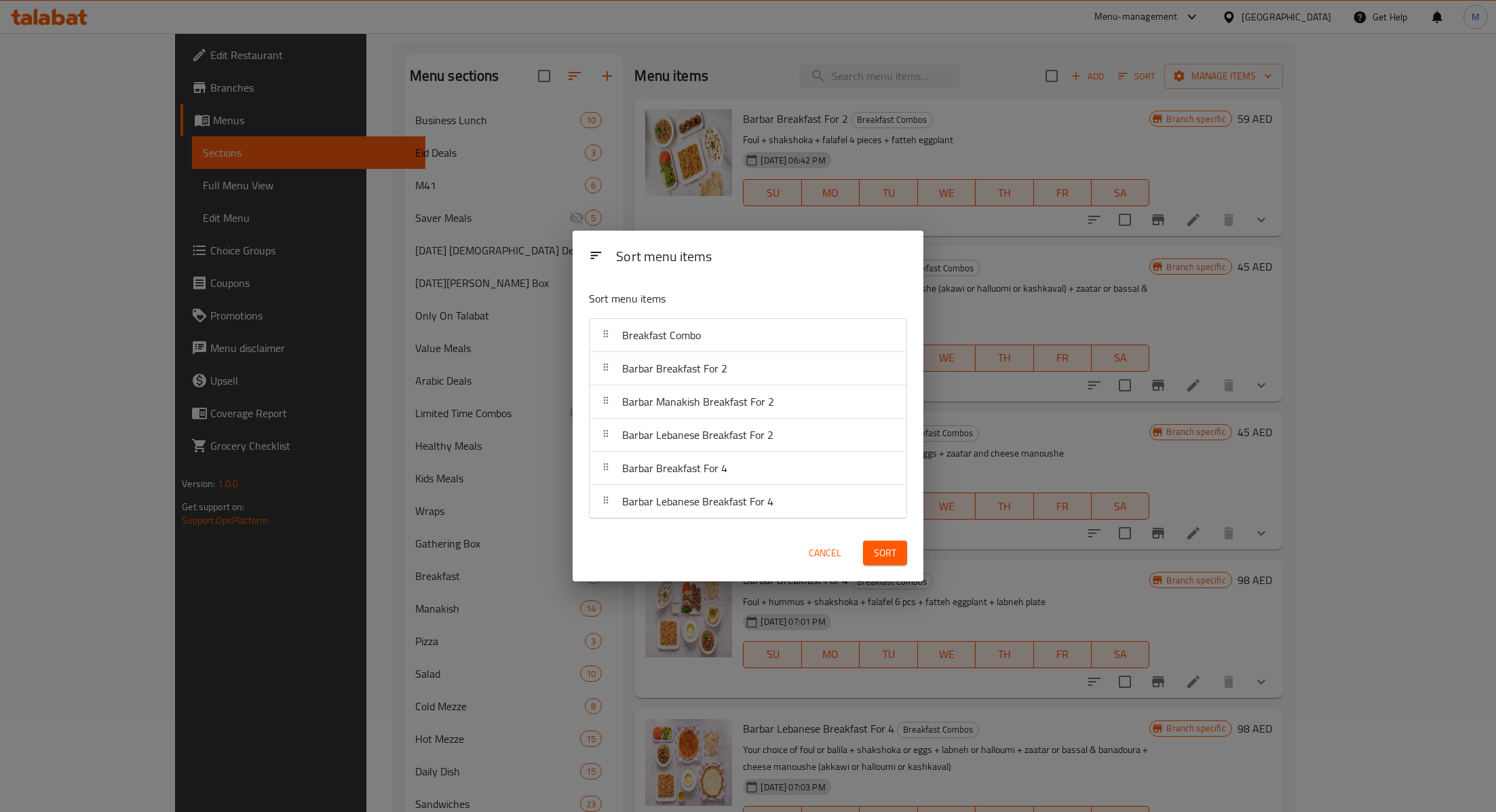
click at [869, 558] on button "Sort" at bounding box center [885, 553] width 44 height 25
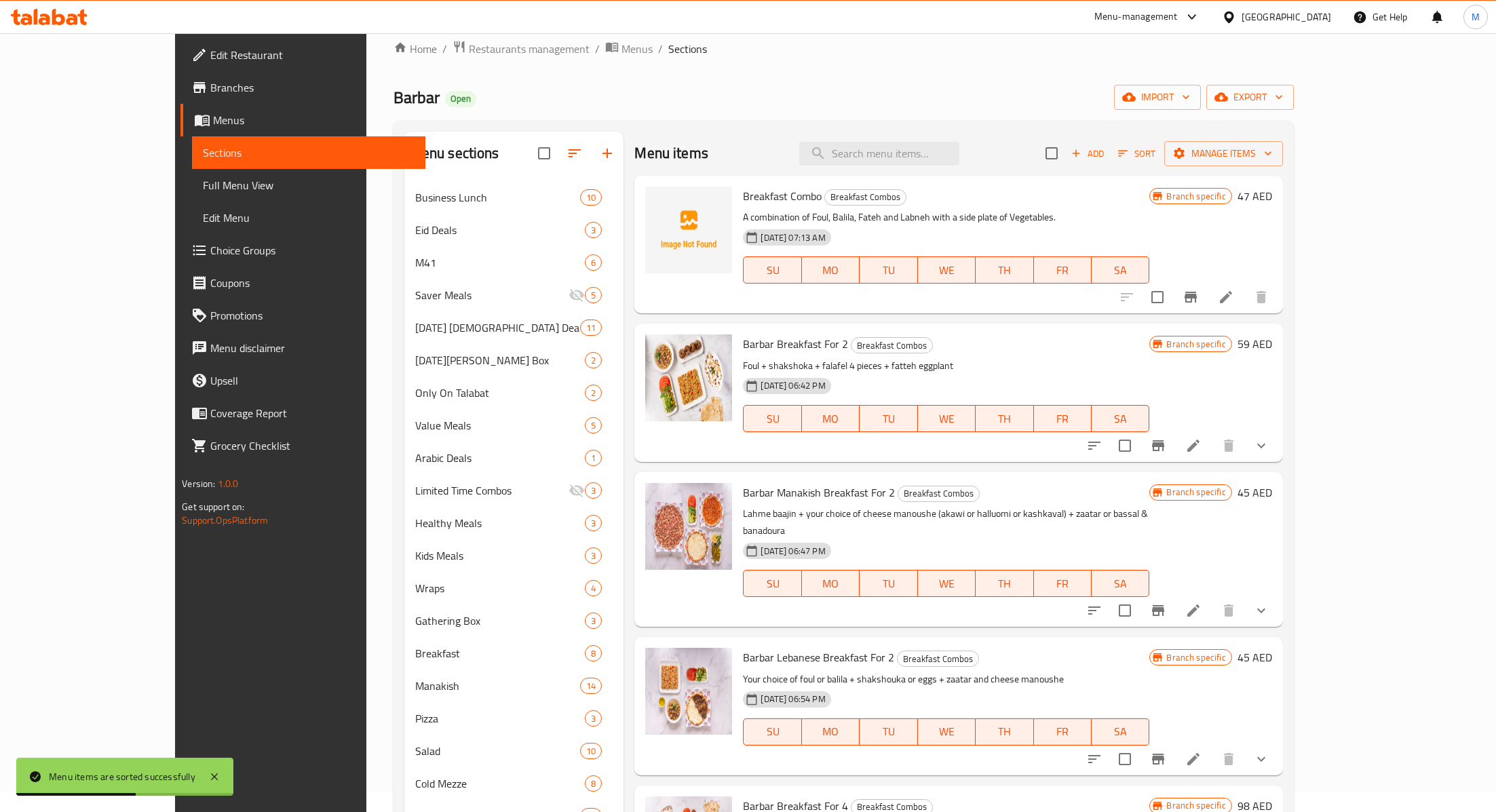
scroll to position [0, 0]
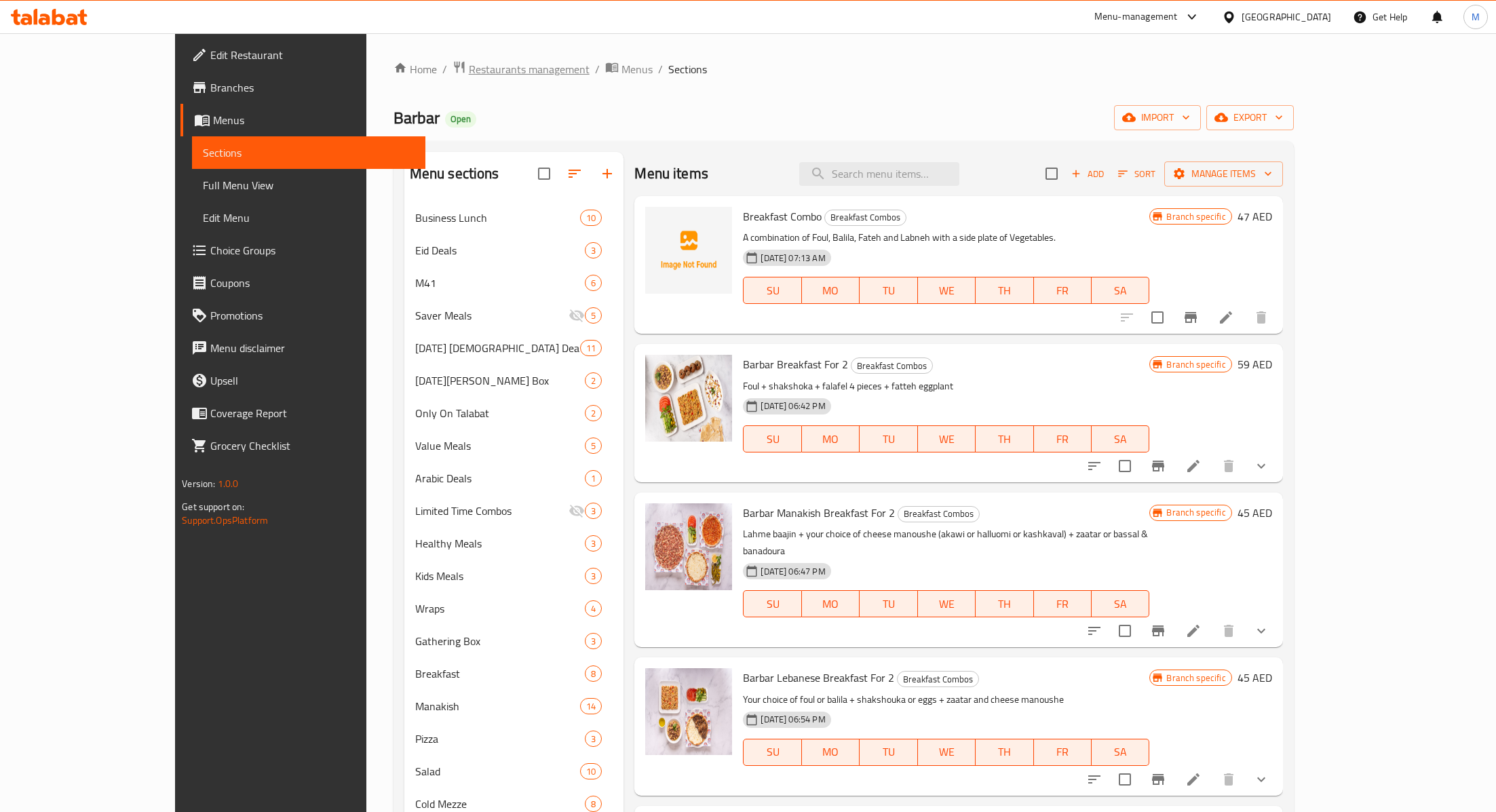
click at [469, 66] on span "Restaurants management" at bounding box center [529, 69] width 121 height 16
